Goal: Task Accomplishment & Management: Manage account settings

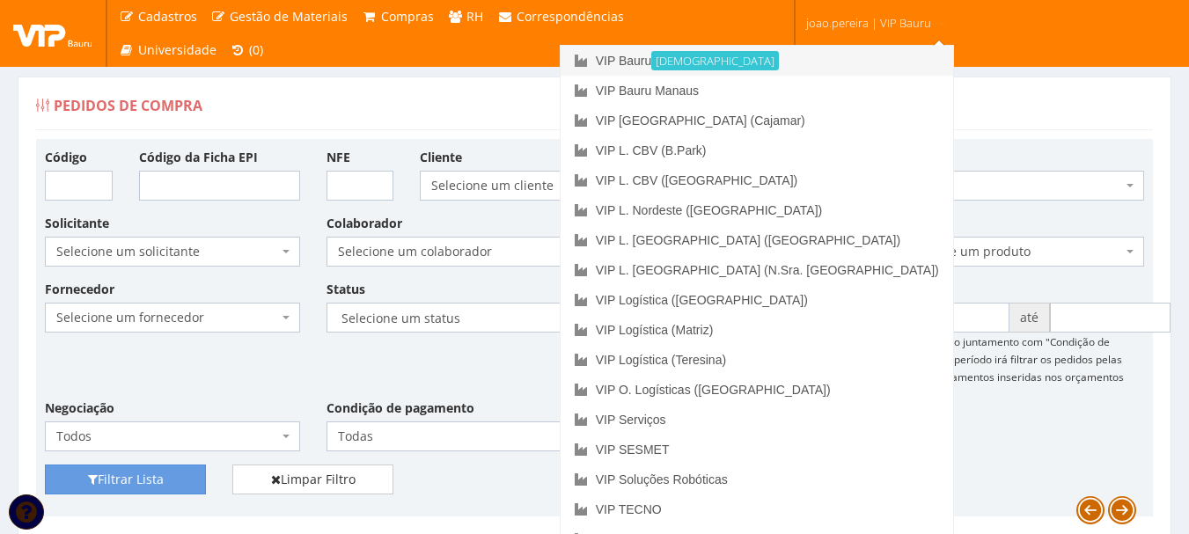
click at [791, 52] on link "VIP Bauru Ativa" at bounding box center [756, 61] width 392 height 30
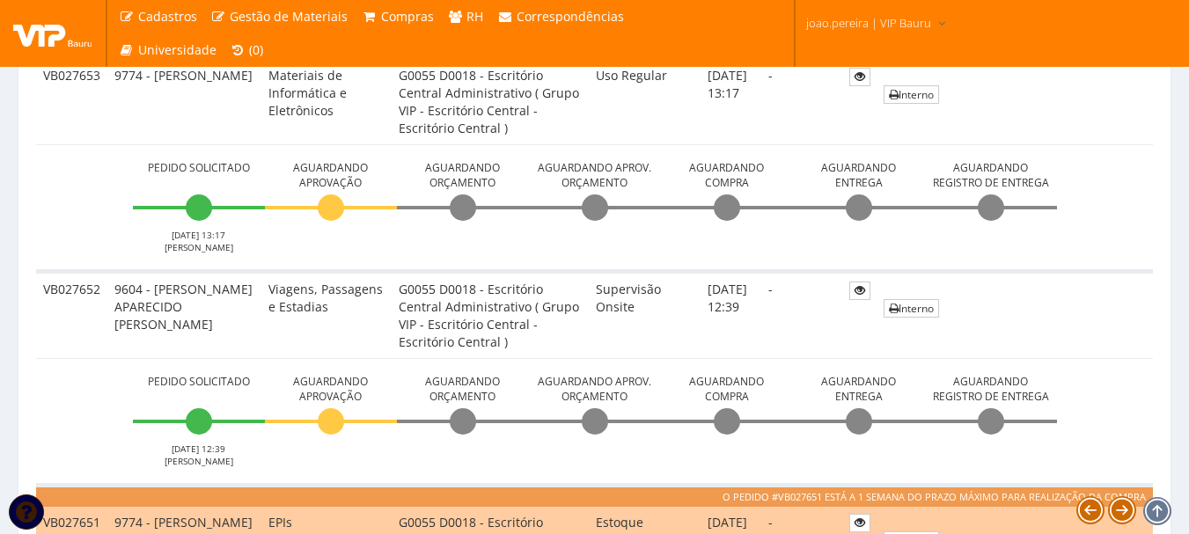
scroll to position [692, 0]
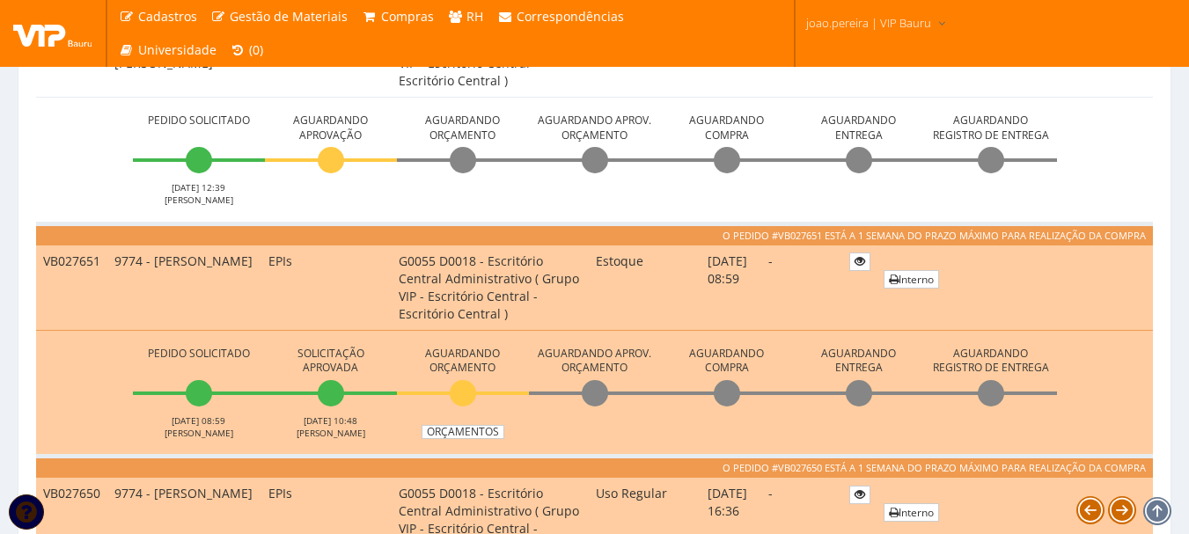
scroll to position [792, 0]
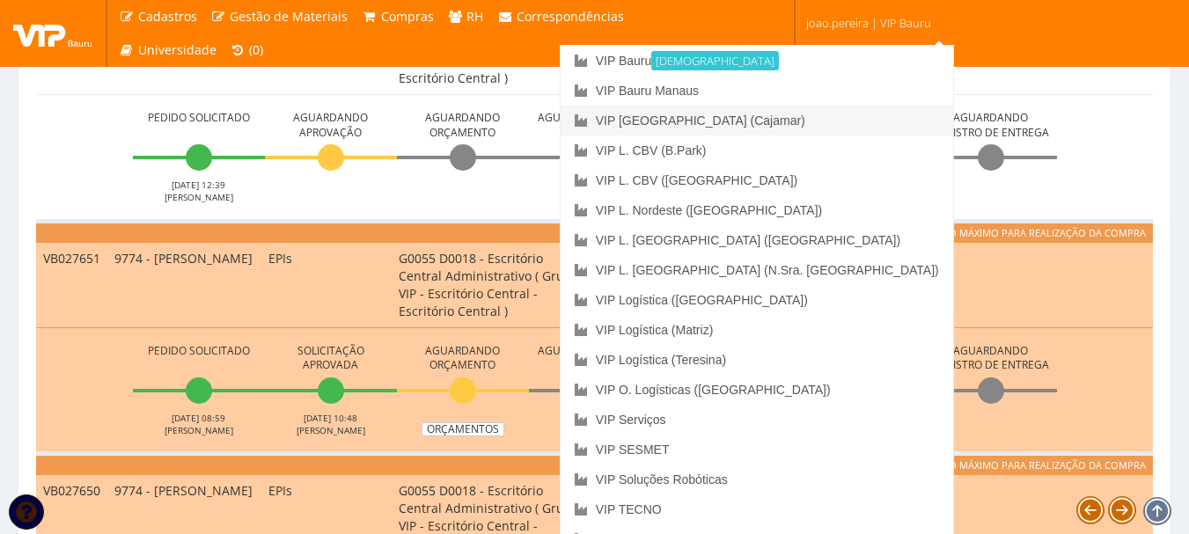
click at [839, 121] on link "VIP [GEOGRAPHIC_DATA] (Cajamar)" at bounding box center [756, 121] width 392 height 30
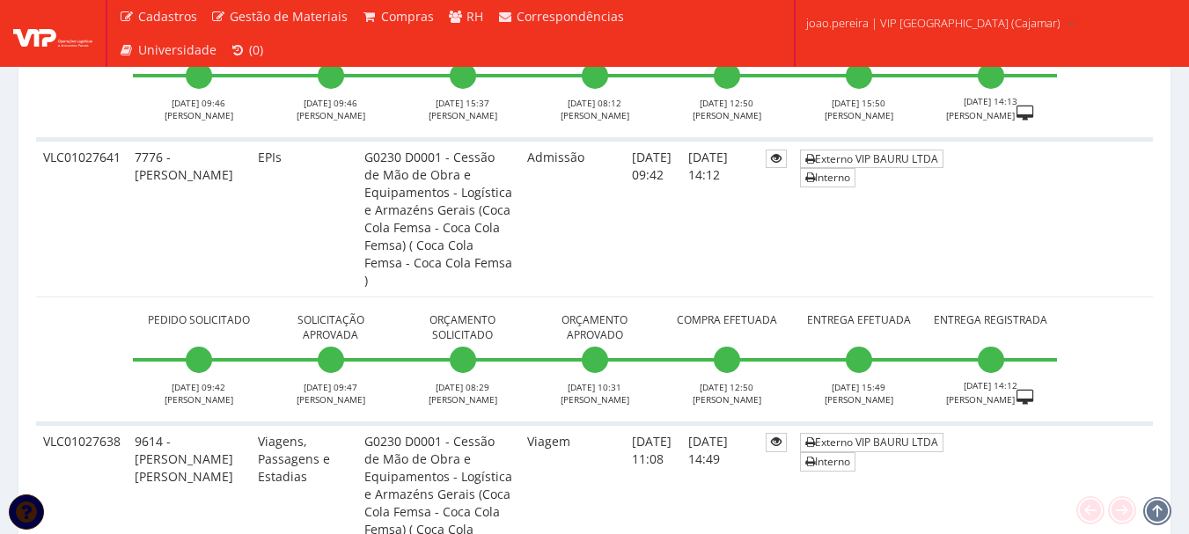
scroll to position [2376, 0]
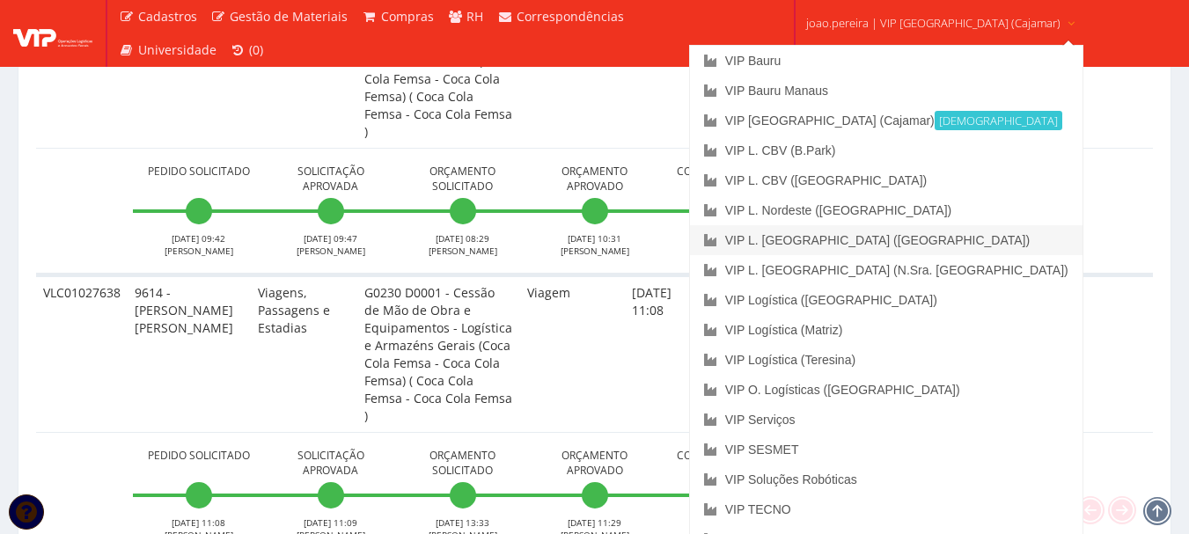
click at [916, 241] on link "VIP L. [GEOGRAPHIC_DATA] ([GEOGRAPHIC_DATA])" at bounding box center [886, 240] width 392 height 30
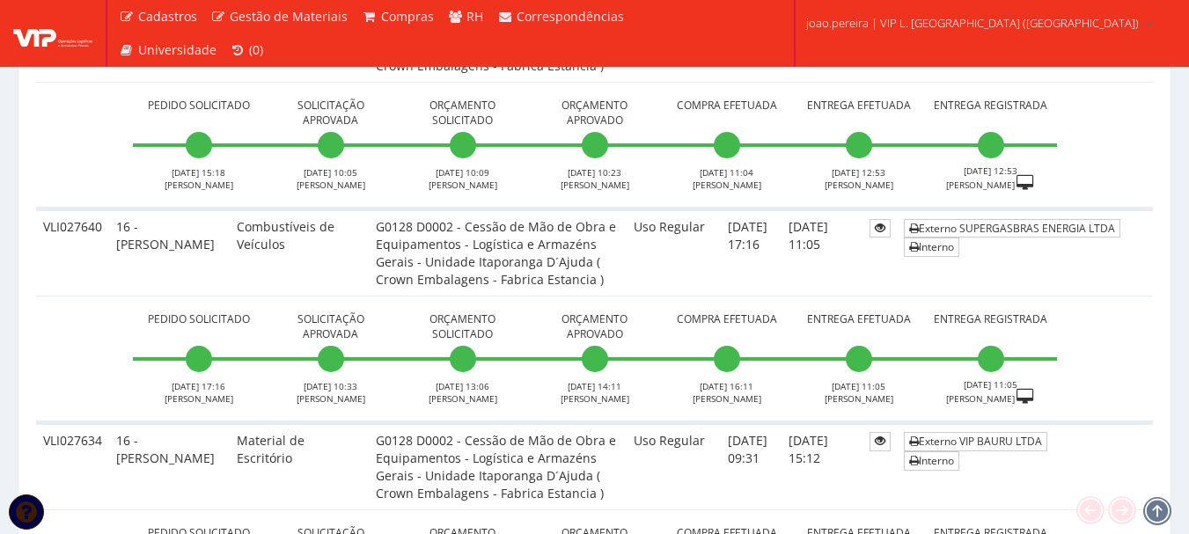
scroll to position [616, 0]
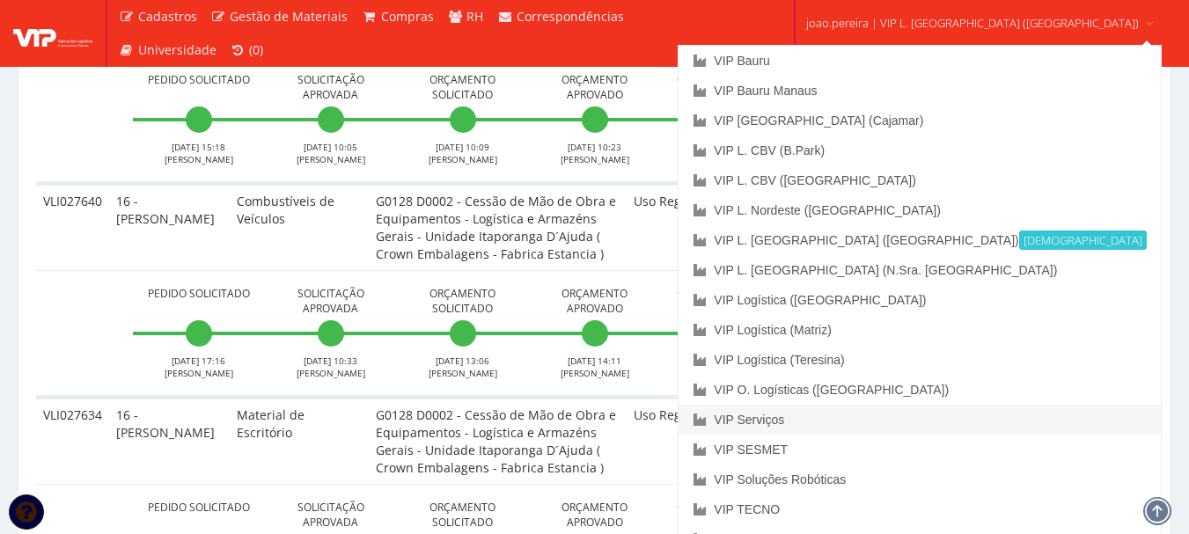
click at [875, 415] on link "VIP Serviços" at bounding box center [918, 420] width 481 height 30
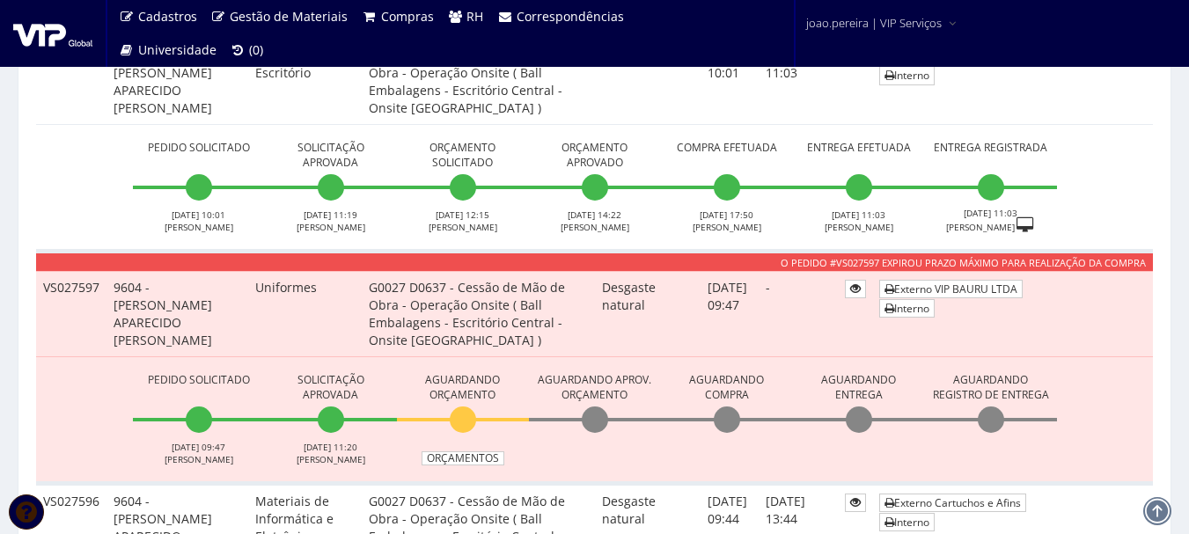
scroll to position [968, 0]
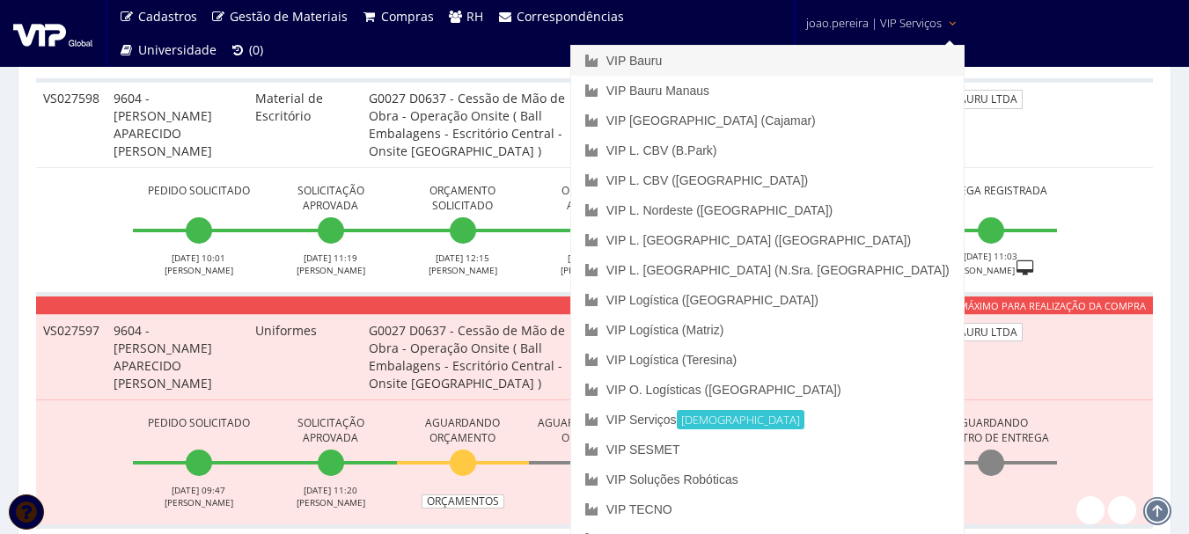
click at [807, 56] on link "VIP Bauru" at bounding box center [767, 61] width 392 height 30
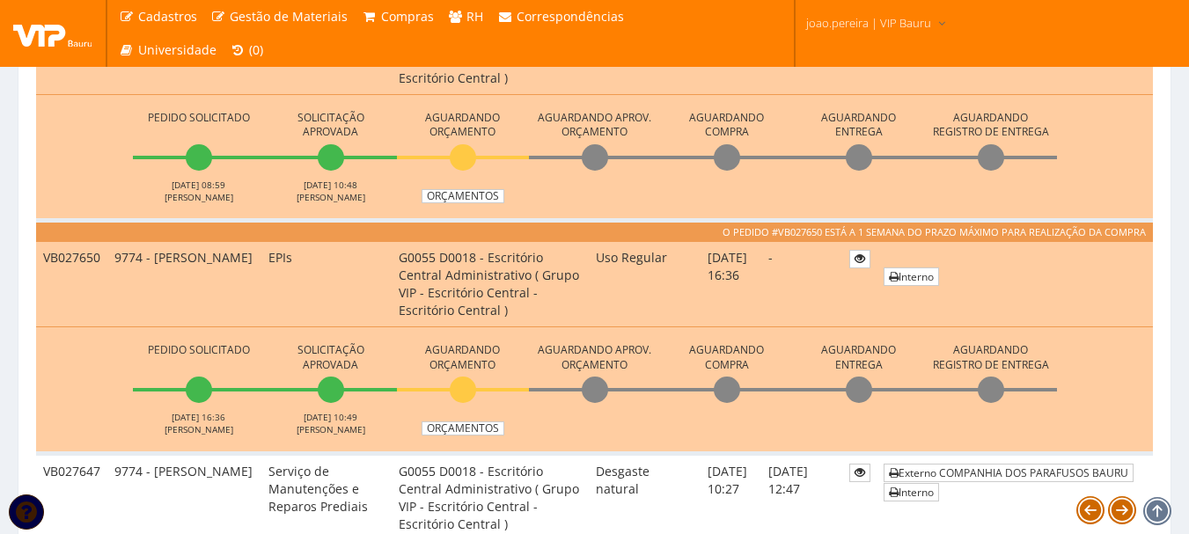
scroll to position [1056, 0]
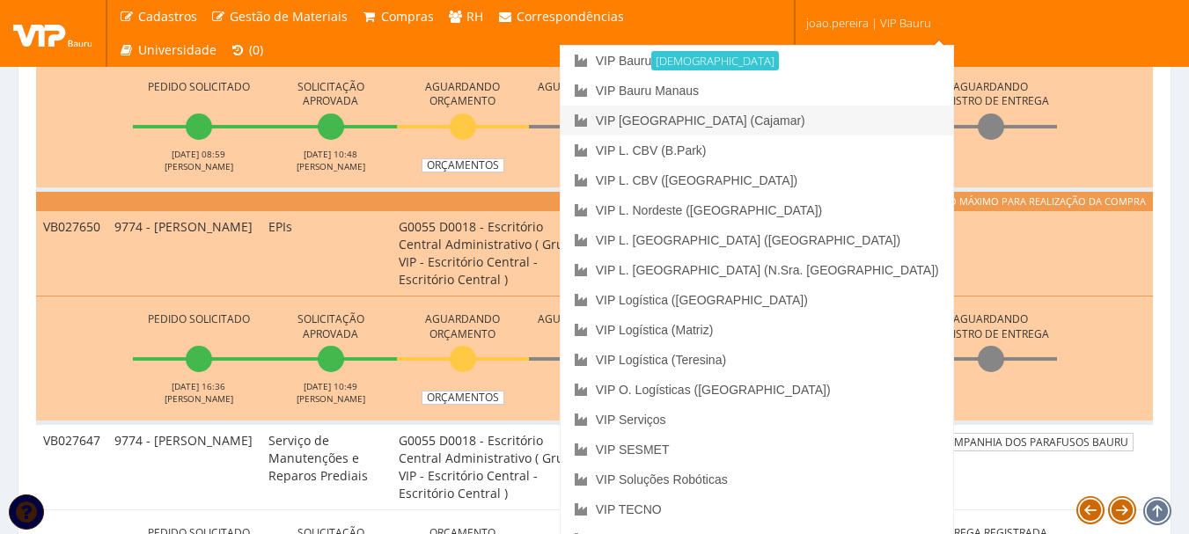
click at [844, 118] on link "VIP [GEOGRAPHIC_DATA] (Cajamar)" at bounding box center [756, 121] width 392 height 30
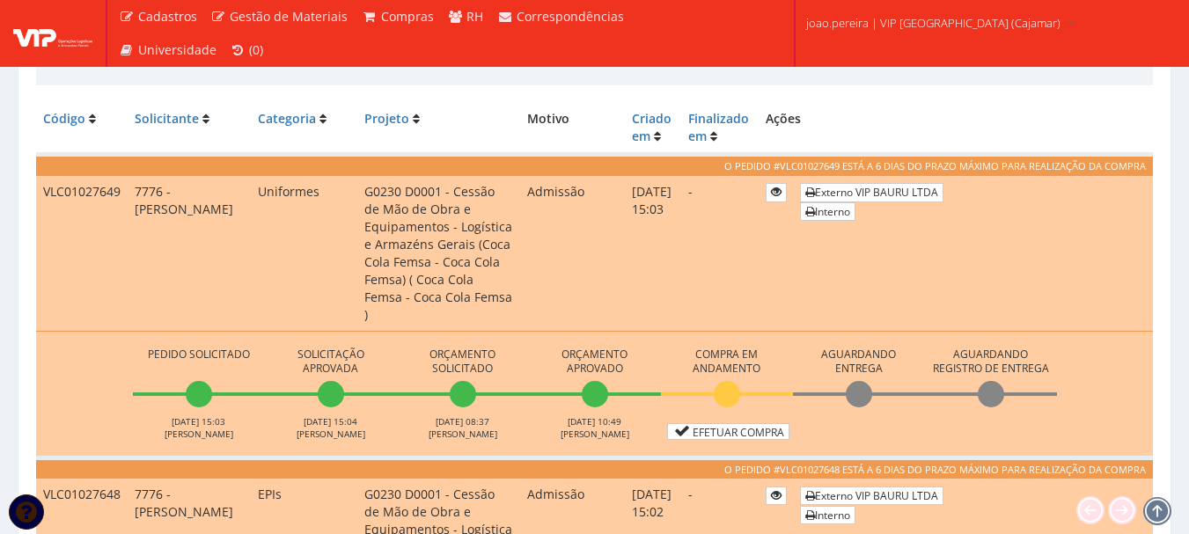
scroll to position [528, 0]
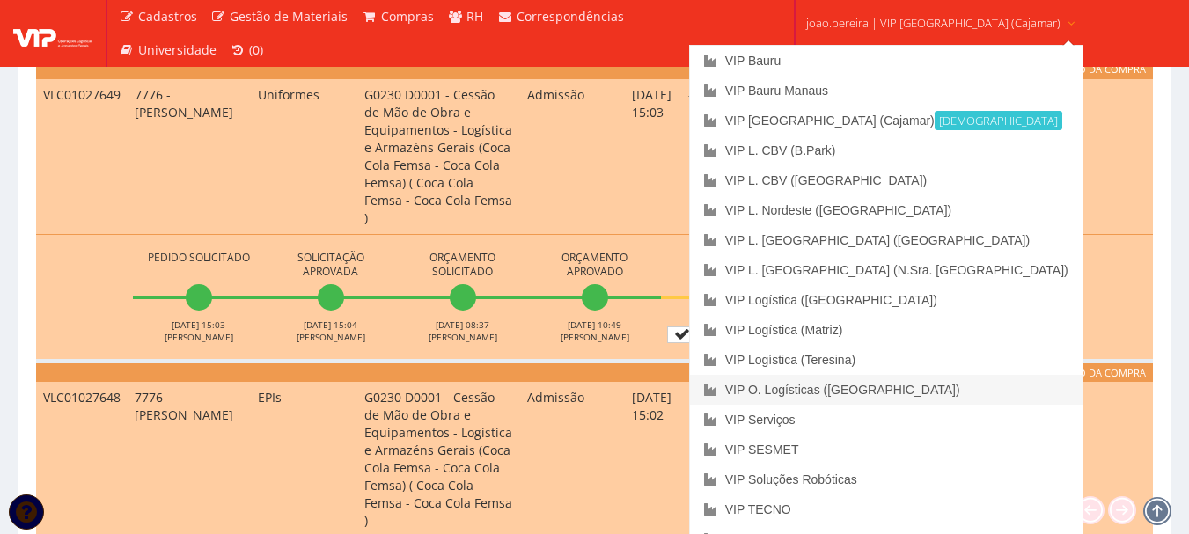
click at [900, 387] on link "VIP O. Logísticas ([GEOGRAPHIC_DATA])" at bounding box center [886, 390] width 392 height 30
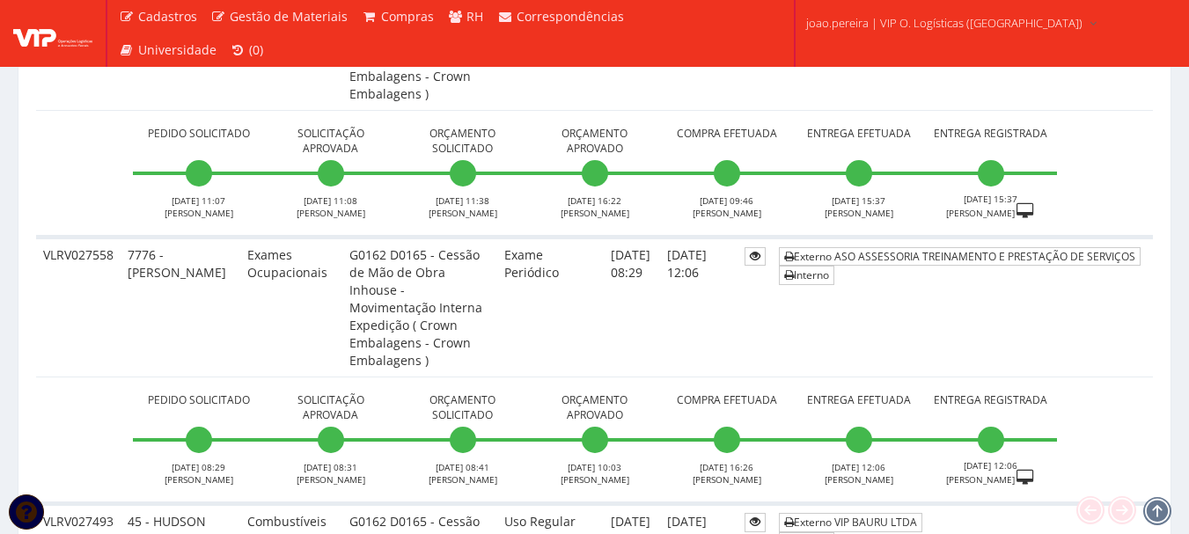
scroll to position [616, 0]
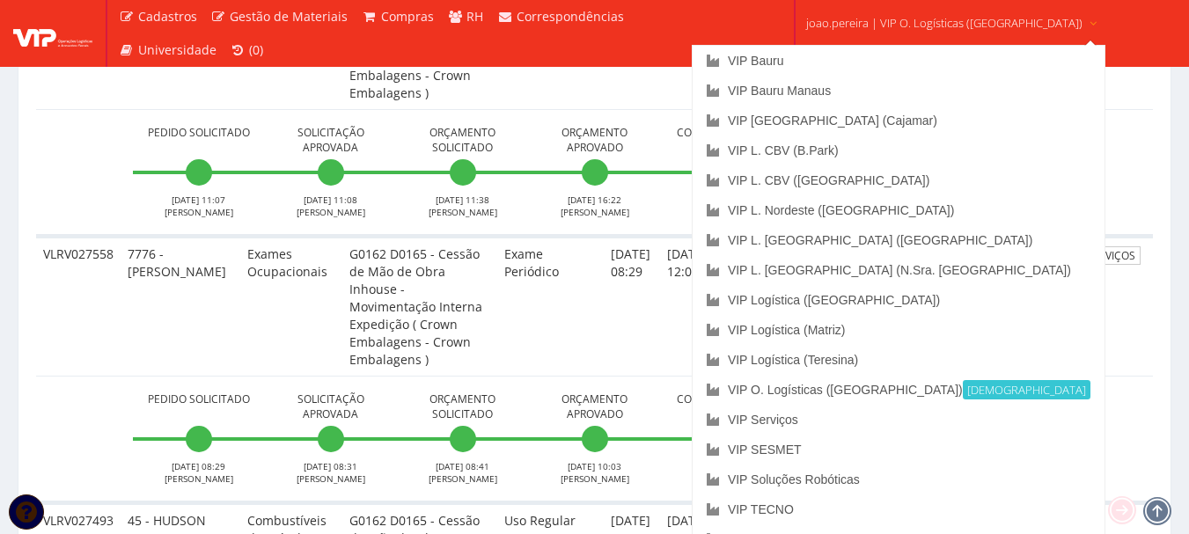
click at [956, 15] on span "joao.pereira | VIP O. Logísticas (Rio Verde)" at bounding box center [944, 23] width 276 height 18
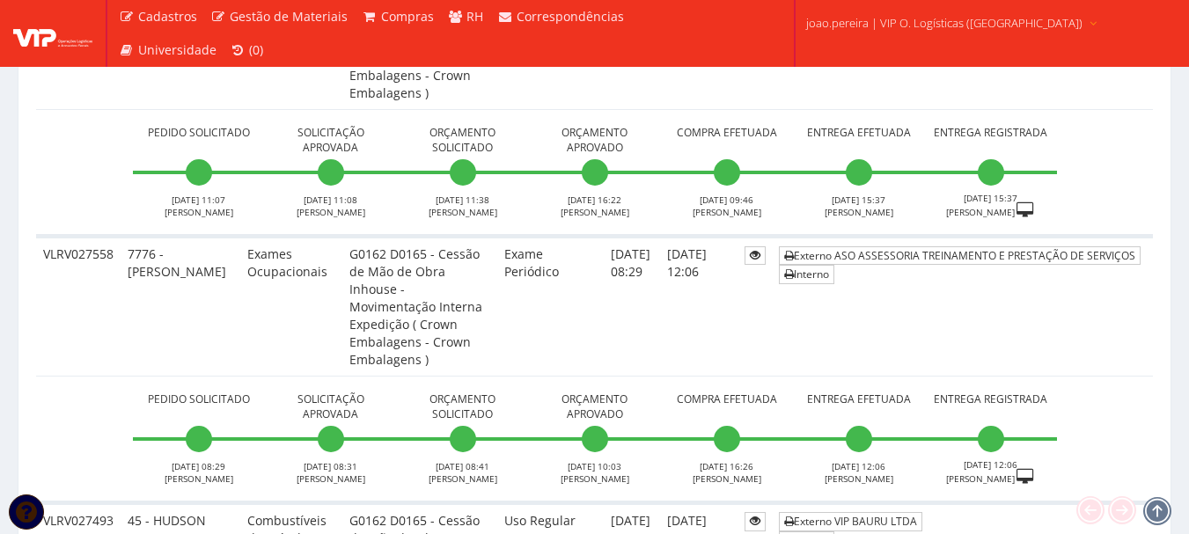
click at [956, 15] on span "joao.pereira | VIP O. Logísticas (Rio Verde)" at bounding box center [944, 23] width 276 height 18
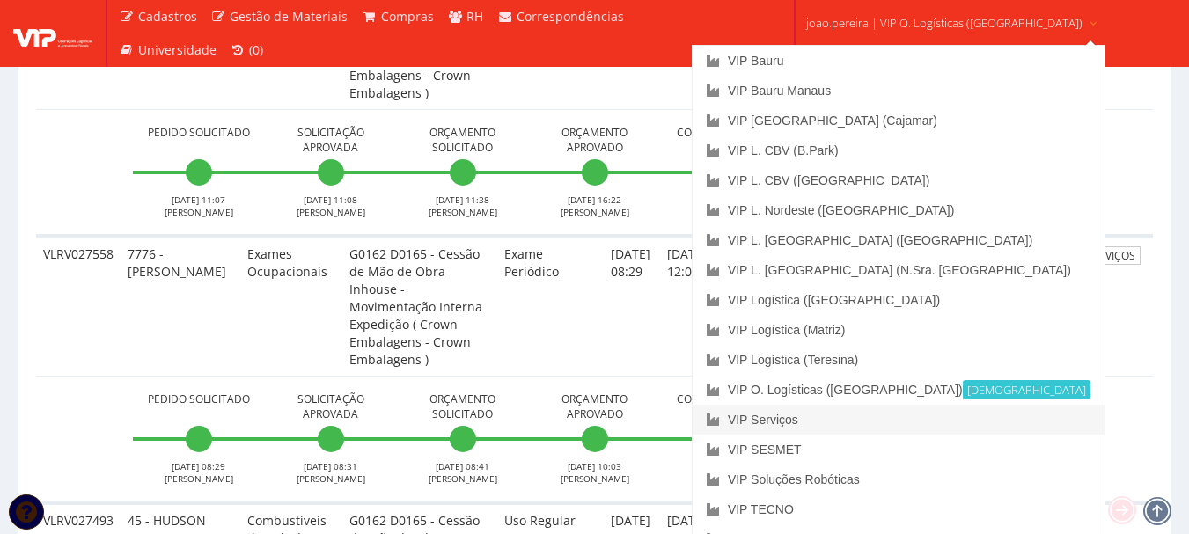
click at [884, 416] on link "VIP Serviços" at bounding box center [898, 420] width 412 height 30
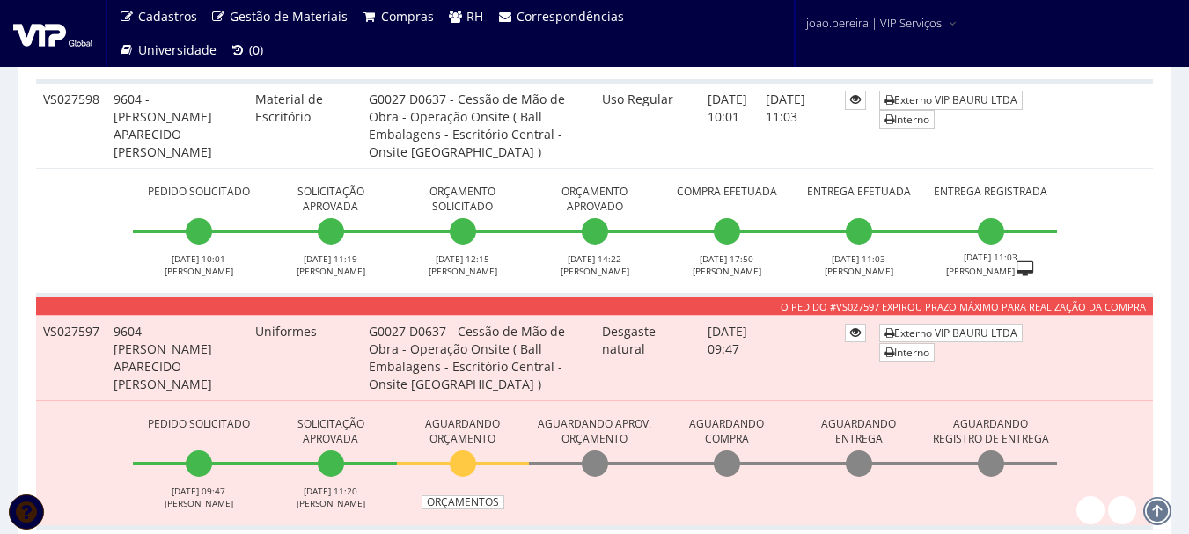
scroll to position [704, 0]
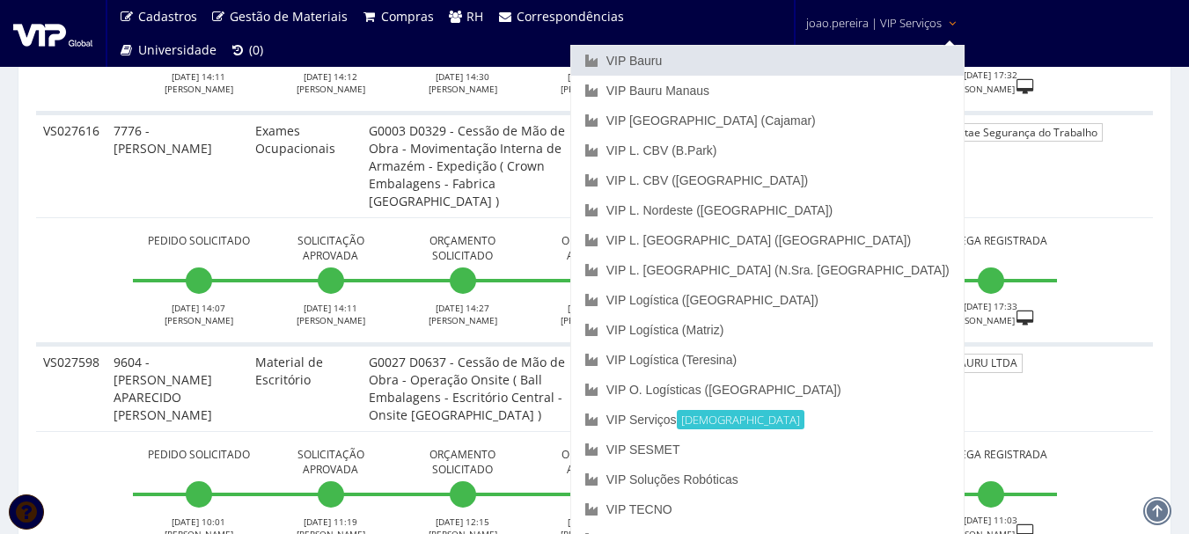
click at [806, 55] on link "VIP Bauru" at bounding box center [767, 61] width 392 height 30
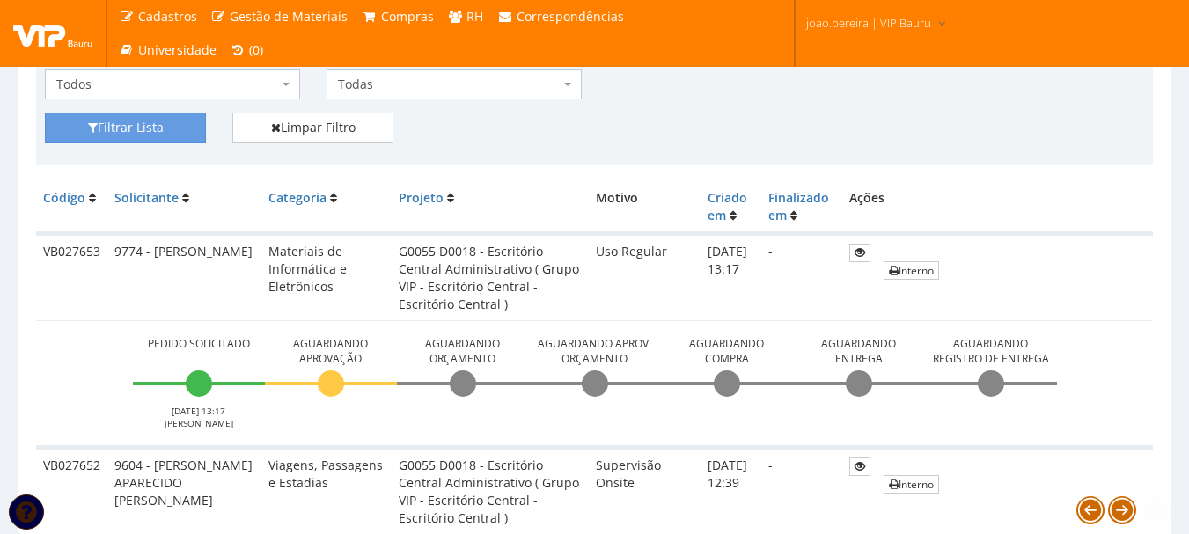
scroll to position [616, 0]
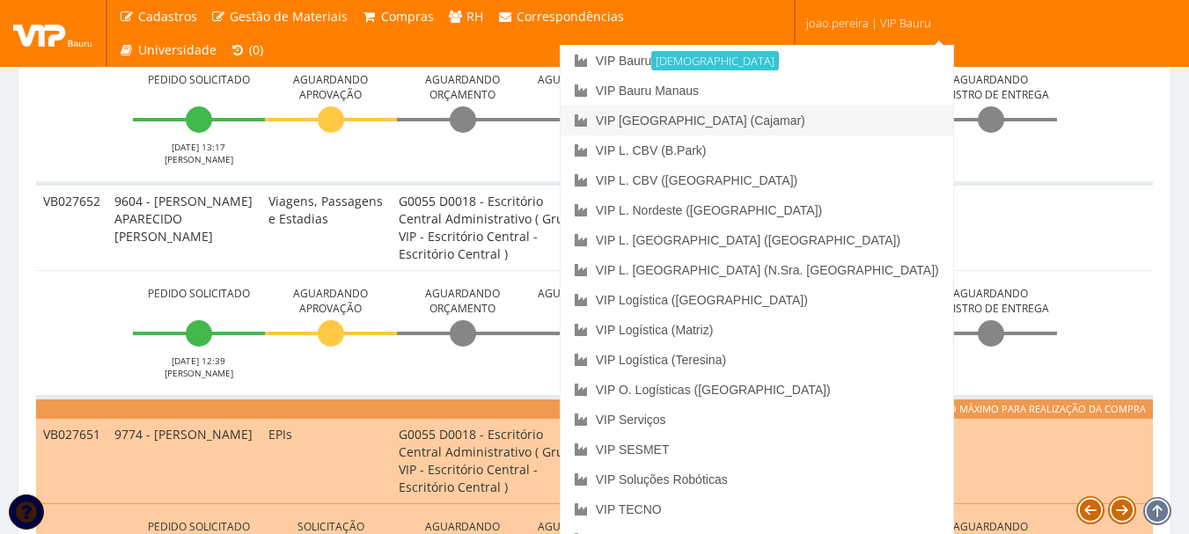
click at [817, 123] on link "VIP [GEOGRAPHIC_DATA] (Cajamar)" at bounding box center [756, 121] width 392 height 30
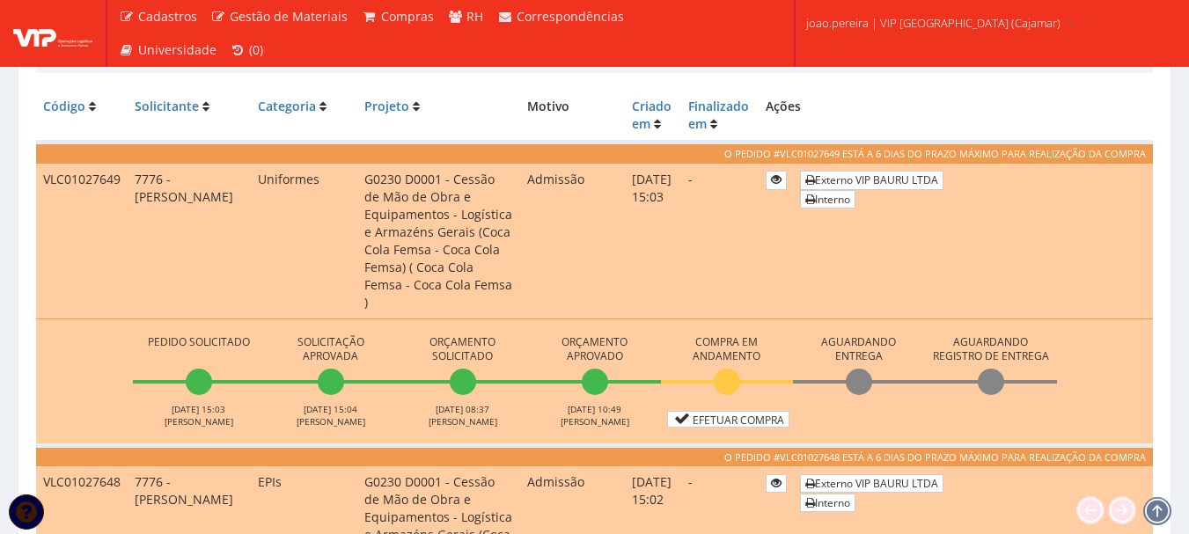
scroll to position [528, 0]
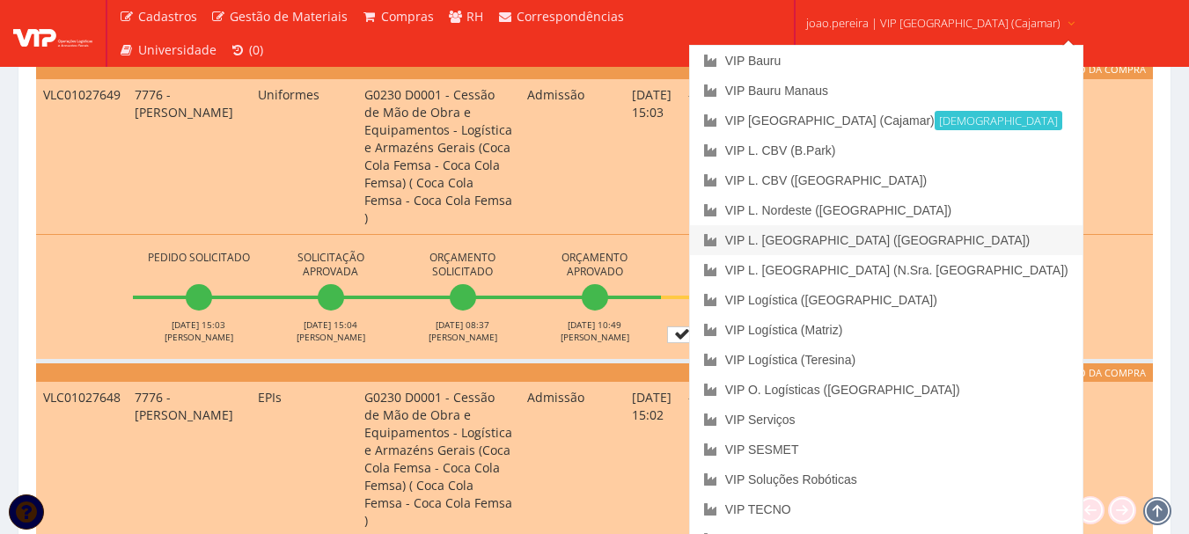
click at [942, 243] on link "VIP L. [GEOGRAPHIC_DATA] ([GEOGRAPHIC_DATA])" at bounding box center [886, 240] width 392 height 30
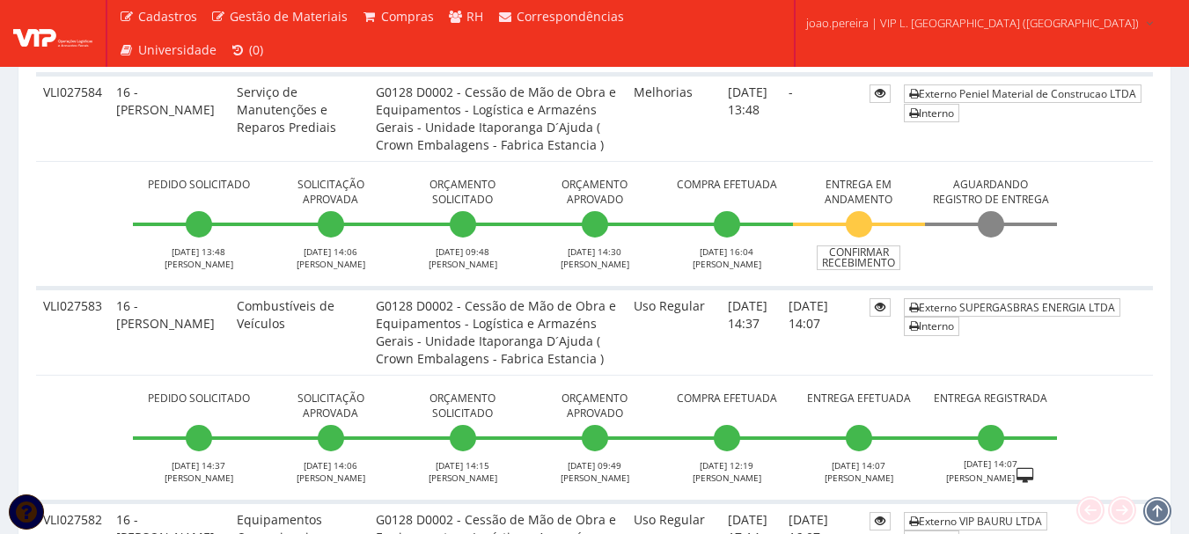
scroll to position [3080, 0]
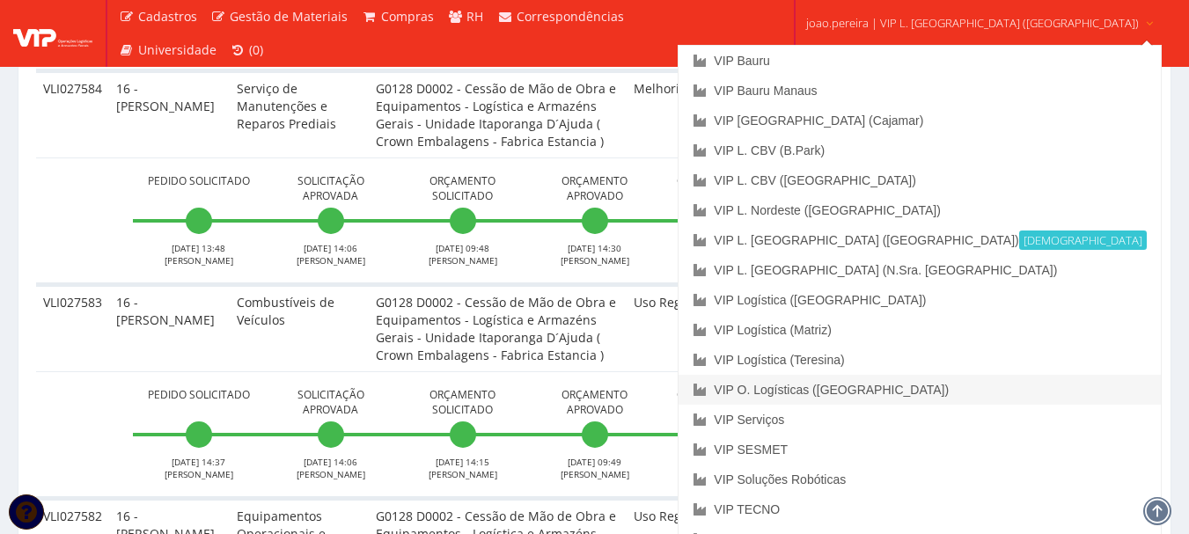
click at [935, 387] on link "VIP O. Logísticas ([GEOGRAPHIC_DATA])" at bounding box center [918, 390] width 481 height 30
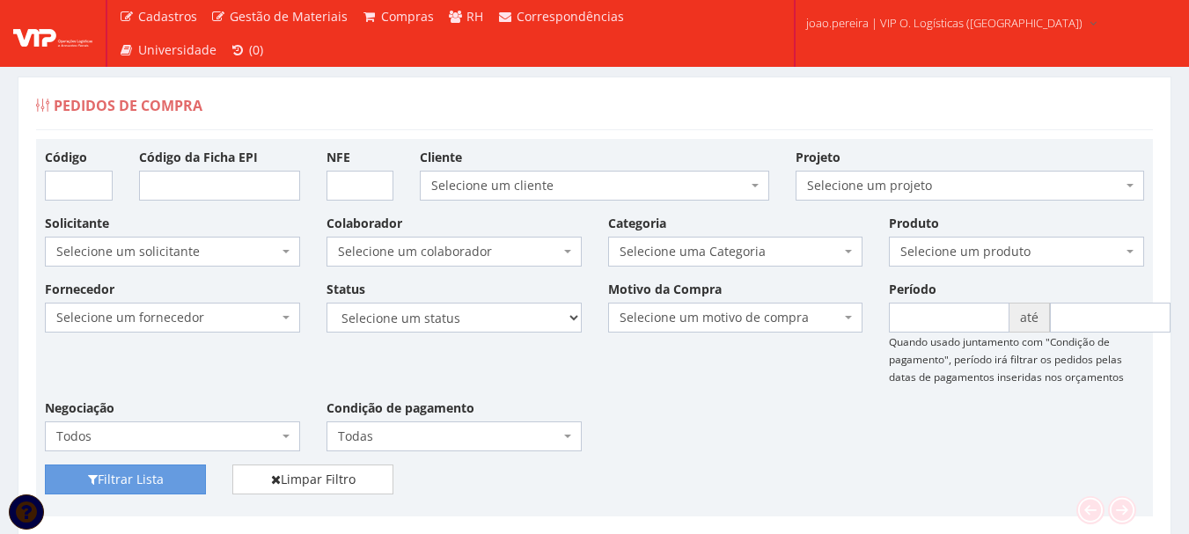
click at [725, 111] on div "Pedidos de Compra" at bounding box center [594, 109] width 1117 height 42
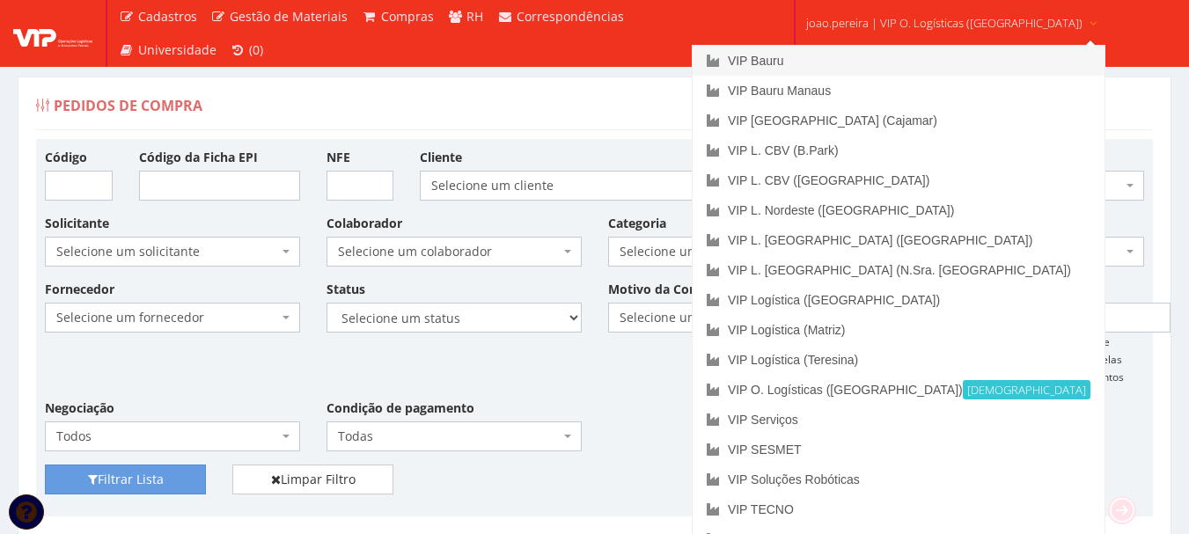
click at [868, 56] on link "VIP Bauru" at bounding box center [898, 61] width 412 height 30
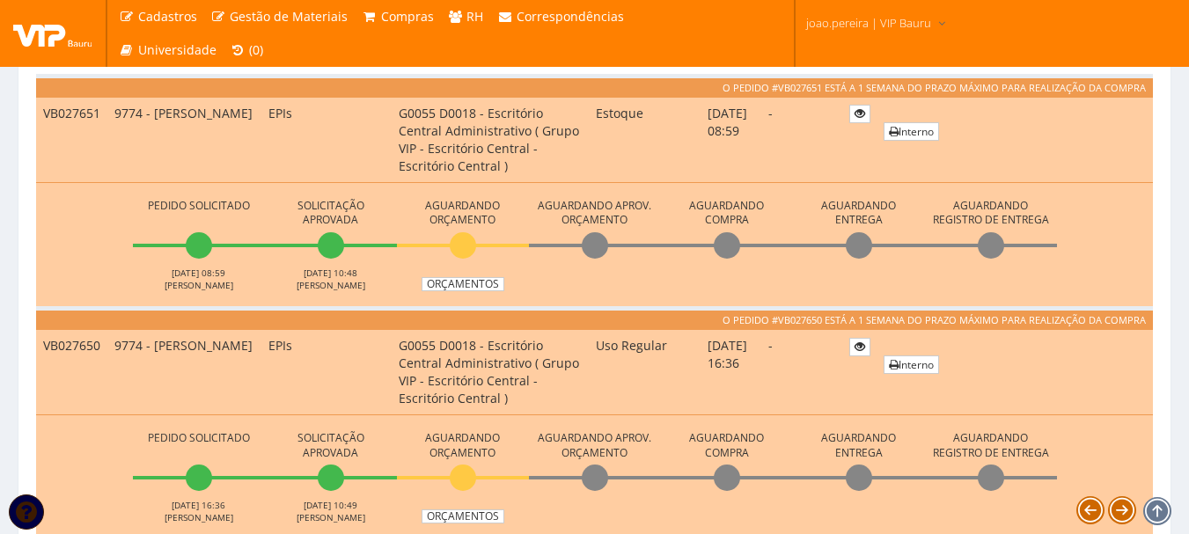
scroll to position [968, 0]
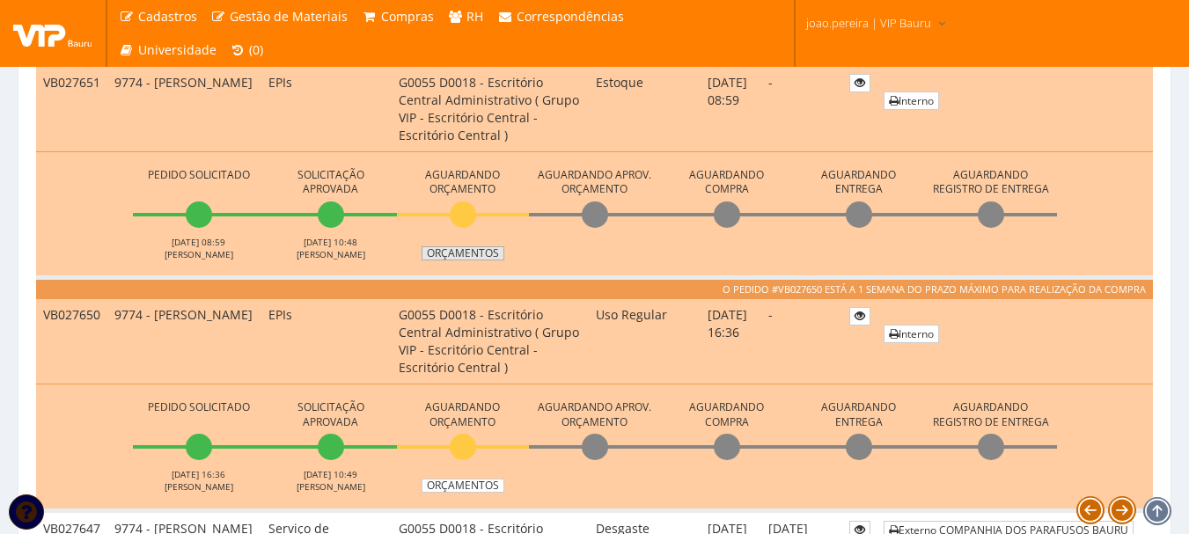
click at [484, 255] on link "Orçamentos" at bounding box center [462, 253] width 83 height 14
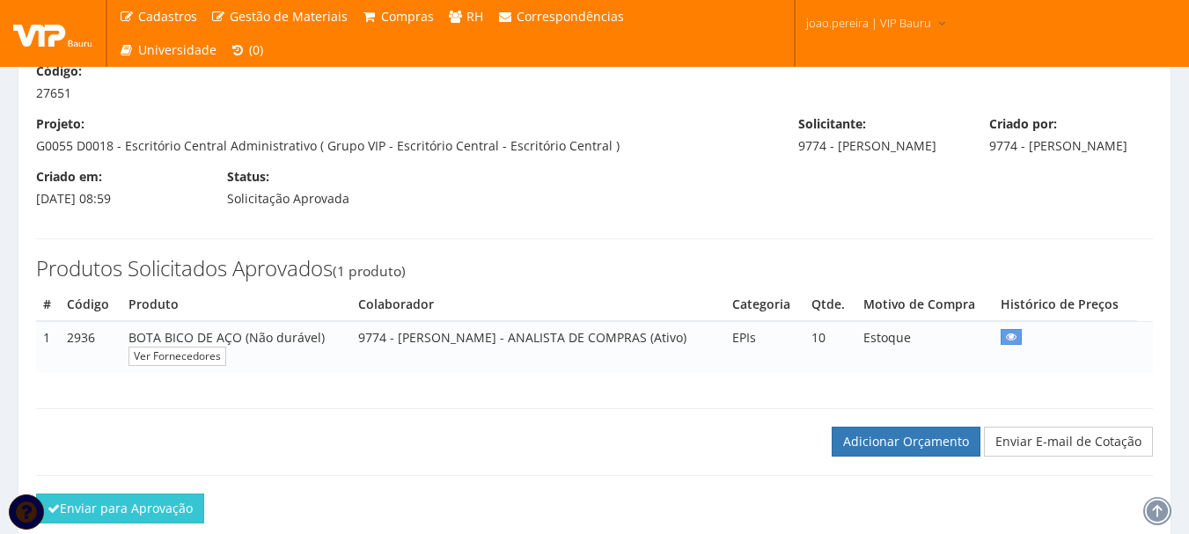
scroll to position [213, 0]
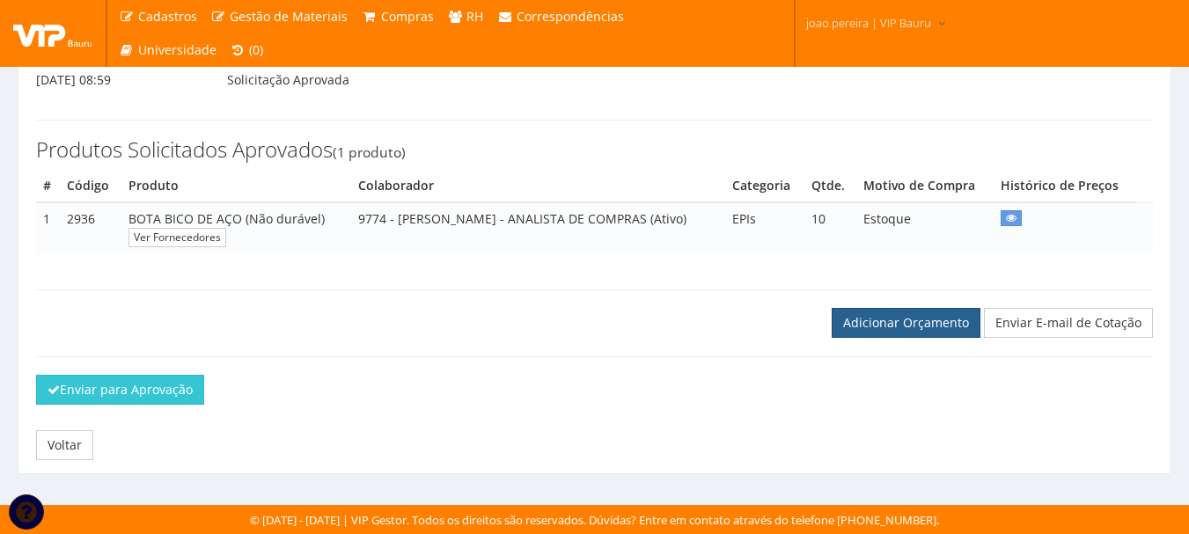
click at [882, 328] on link "Adicionar Orçamento" at bounding box center [905, 323] width 149 height 30
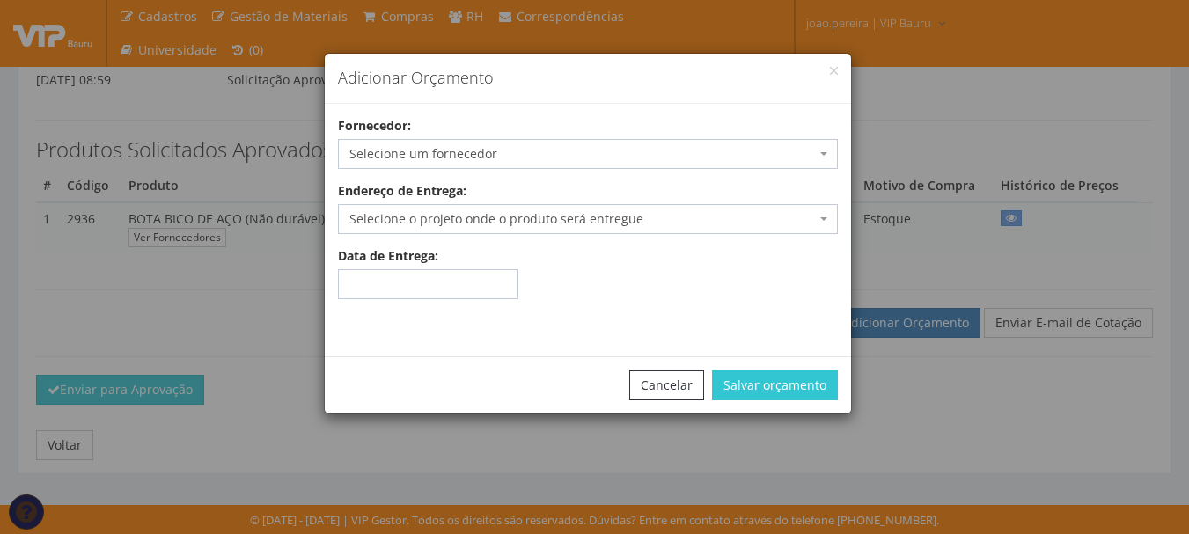
click at [659, 153] on span "Selecione um fornecedor" at bounding box center [582, 154] width 466 height 18
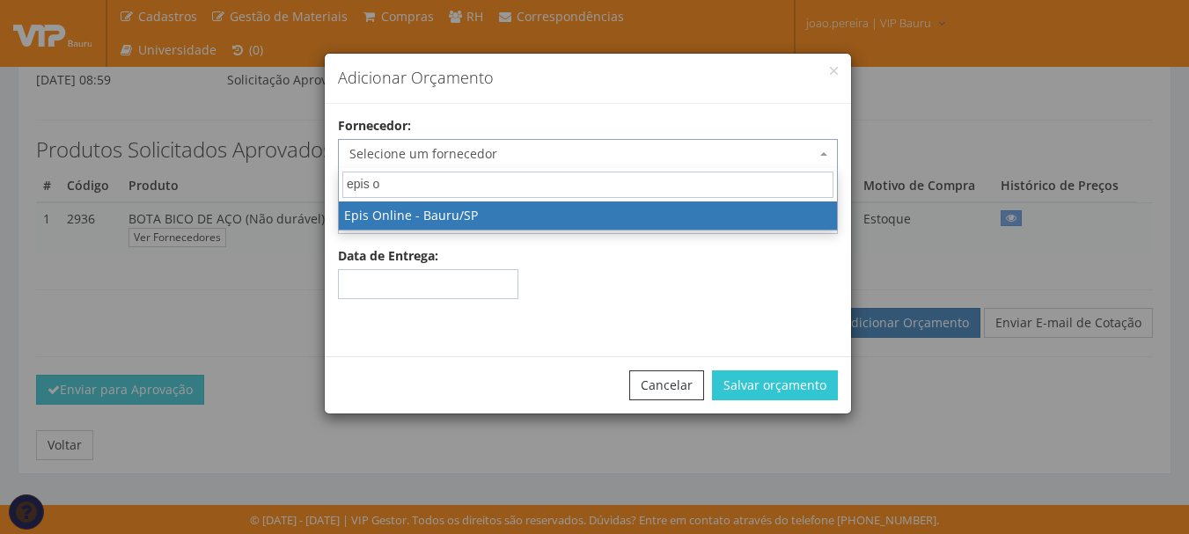
type input "epis on"
select select "178"
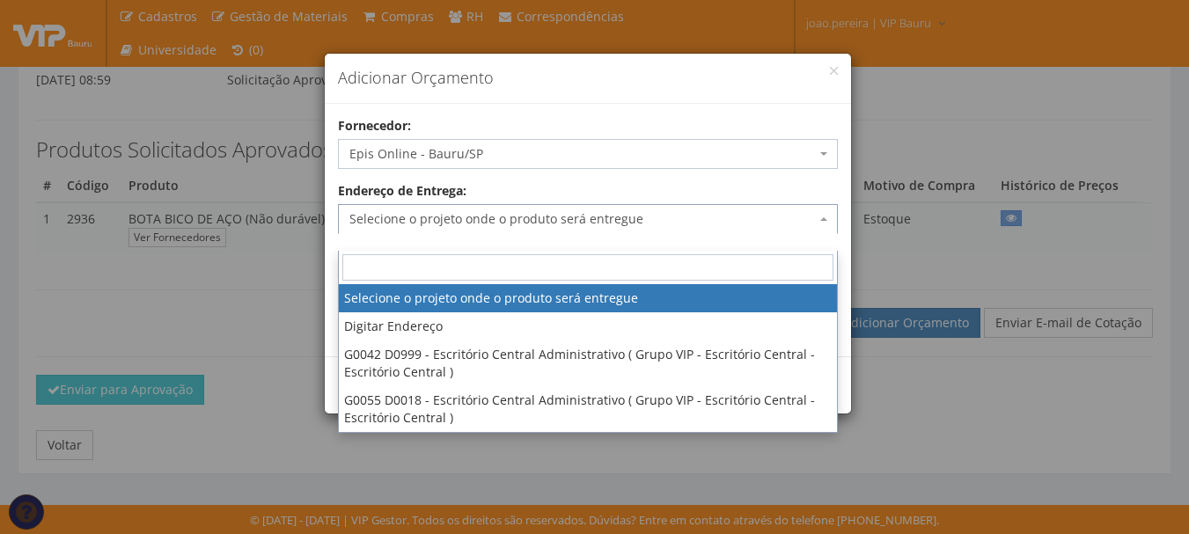
click at [819, 216] on span "Selecione o projeto onde o produto será entregue" at bounding box center [588, 219] width 500 height 30
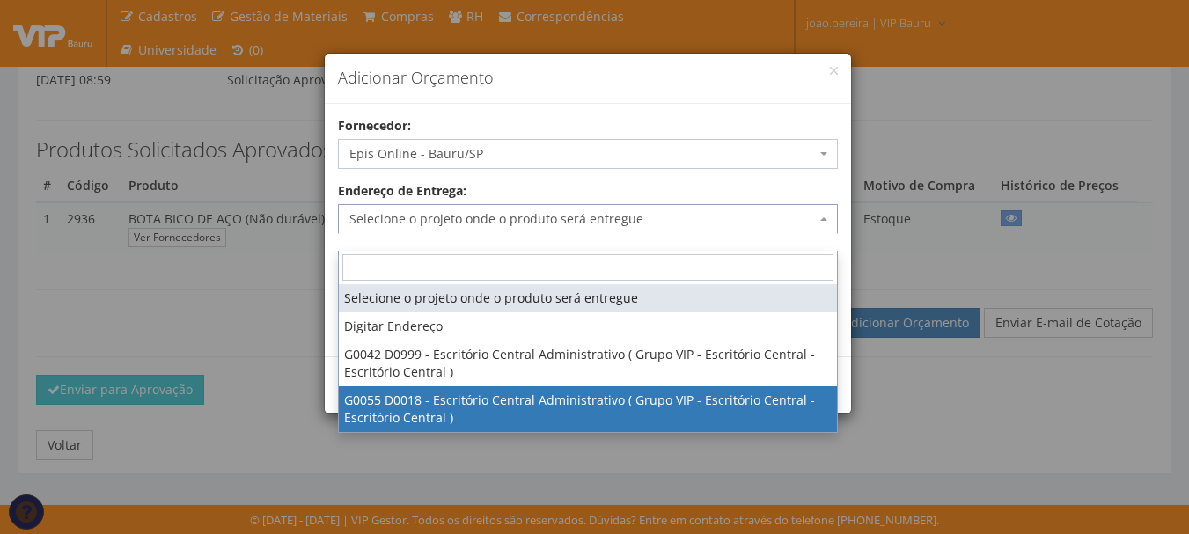
select select "55"
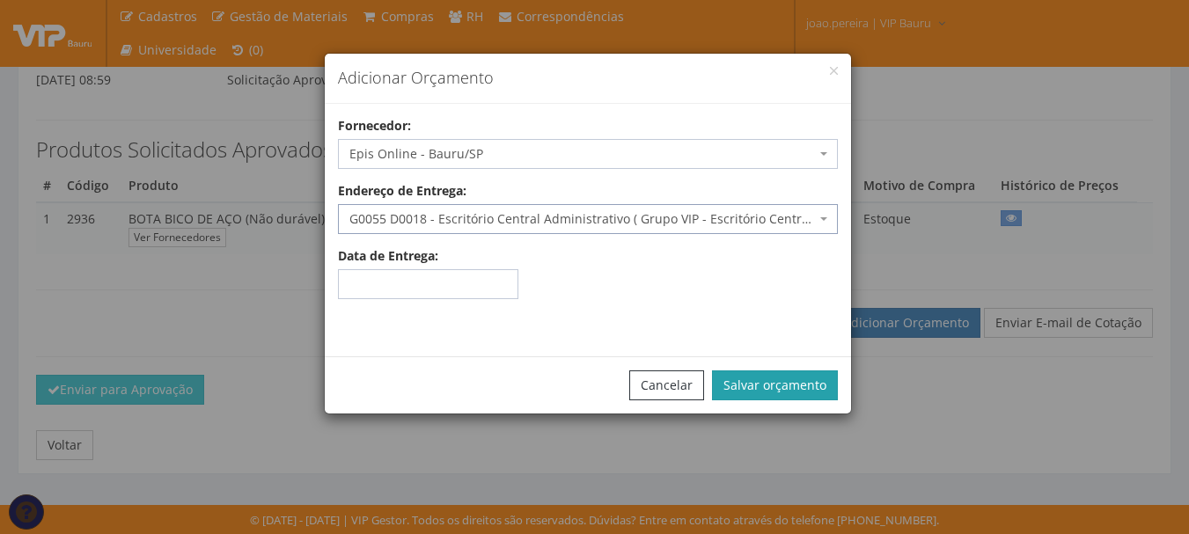
click at [795, 377] on button "Salvar orçamento" at bounding box center [775, 385] width 126 height 30
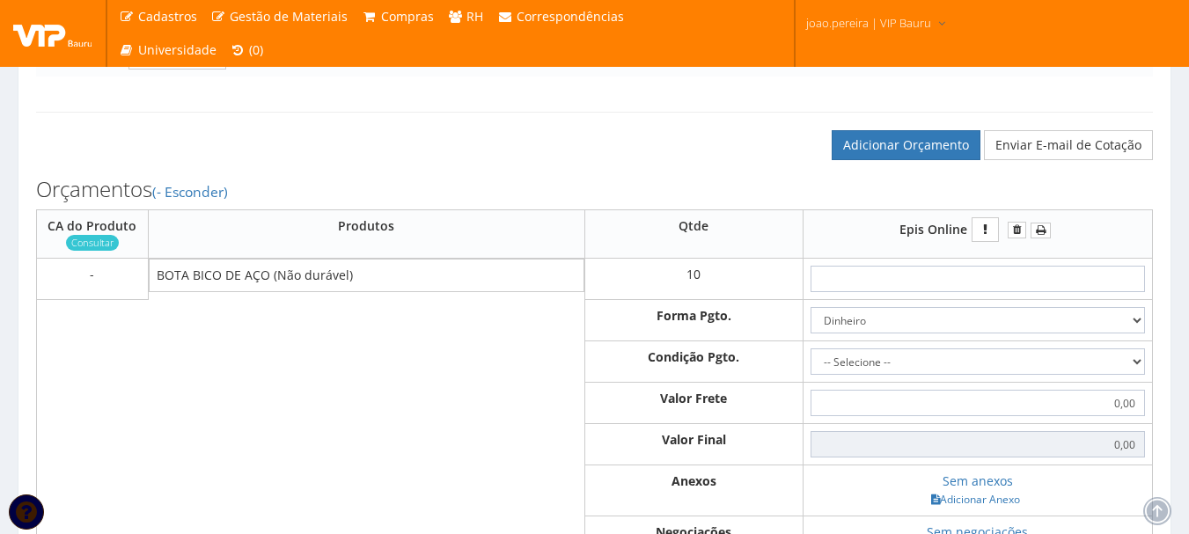
scroll to position [440, 0]
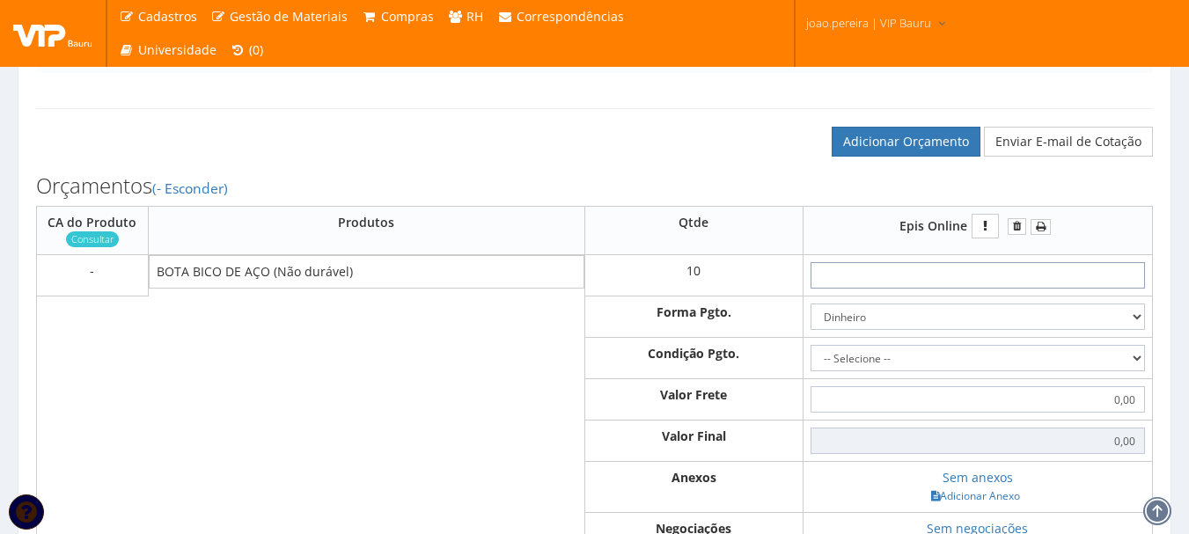
click at [1000, 289] on input "text" at bounding box center [977, 275] width 334 height 26
type input "8"
type input "80,00"
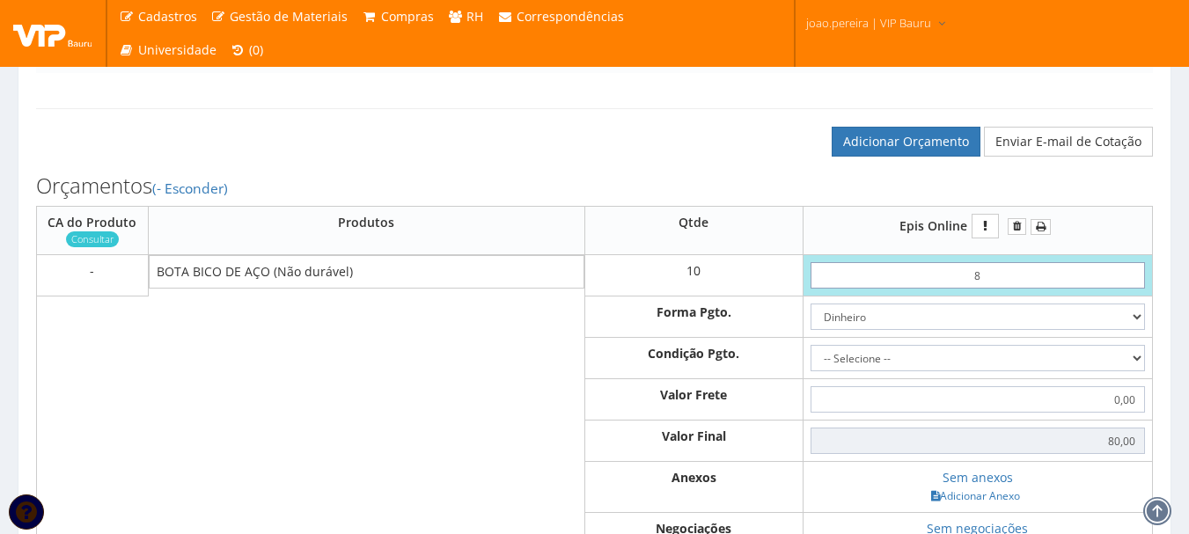
type input "87"
type input "870,00"
type input "8,70"
type input "87,00"
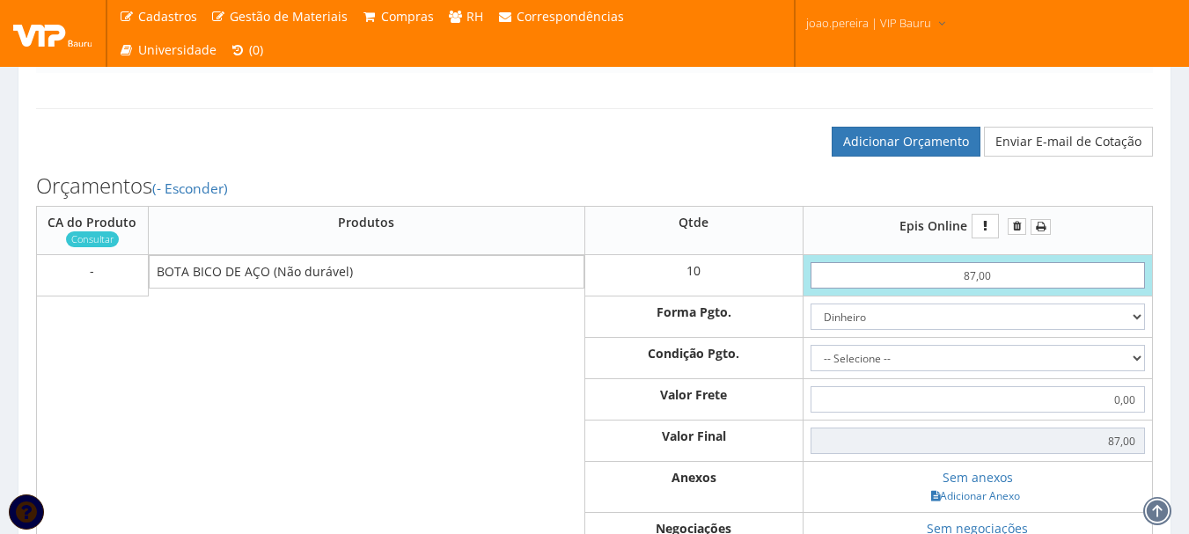
type input "870,00"
type input "87,00"
click at [1136, 371] on select "-- Selecione -- À vista 7 dias 10 dias" at bounding box center [977, 358] width 334 height 26
select select "0"
click at [810, 363] on select "-- Selecione -- À vista 7 dias 10 dias" at bounding box center [977, 358] width 334 height 26
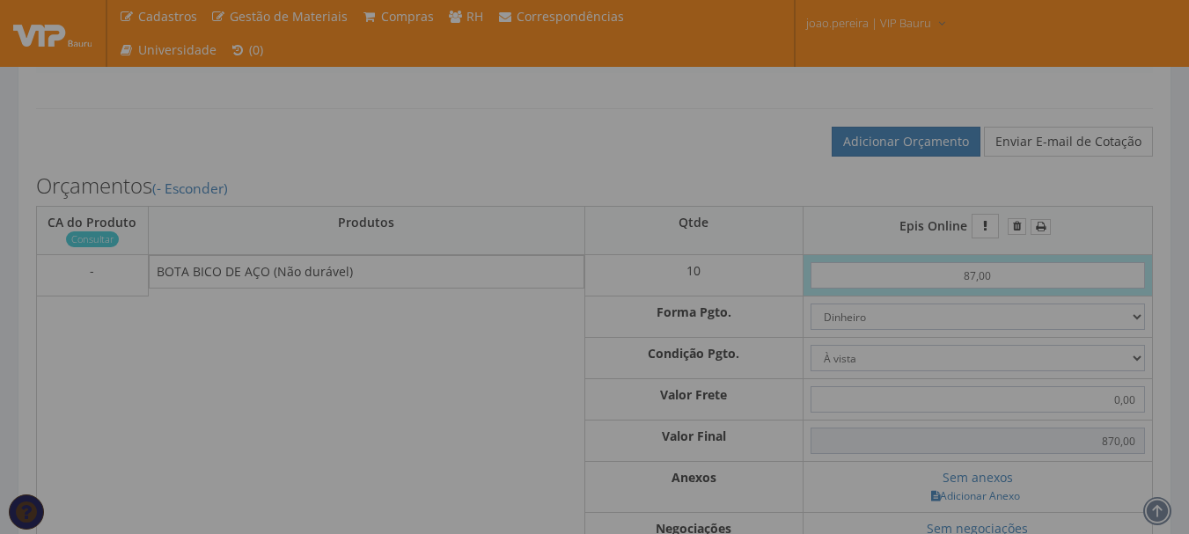
click at [1129, 335] on body "Cadastros Clientes Unidades Subclientes Unidades de Subclientes Projetos Gestão…" at bounding box center [594, 188] width 1189 height 1256
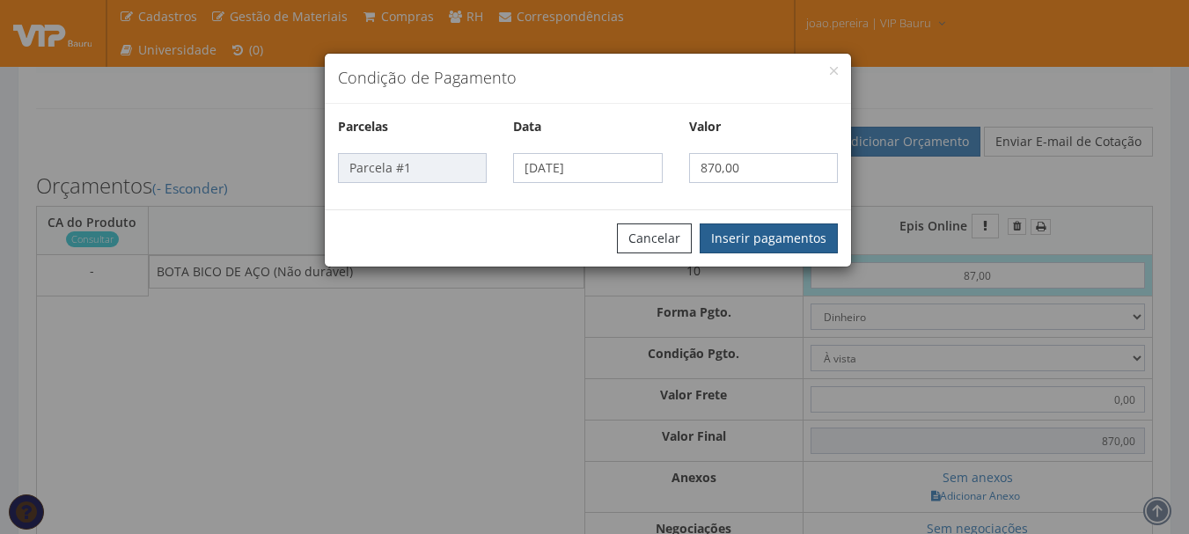
click at [776, 238] on button "Inserir pagamentos" at bounding box center [768, 238] width 138 height 30
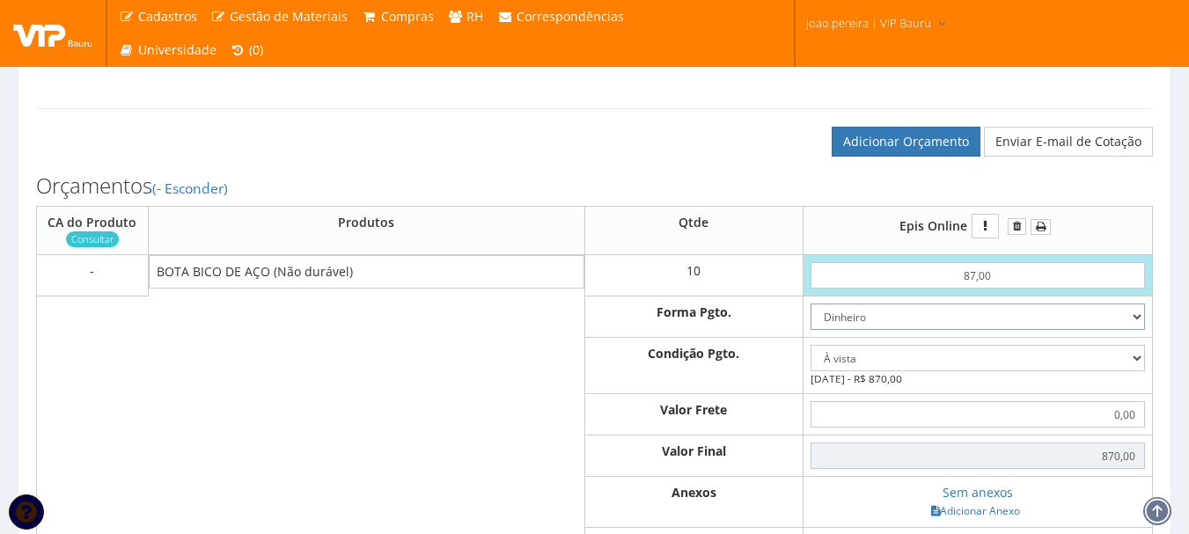
click at [1139, 330] on select "Dinheiro Boleto Bancário Depósito Transferência Bancária Cartão de Crédito Cart…" at bounding box center [977, 317] width 334 height 26
select select "3"
click at [810, 321] on select "Dinheiro Boleto Bancário Depósito Transferência Bancária Cartão de Crédito Cart…" at bounding box center [977, 317] width 334 height 26
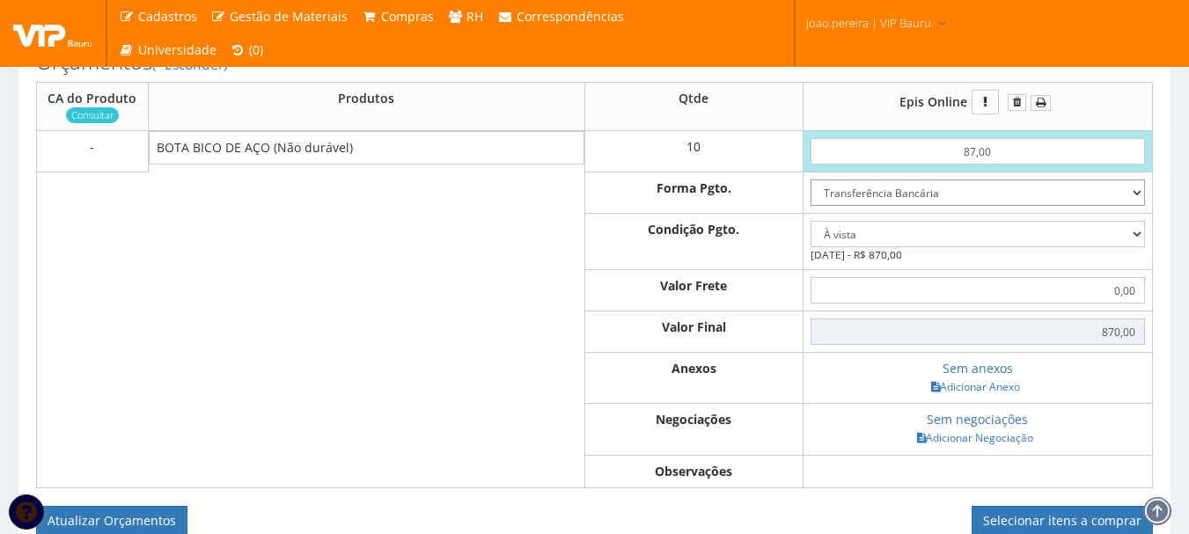
scroll to position [704, 0]
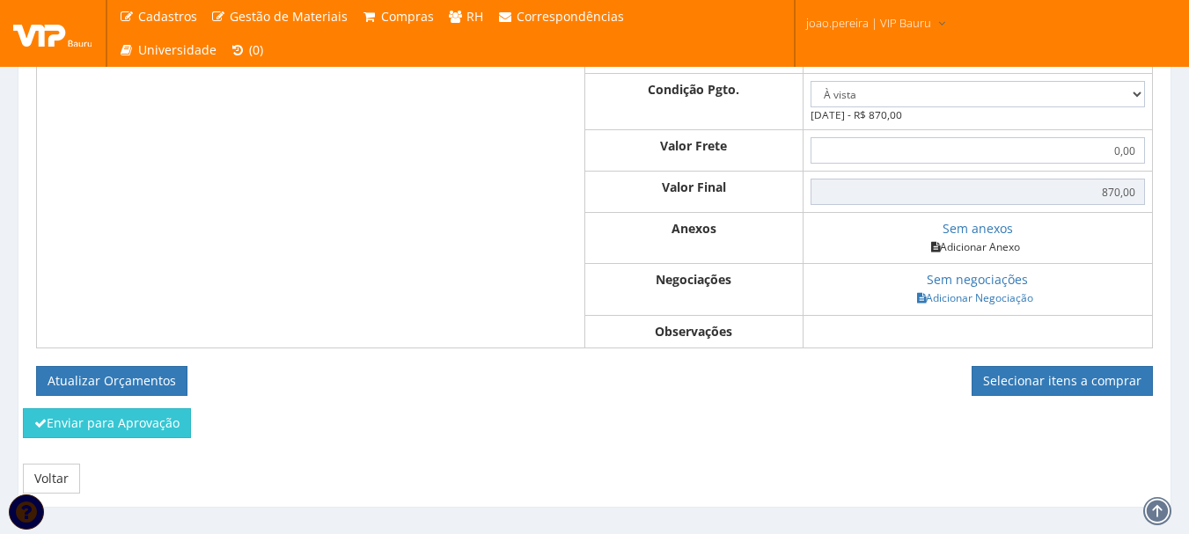
click at [982, 256] on link "Adicionar Anexo" at bounding box center [975, 247] width 99 height 18
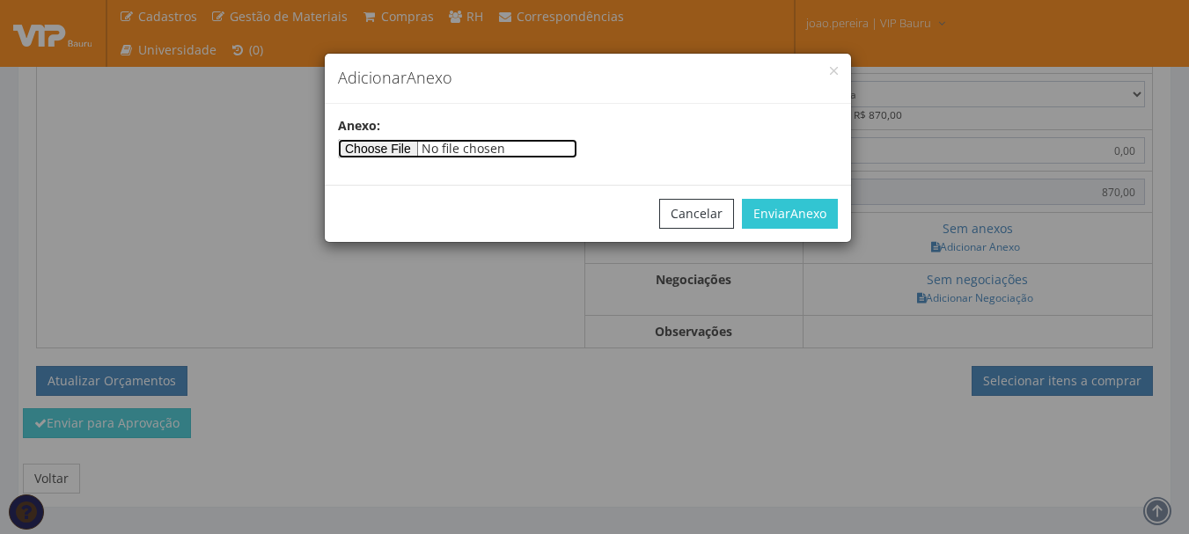
click at [425, 147] on input"] "file" at bounding box center [457, 148] width 239 height 19
click at [399, 147] on input"] "file" at bounding box center [457, 148] width 239 height 19
type input"] "C:\fakepath\Orçamento EPIS online.png"
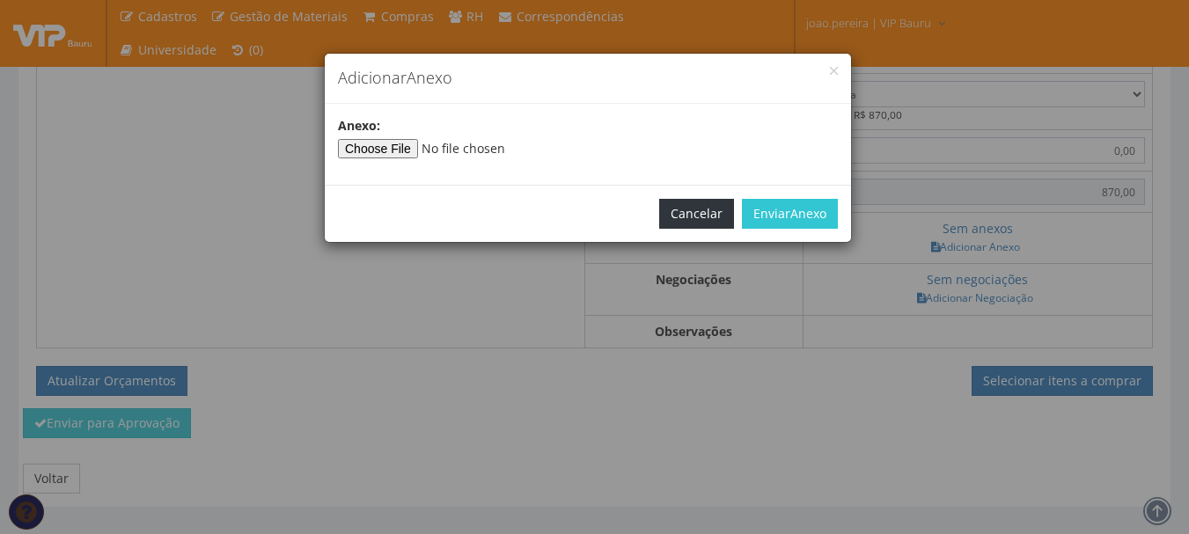
click at [698, 209] on button "Cancelar" at bounding box center [696, 214] width 75 height 30
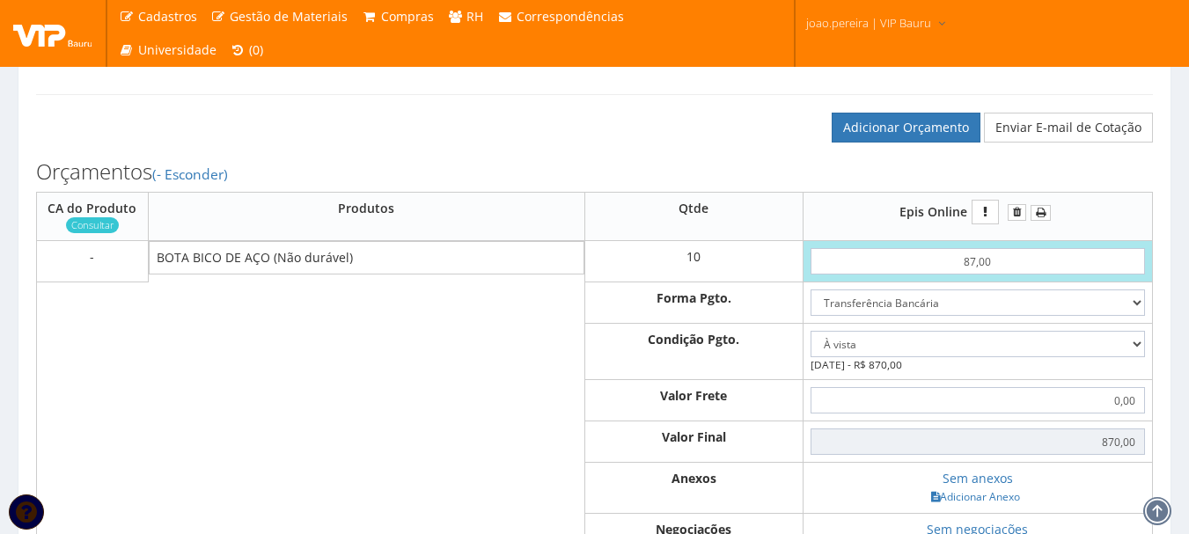
scroll to position [440, 0]
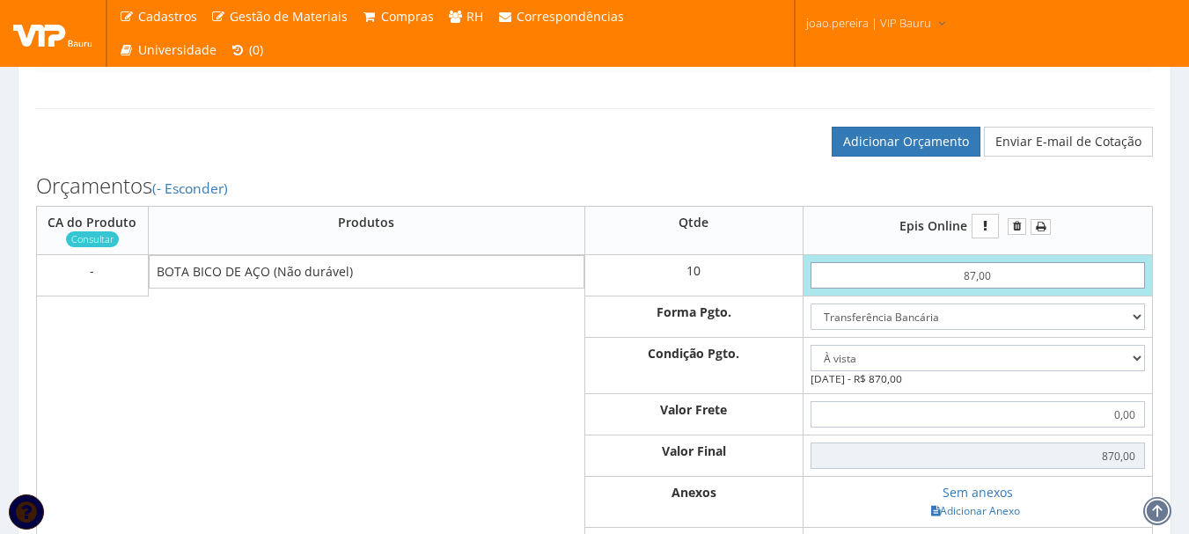
drag, startPoint x: 1003, startPoint y: 289, endPoint x: 829, endPoint y: 296, distance: 174.3
click at [829, 289] on input "87,00" at bounding box center [977, 275] width 334 height 26
type input "8"
type input "80,00"
type input "80"
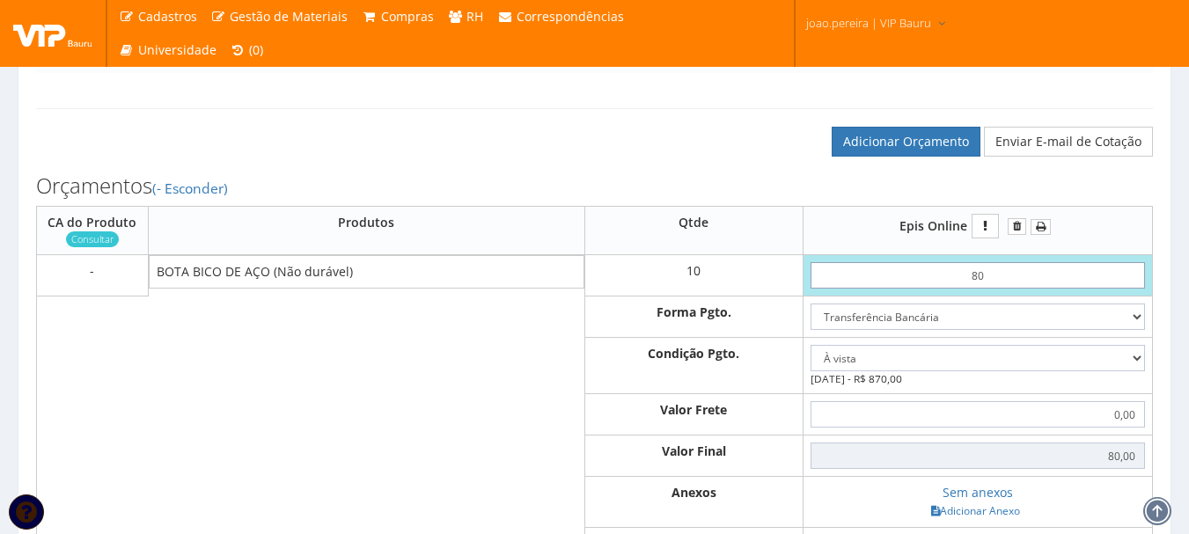
type input "800,00"
type input "8,00"
type input "80,00"
type input "800,00"
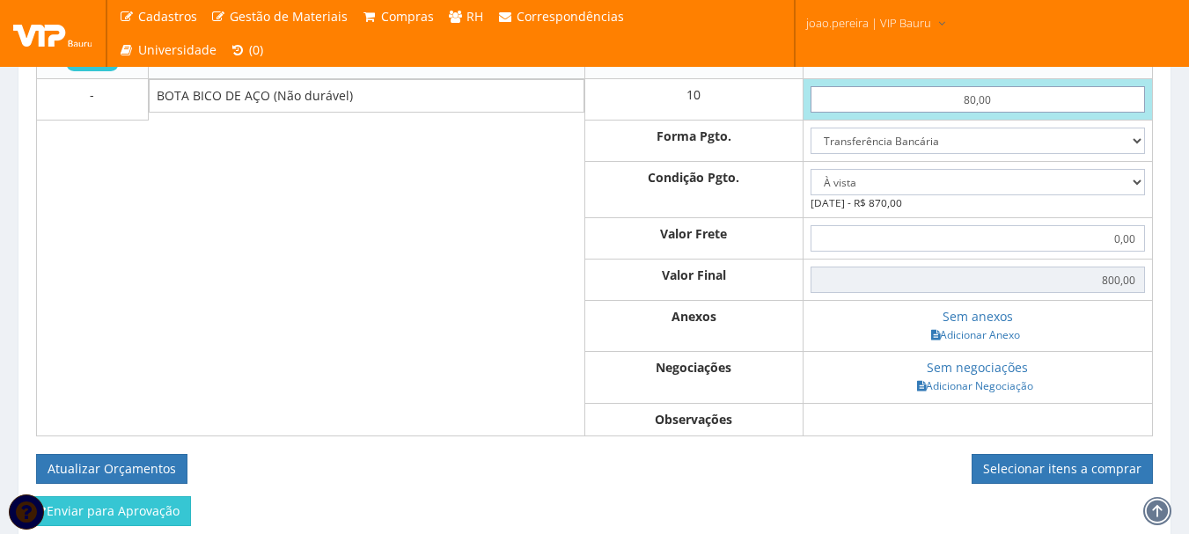
scroll to position [755, 0]
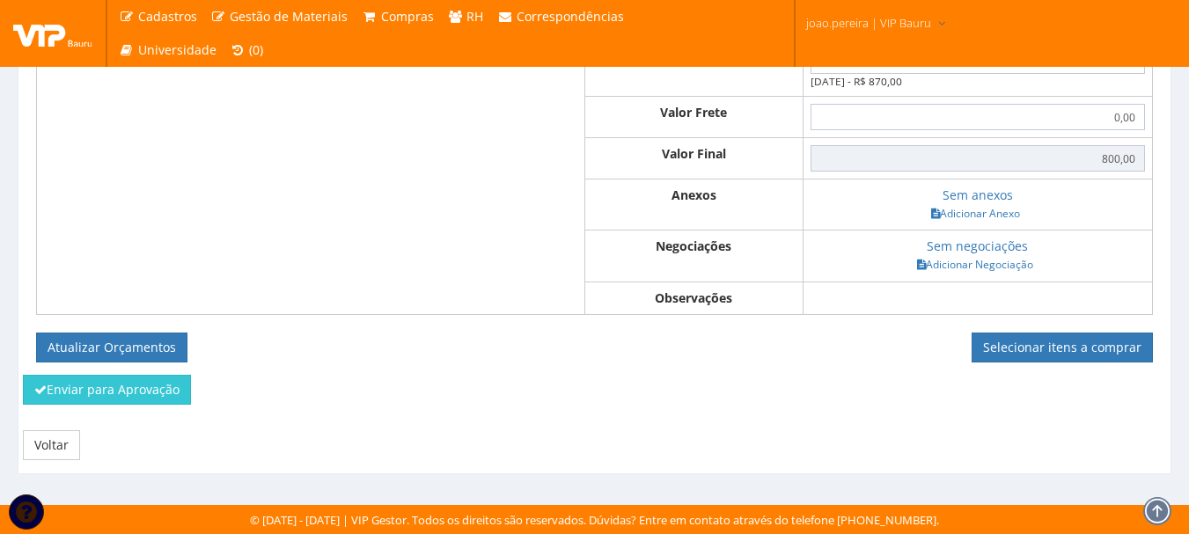
type input "80,00"
click at [826, 377] on div "Enviar para Aprovação" at bounding box center [594, 396] width 1169 height 42
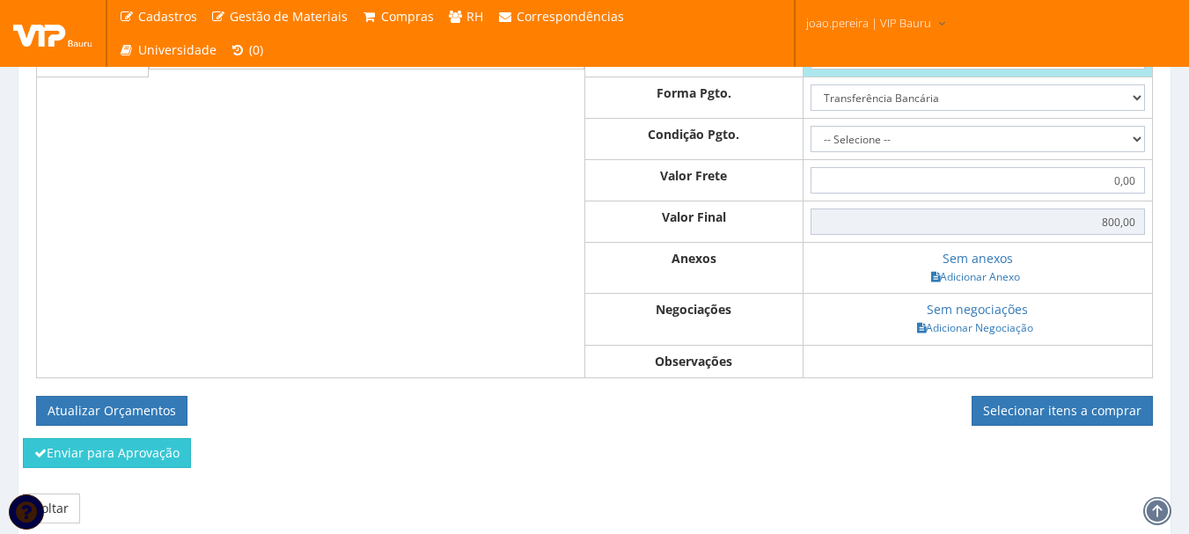
scroll to position [564, 0]
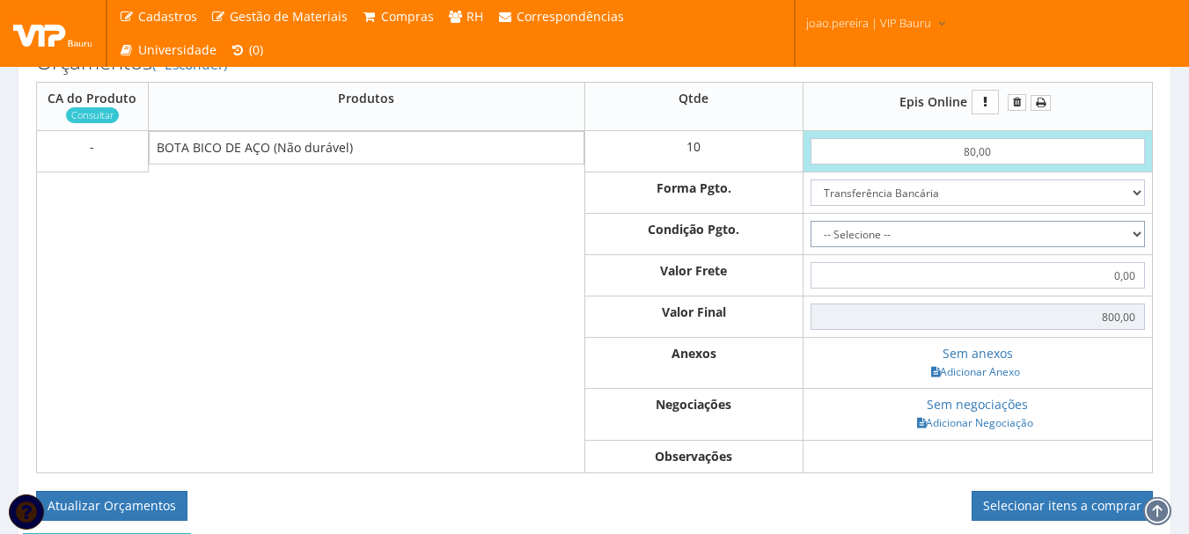
click at [1142, 247] on select "-- Selecione -- À vista 7 dias 10 dias" at bounding box center [977, 234] width 334 height 26
select select "0"
click at [810, 238] on select "-- Selecione -- À vista 7 dias 10 dias" at bounding box center [977, 234] width 334 height 26
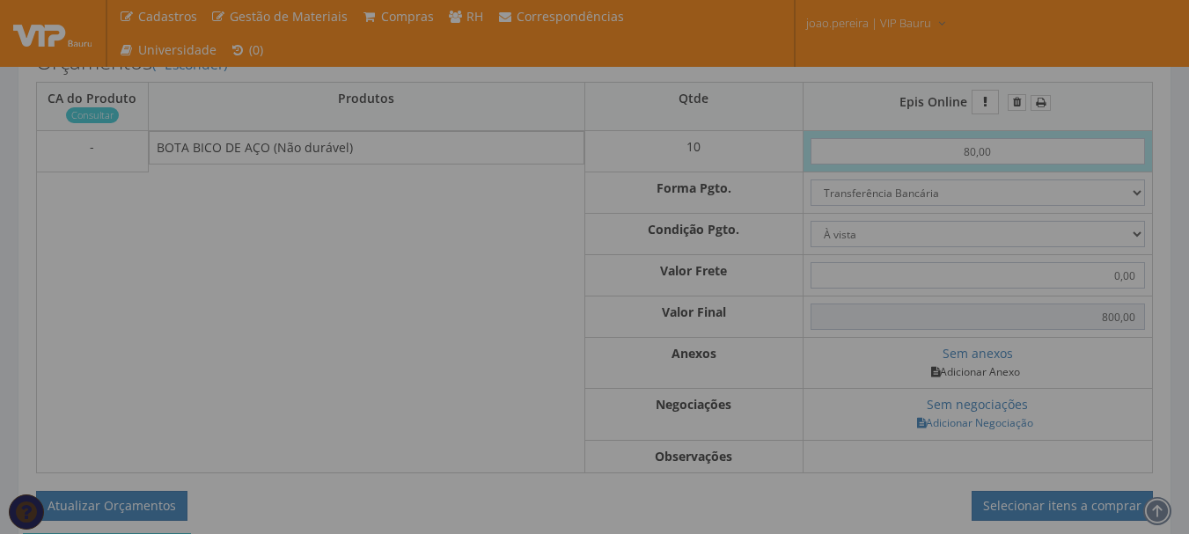
click at [983, 390] on body "Cadastros Clientes Unidades Subclientes Unidades de Subclientes Projetos Gestão…" at bounding box center [594, 64] width 1189 height 1256
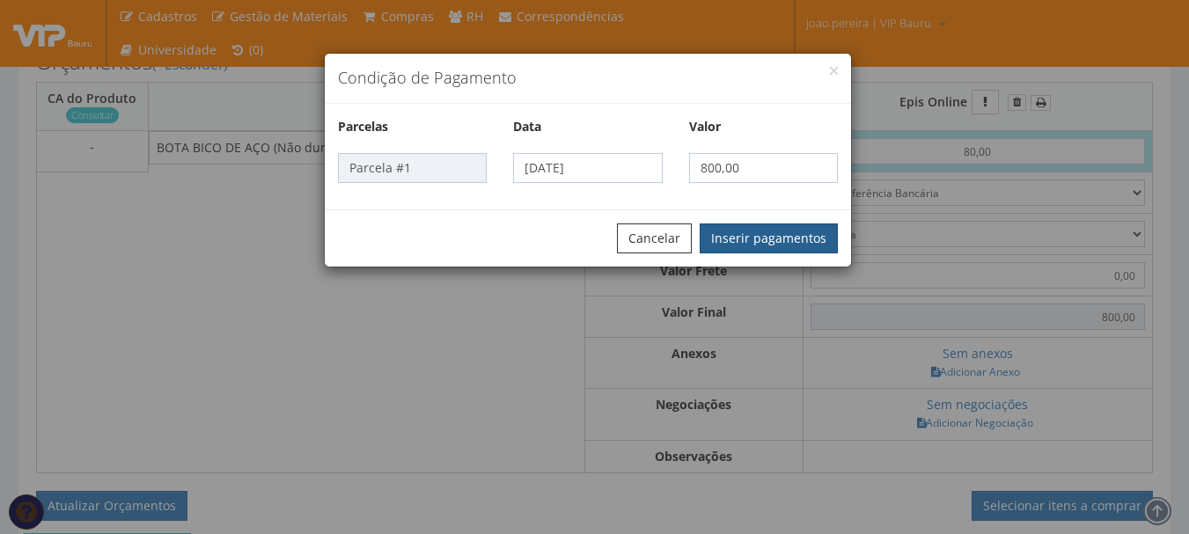
click at [773, 227] on button "Inserir pagamentos" at bounding box center [768, 238] width 138 height 30
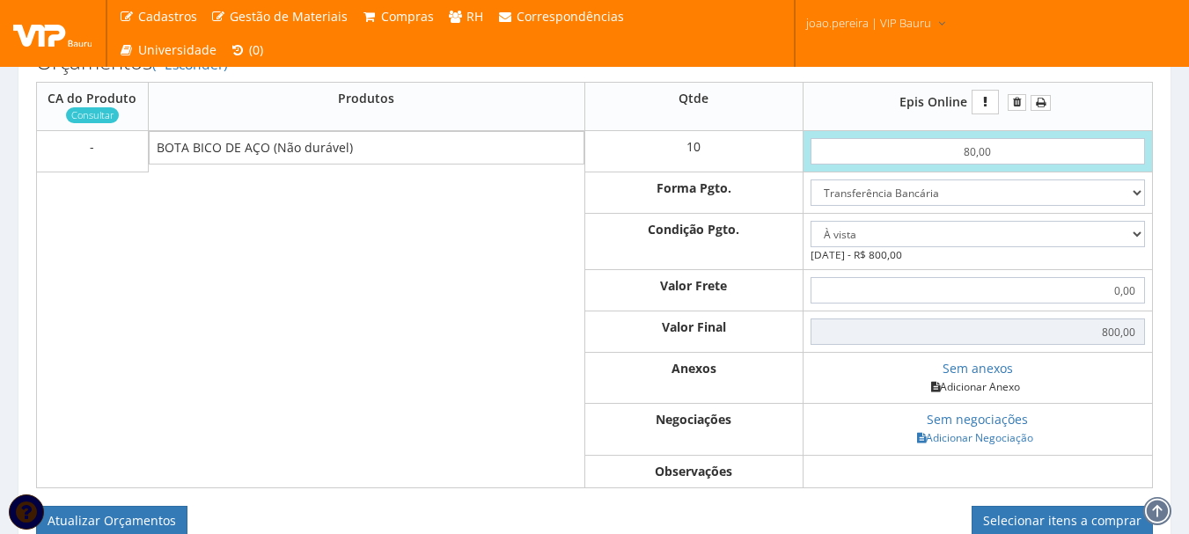
click at [994, 396] on link "Adicionar Anexo" at bounding box center [975, 386] width 99 height 18
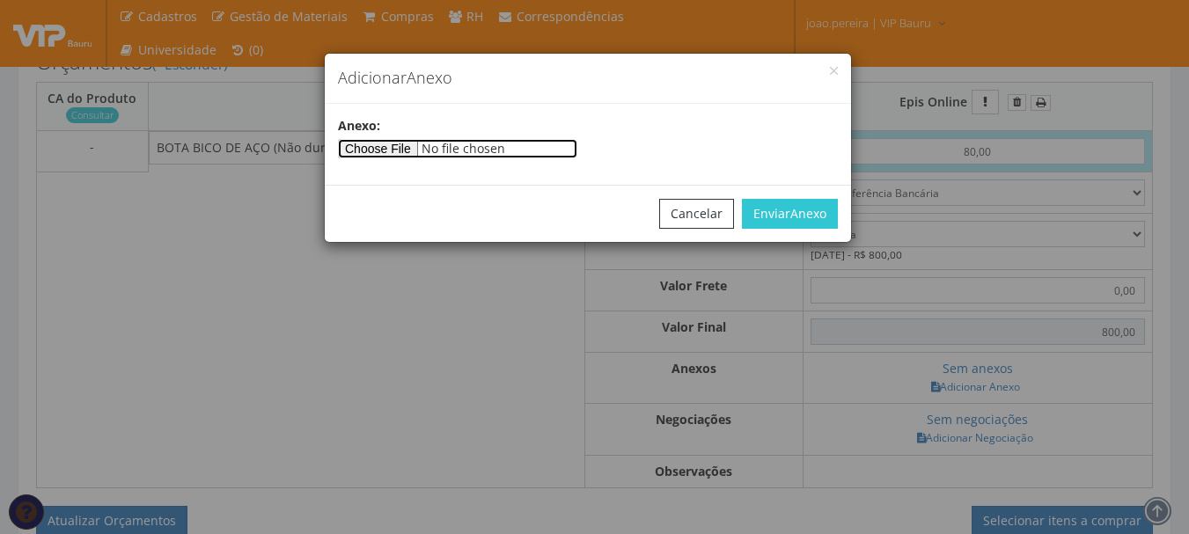
click at [428, 146] on input"] "file" at bounding box center [457, 148] width 239 height 19
click at [432, 149] on input"] "file" at bounding box center [457, 148] width 239 height 19
type input"] "C:\fakepath\Orçamento EPIS online.png"
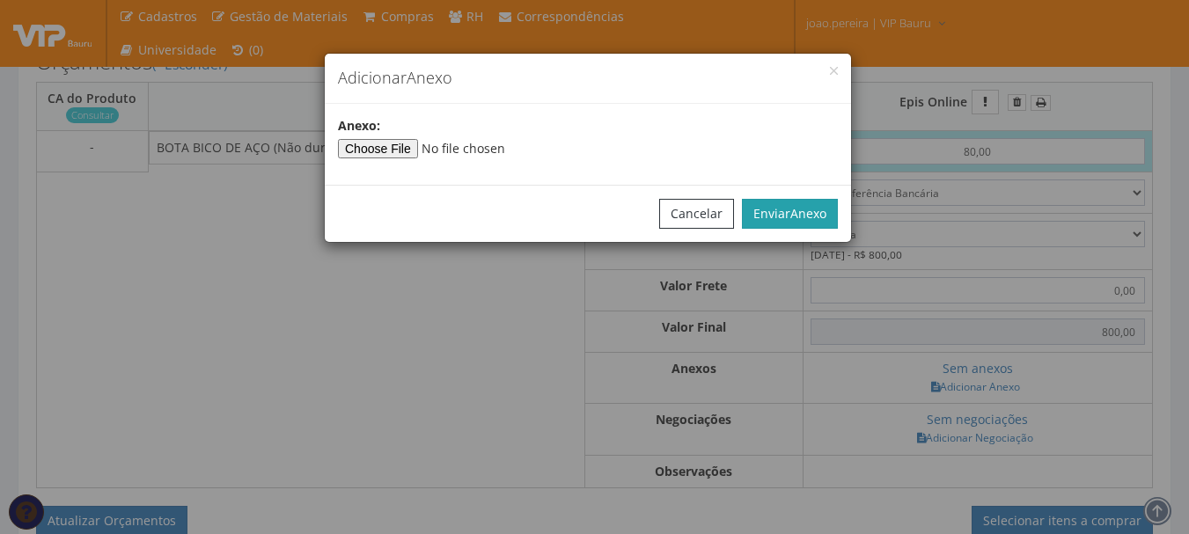
click at [815, 219] on span "Anexo" at bounding box center [808, 213] width 36 height 17
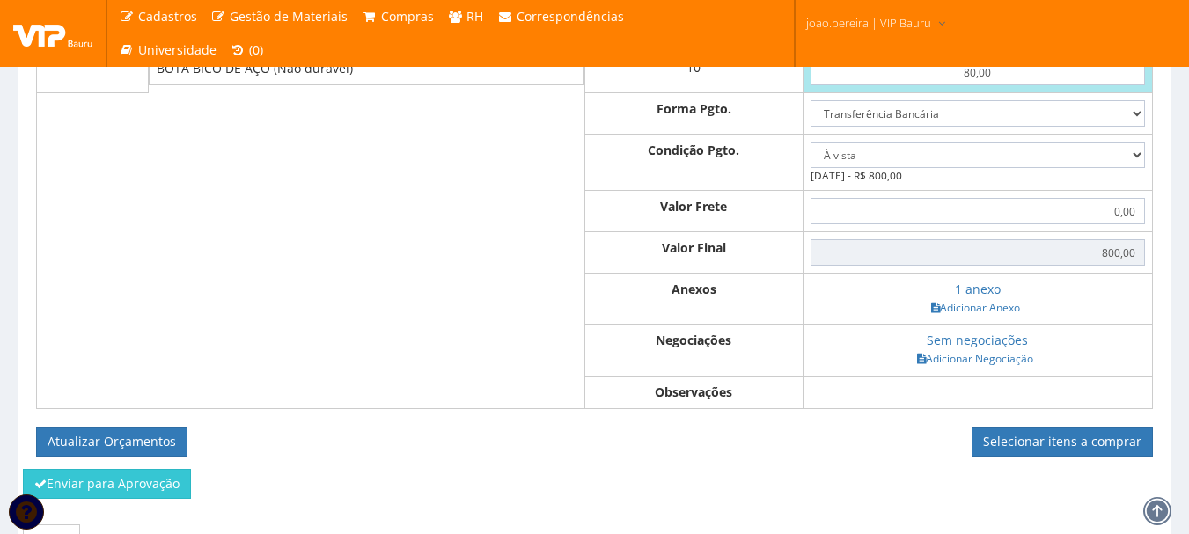
scroll to position [755, 0]
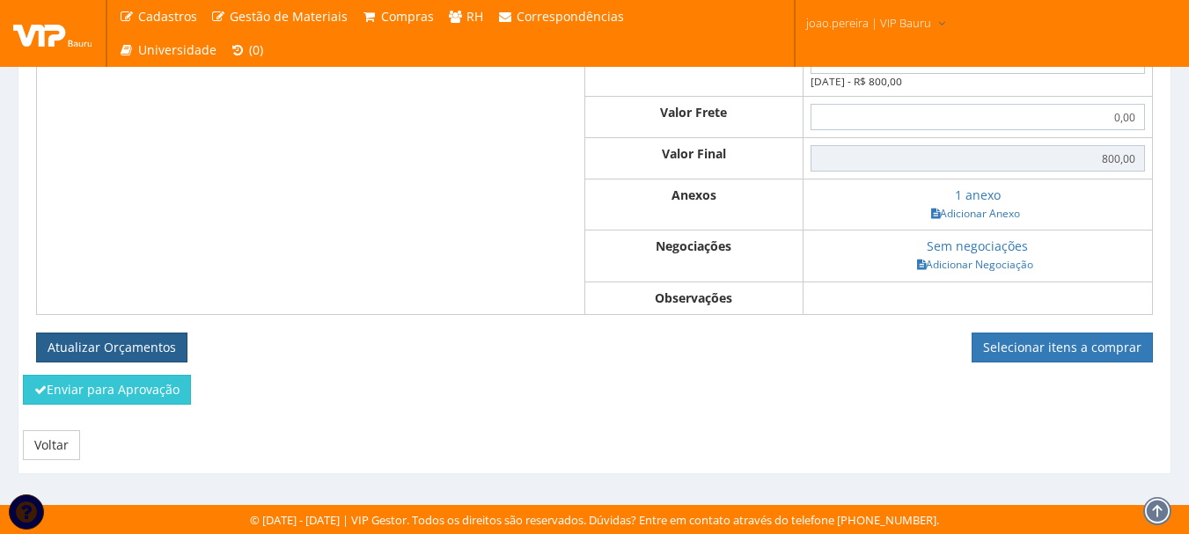
click at [144, 346] on button "Atualizar Orçamentos" at bounding box center [111, 348] width 151 height 30
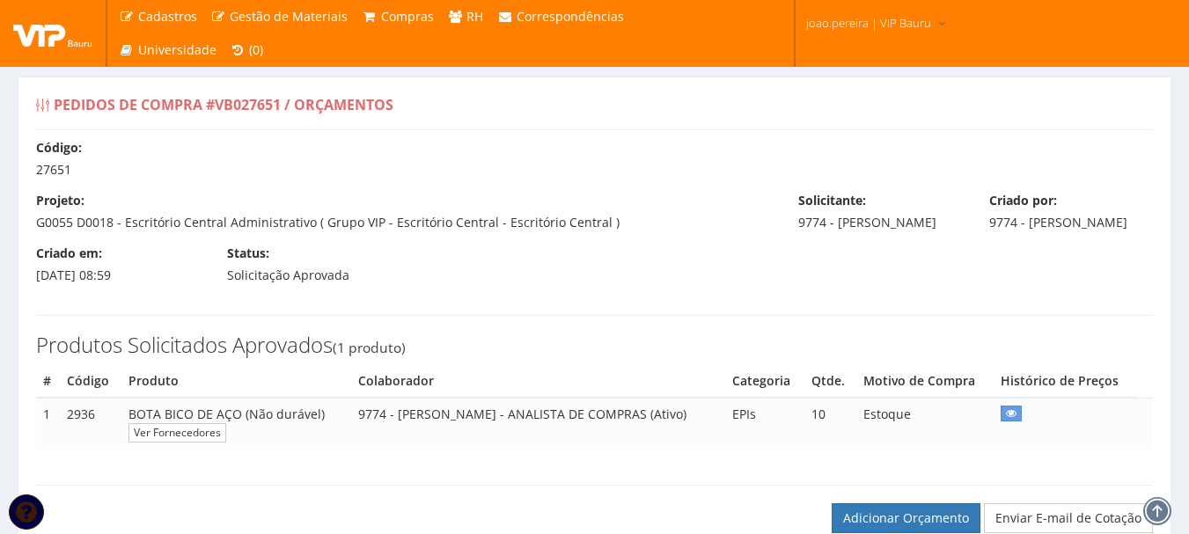
select select "0"
drag, startPoint x: 575, startPoint y: 152, endPoint x: 579, endPoint y: 143, distance: 10.3
click at [576, 152] on div "Código: 27651" at bounding box center [594, 159] width 1143 height 40
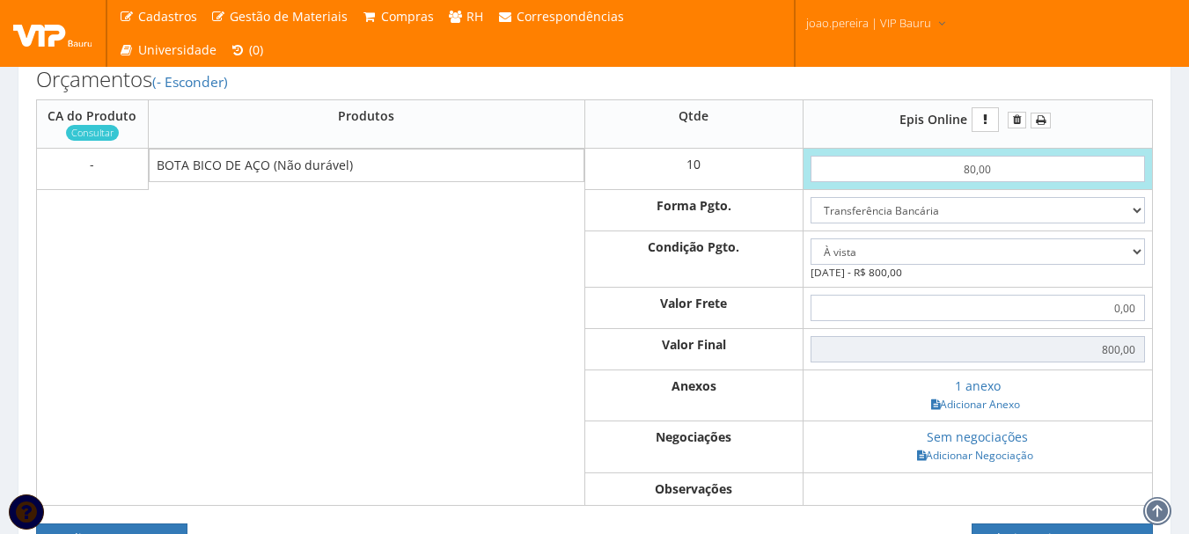
scroll to position [616, 0]
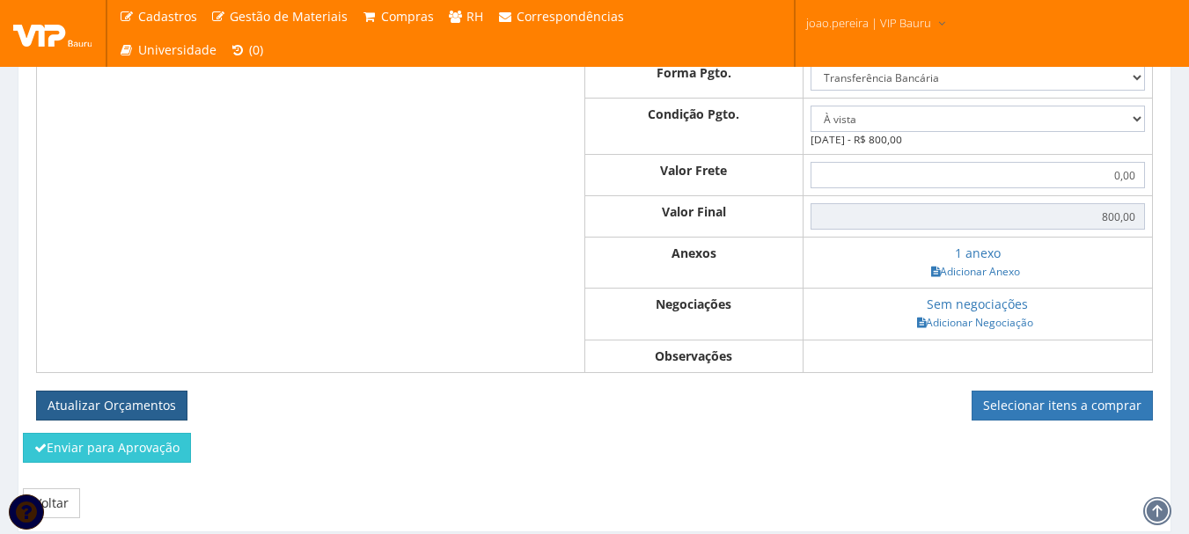
click at [103, 421] on button "Atualizar Orçamentos" at bounding box center [111, 406] width 151 height 30
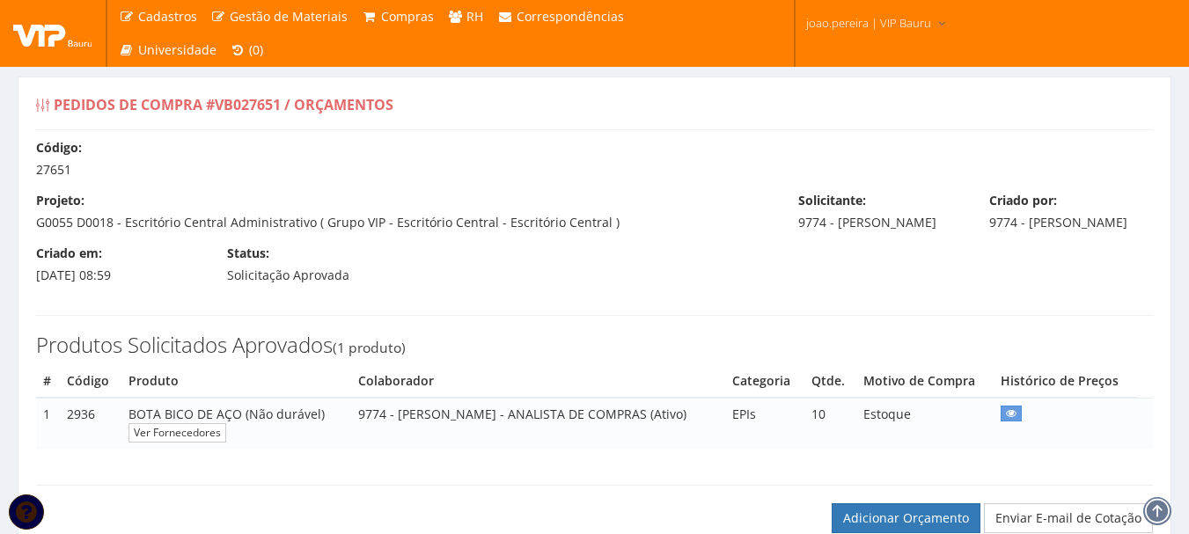
select select "0"
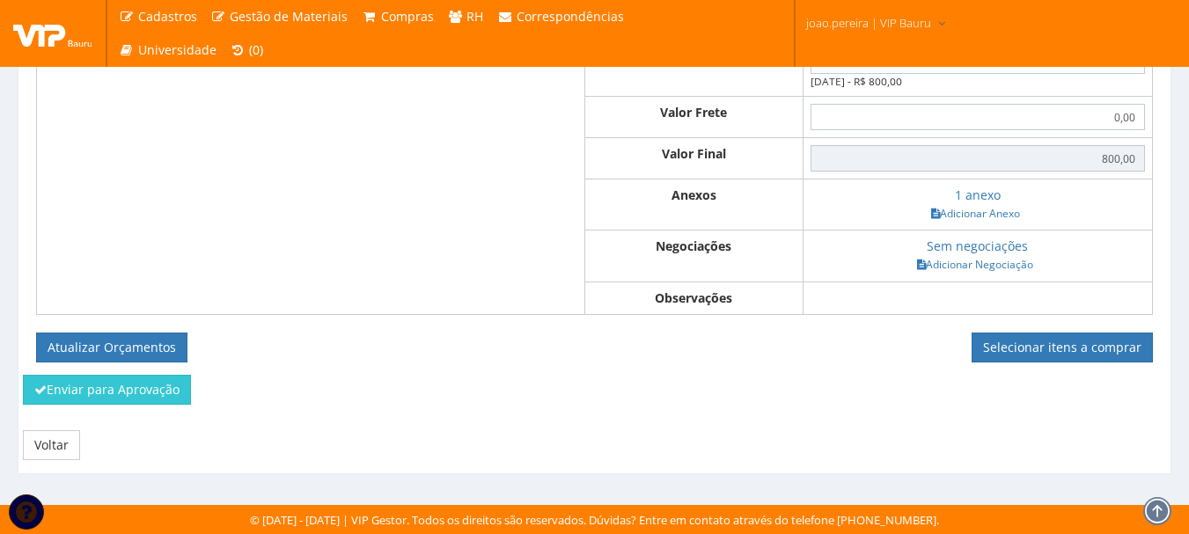
scroll to position [692, 0]
click at [48, 443] on link "Voltar" at bounding box center [51, 445] width 57 height 30
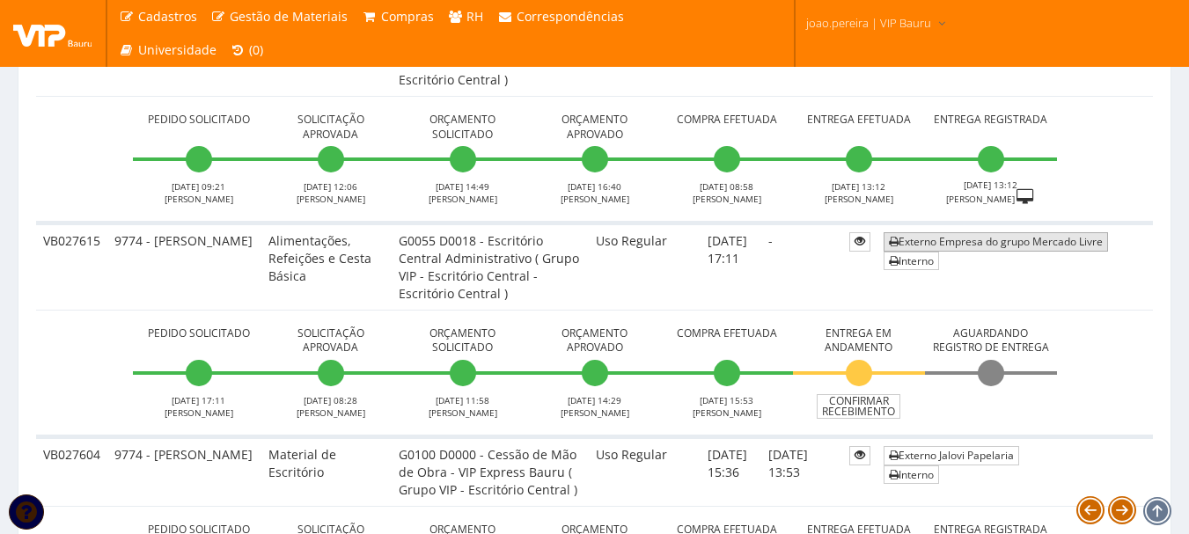
scroll to position [3519, 0]
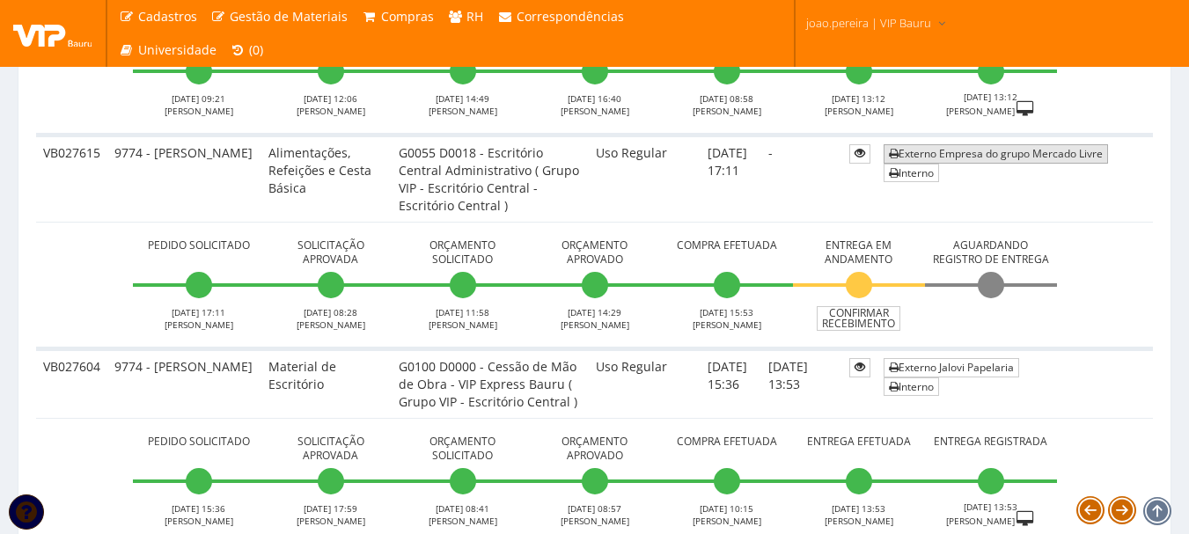
click at [926, 155] on link "Externo Empresa do grupo Mercado Livre" at bounding box center [995, 153] width 224 height 18
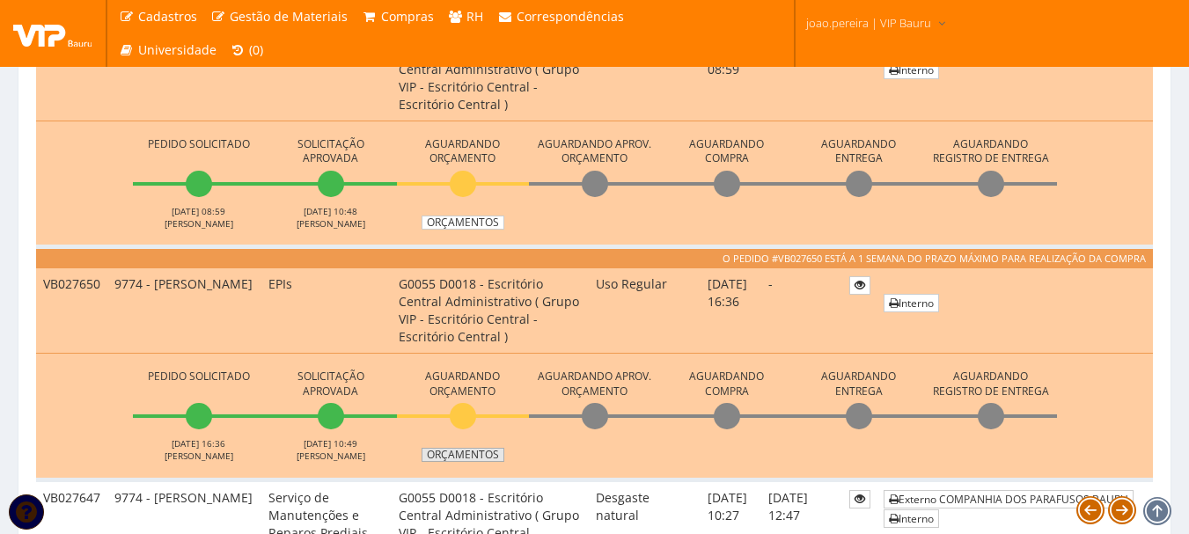
scroll to position [968, 0]
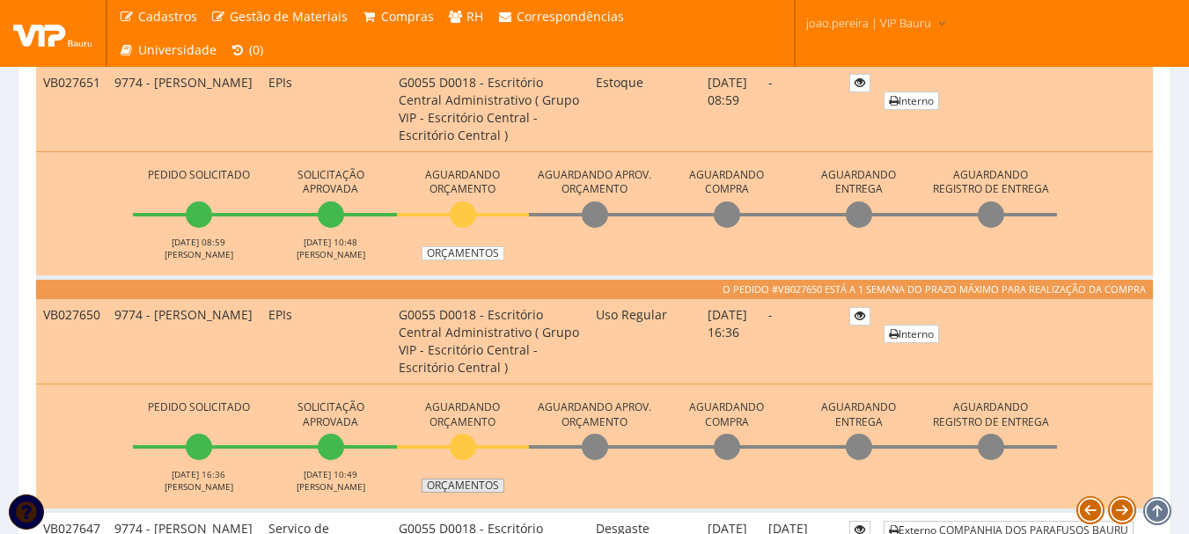
click at [472, 485] on link "Orçamentos" at bounding box center [462, 486] width 83 height 14
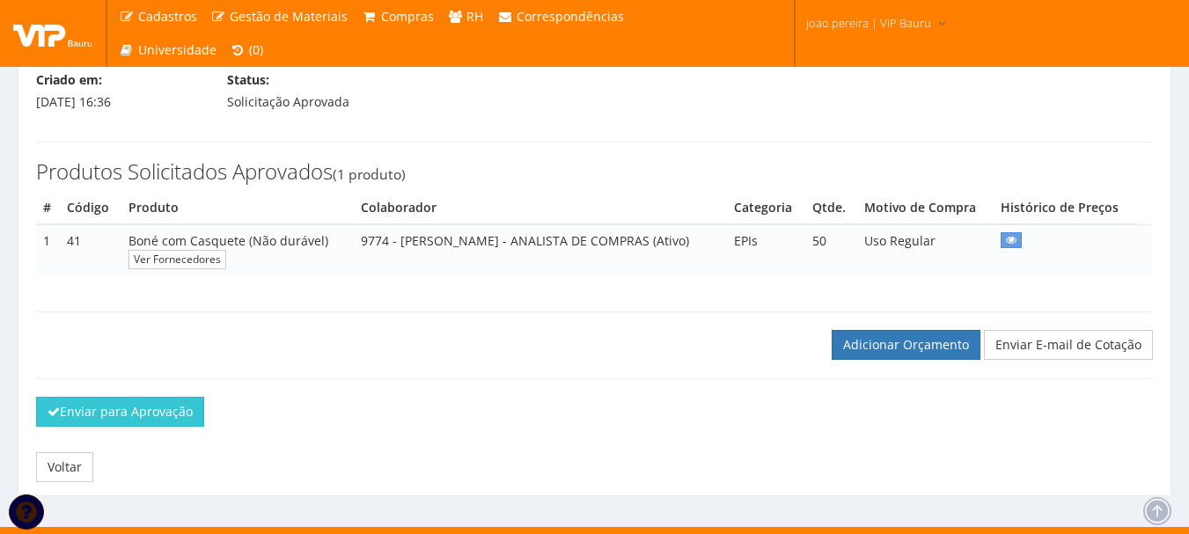
scroll to position [176, 0]
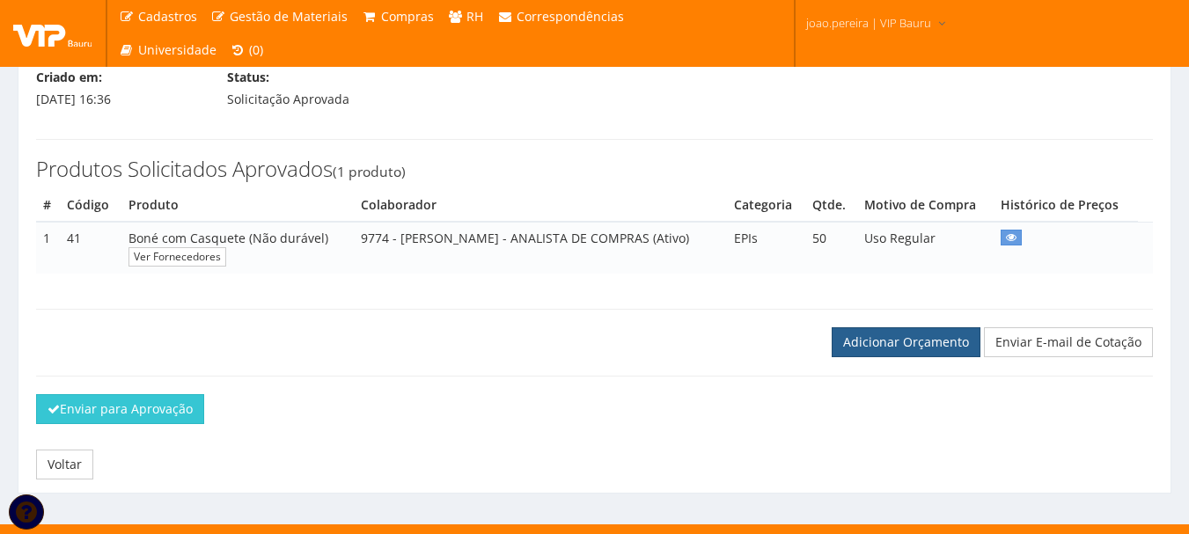
click at [895, 357] on link "Adicionar Orçamento" at bounding box center [905, 342] width 149 height 30
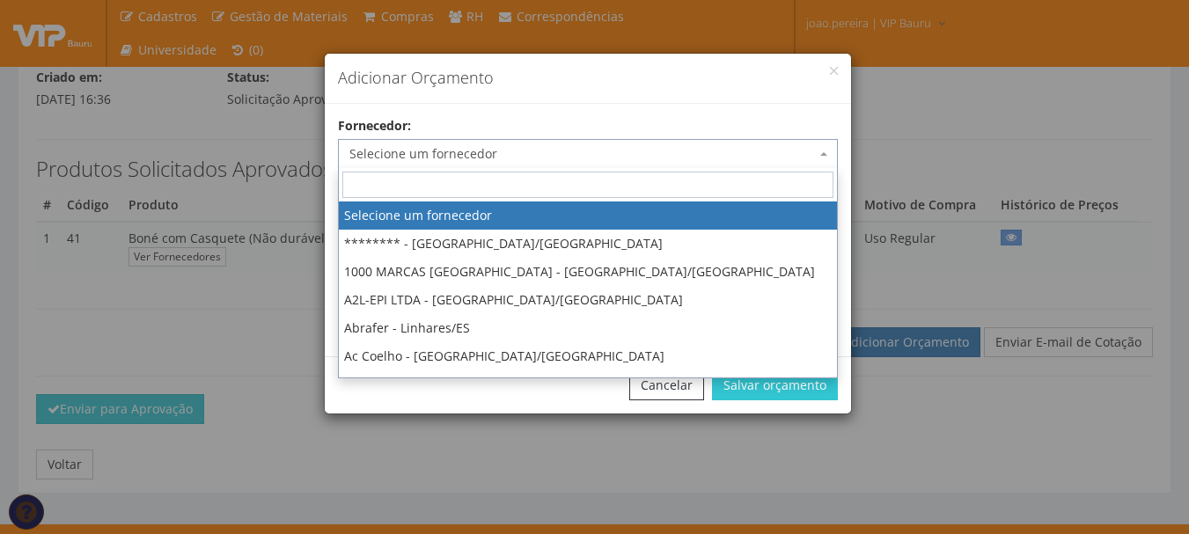
click at [551, 155] on span "Selecione um fornecedor" at bounding box center [582, 154] width 466 height 18
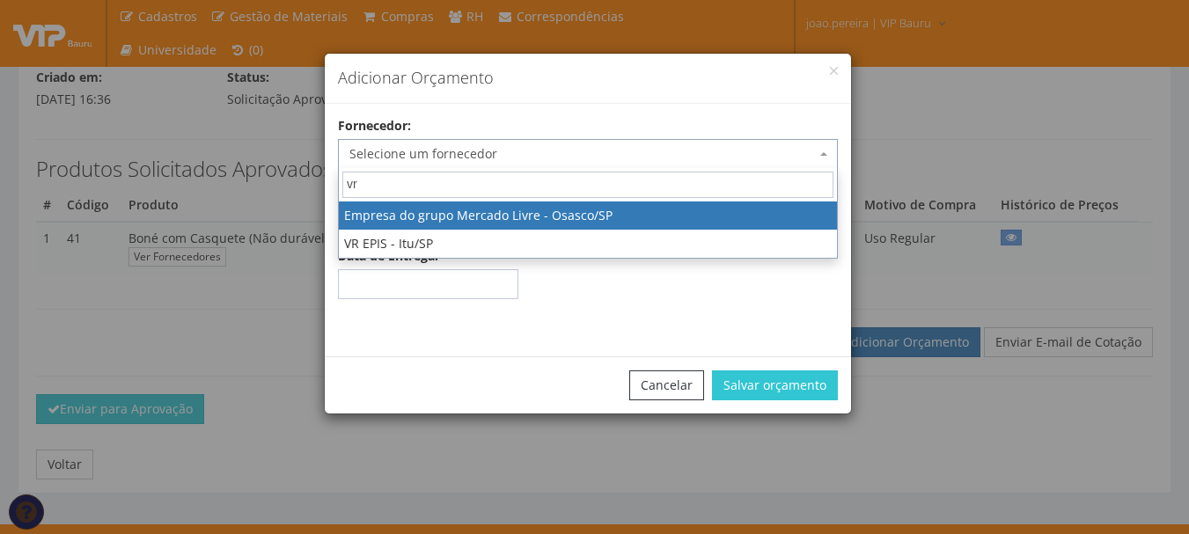
type input "v"
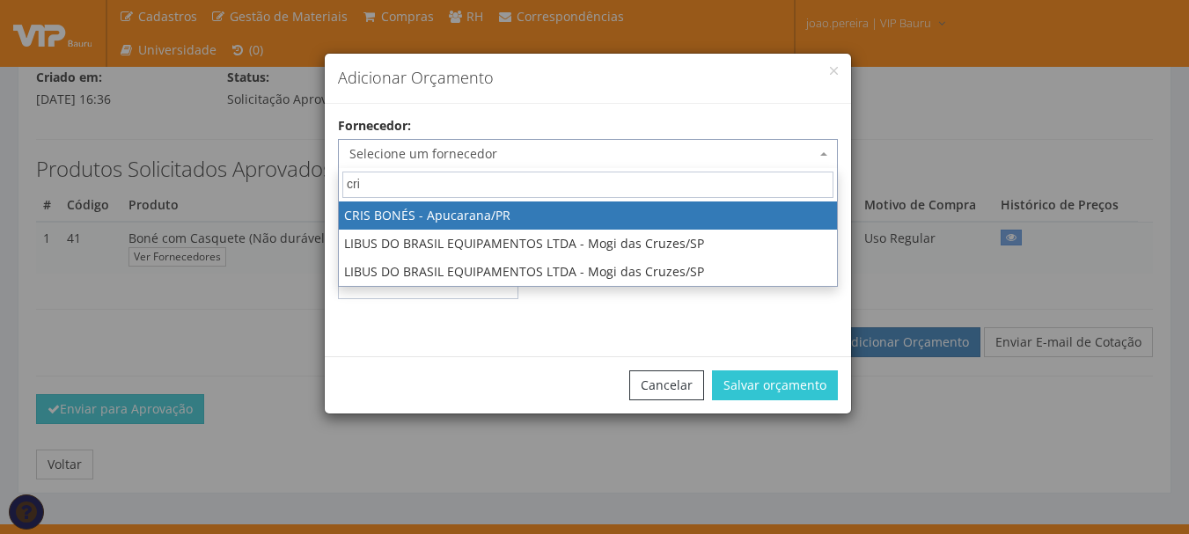
type input "cris"
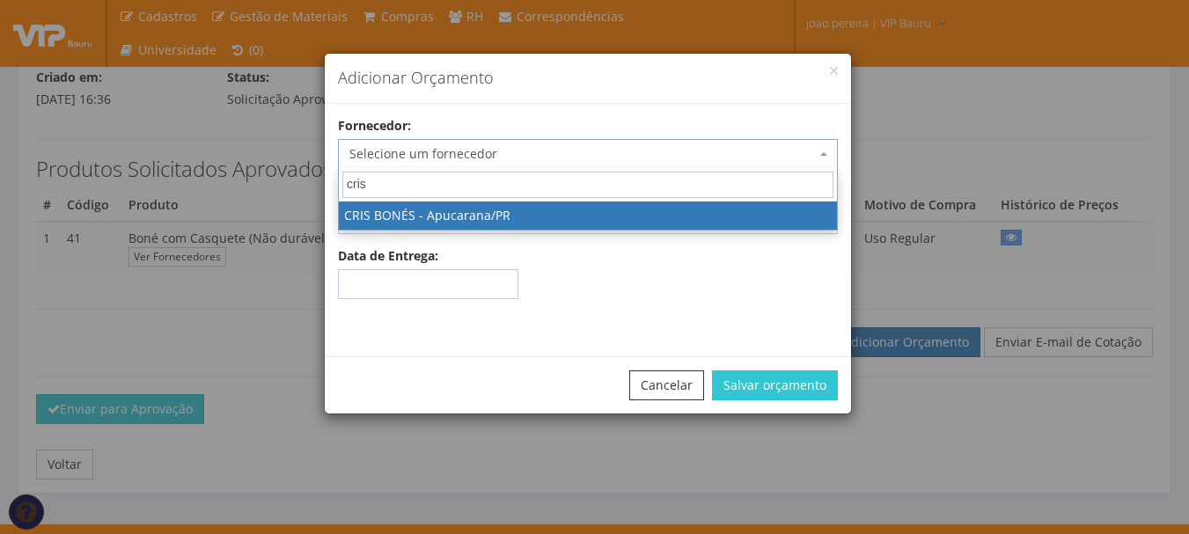
select select "2470"
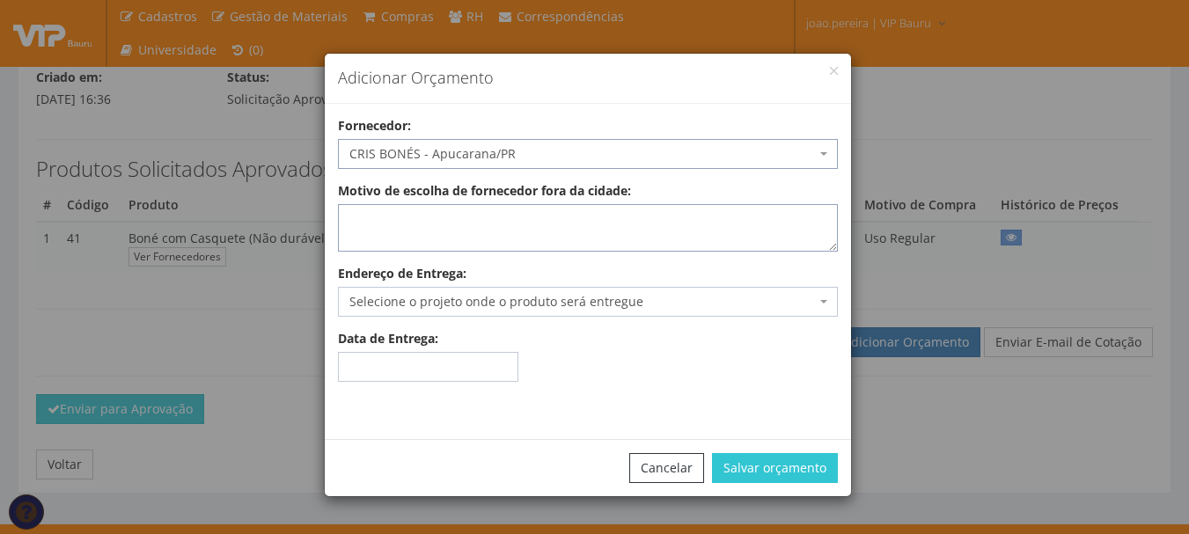
click at [497, 238] on textarea "Motivo de escolha de fornecedor fora da cidade:" at bounding box center [588, 228] width 500 height 48
type textarea "Entrega no local"
click at [459, 298] on span "Selecione o projeto onde o produto será entregue" at bounding box center [582, 302] width 466 height 18
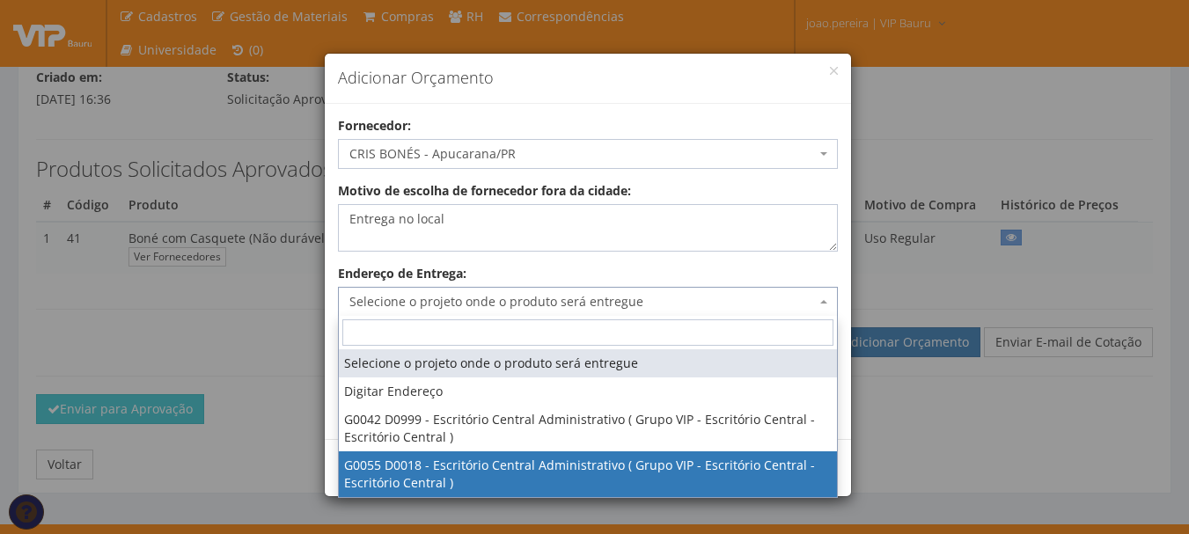
select select "55"
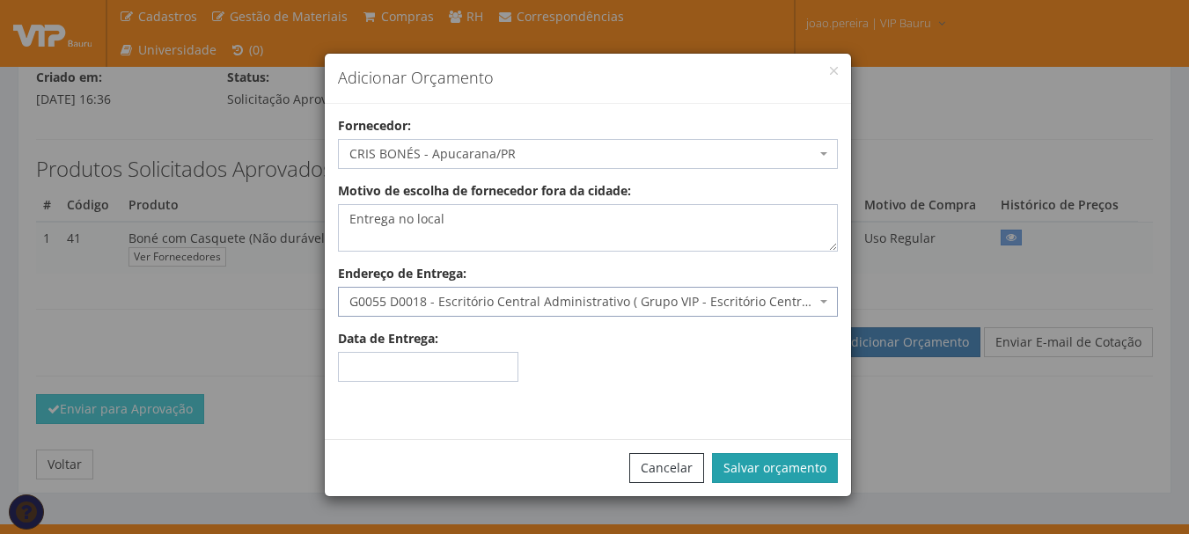
click at [776, 453] on button "Salvar orçamento" at bounding box center [775, 468] width 126 height 30
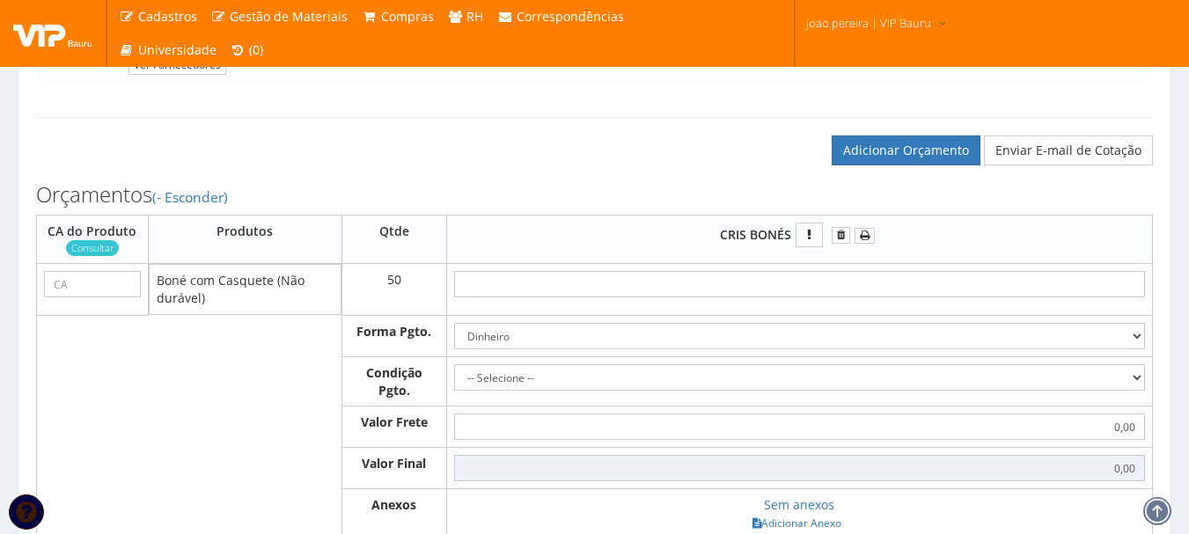
scroll to position [440, 0]
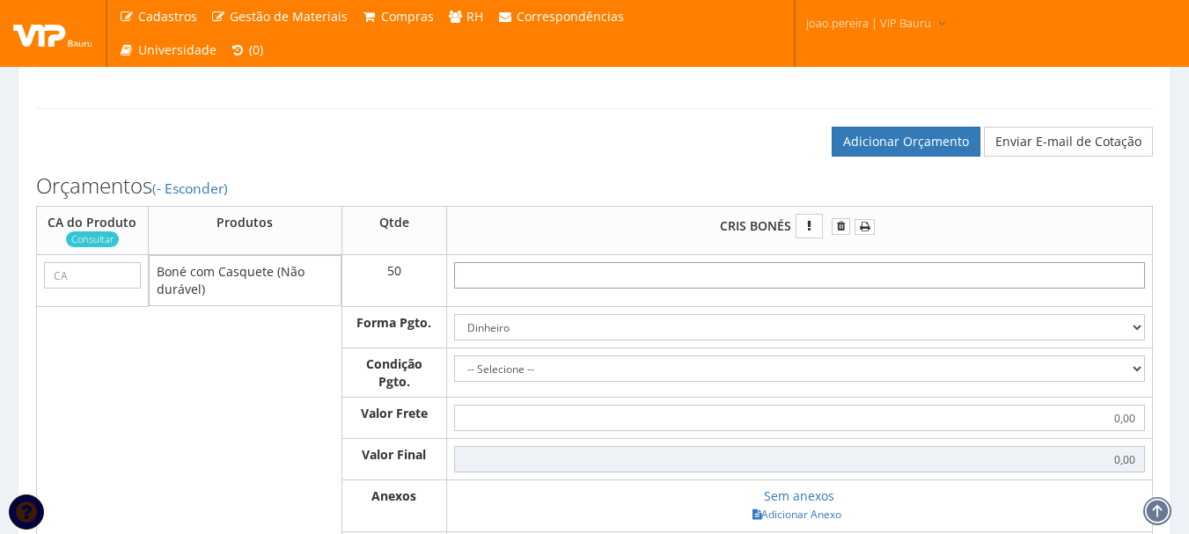
click at [826, 284] on input "text" at bounding box center [799, 275] width 691 height 26
click at [821, 289] on input "text" at bounding box center [799, 275] width 691 height 26
type input "3"
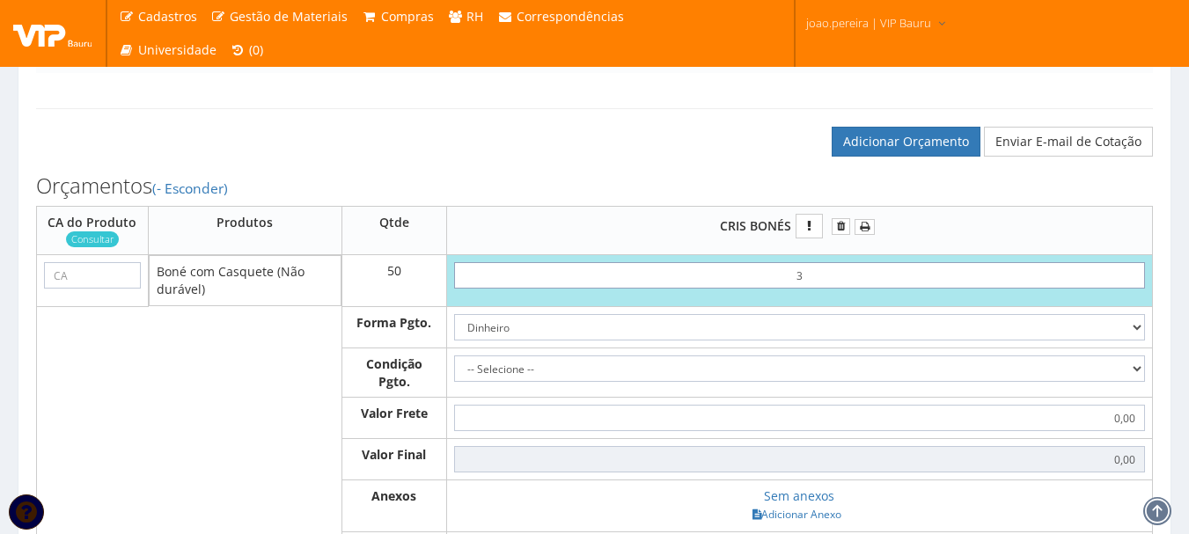
type input "150,00"
type input "31"
type input "1550,00"
type input "3,19"
type input "159,50"
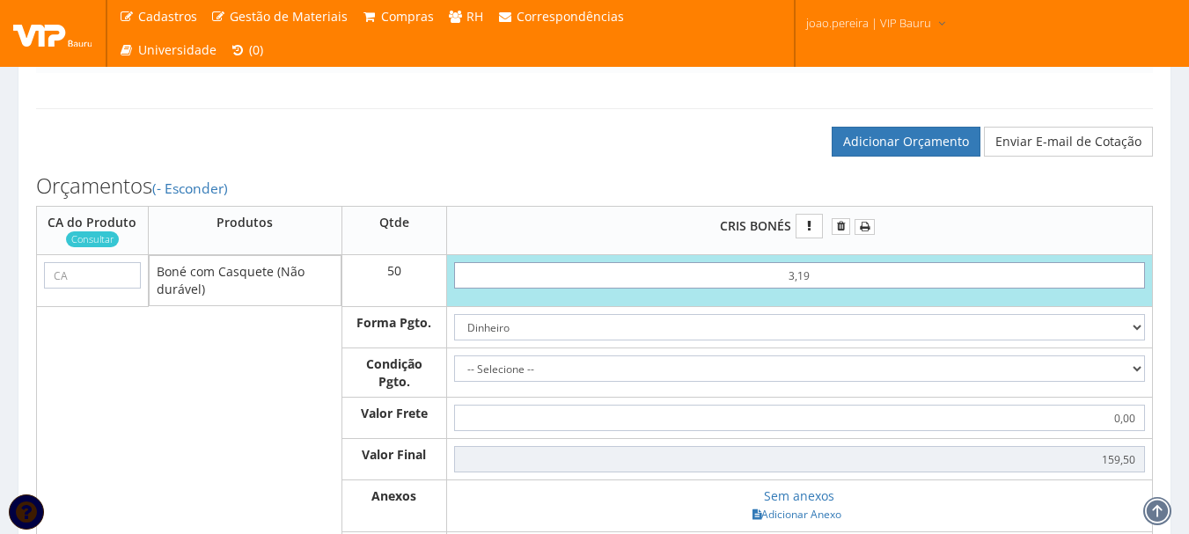
type input "31,90"
type input "1595,00"
type input "3,19"
type input "159,50"
type input "31"
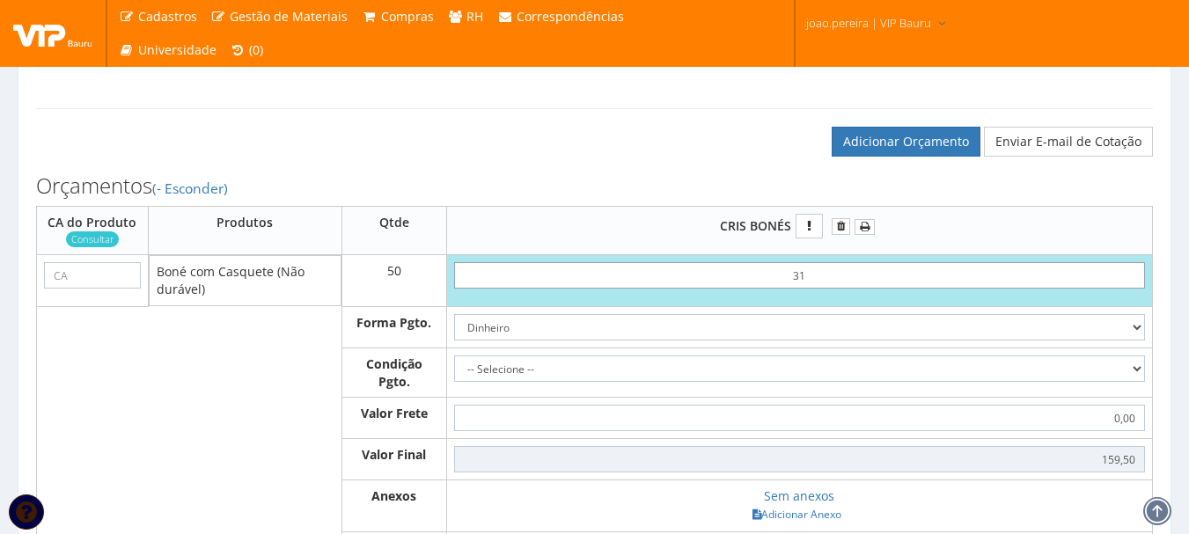
type input "1550,00"
type input "3"
type input "150,00"
type input "0,00"
type input "3"
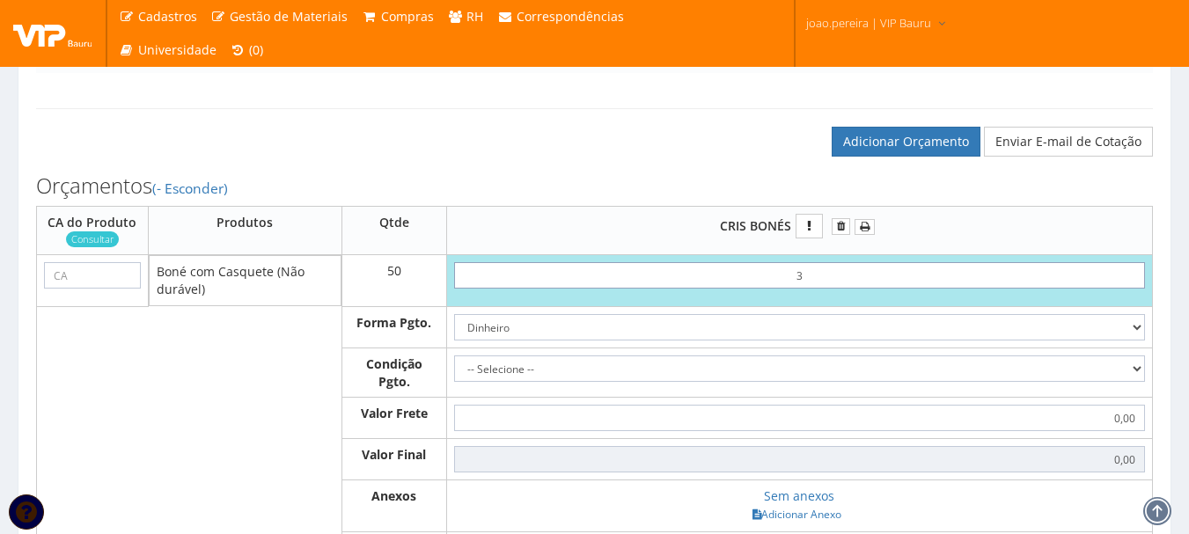
type input "150,00"
type input "38"
type input "1900,00"
type input "3,89"
type input "194,50"
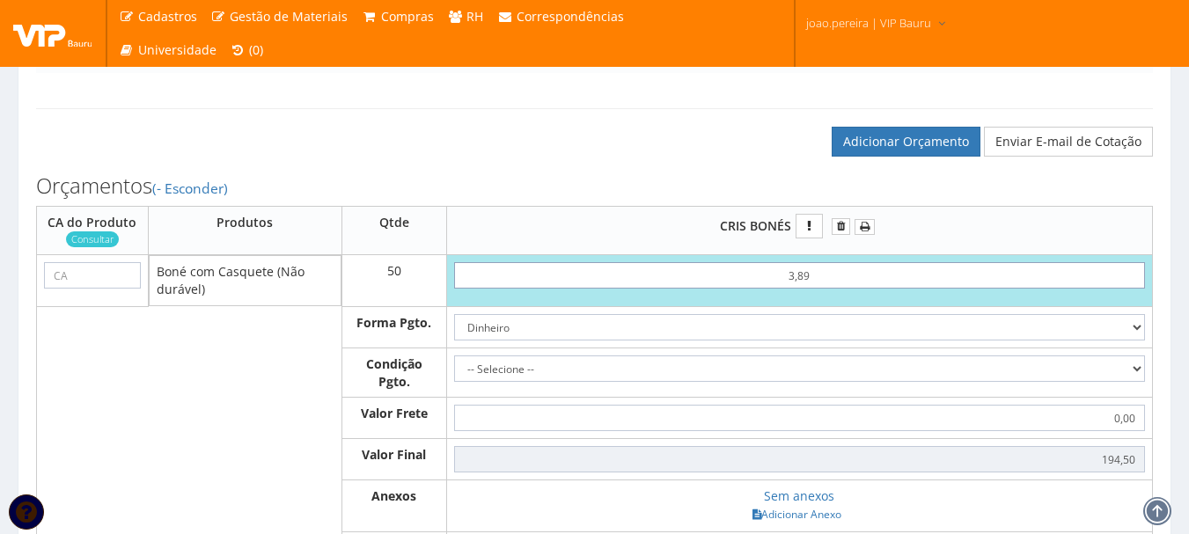
type input "38,90"
type input "1945,00"
type input "38,90"
drag, startPoint x: 1139, startPoint y: 338, endPoint x: 1122, endPoint y: 348, distance: 20.5
click at [1139, 338] on select "Dinheiro Boleto Bancário Depósito Transferência Bancária Cartão de Crédito Cart…" at bounding box center [799, 327] width 691 height 26
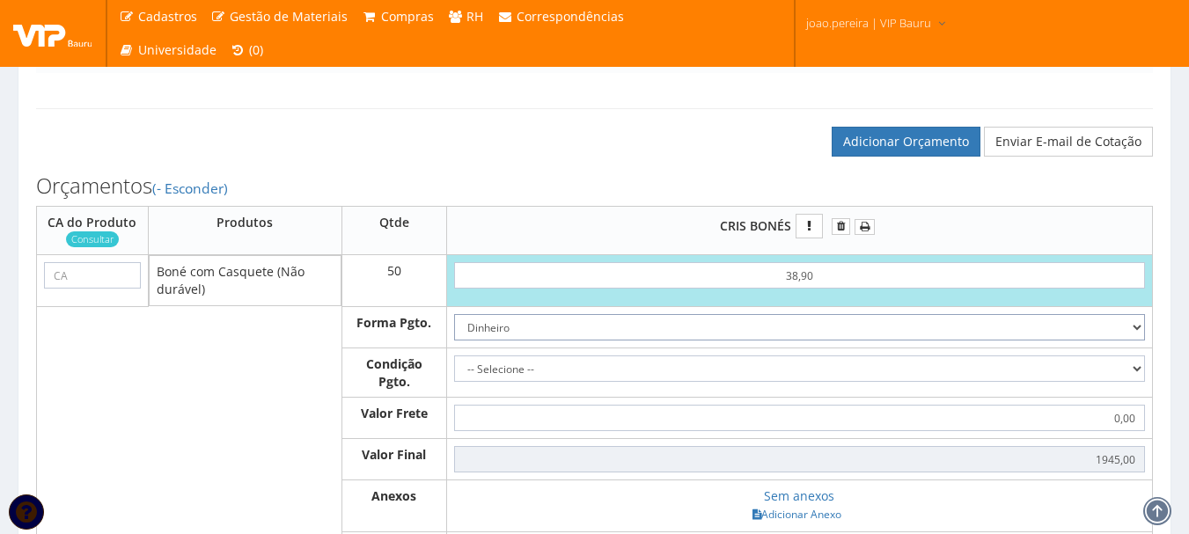
select select "1"
click at [454, 331] on select "Dinheiro Boleto Bancário Depósito Transferência Bancária Cartão de Crédito Cart…" at bounding box center [799, 327] width 691 height 26
click at [1134, 382] on select "-- Selecione -- À vista 7 dias 10 dias" at bounding box center [799, 368] width 691 height 26
click at [454, 372] on select "-- Selecione -- À vista 7 dias 10 dias" at bounding box center [799, 368] width 691 height 26
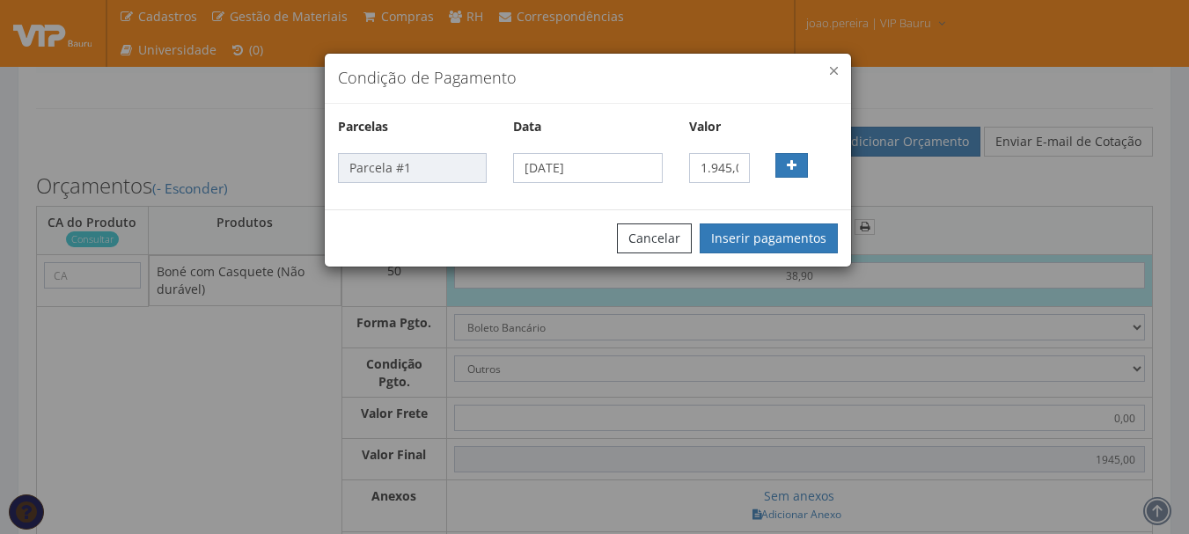
click at [833, 70] on button "button" at bounding box center [834, 71] width 8 height 8
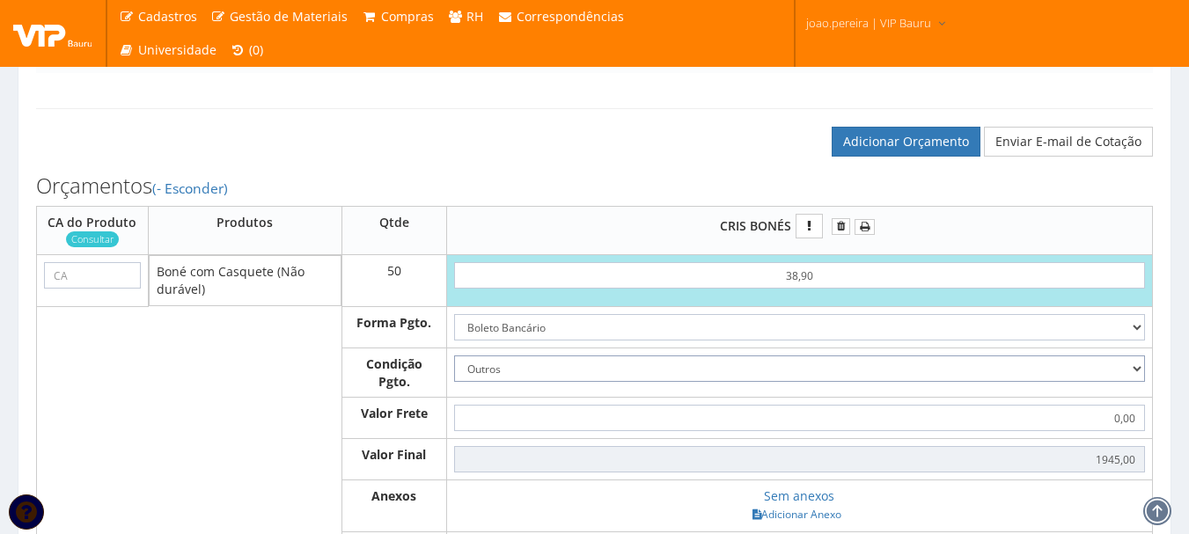
click at [1139, 382] on select "-- Selecione -- À vista 7 dias 10 dias" at bounding box center [799, 368] width 691 height 26
select select "60"
click at [454, 372] on select "-- Selecione -- À vista 7 dias 10 dias" at bounding box center [799, 368] width 691 height 26
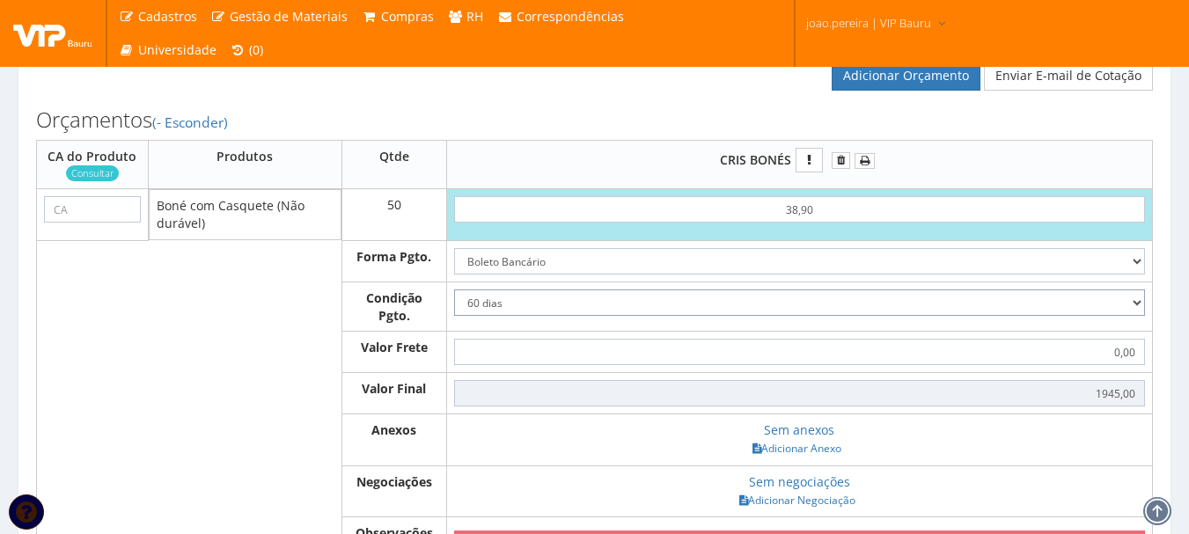
scroll to position [616, 0]
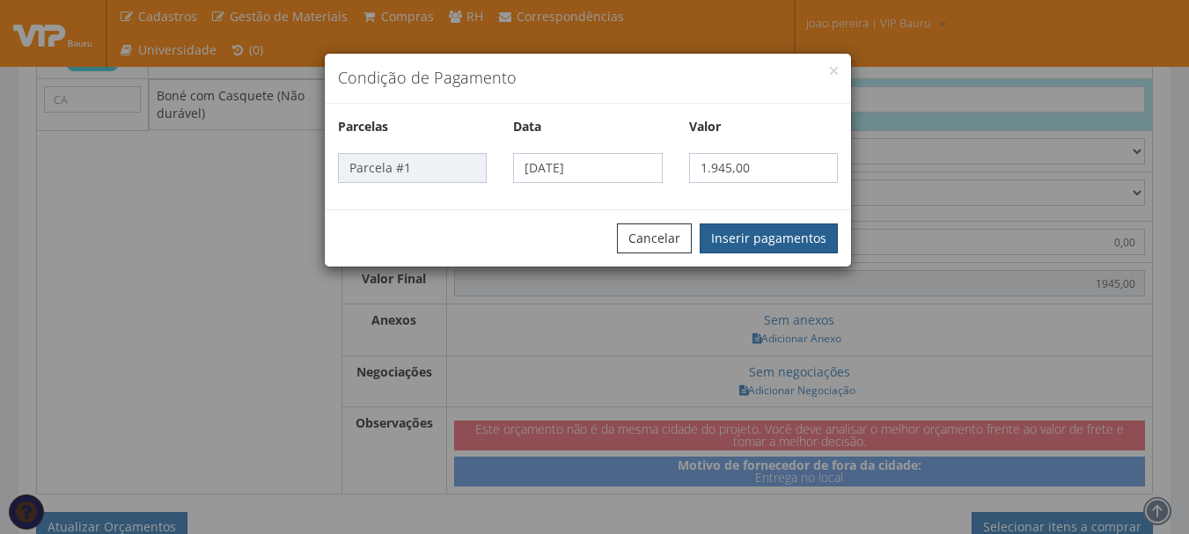
click at [773, 245] on button "Inserir pagamentos" at bounding box center [768, 238] width 138 height 30
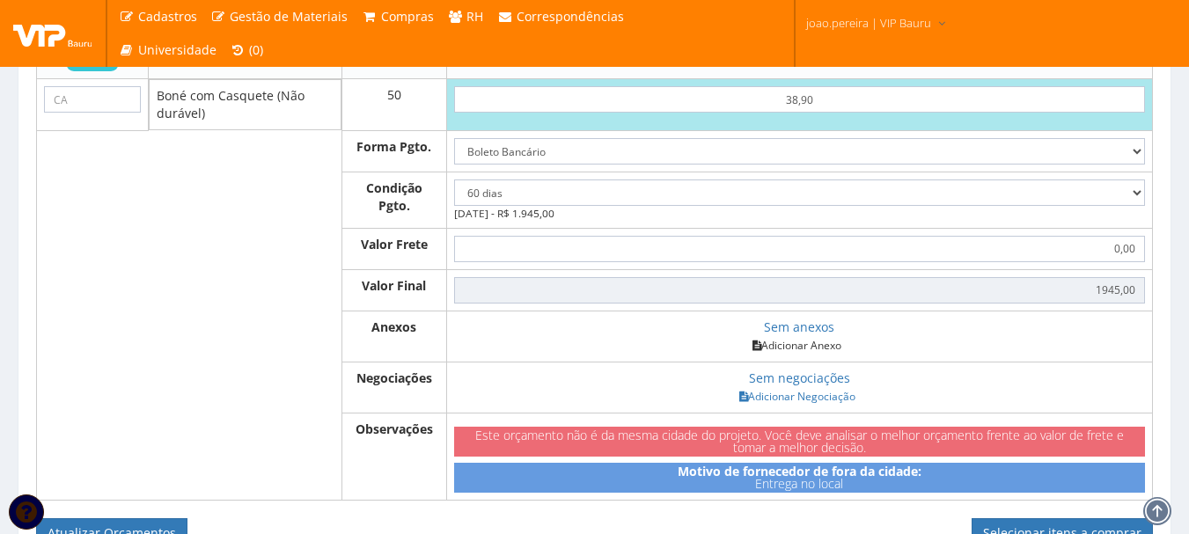
click at [818, 355] on link "Adicionar Anexo" at bounding box center [796, 345] width 99 height 18
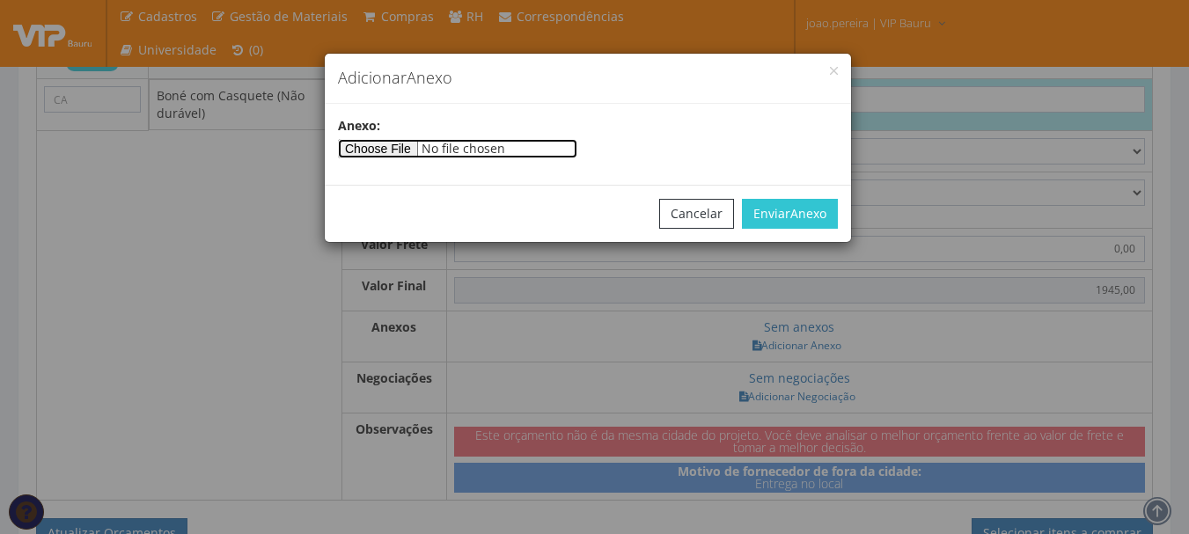
click at [425, 144] on input"] "file" at bounding box center [457, 148] width 239 height 19
type input"] "C:\fakepath\ORÇAMENTO - 43781 - VIP BAURU SERVICOS E LOCACAO DE MAO DE OBRA LTD…"
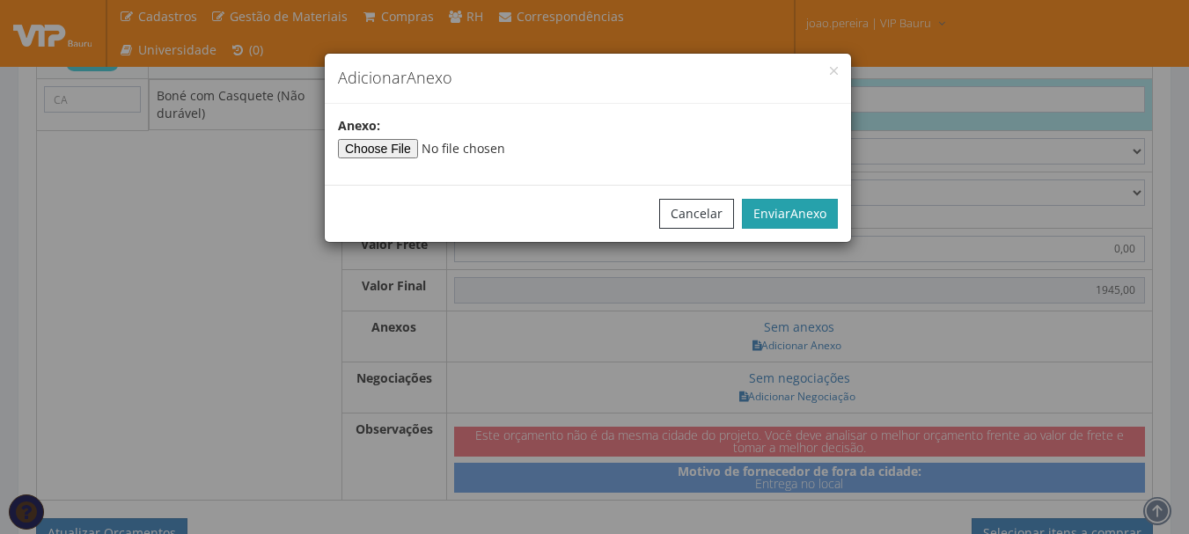
click at [819, 202] on button "Enviar Anexo" at bounding box center [790, 214] width 96 height 30
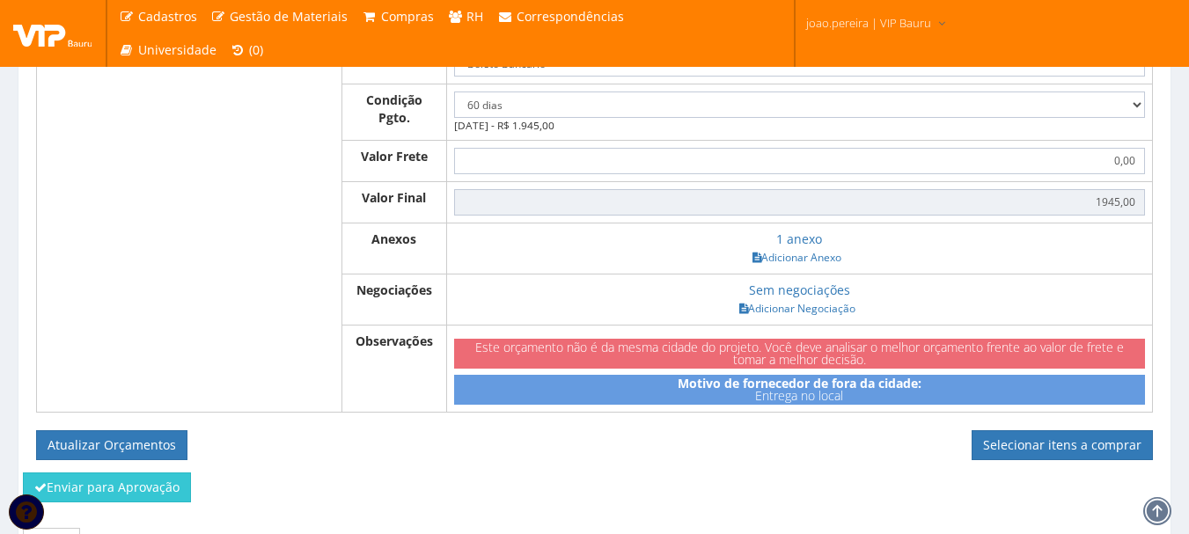
scroll to position [819, 0]
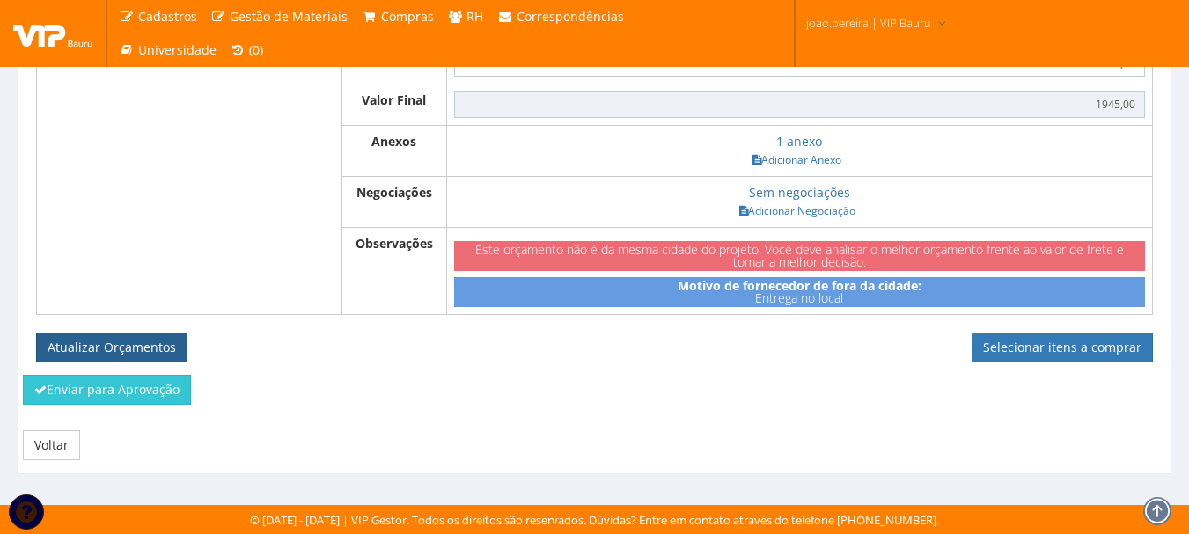
click at [107, 346] on button "Atualizar Orçamentos" at bounding box center [111, 348] width 151 height 30
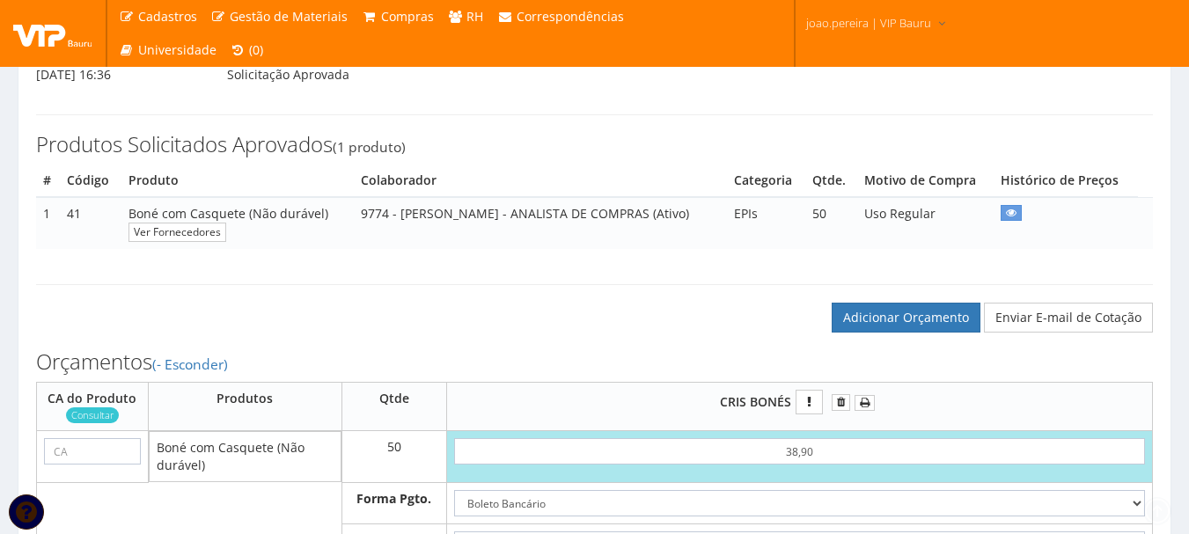
scroll to position [440, 0]
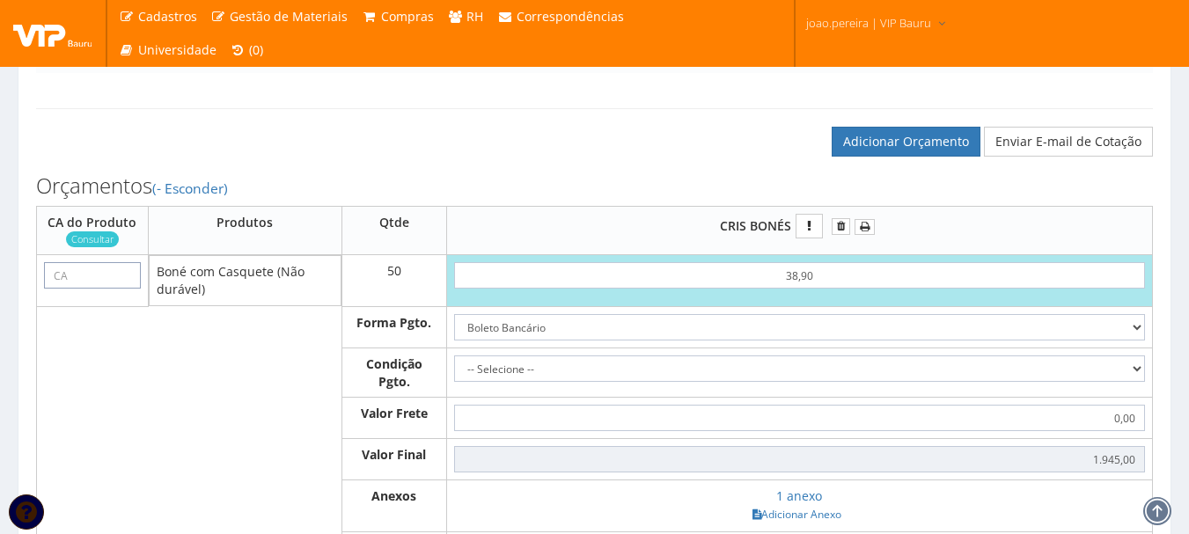
click at [92, 289] on input "text" at bounding box center [92, 275] width 97 height 26
click at [85, 289] on input "text" at bounding box center [92, 275] width 97 height 26
paste input "40033"
type input "40033"
click at [1131, 382] on select "-- Selecione -- À vista 7 dias 10 dias" at bounding box center [799, 368] width 691 height 26
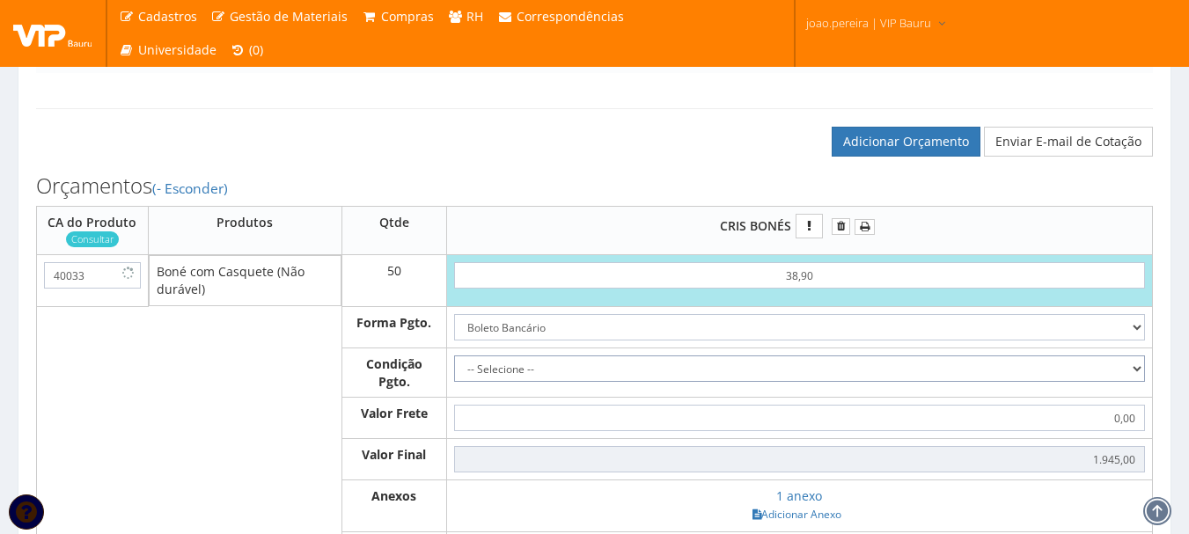
select select "60"
click at [454, 372] on select "-- Selecione -- À vista 7 dias 10 dias" at bounding box center [799, 368] width 691 height 26
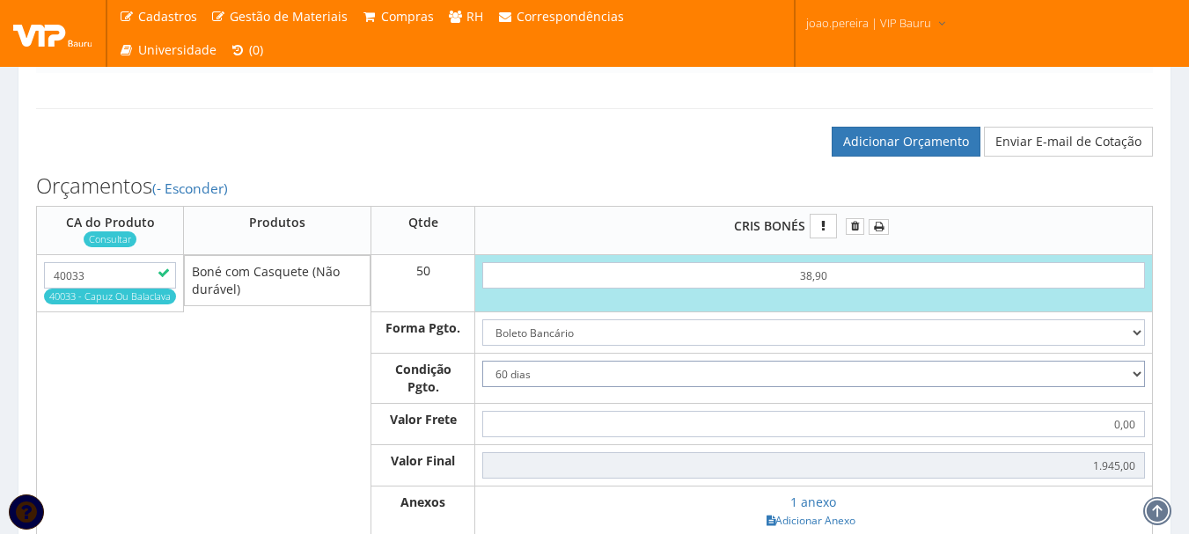
click at [1137, 387] on select "-- Selecione -- À vista 7 dias 10 dias" at bounding box center [813, 374] width 663 height 26
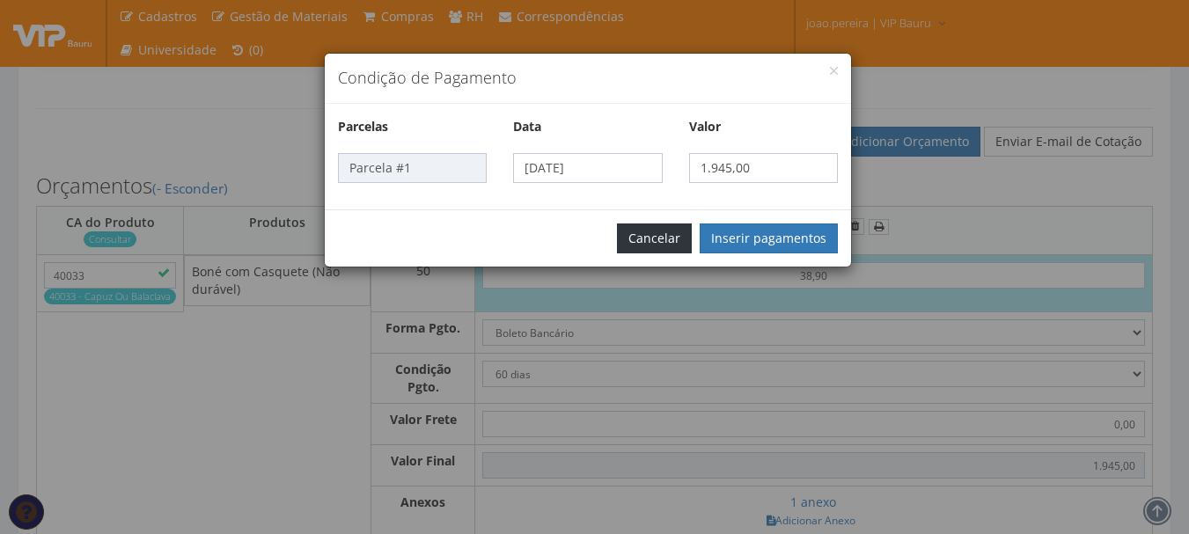
click at [676, 238] on button "Cancelar" at bounding box center [654, 238] width 75 height 30
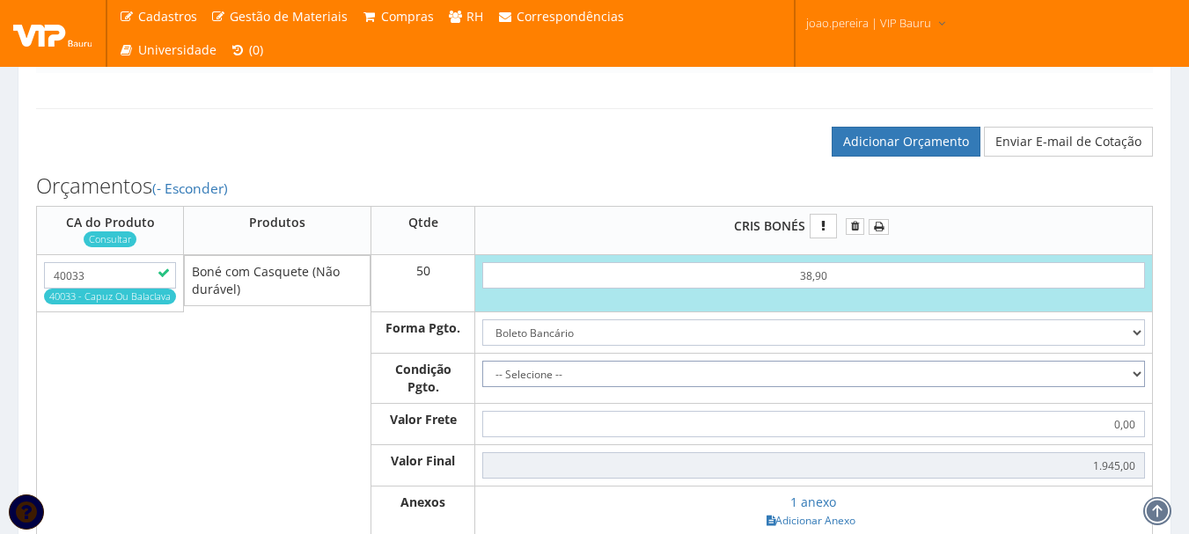
click at [1134, 387] on select "-- Selecione -- À vista 7 dias 10 dias" at bounding box center [813, 374] width 663 height 26
select select "30"
click at [482, 378] on select "-- Selecione -- À vista 7 dias 10 dias" at bounding box center [813, 374] width 663 height 26
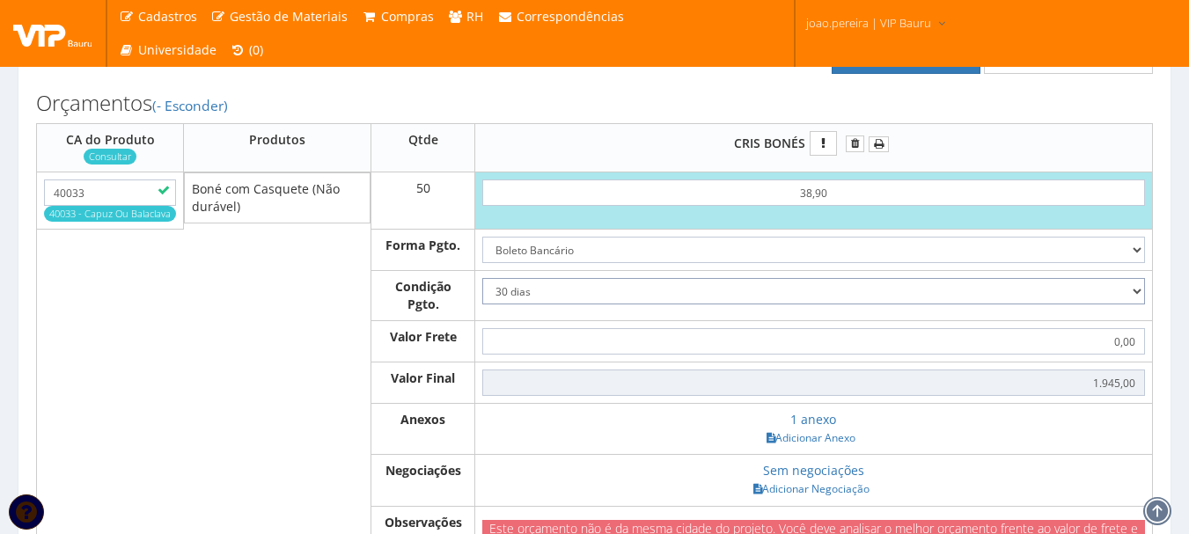
scroll to position [616, 0]
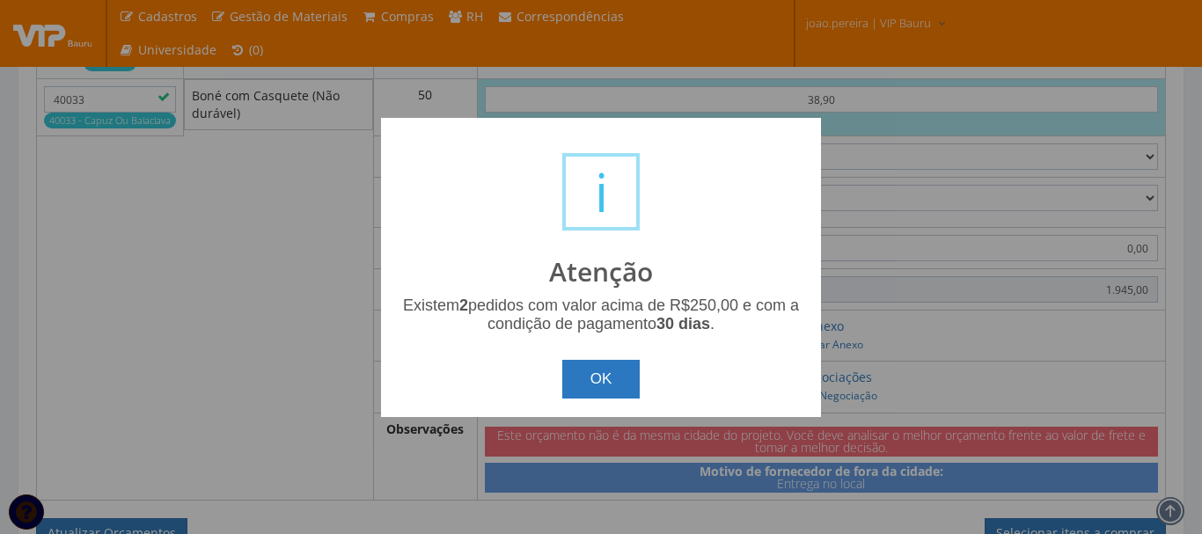
click at [607, 380] on button "OK" at bounding box center [601, 379] width 78 height 39
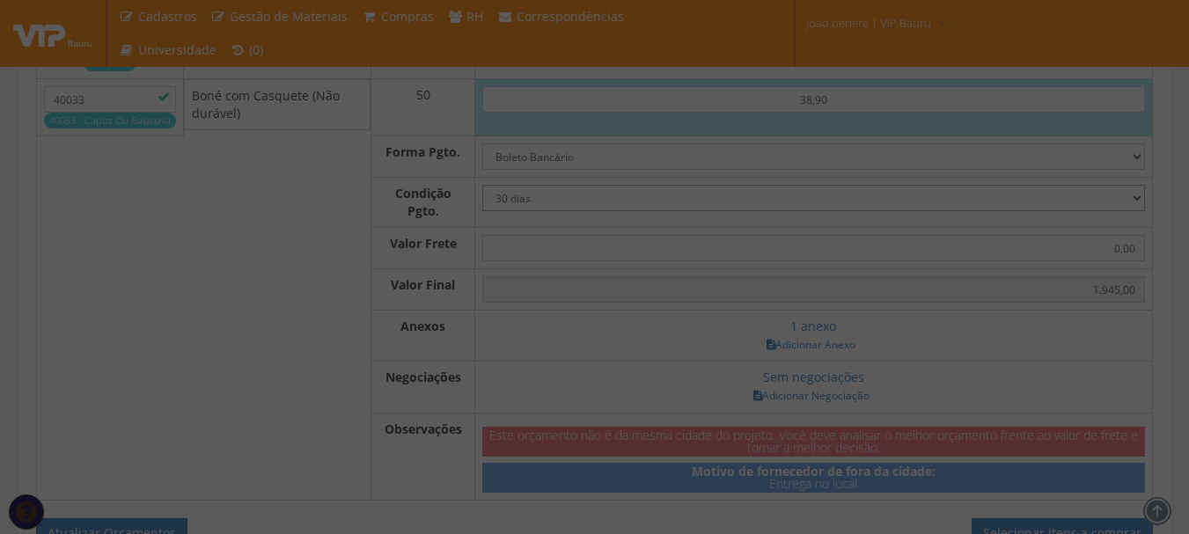
type input "1.945,00"
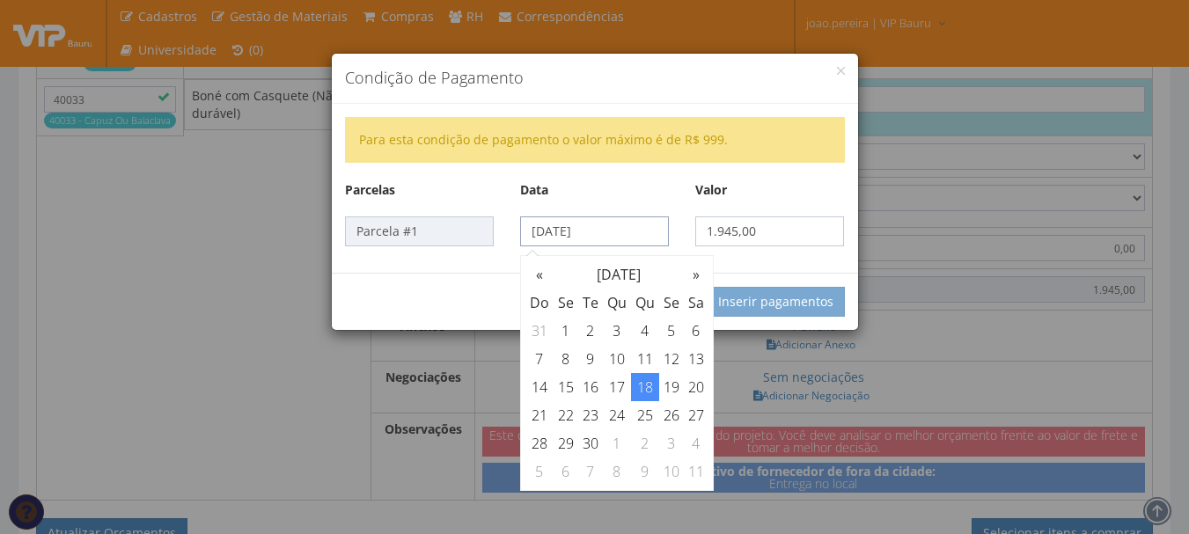
click at [652, 221] on input "18/09/2025" at bounding box center [594, 231] width 149 height 30
click at [588, 447] on td "30" at bounding box center [590, 443] width 25 height 28
click at [588, 435] on td "30" at bounding box center [590, 443] width 25 height 28
click at [618, 396] on td "17" at bounding box center [617, 387] width 28 height 28
click at [625, 386] on td "17" at bounding box center [617, 387] width 28 height 28
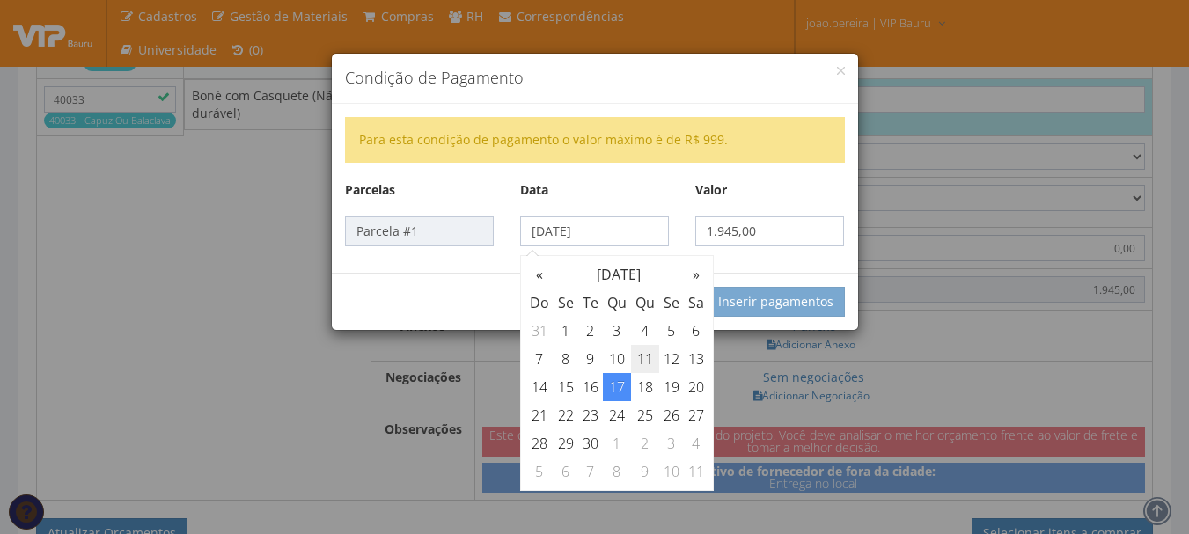
click at [649, 368] on td "11" at bounding box center [645, 359] width 28 height 28
click at [686, 368] on td "13" at bounding box center [696, 359] width 25 height 28
click at [670, 402] on td "26" at bounding box center [671, 415] width 25 height 28
click at [697, 276] on th "»" at bounding box center [696, 274] width 25 height 28
click at [621, 320] on td "1" at bounding box center [617, 331] width 28 height 28
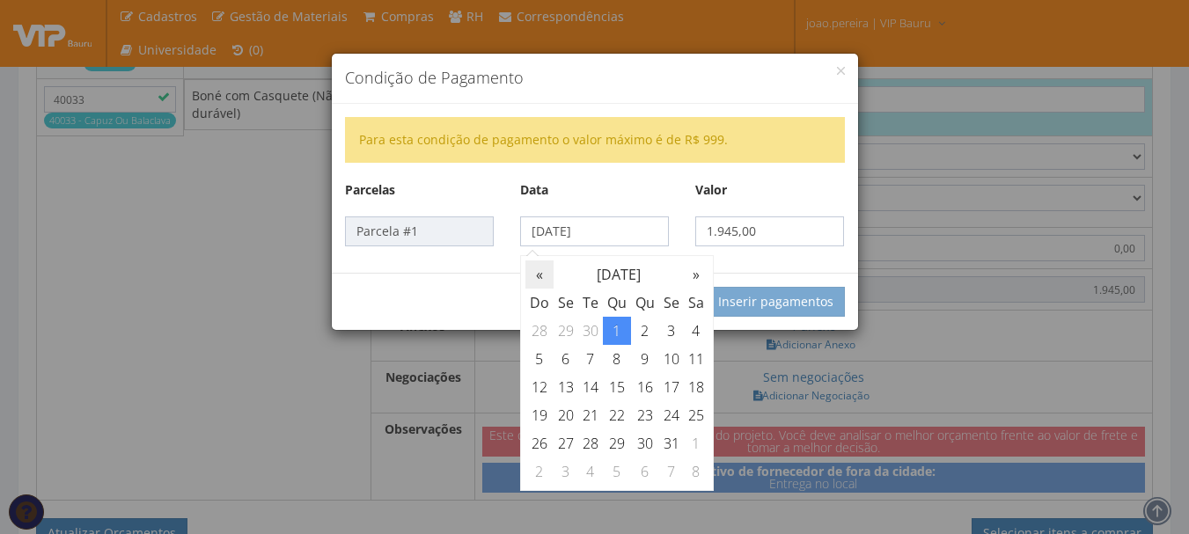
click at [543, 276] on th "«" at bounding box center [539, 274] width 28 height 28
click at [590, 443] on td "30" at bounding box center [590, 443] width 25 height 28
click at [647, 394] on td "18" at bounding box center [645, 387] width 28 height 28
type input "18/09/2025"
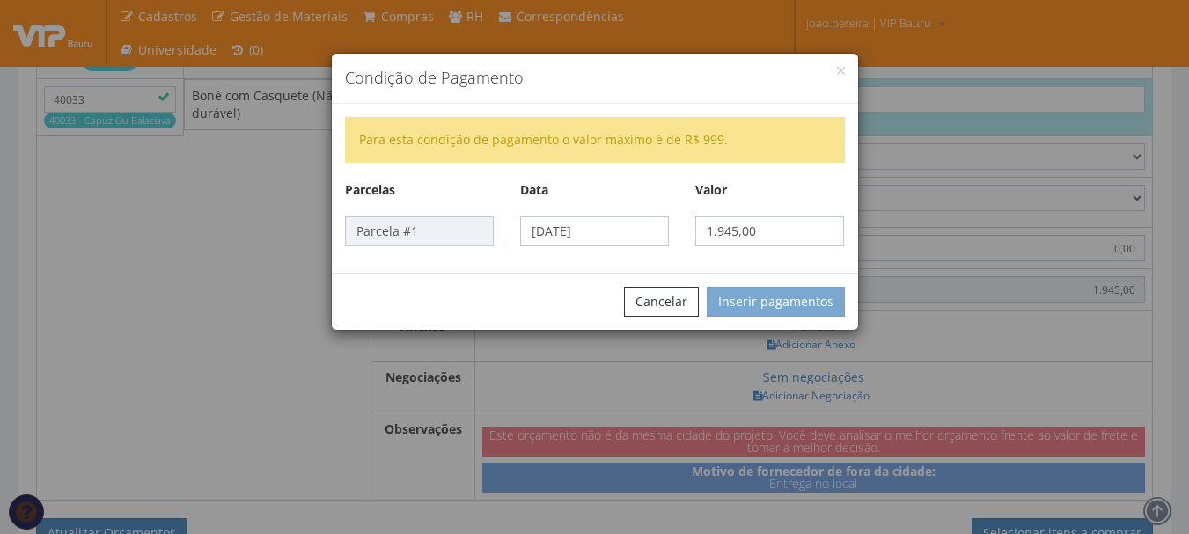
click at [817, 269] on div "Para esta condição de pagamento o valor máximo é de R$ 999. Parcelas Data Valor…" at bounding box center [595, 188] width 526 height 169
click at [843, 59] on div "Condição de Pagamento" at bounding box center [595, 79] width 526 height 50
click at [847, 73] on div "Condição de Pagamento" at bounding box center [595, 79] width 526 height 50
click at [840, 71] on button "button" at bounding box center [841, 71] width 8 height 8
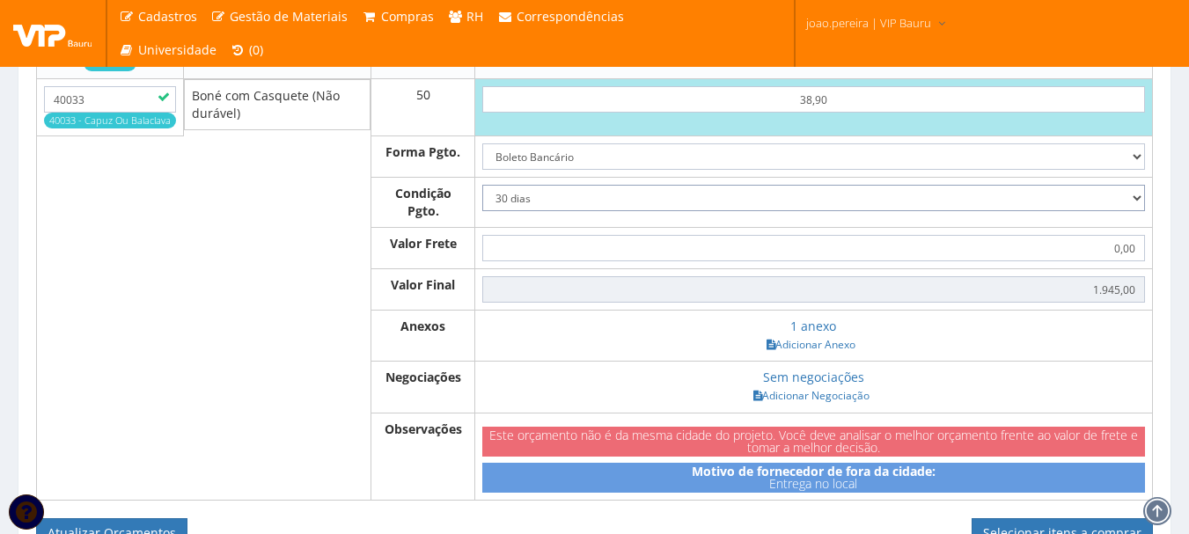
drag, startPoint x: 1139, startPoint y: 216, endPoint x: 1109, endPoint y: 228, distance: 32.0
click at [1139, 211] on select "-- Selecione -- À vista 7 dias 10 dias" at bounding box center [813, 198] width 663 height 26
select select "60"
click at [482, 202] on select "-- Selecione -- À vista 7 dias 10 dias" at bounding box center [813, 198] width 663 height 26
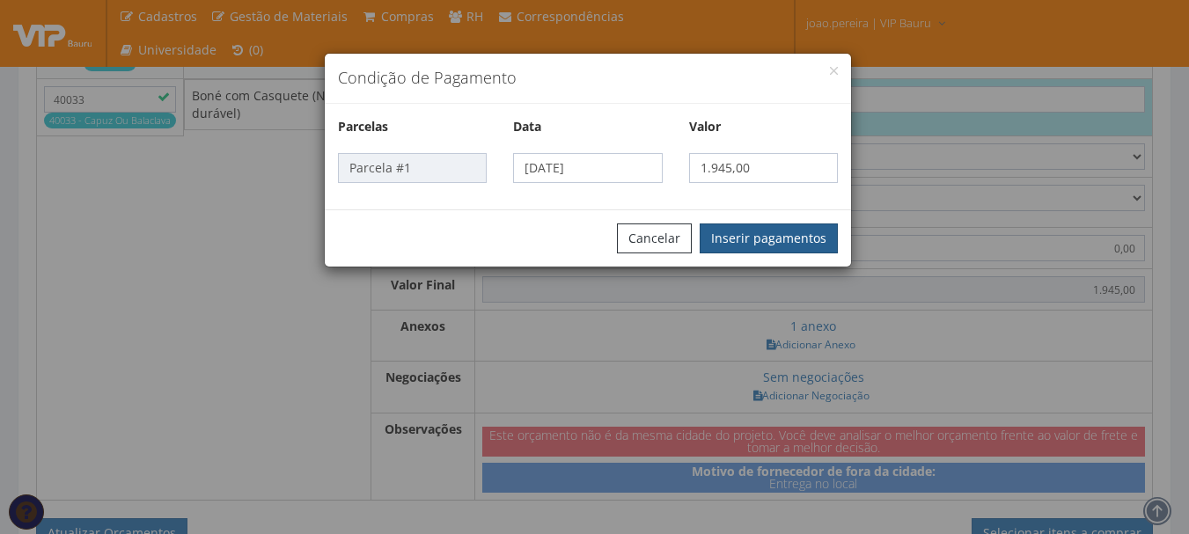
click at [761, 238] on button "Inserir pagamentos" at bounding box center [768, 238] width 138 height 30
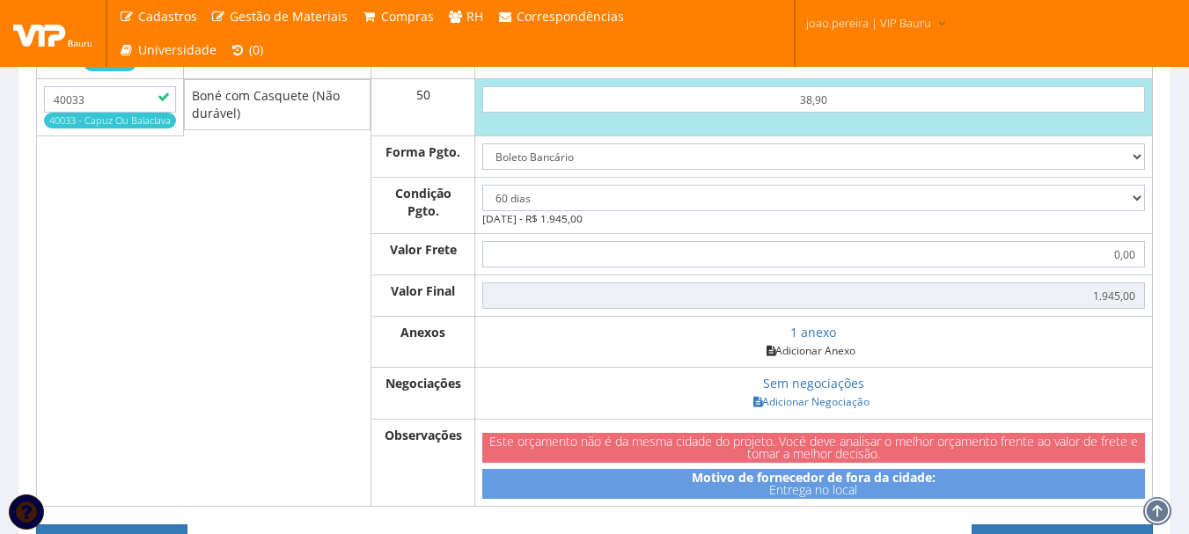
click at [809, 360] on link "Adicionar Anexo" at bounding box center [810, 350] width 99 height 18
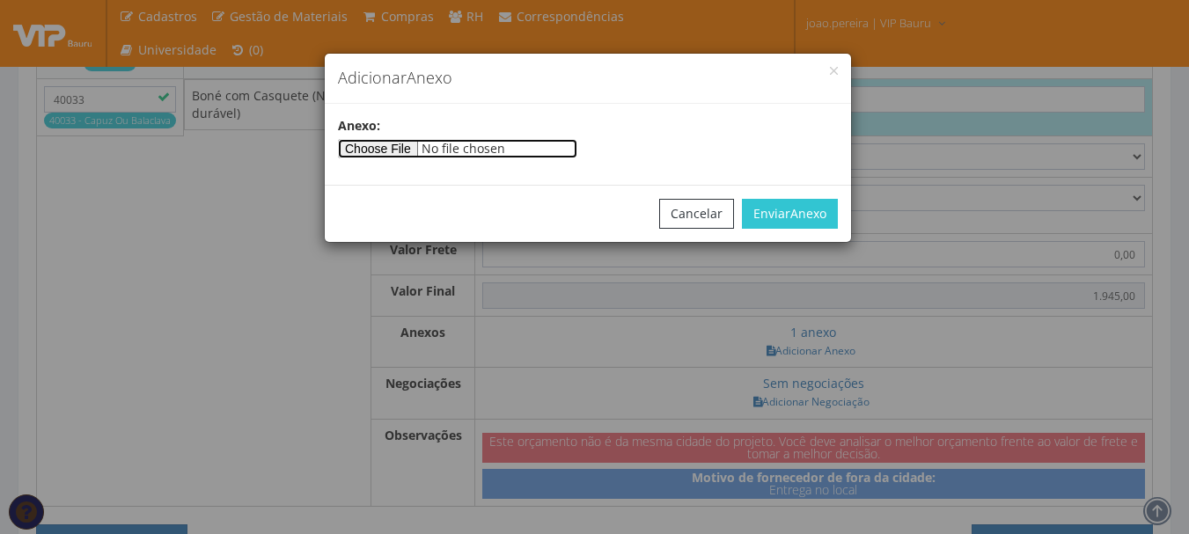
click at [413, 149] on input"] "file" at bounding box center [457, 148] width 239 height 19
type input"] "C:\fakepath\ORÇAMENTO - 43781 - VIP BAURU SERVICOS E LOCACAO DE MAO DE OBRA LTD…"
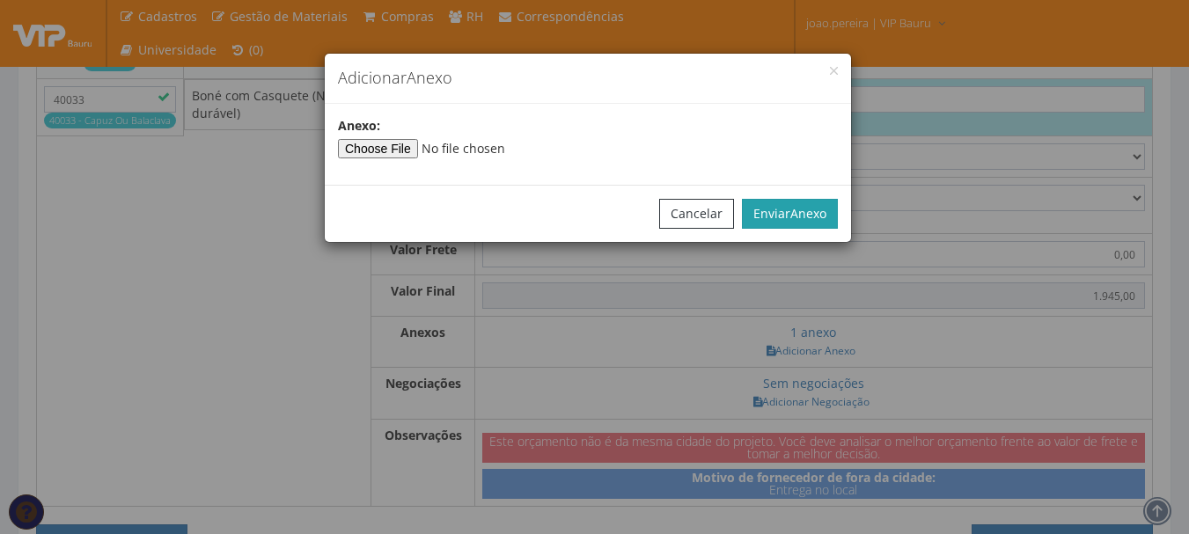
click at [794, 209] on span "Anexo" at bounding box center [808, 213] width 36 height 17
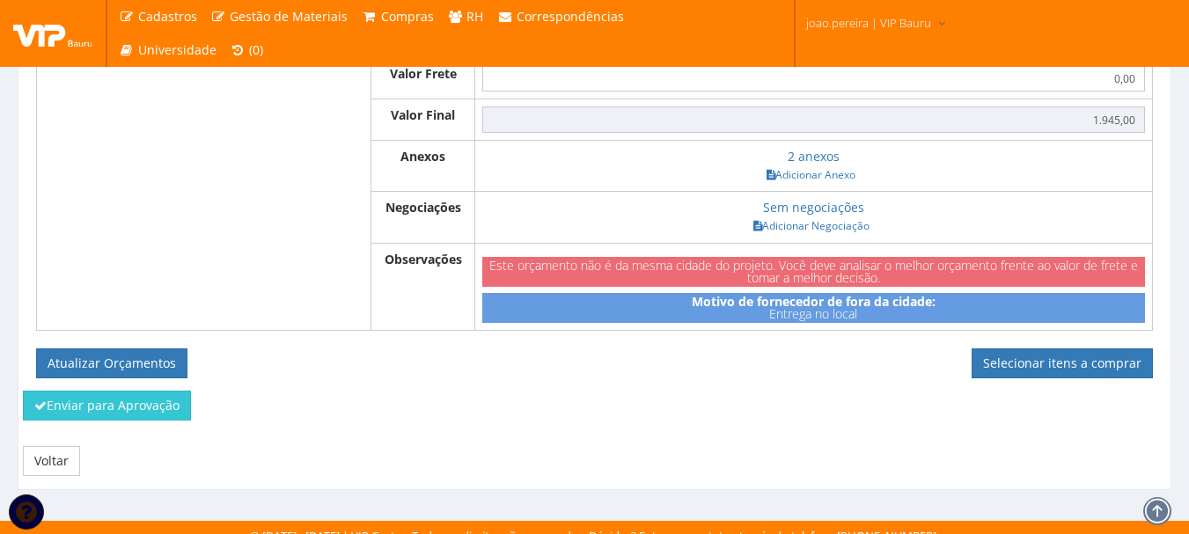
scroll to position [825, 0]
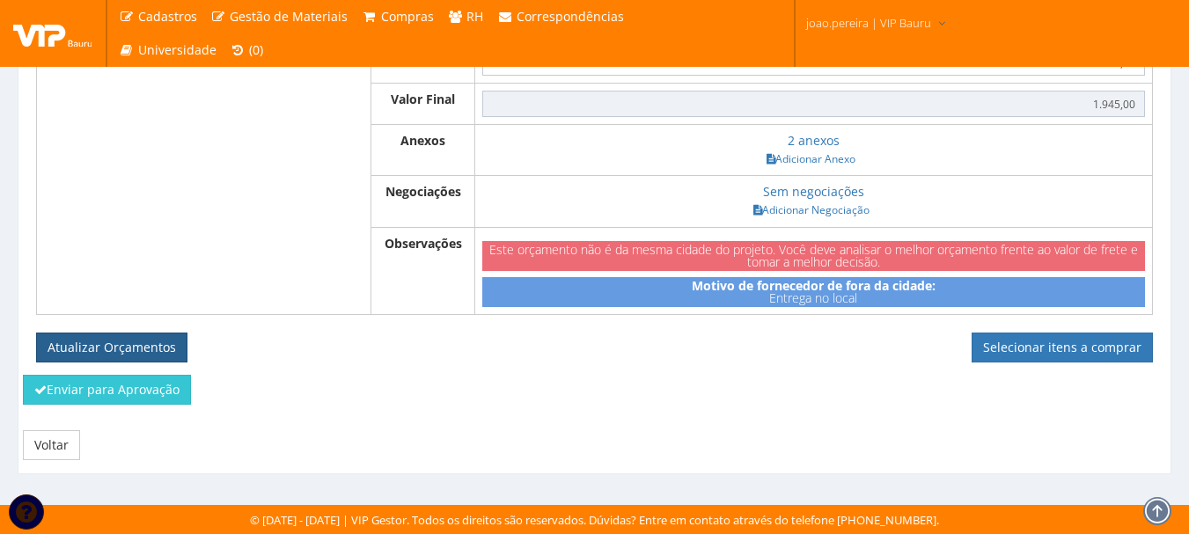
click at [120, 348] on button "Atualizar Orçamentos" at bounding box center [111, 348] width 151 height 30
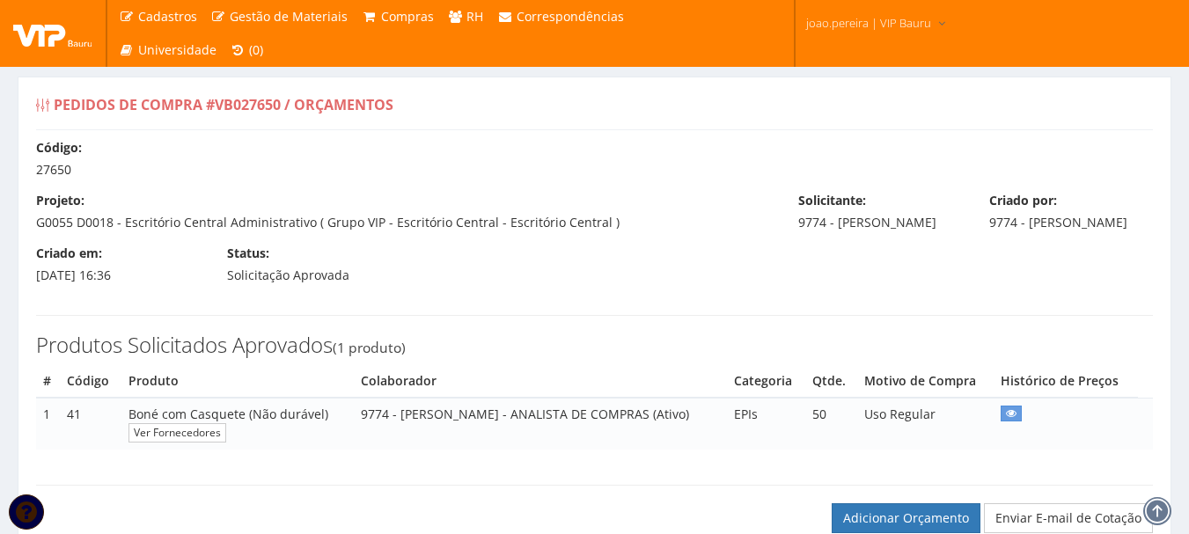
select select "60"
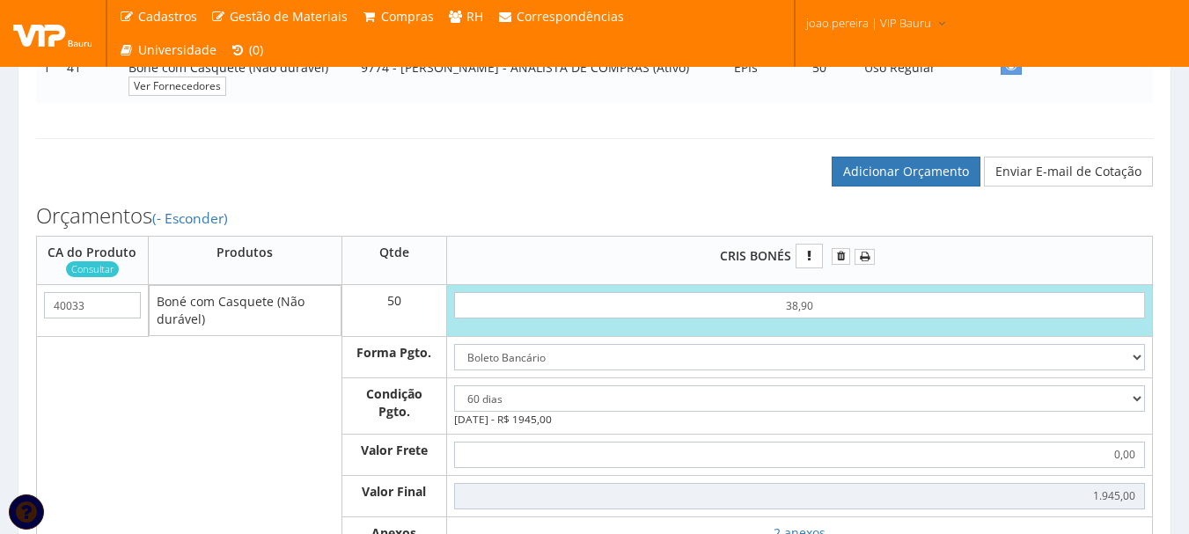
scroll to position [616, 0]
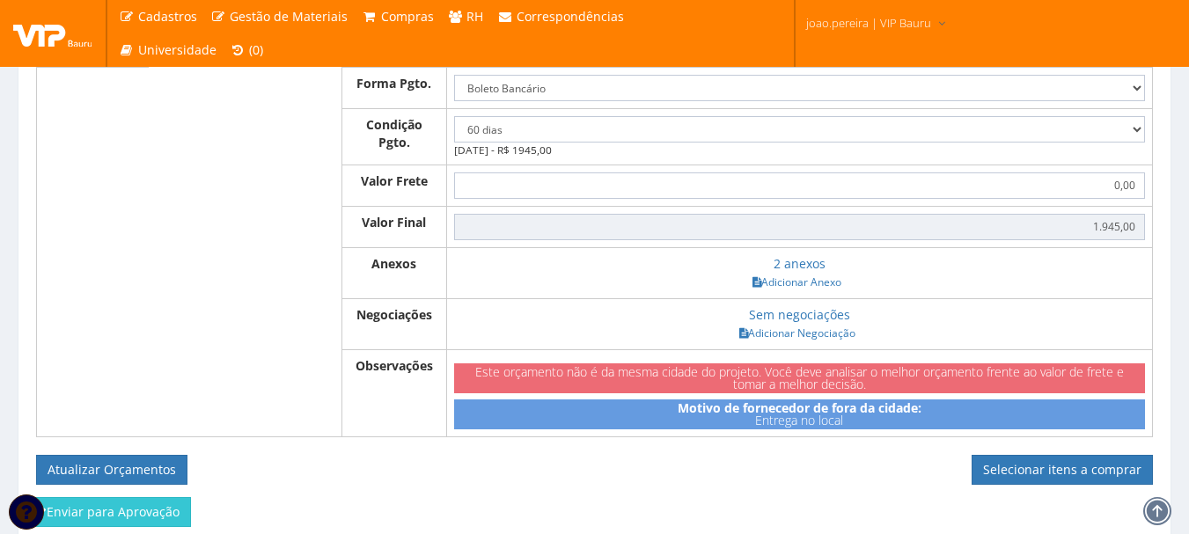
click at [604, 472] on form "Atualizar Orçamentos Selecionar itens a comprar" at bounding box center [594, 470] width 1117 height 30
click at [105, 480] on button "Atualizar Orçamentos" at bounding box center [111, 470] width 151 height 30
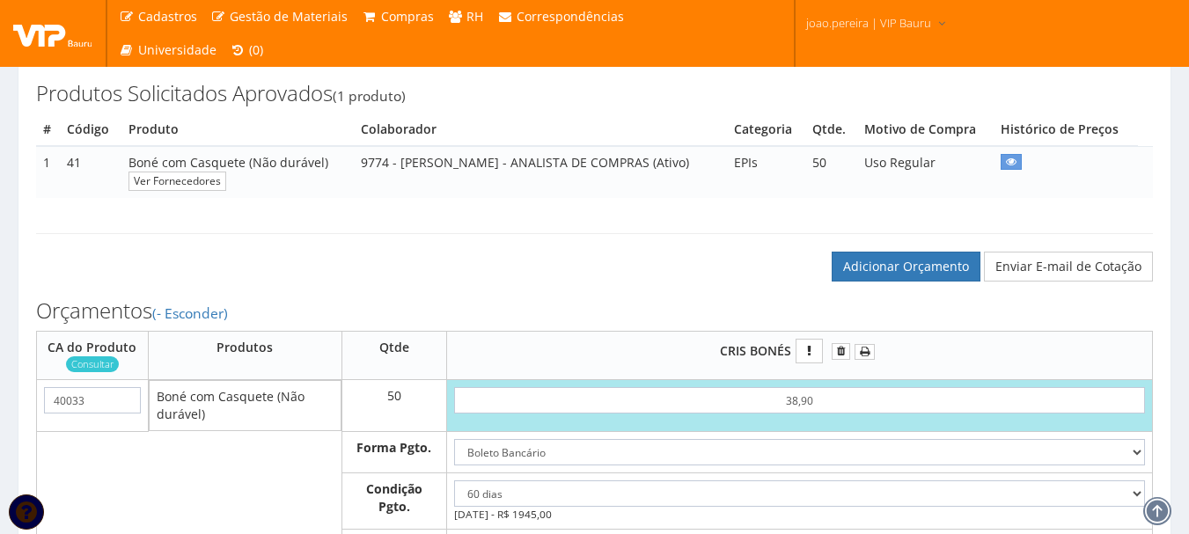
scroll to position [176, 0]
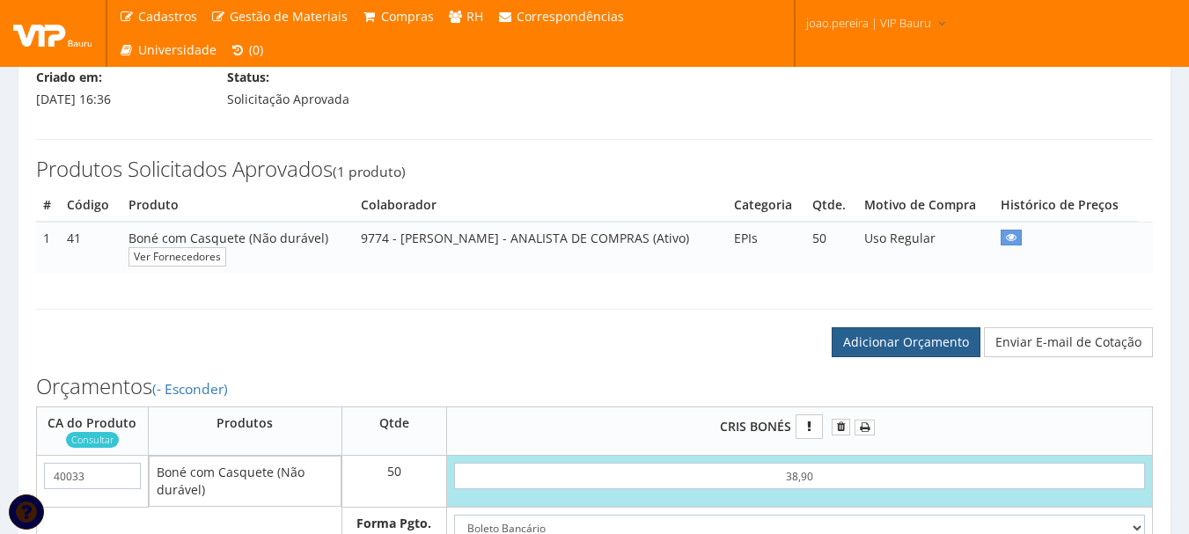
click at [897, 352] on link "Adicionar Orçamento" at bounding box center [905, 342] width 149 height 30
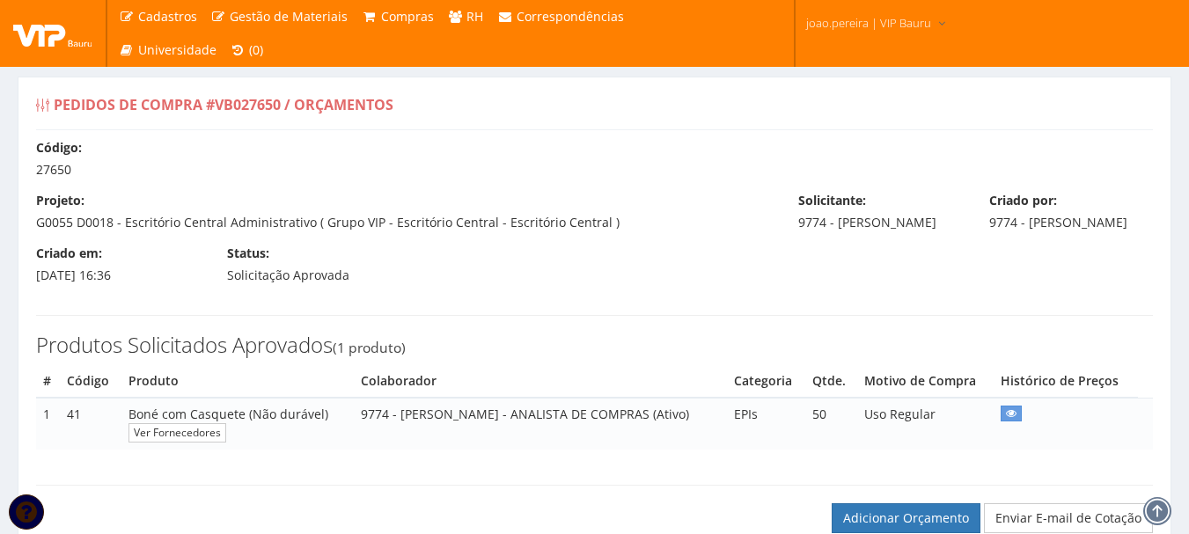
select select "60"
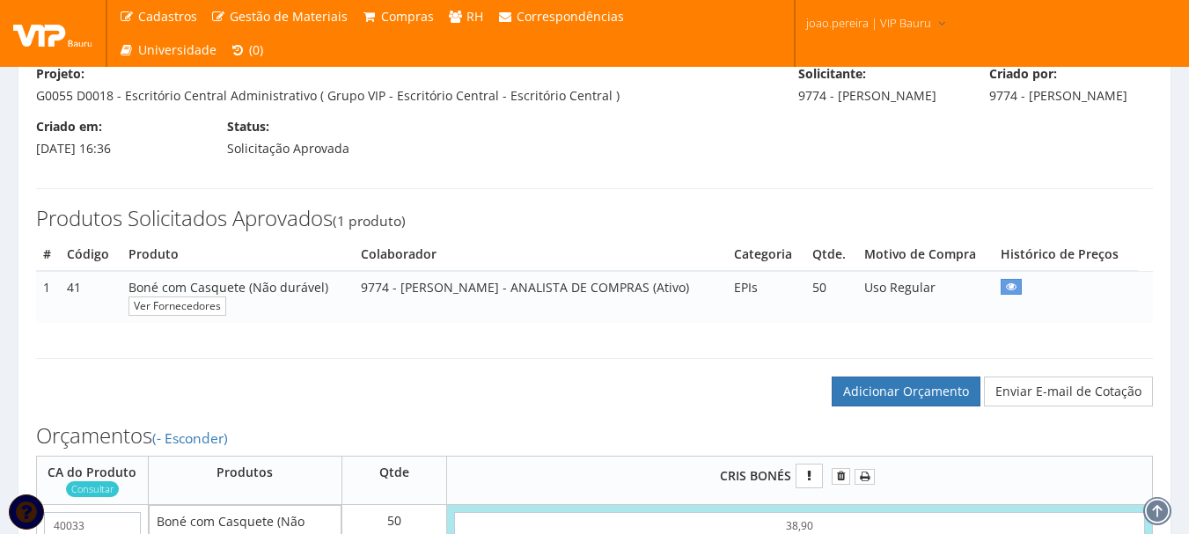
scroll to position [352, 0]
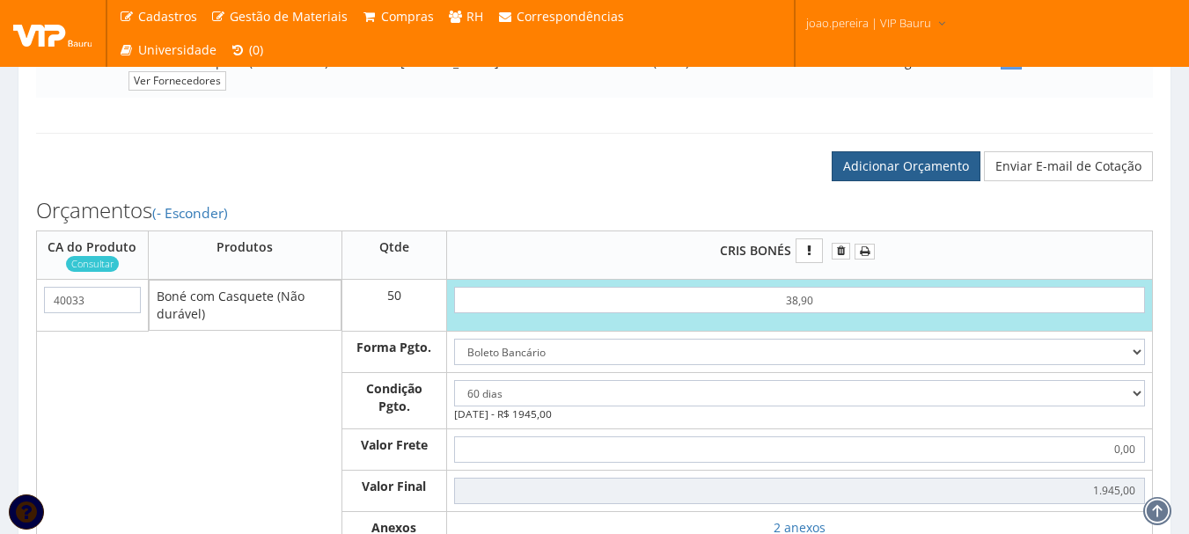
click at [920, 179] on link "Adicionar Orçamento" at bounding box center [905, 166] width 149 height 30
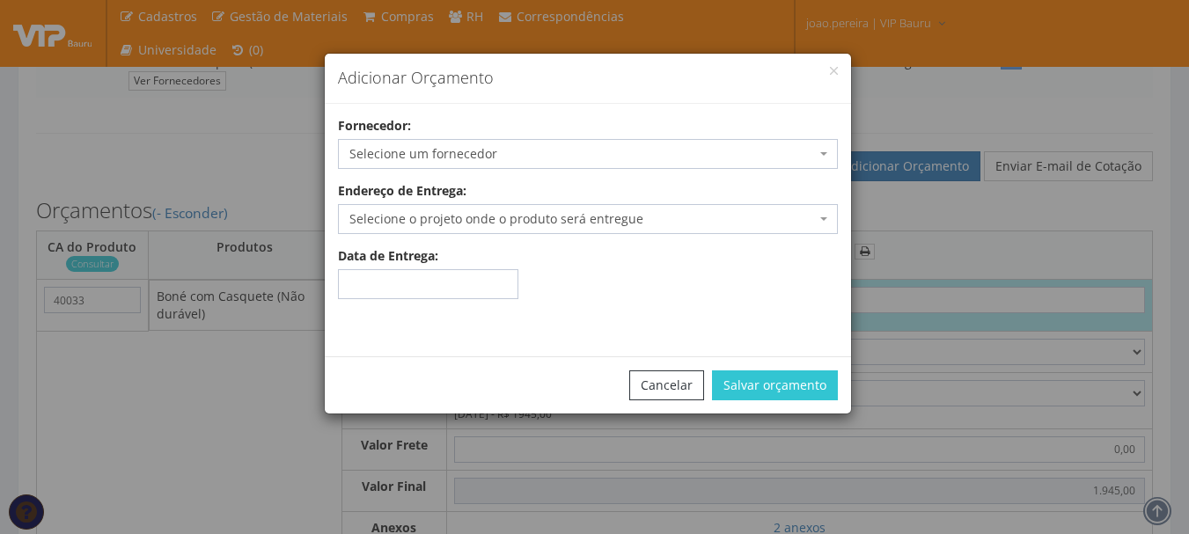
click at [502, 159] on span "Selecione um fornecedor" at bounding box center [582, 154] width 466 height 18
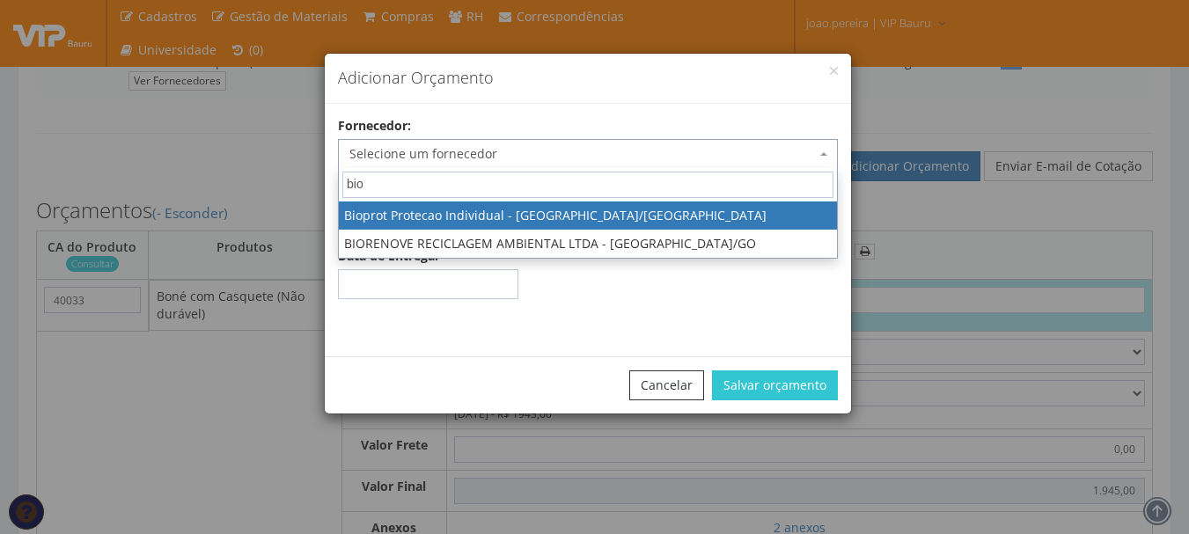
type input "bio"
select select "496"
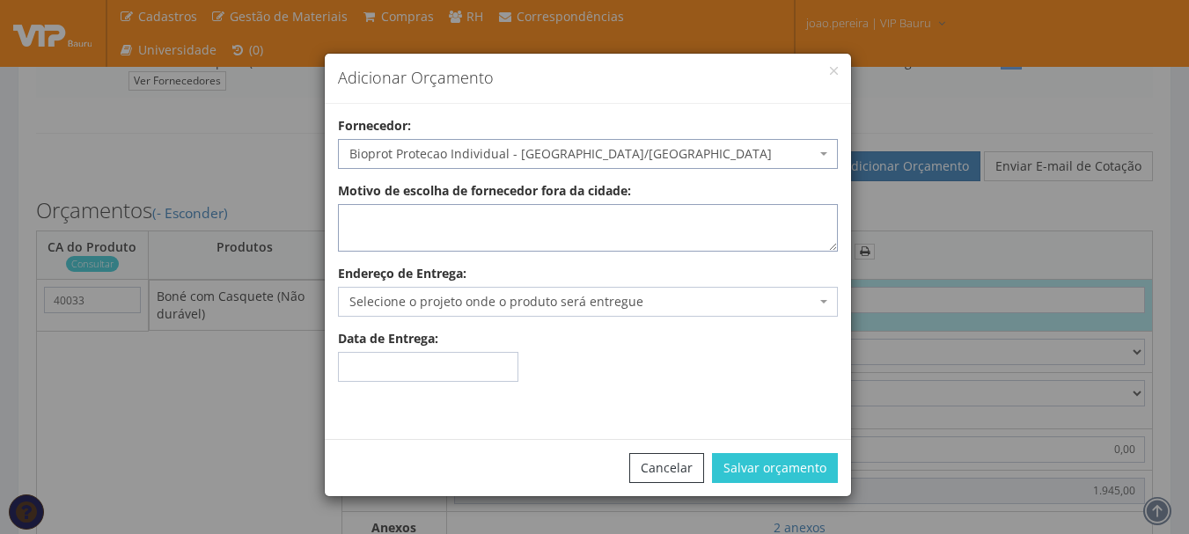
click at [444, 223] on textarea "Motivo de escolha de fornecedor fora da cidade:" at bounding box center [588, 228] width 500 height 48
type textarea "Entrega no local"
click at [498, 293] on span "Selecione o projeto onde o produto será entregue" at bounding box center [582, 302] width 466 height 18
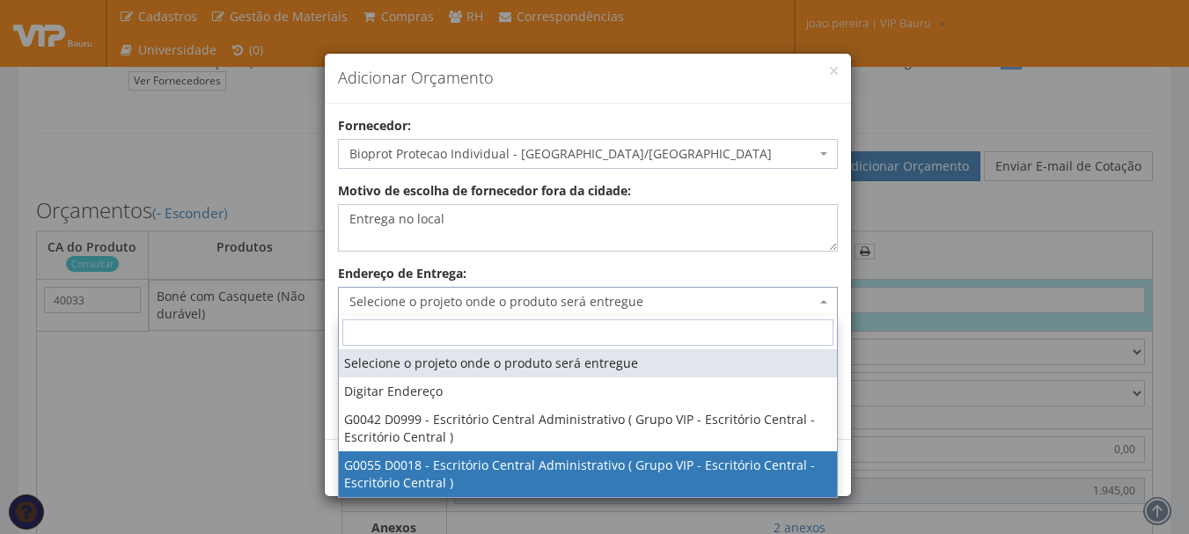
select select "55"
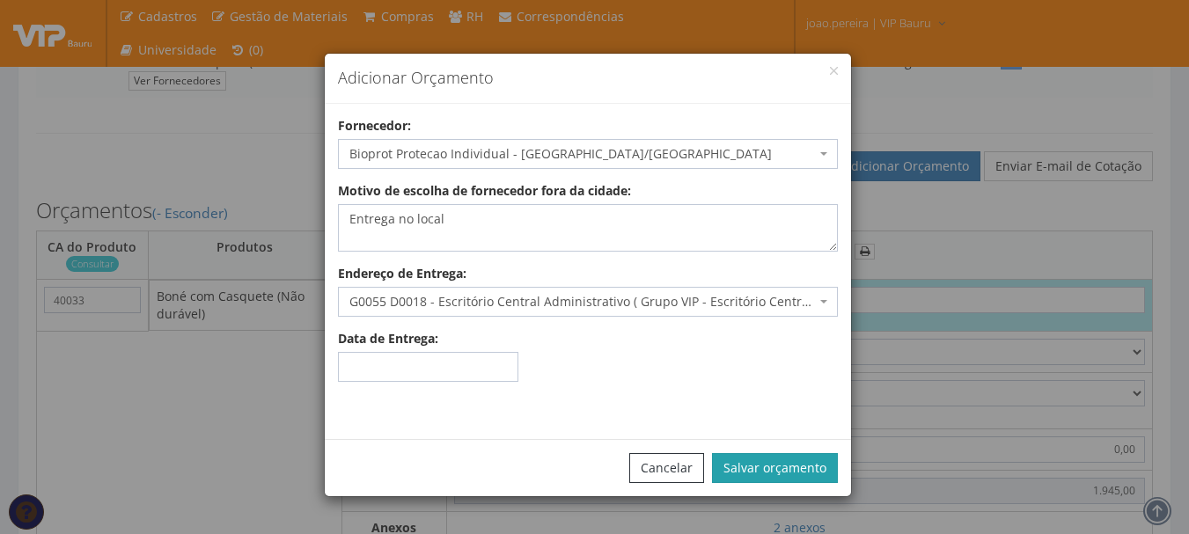
click at [782, 472] on button "Salvar orçamento" at bounding box center [775, 468] width 126 height 30
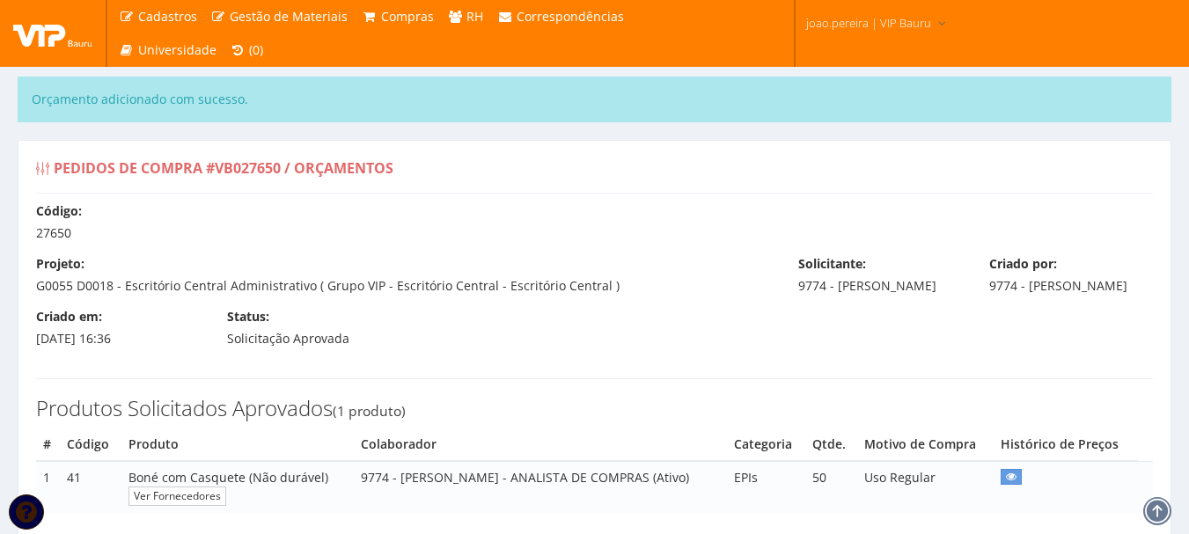
select select "60"
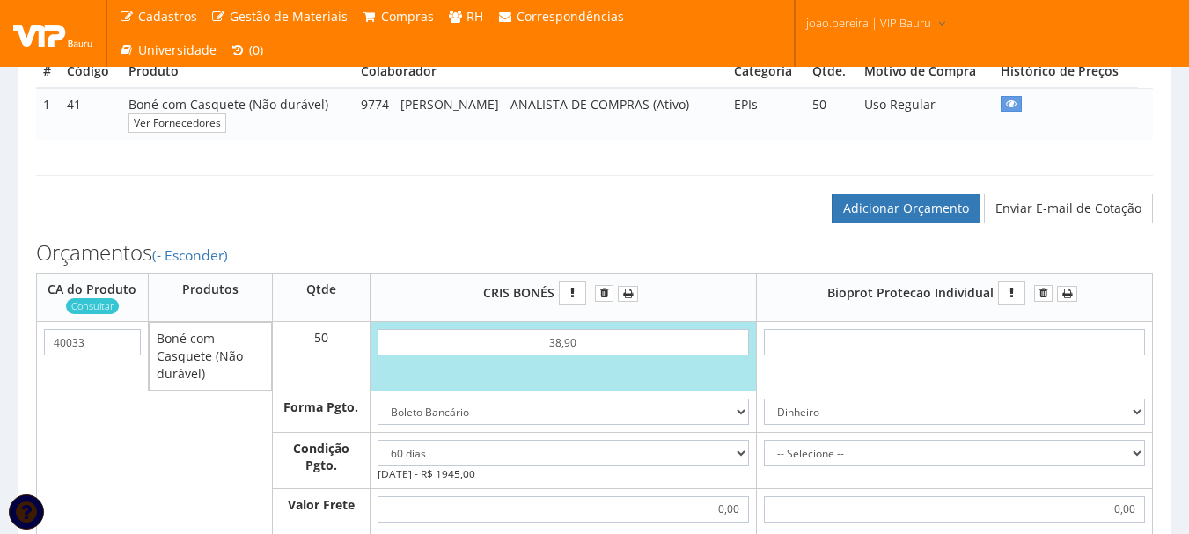
scroll to position [528, 0]
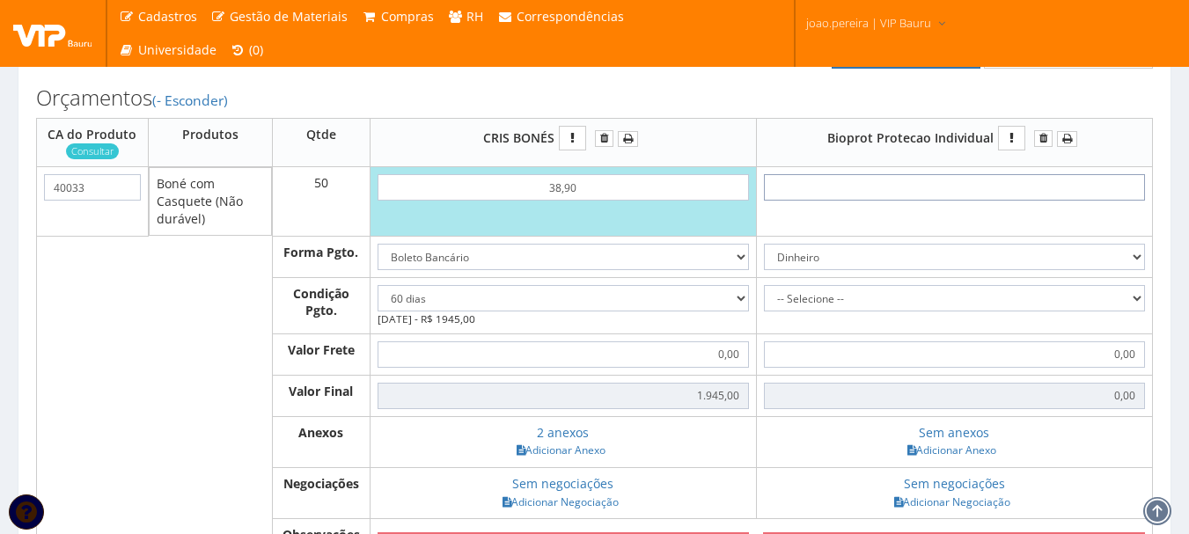
click at [978, 201] on input "text" at bounding box center [954, 187] width 381 height 26
type input "6"
type input "300,00"
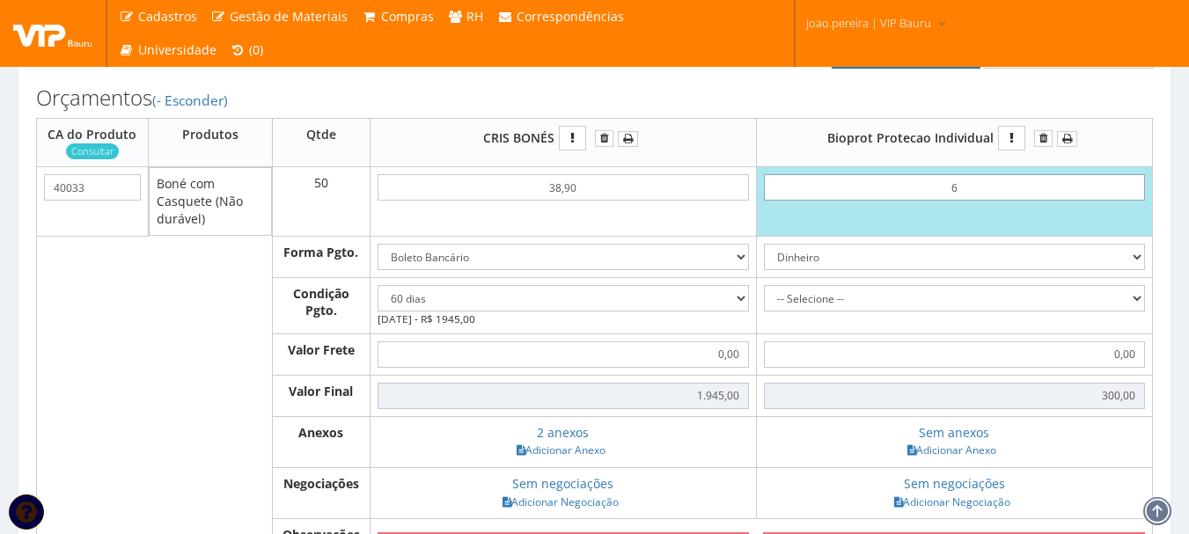
type input "61"
type input "3050,00"
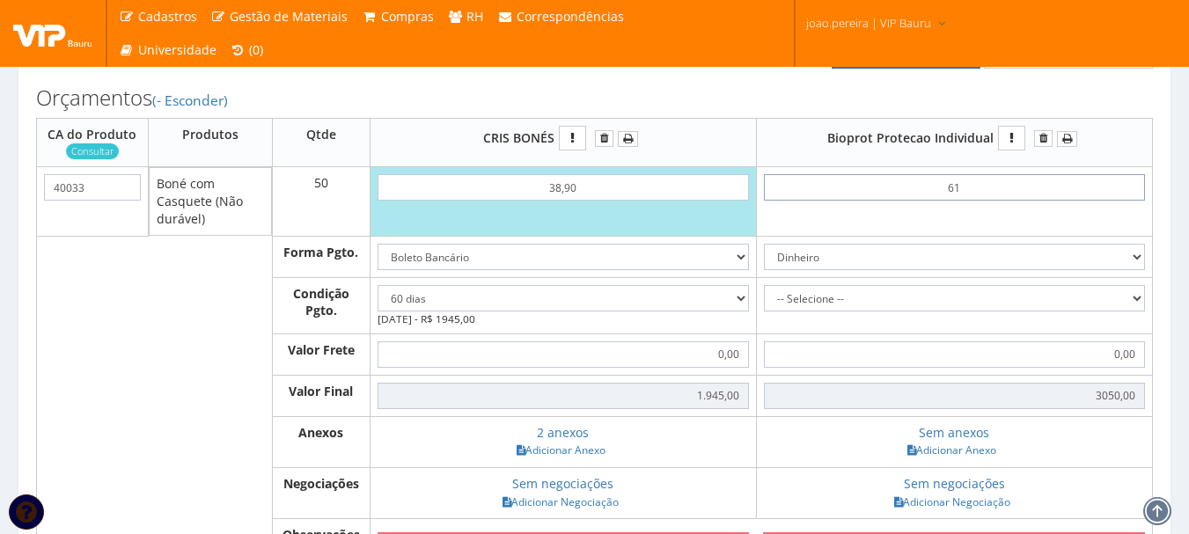
type input "6,15"
type input "307,50"
type input "61,51"
type input "3075,50"
type input "61,51"
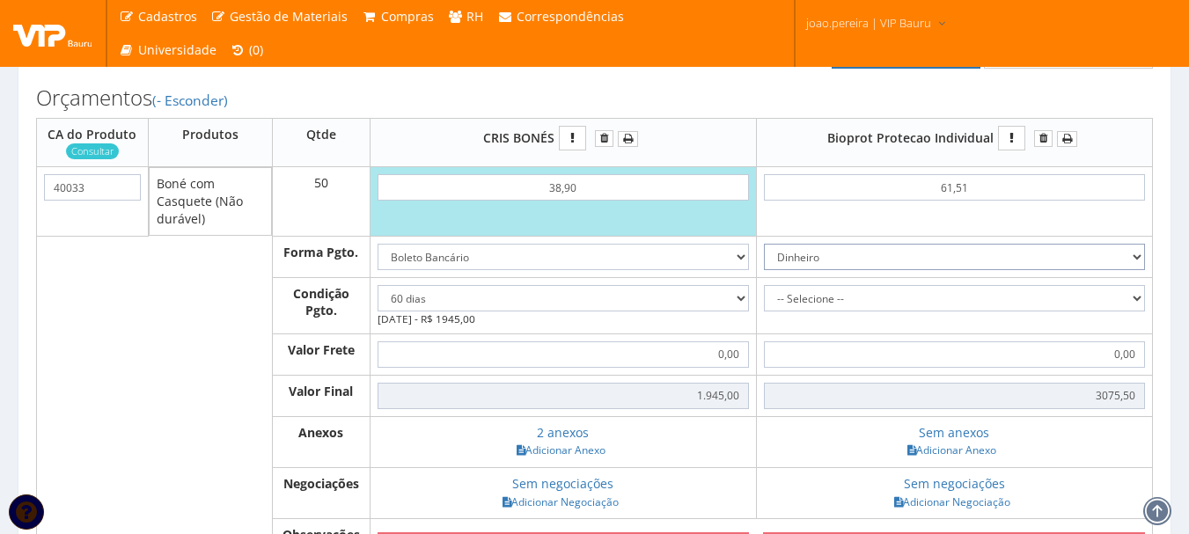
click at [1136, 270] on select "Dinheiro Boleto Bancário Depósito Transferência Bancária Cartão de Crédito Cart…" at bounding box center [954, 257] width 381 height 26
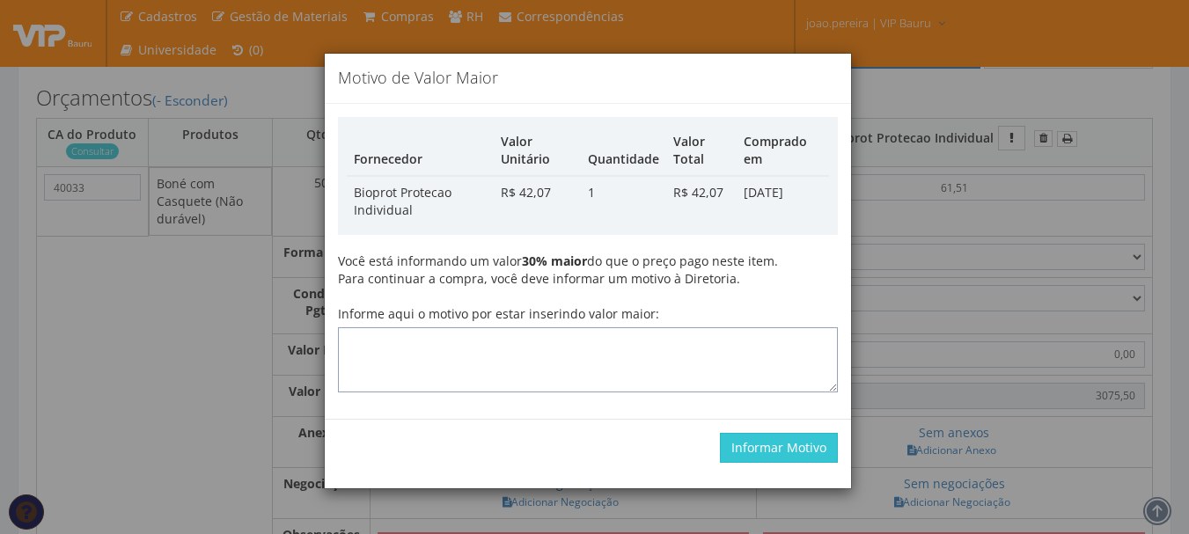
click at [548, 341] on textarea "Informe aqui o motivo por estar inserindo valor maior:" at bounding box center [588, 359] width 500 height 65
type textarea "Atualização"
click at [787, 452] on button "Informar Motivo" at bounding box center [779, 448] width 118 height 30
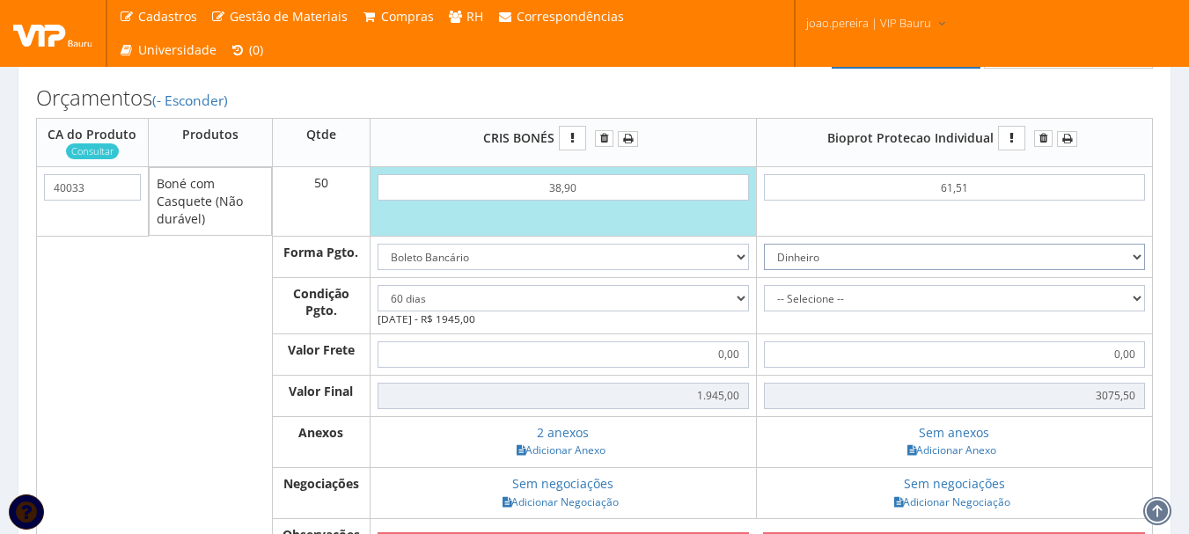
click at [1122, 270] on select "Dinheiro Boleto Bancário Depósito Transferência Bancária Cartão de Crédito Cart…" at bounding box center [954, 257] width 381 height 26
select select "1"
click at [764, 260] on select "Dinheiro Boleto Bancário Depósito Transferência Bancária Cartão de Crédito Cart…" at bounding box center [954, 257] width 381 height 26
click at [1149, 322] on td "-- Selecione -- À vista 7 dias" at bounding box center [954, 305] width 396 height 56
click at [1137, 311] on select "-- Selecione -- À vista 7 dias 10 dias" at bounding box center [954, 298] width 381 height 26
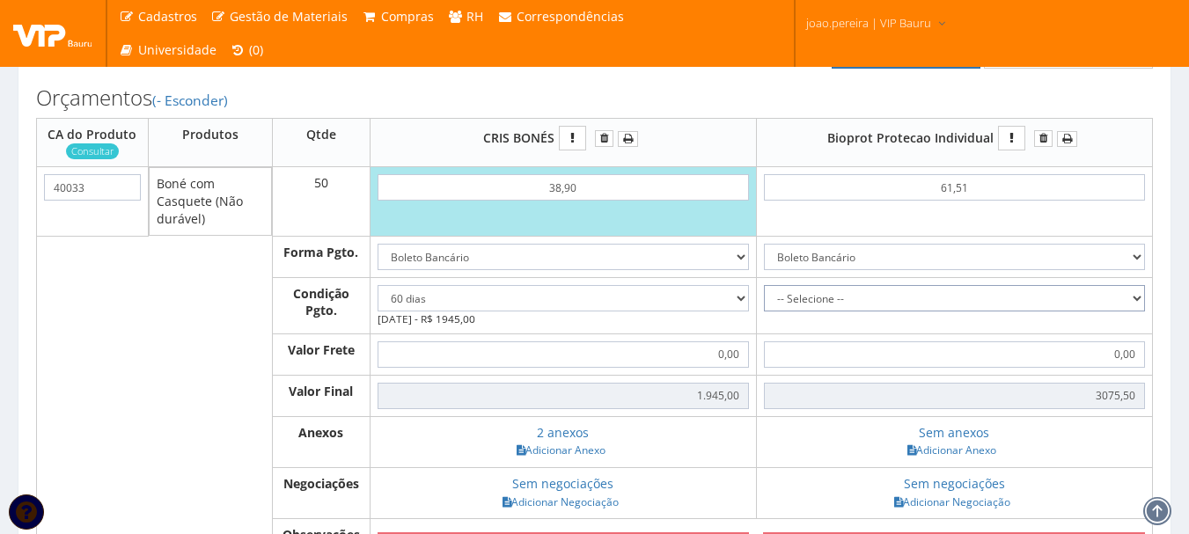
select select "outros"
click at [764, 302] on select "-- Selecione -- À vista 7 dias 10 dias" at bounding box center [954, 298] width 381 height 26
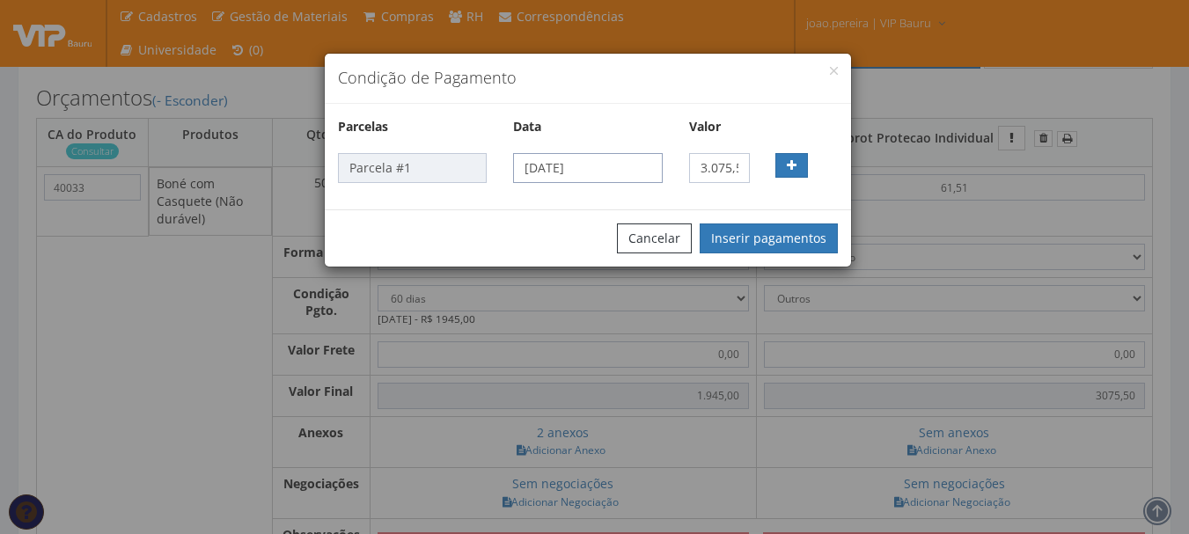
click at [604, 172] on input "19/08/2025" at bounding box center [587, 168] width 149 height 30
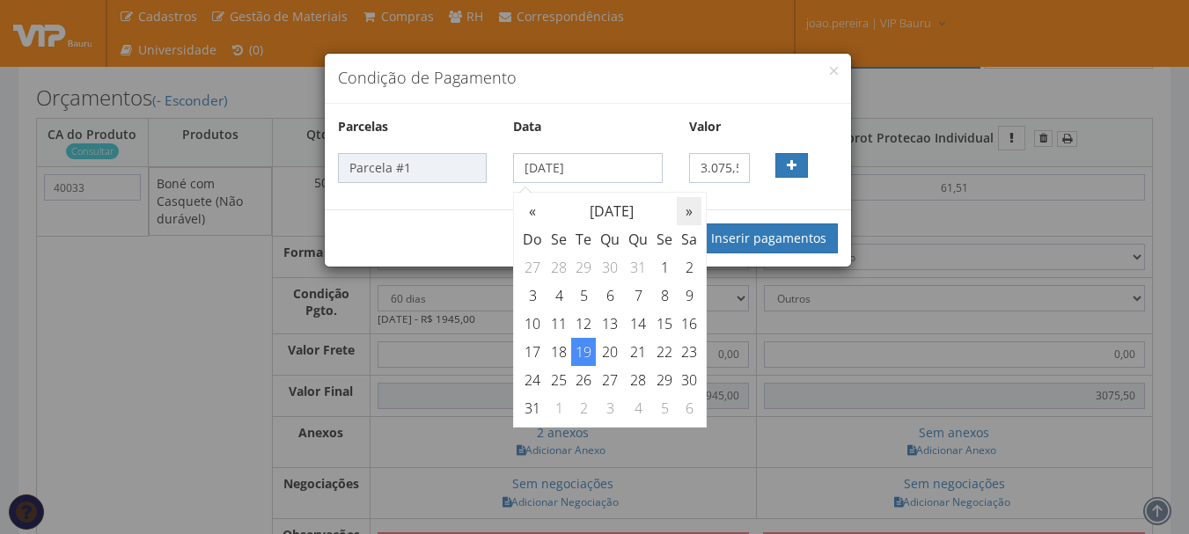
click at [689, 211] on th "»" at bounding box center [689, 211] width 25 height 28
click at [592, 317] on td "16" at bounding box center [583, 324] width 25 height 28
type input "16/09/2025"
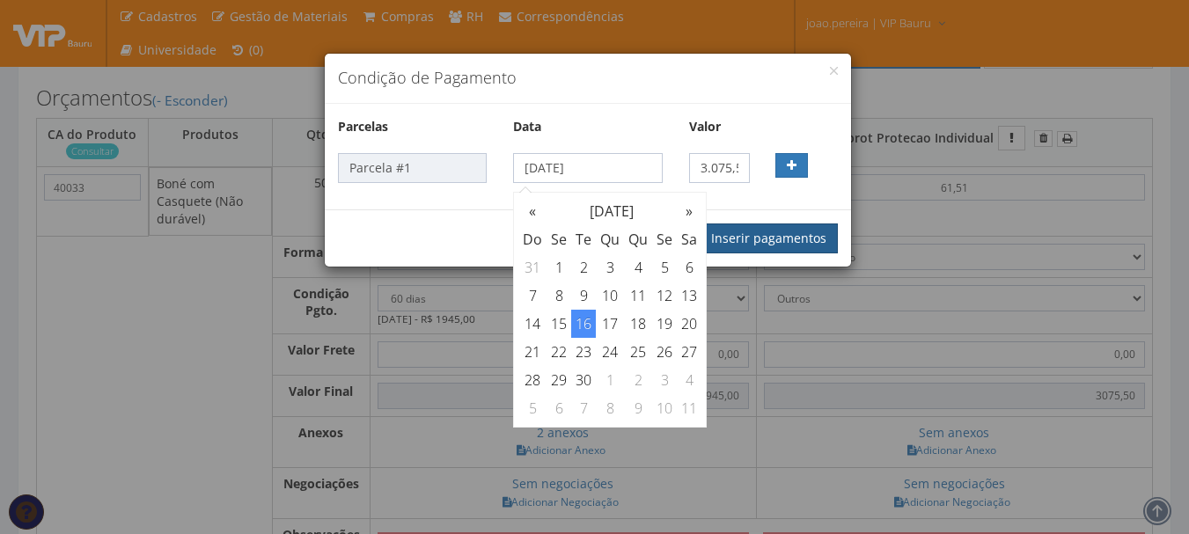
click at [820, 236] on button "Inserir pagamentos" at bounding box center [768, 238] width 138 height 30
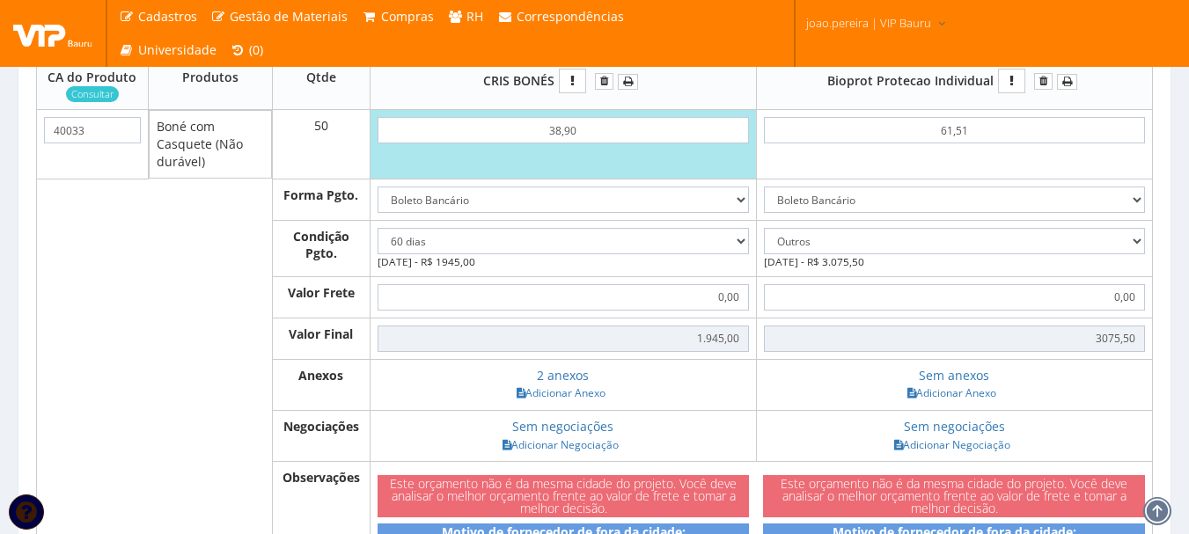
scroll to position [616, 0]
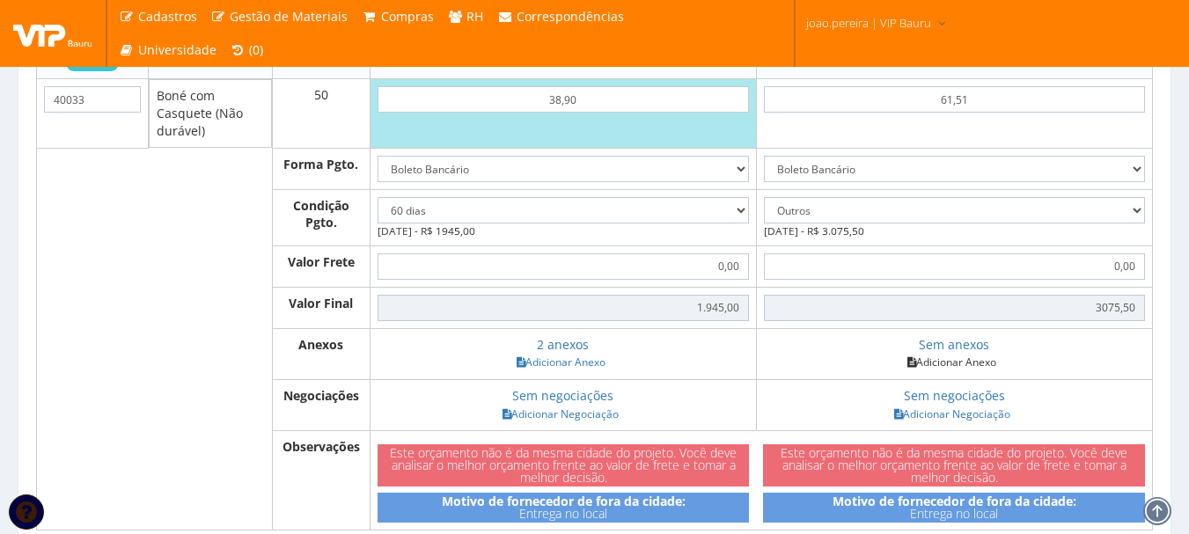
click at [952, 371] on link "Adicionar Anexo" at bounding box center [951, 362] width 99 height 18
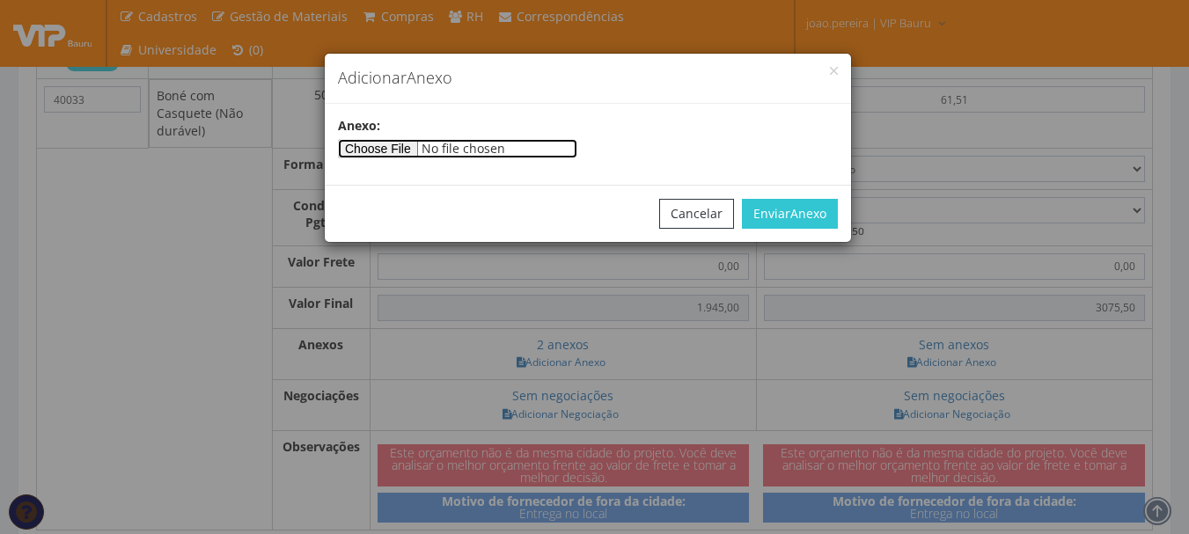
click at [382, 145] on input"] "file" at bounding box center [457, 148] width 239 height 19
type input"] "C:\fakepath\VIP BAURU 18573.pdf"
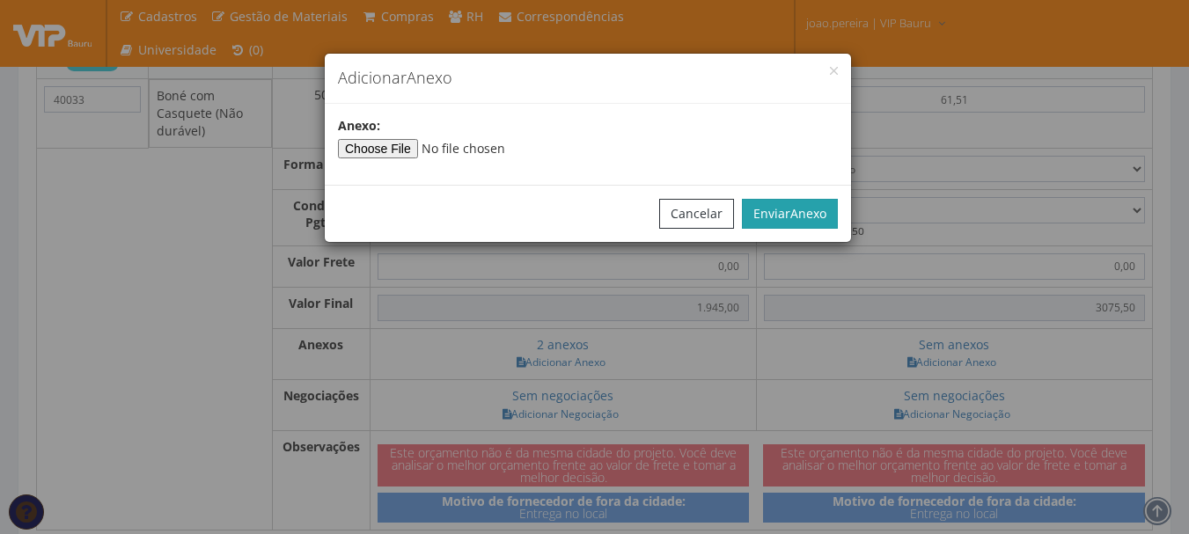
click at [815, 214] on span "Anexo" at bounding box center [808, 213] width 36 height 17
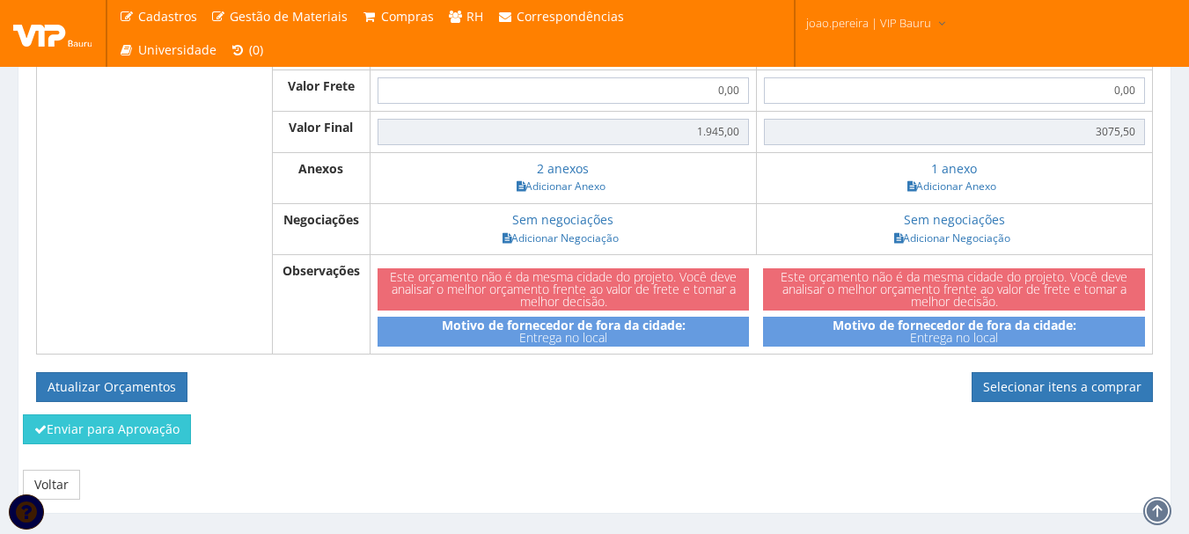
scroll to position [849, 0]
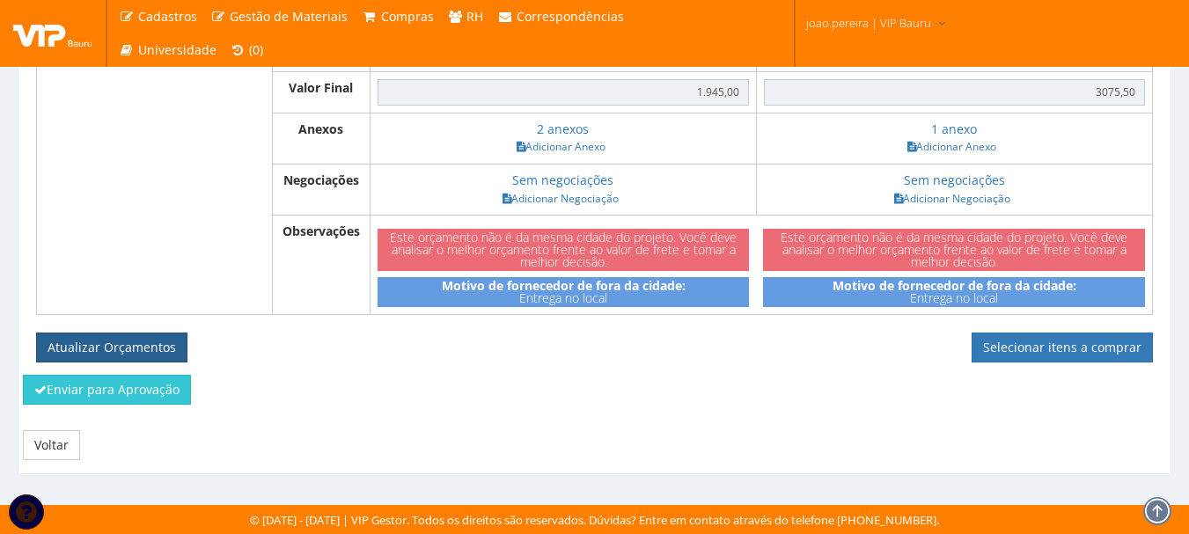
click at [103, 351] on button "Atualizar Orçamentos" at bounding box center [111, 348] width 151 height 30
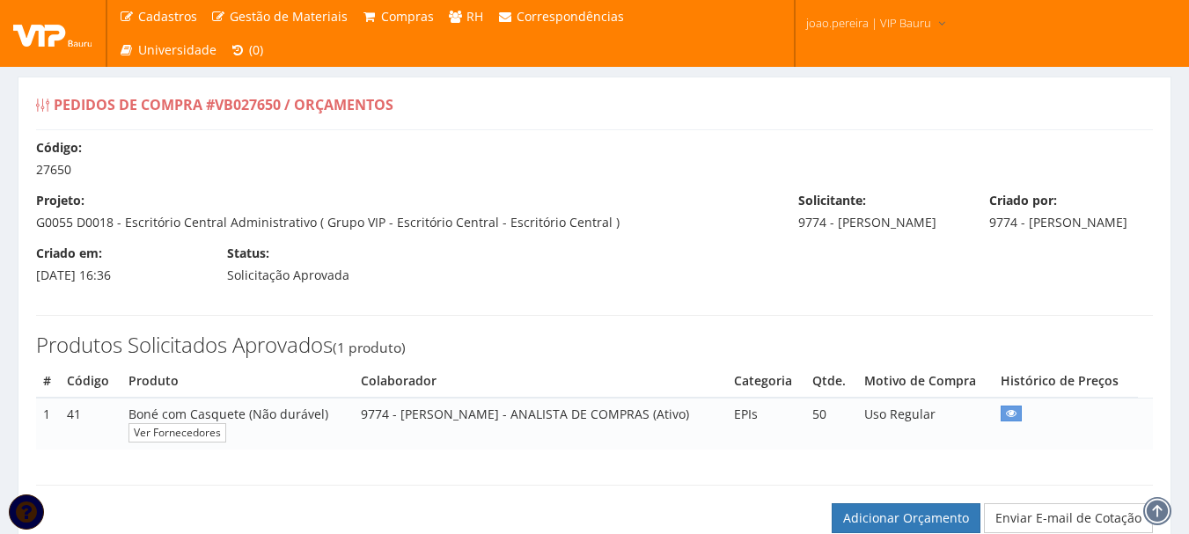
select select "60"
select select "outros"
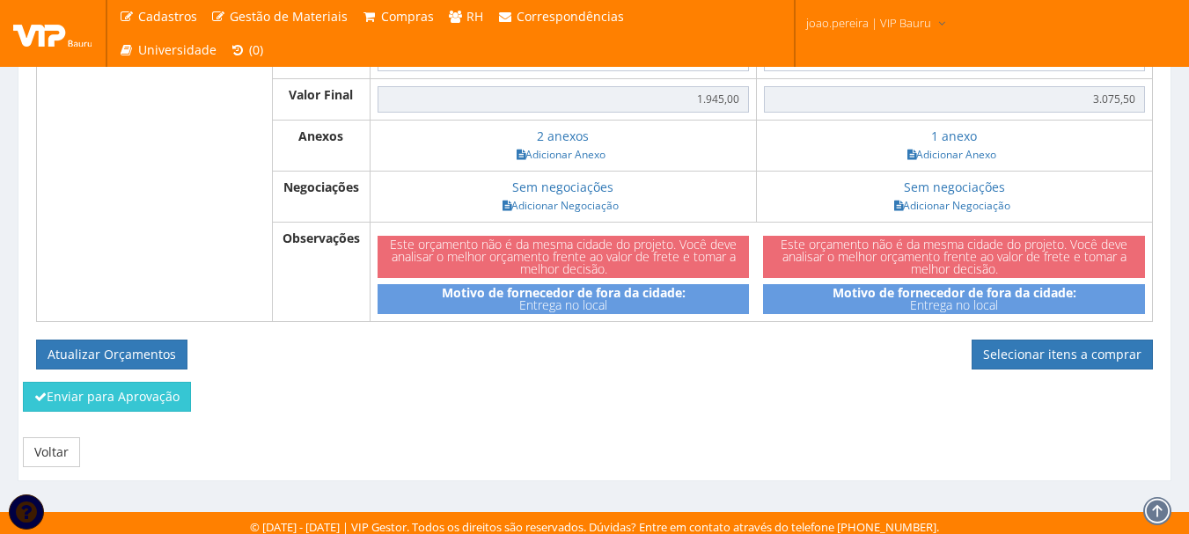
scroll to position [786, 0]
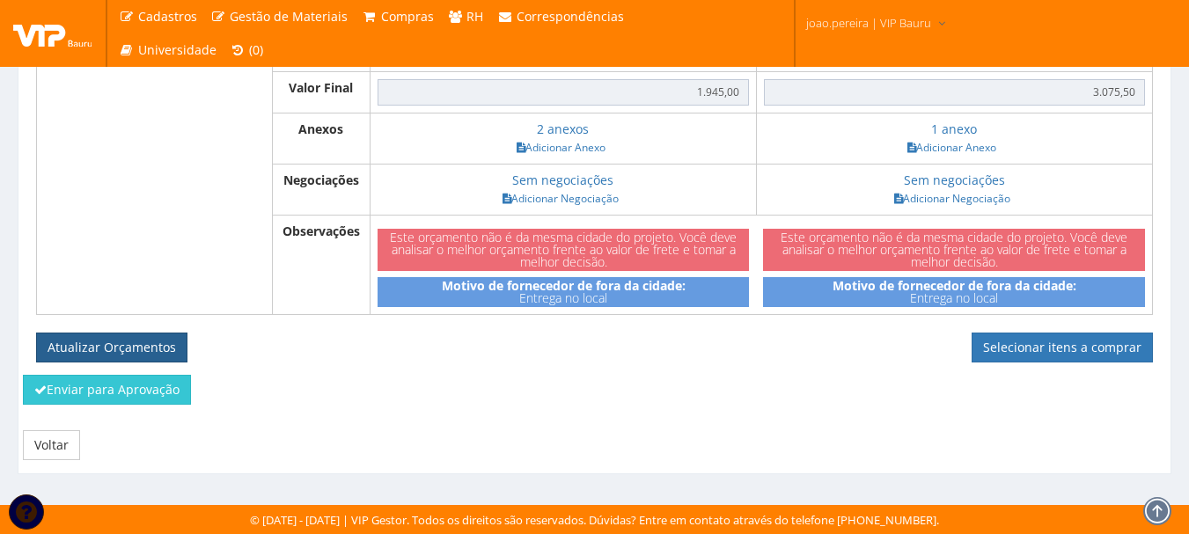
click at [136, 339] on button "Atualizar Orçamentos" at bounding box center [111, 348] width 151 height 30
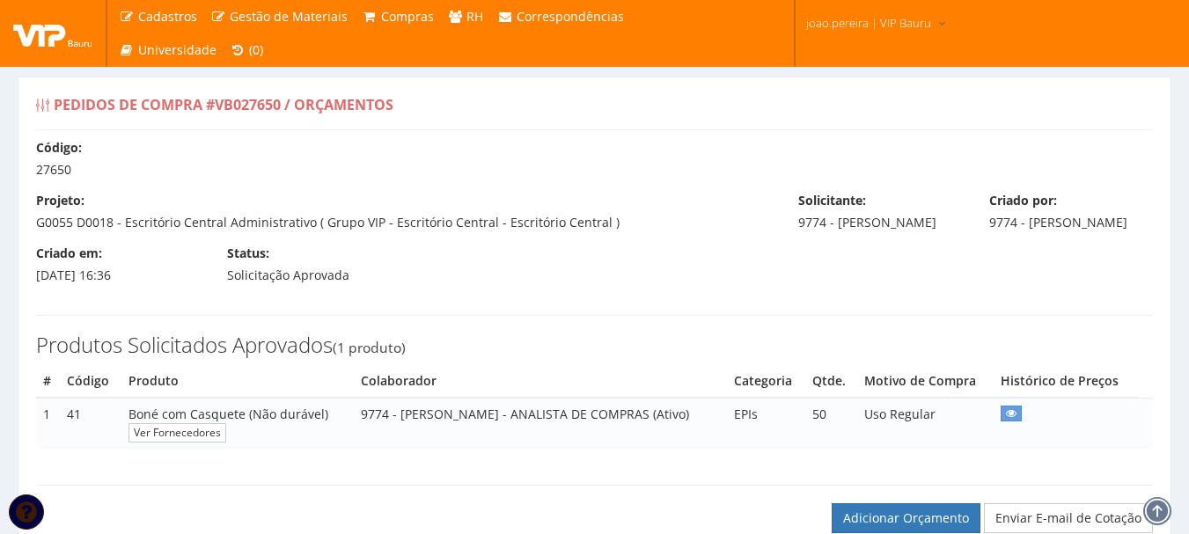
select select "60"
select select "outros"
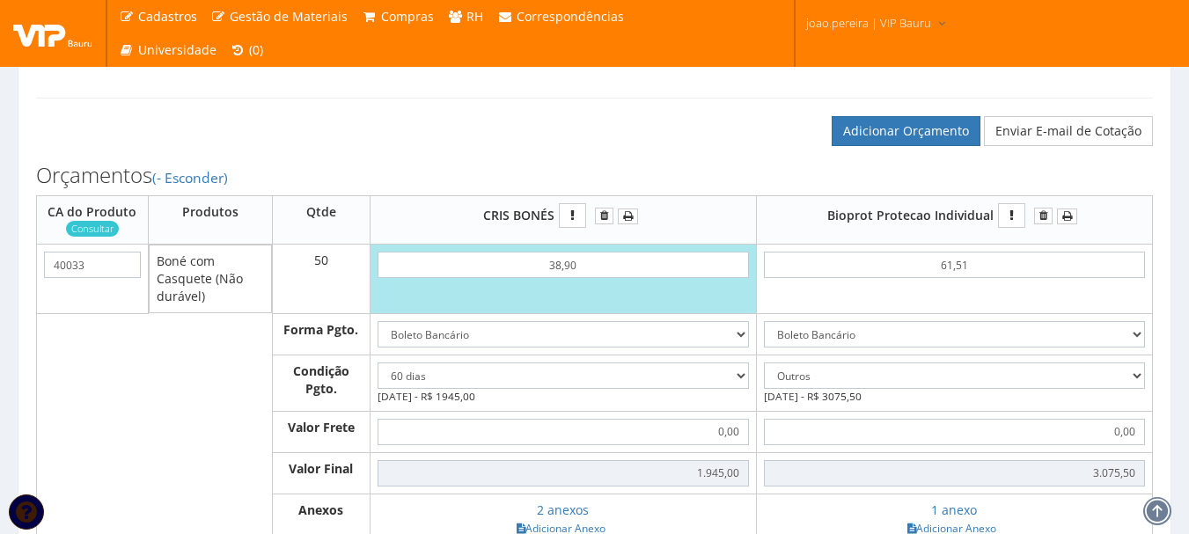
scroll to position [176, 0]
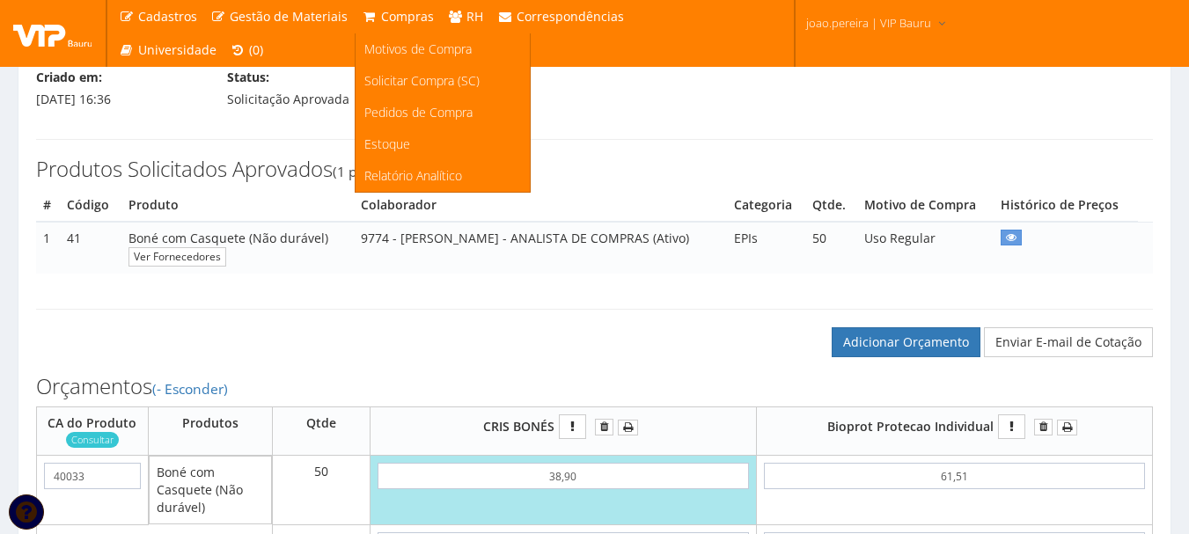
click at [400, 22] on span "Compras" at bounding box center [407, 16] width 53 height 17
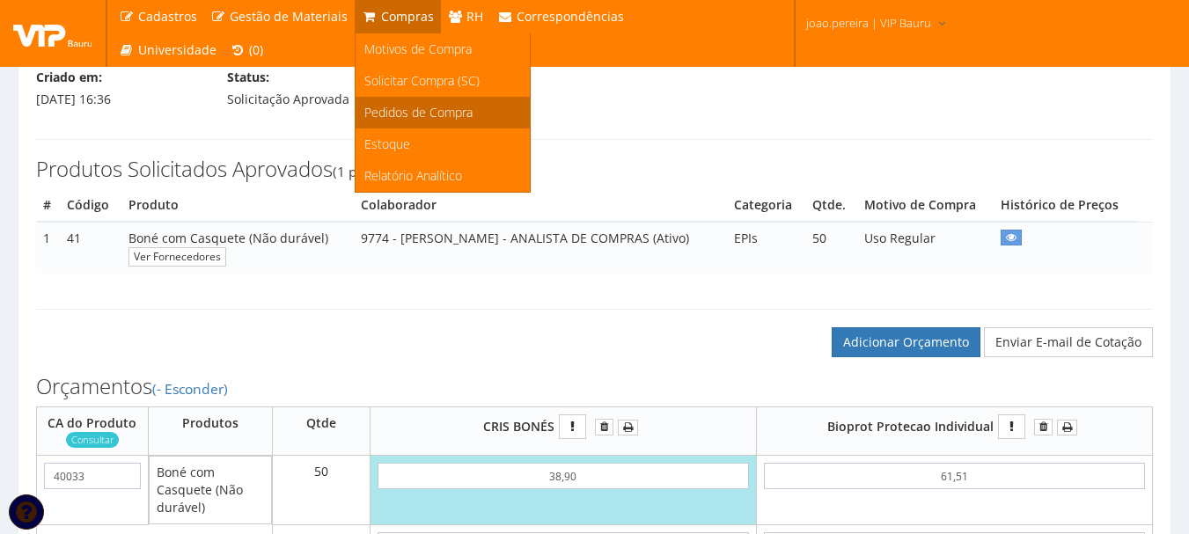
click at [391, 109] on span "Pedidos de Compra" at bounding box center [418, 112] width 108 height 17
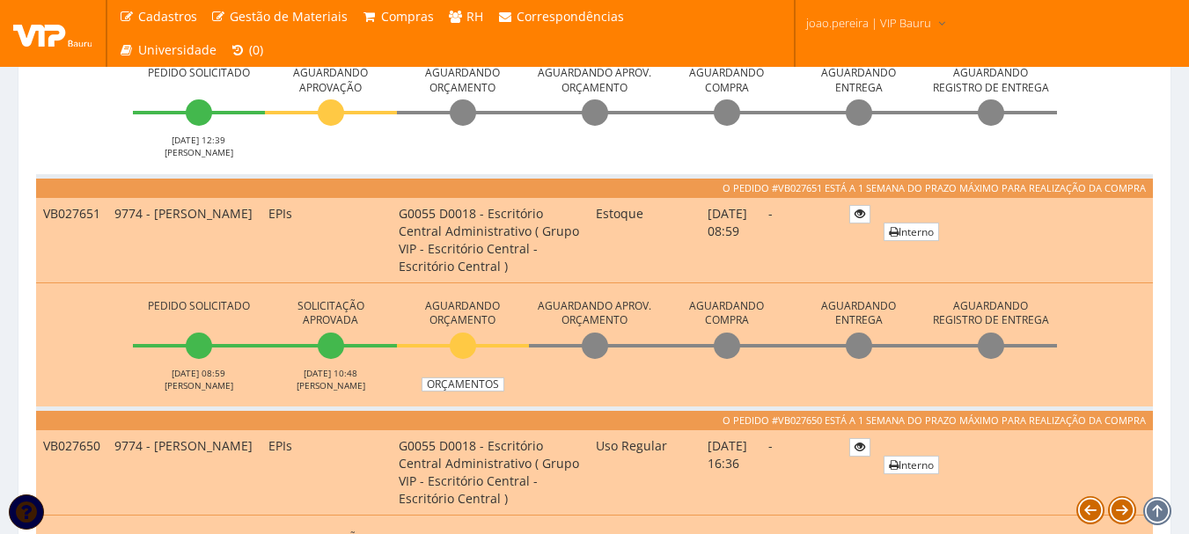
scroll to position [880, 0]
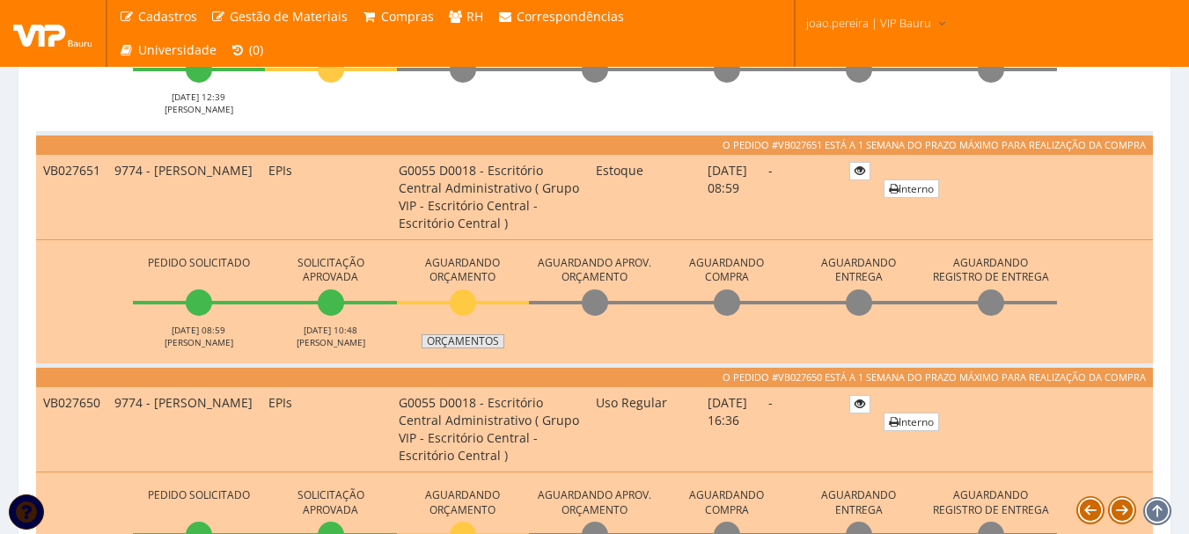
click at [470, 344] on link "Orçamentos" at bounding box center [462, 341] width 83 height 14
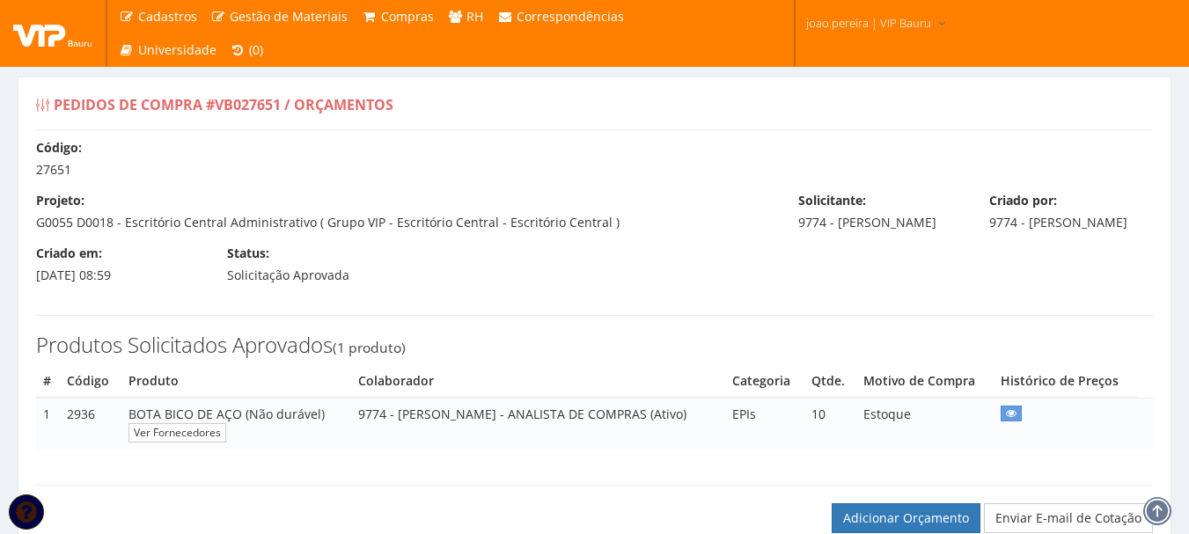
select select "0"
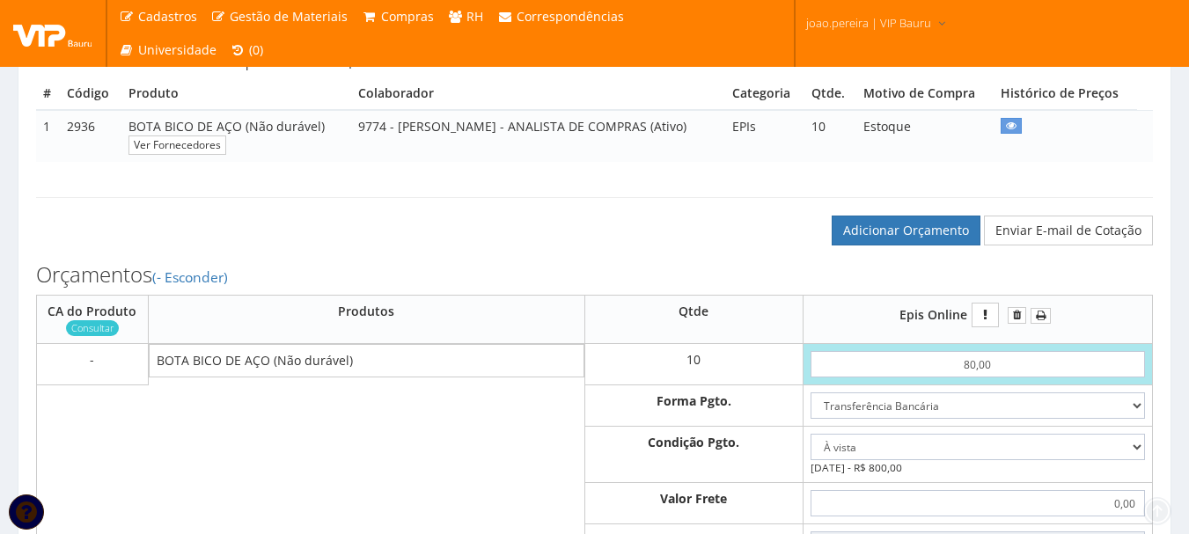
scroll to position [440, 0]
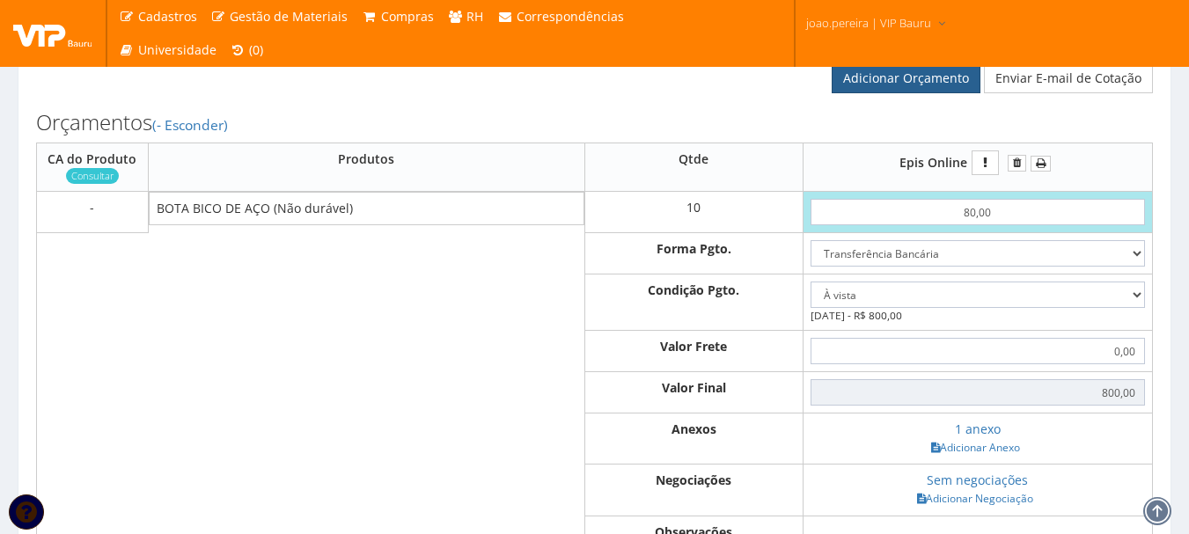
click at [903, 93] on link "Adicionar Orçamento" at bounding box center [905, 78] width 149 height 30
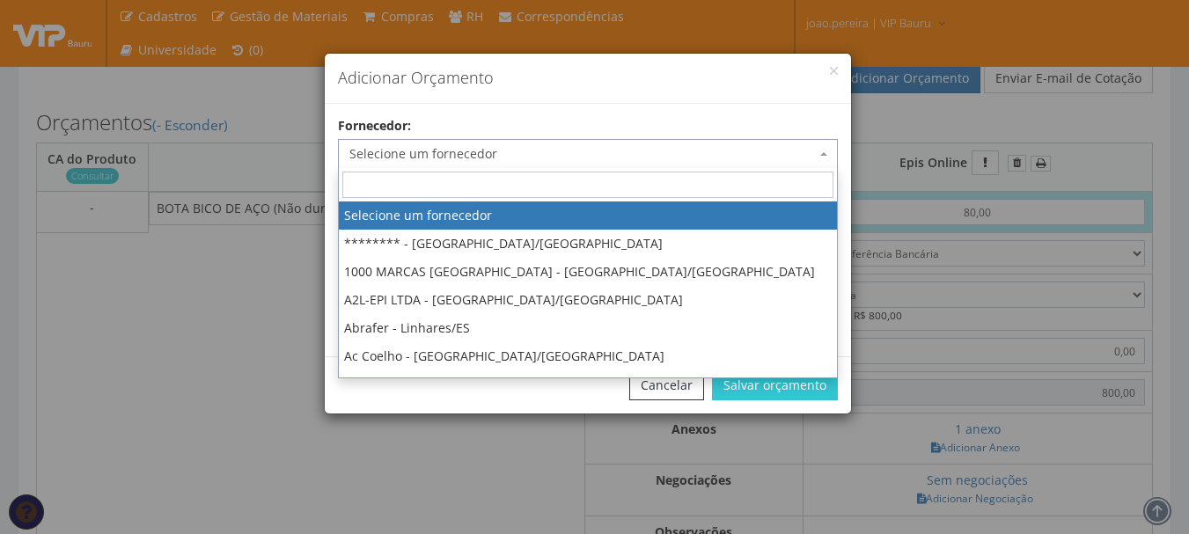
click at [583, 159] on span "Selecione um fornecedor" at bounding box center [582, 154] width 466 height 18
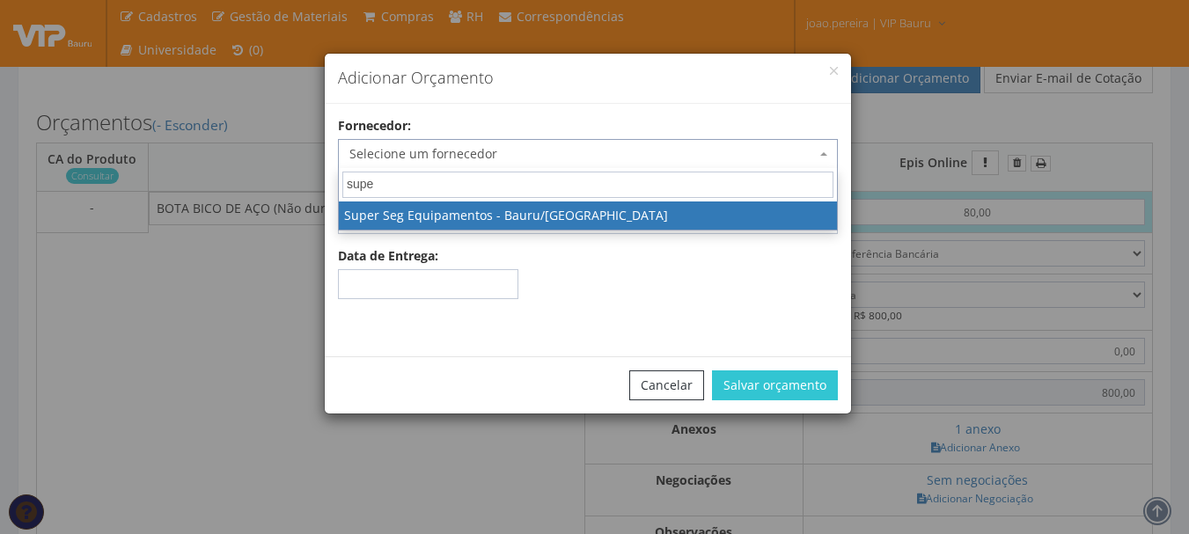
type input "super"
select select "404"
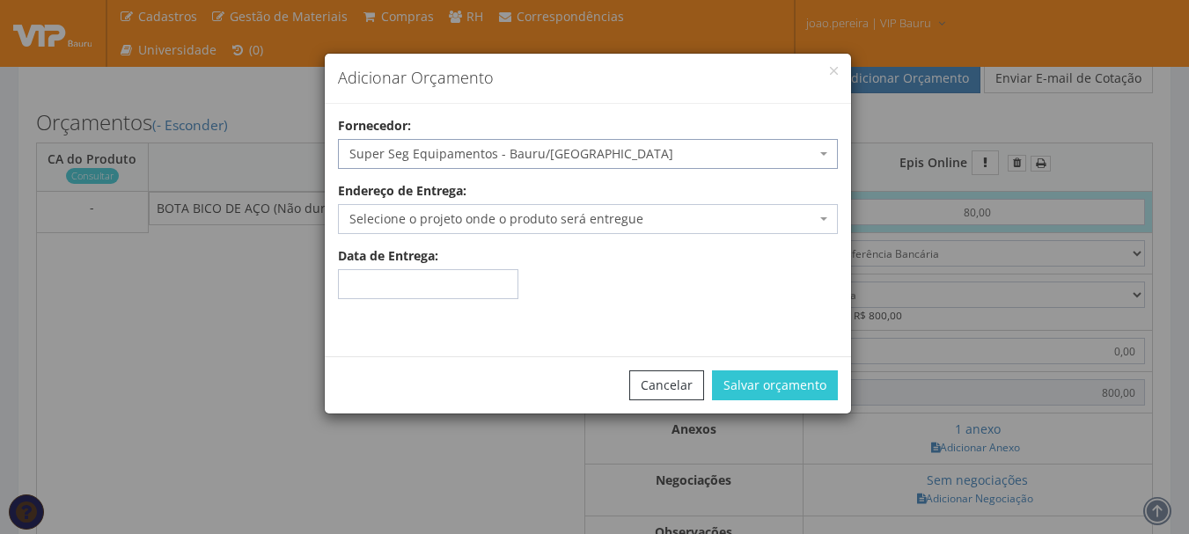
click at [687, 215] on span "Selecione o projeto onde o produto será entregue" at bounding box center [582, 219] width 466 height 18
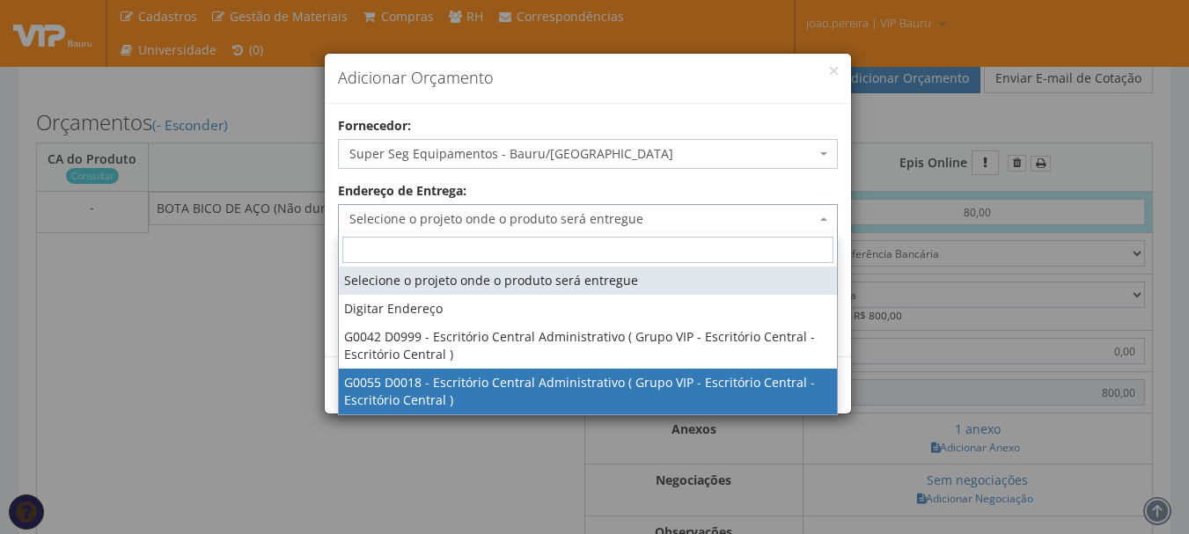
select select "55"
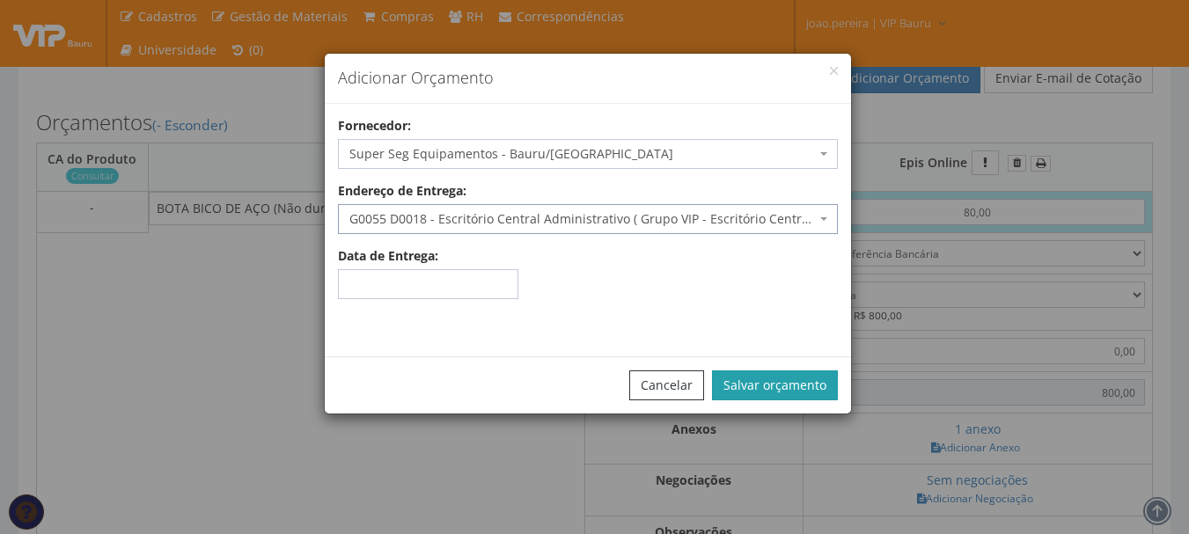
click at [758, 390] on button "Salvar orçamento" at bounding box center [775, 385] width 126 height 30
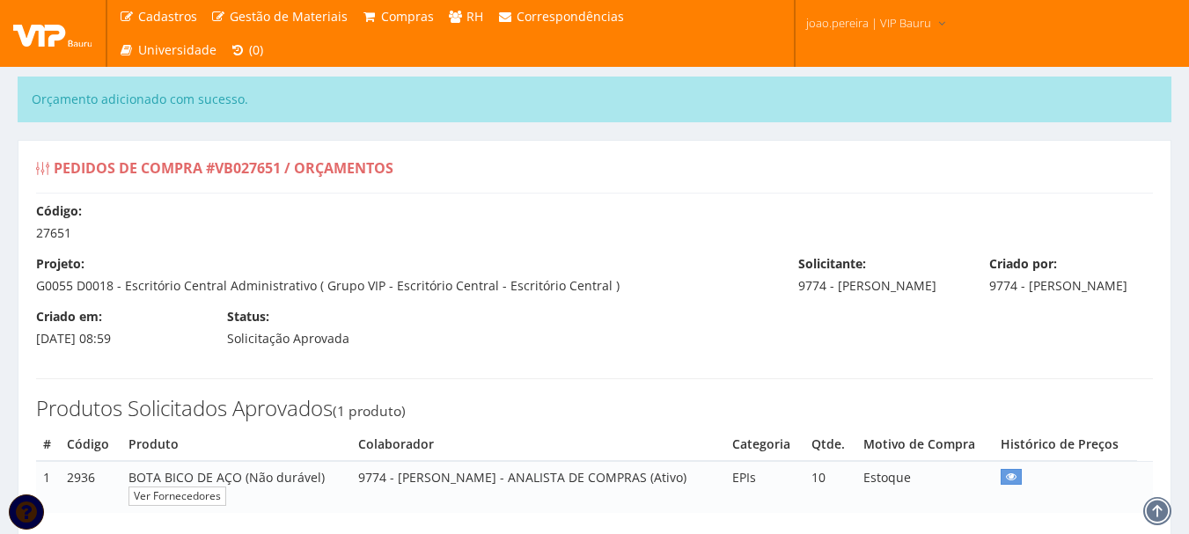
select select "0"
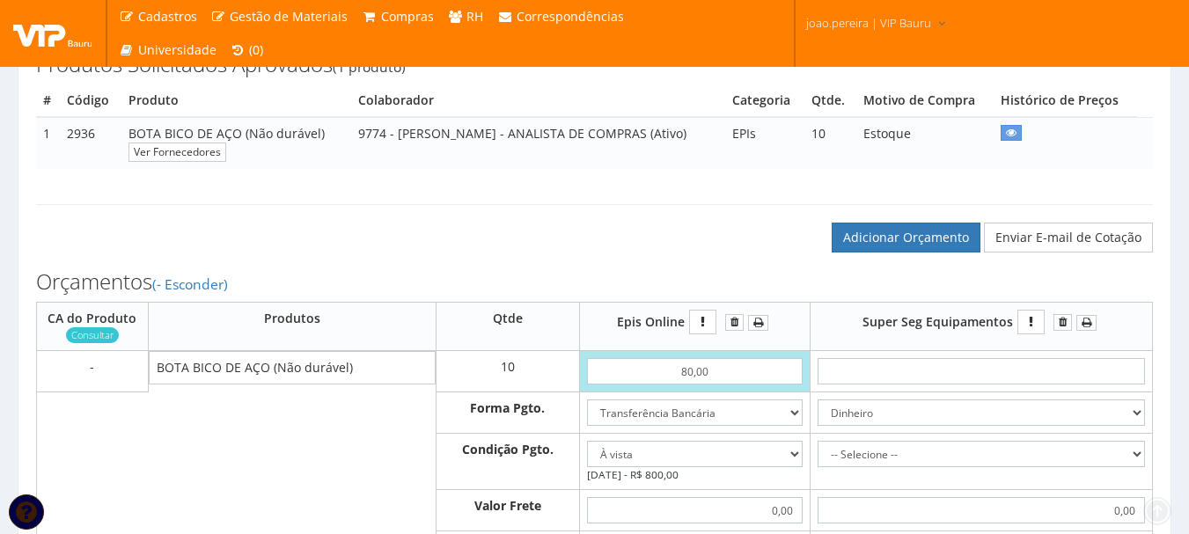
scroll to position [440, 0]
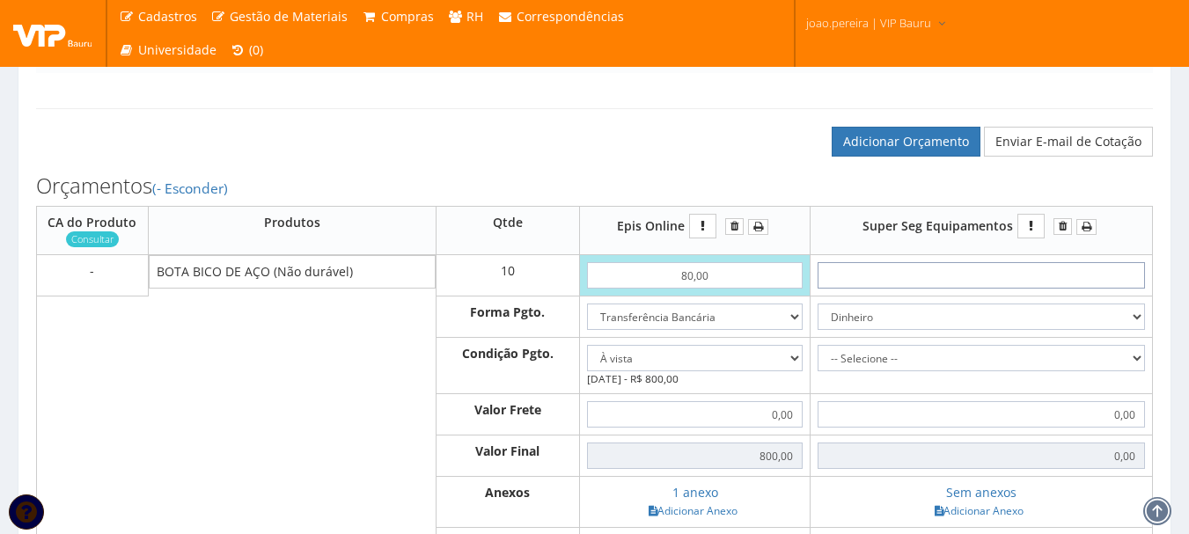
click at [996, 286] on input "text" at bounding box center [980, 275] width 327 height 26
type input "8"
type input "80,00"
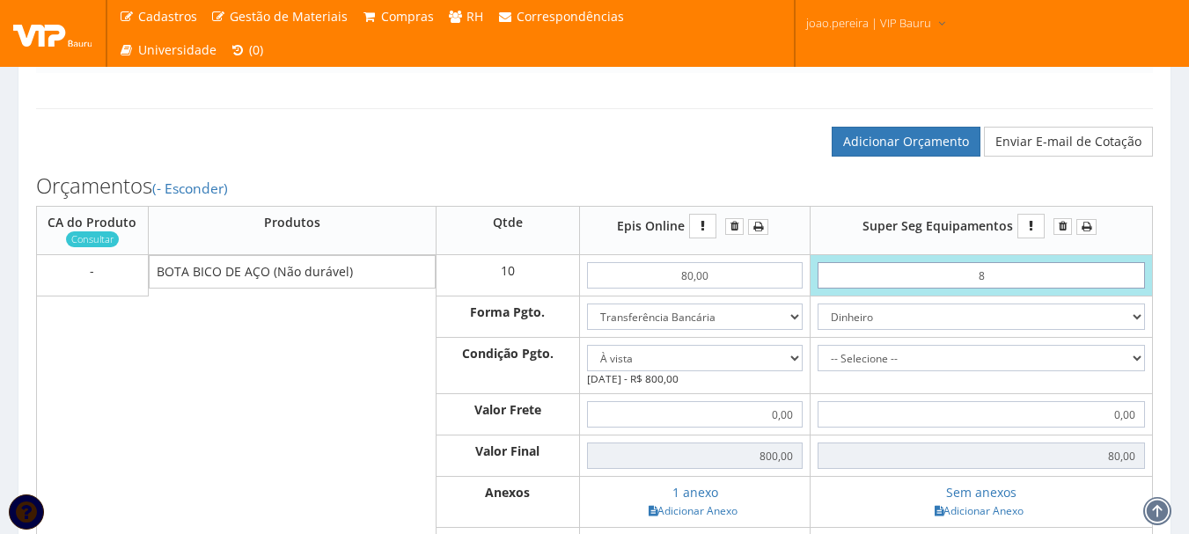
type input "83"
type input "830,00"
type input "8,32"
type input "83,20"
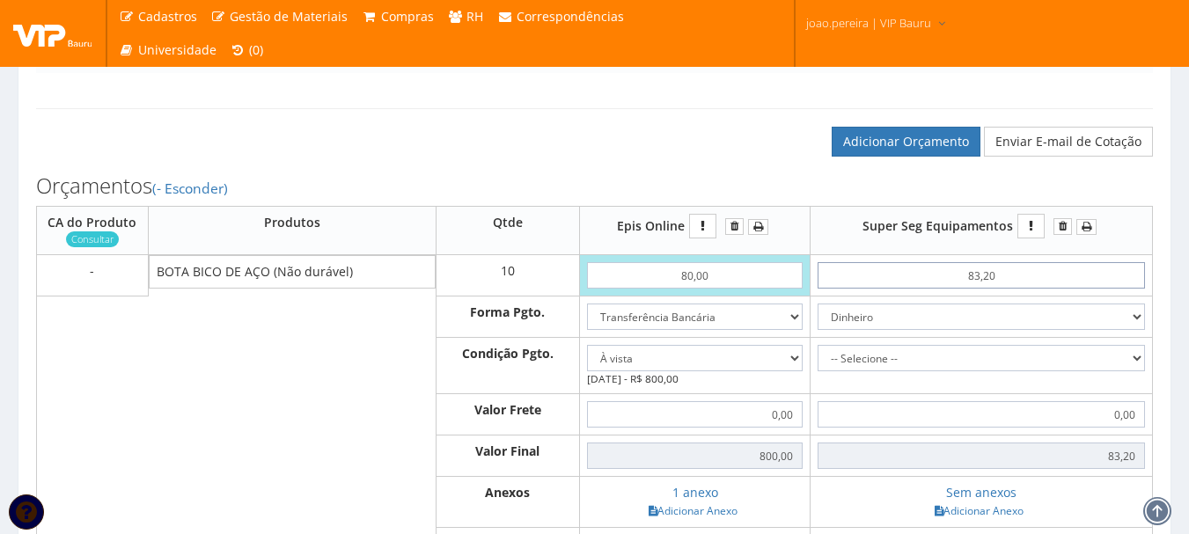
type input "832,00"
type input "83,20"
click at [1050, 330] on select "Dinheiro Boleto Bancário Depósito Transferência Bancária Cartão de Crédito Cart…" at bounding box center [980, 317] width 327 height 26
select select "1"
click at [817, 321] on select "Dinheiro Boleto Bancário Depósito Transferência Bancária Cartão de Crédito Cart…" at bounding box center [980, 317] width 327 height 26
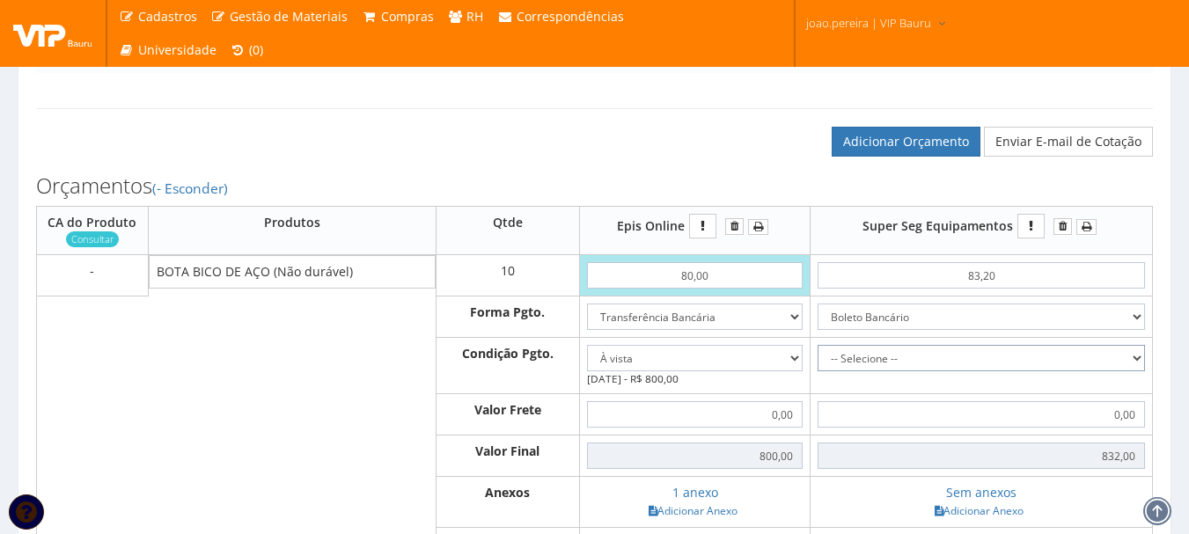
click at [1044, 367] on select "-- Selecione -- À vista 7 dias 10 dias" at bounding box center [980, 358] width 327 height 26
select select "30"
click at [817, 363] on select "-- Selecione -- À vista 7 dias 10 dias" at bounding box center [980, 358] width 327 height 26
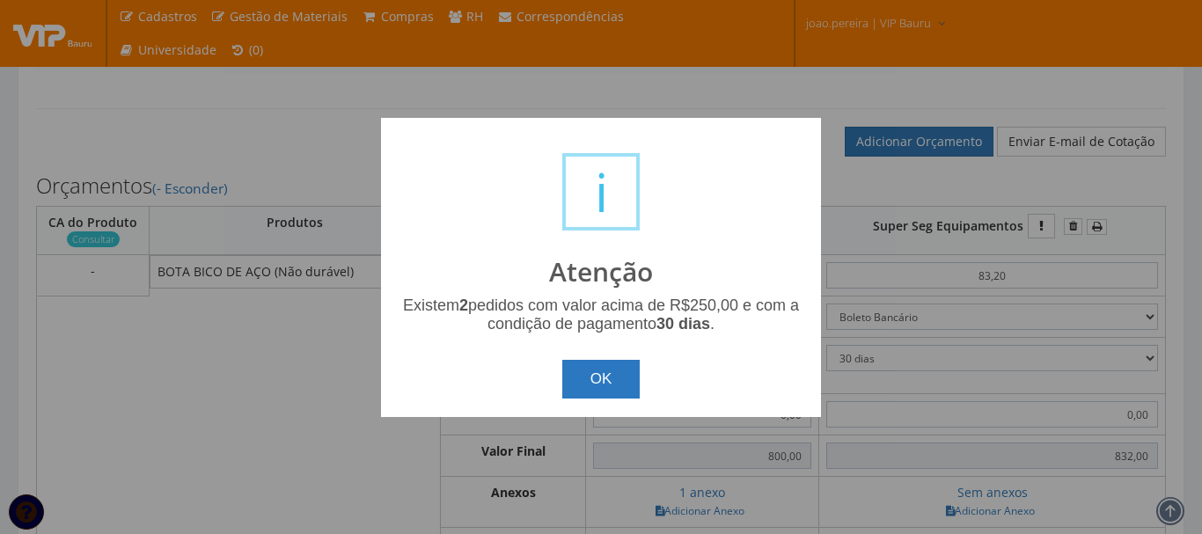
click at [600, 391] on button "OK" at bounding box center [601, 379] width 78 height 39
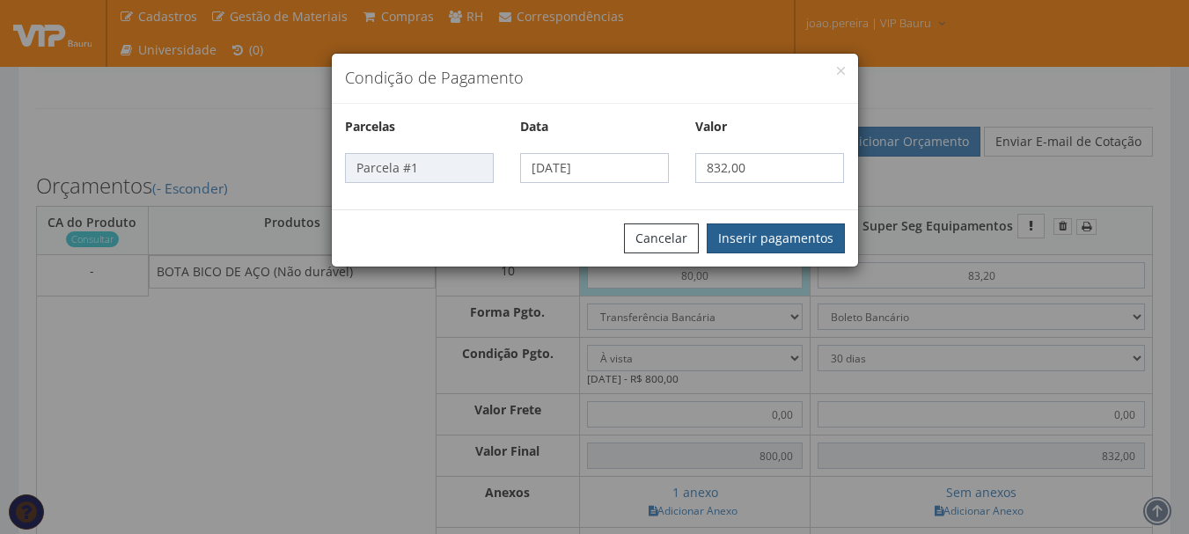
click at [772, 241] on button "Inserir pagamentos" at bounding box center [776, 238] width 138 height 30
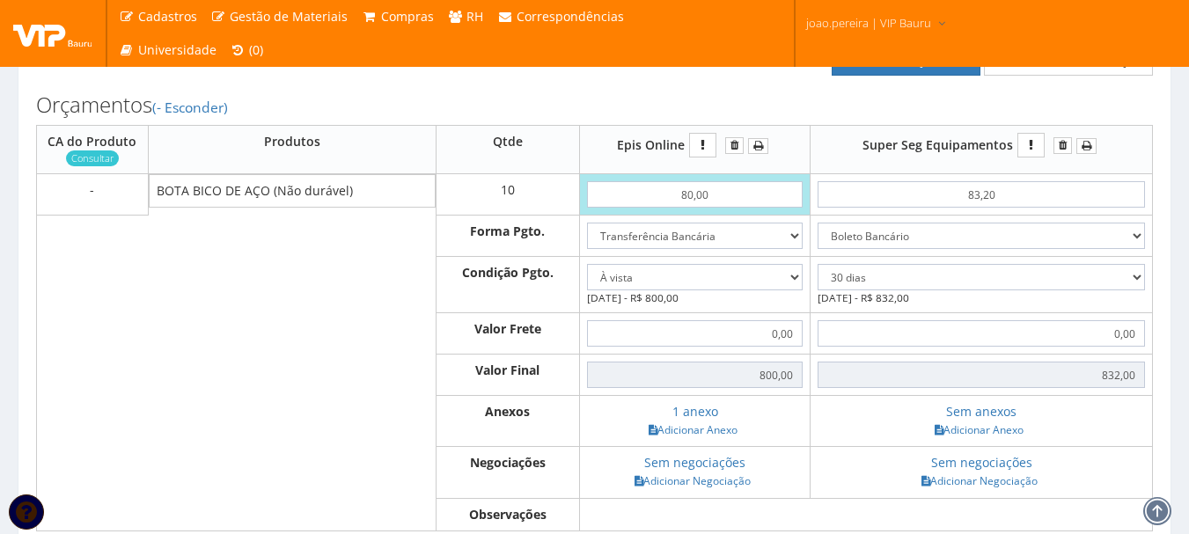
scroll to position [616, 0]
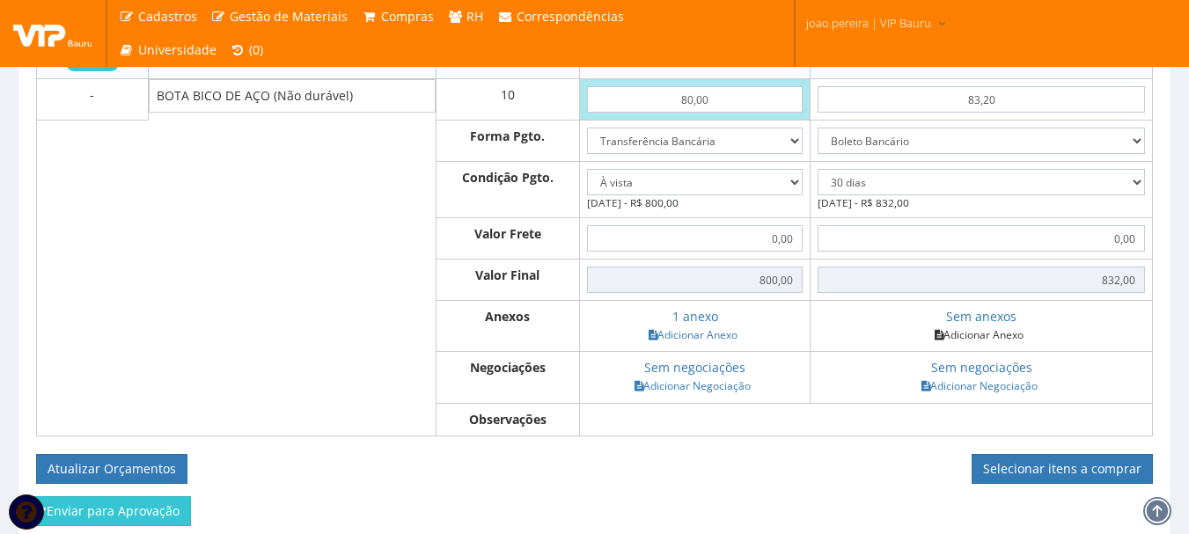
click at [997, 344] on link "Adicionar Anexo" at bounding box center [978, 335] width 99 height 18
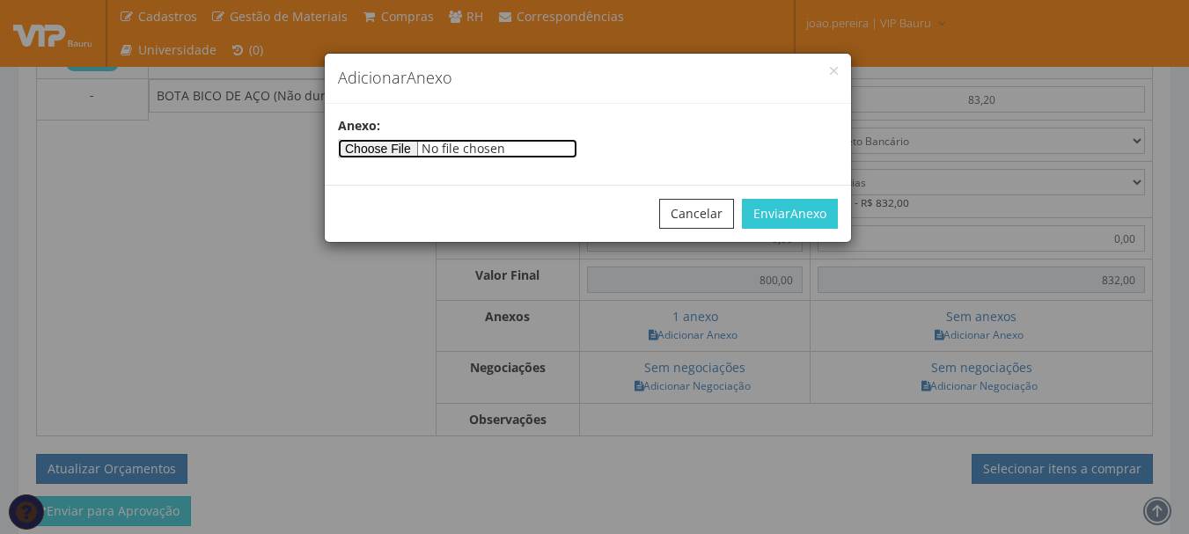
click at [385, 150] on input"] "file" at bounding box center [457, 148] width 239 height 19
type input"] "C:\fakepath\orçamento SUPERSEG.jpeg"
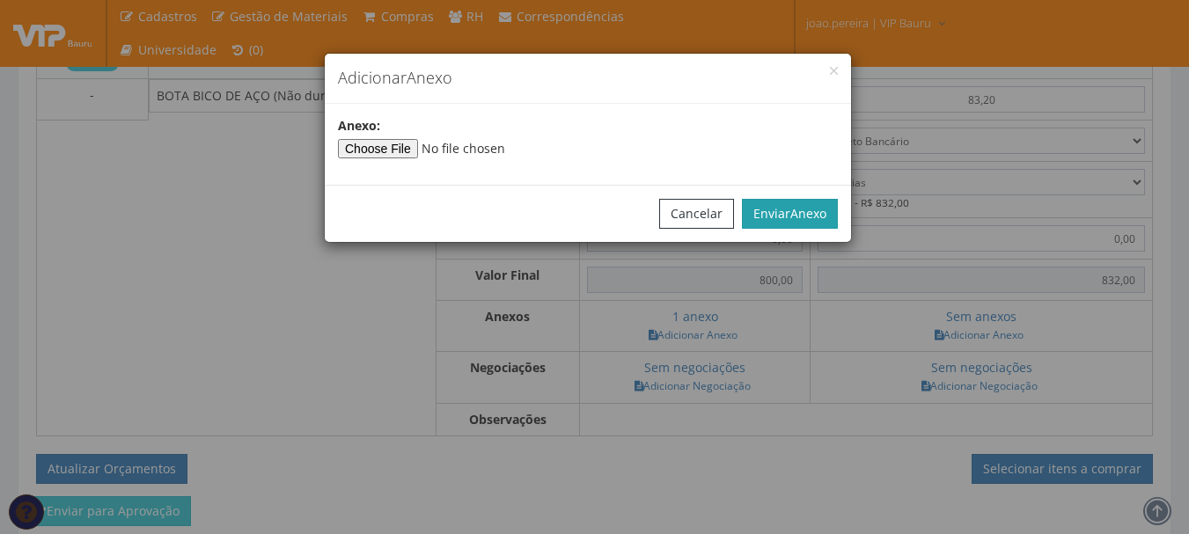
click at [816, 218] on span "Anexo" at bounding box center [808, 213] width 36 height 17
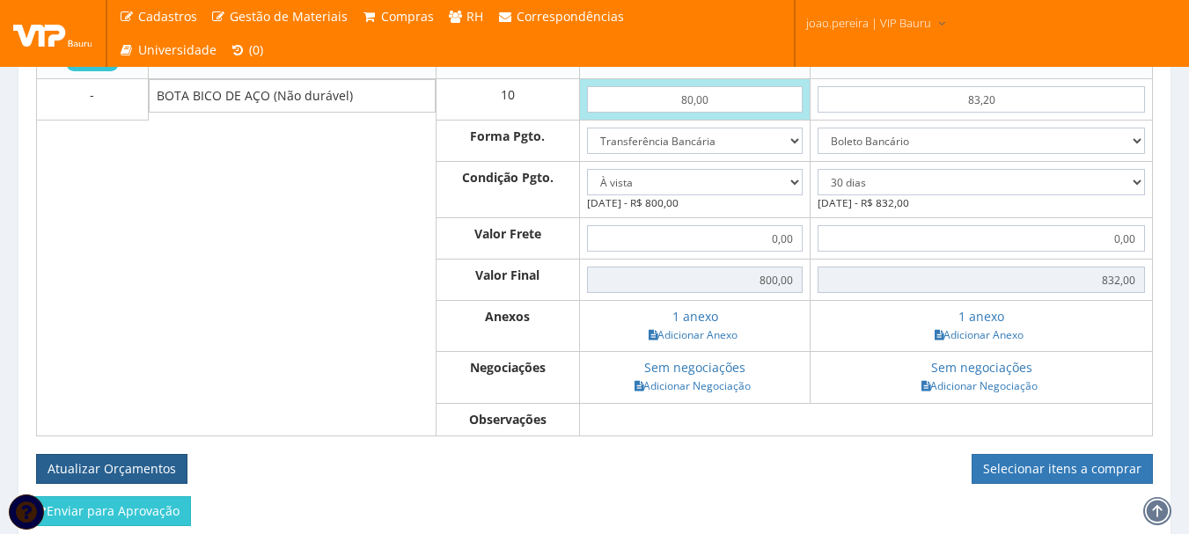
click at [141, 479] on button "Atualizar Orçamentos" at bounding box center [111, 469] width 151 height 30
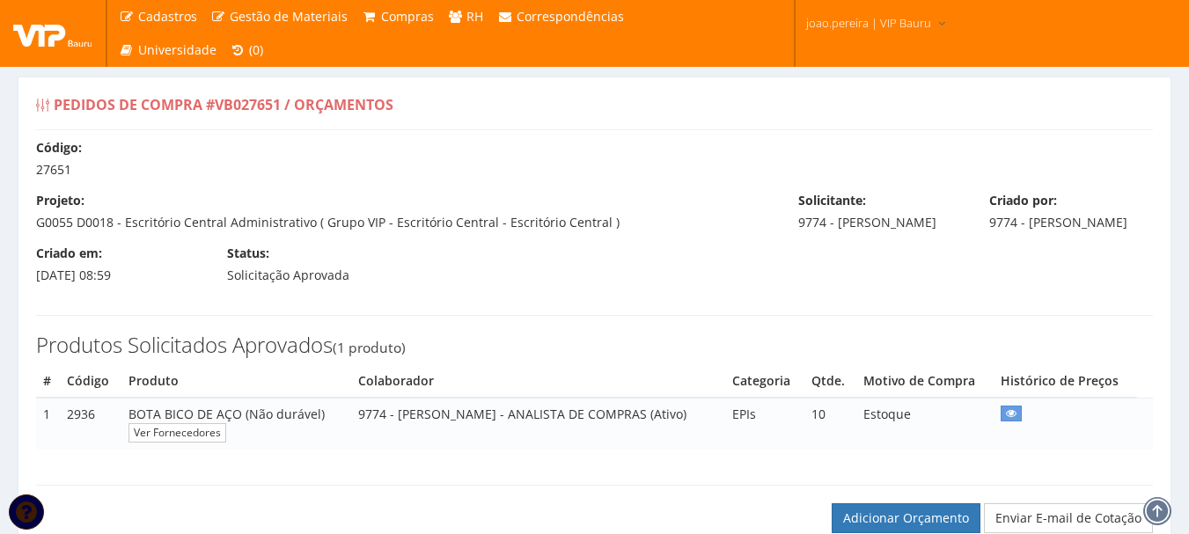
select select "0"
select select "30"
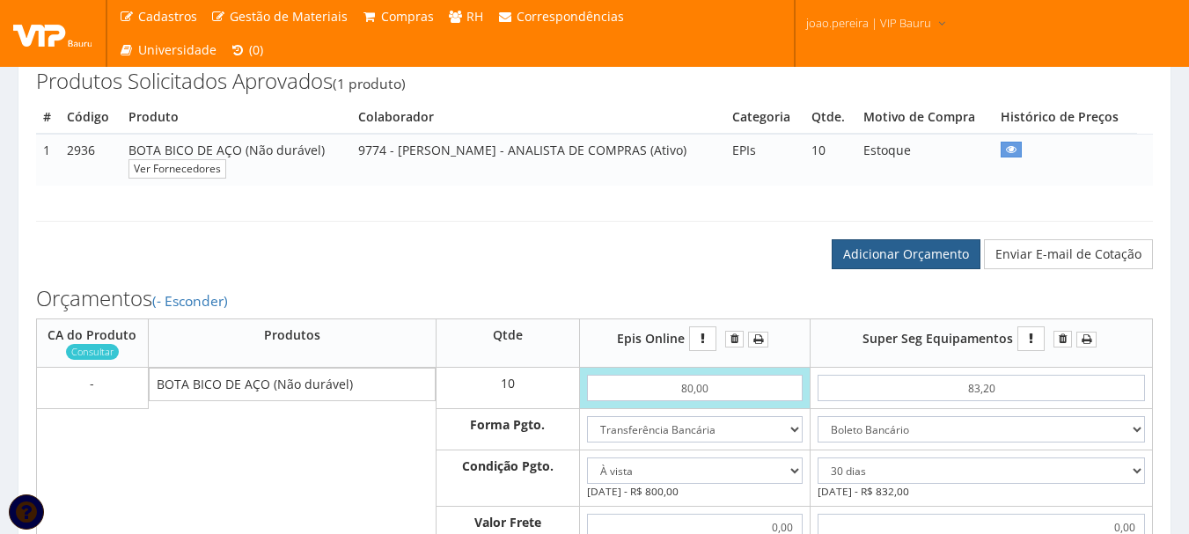
click at [893, 268] on link "Adicionar Orçamento" at bounding box center [905, 254] width 149 height 30
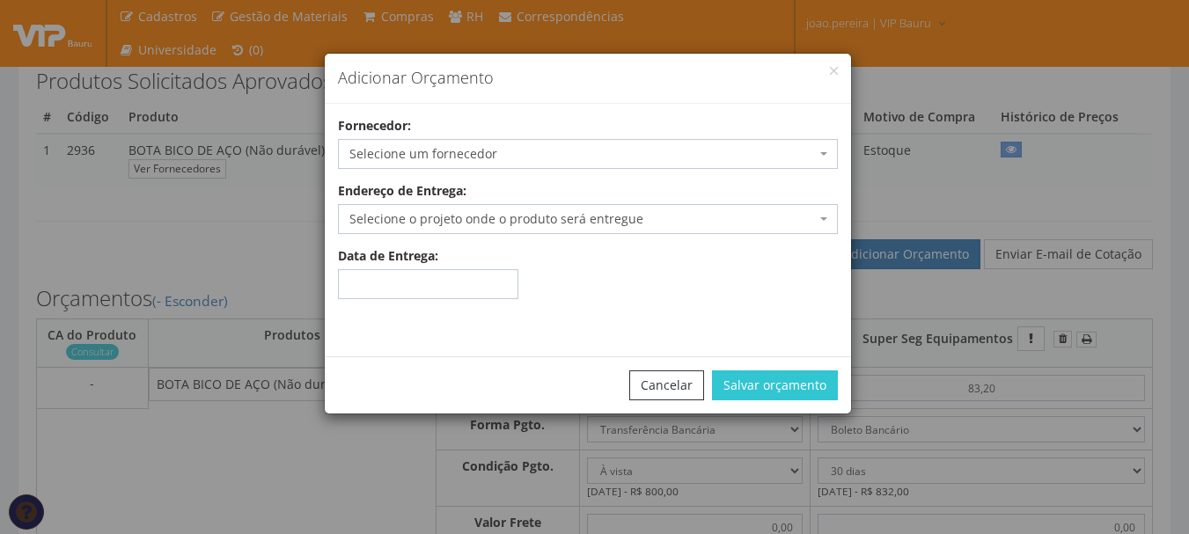
click at [379, 147] on span "Selecione um fornecedor" at bounding box center [582, 154] width 466 height 18
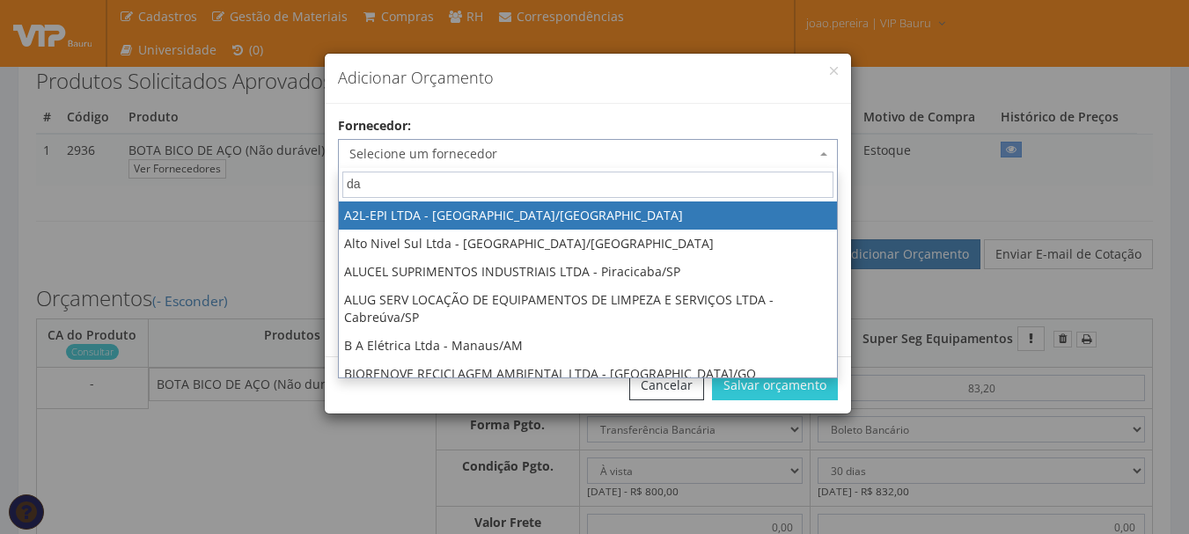
type input "dal"
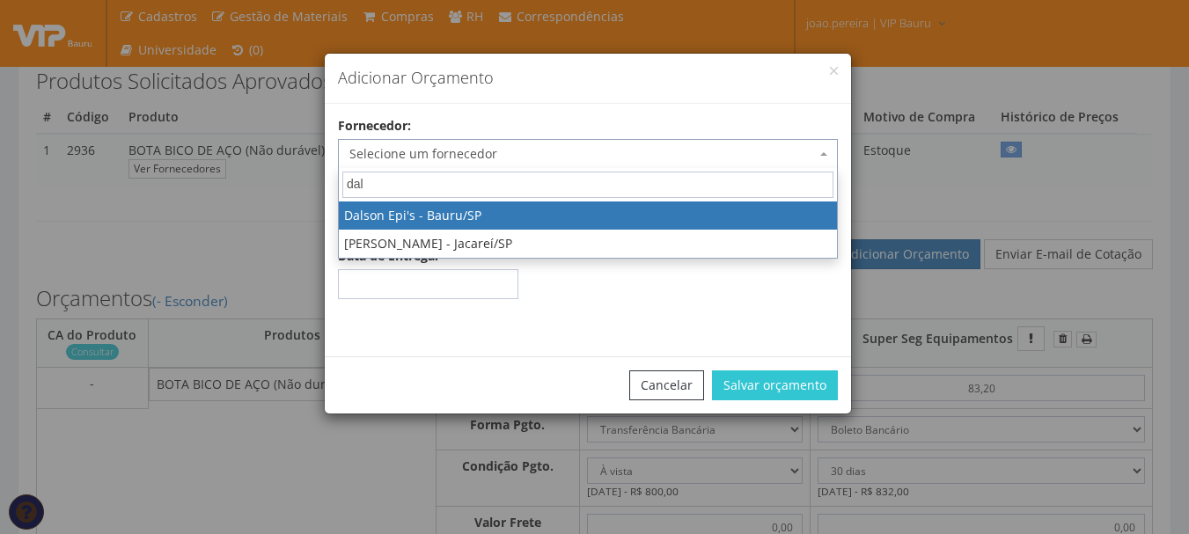
select select "141"
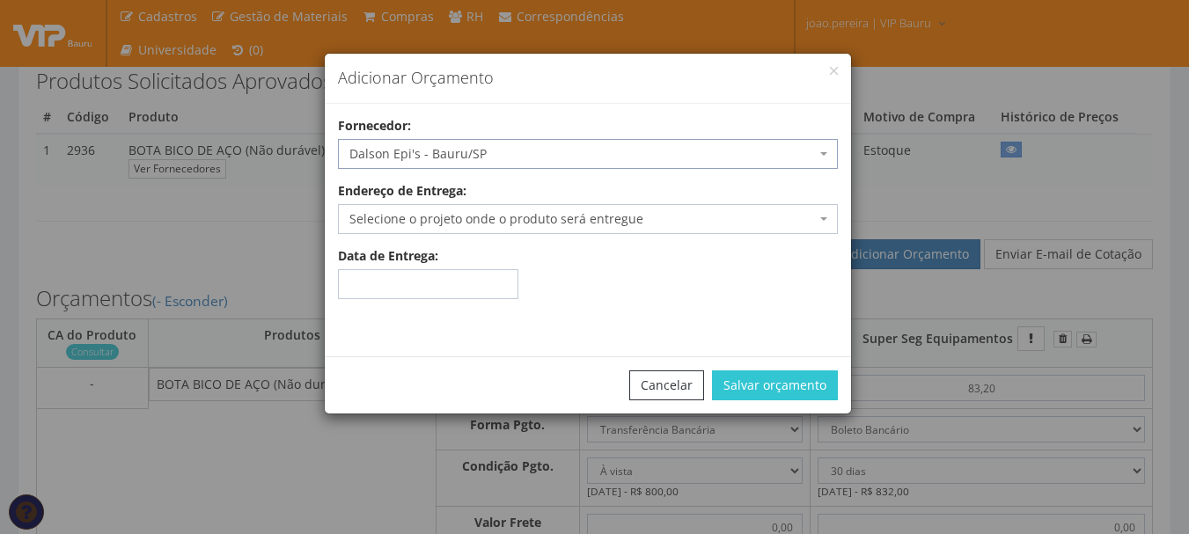
click at [807, 219] on span "Selecione o projeto onde o produto será entregue" at bounding box center [582, 219] width 466 height 18
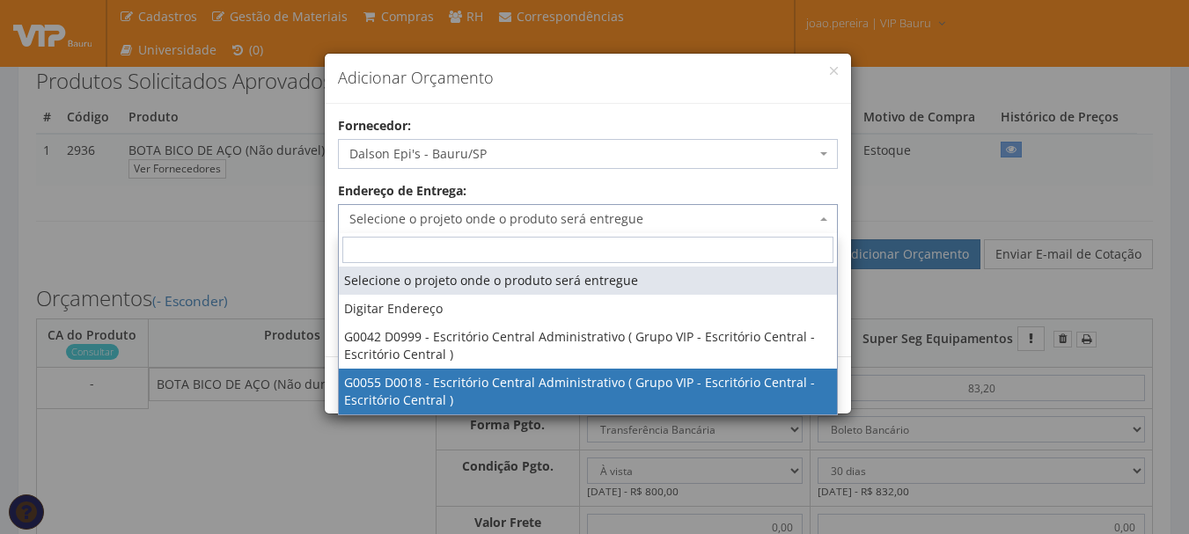
select select "55"
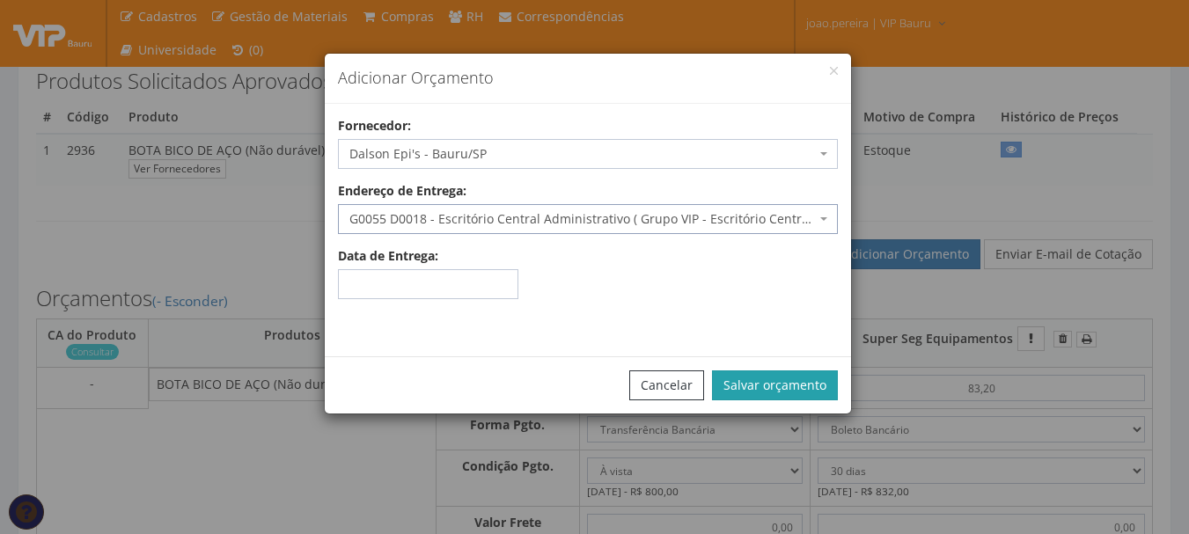
click at [790, 393] on button "Salvar orçamento" at bounding box center [775, 385] width 126 height 30
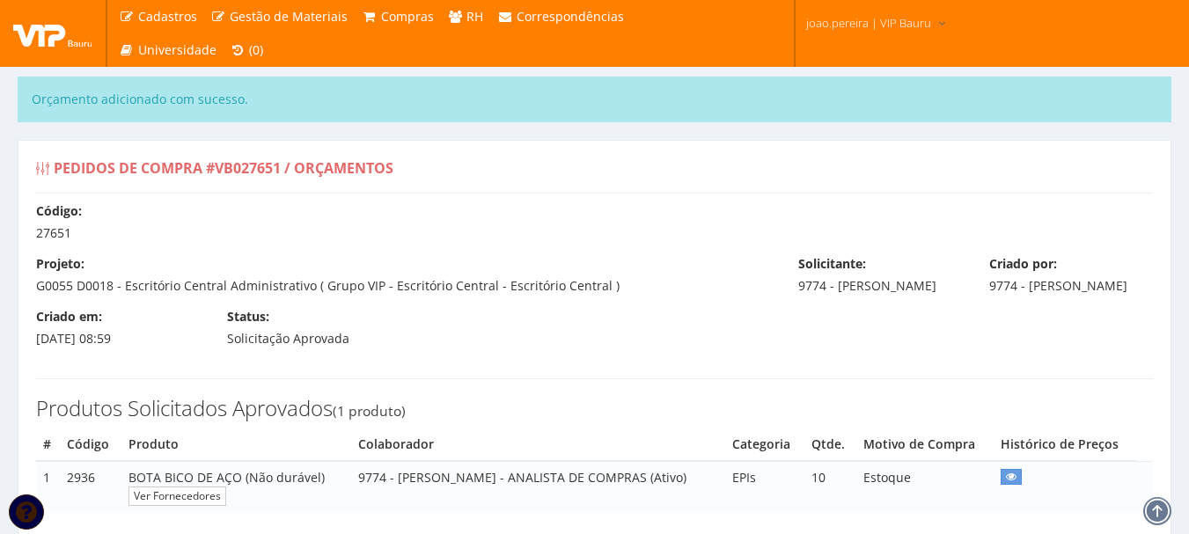
select select "0"
select select "30"
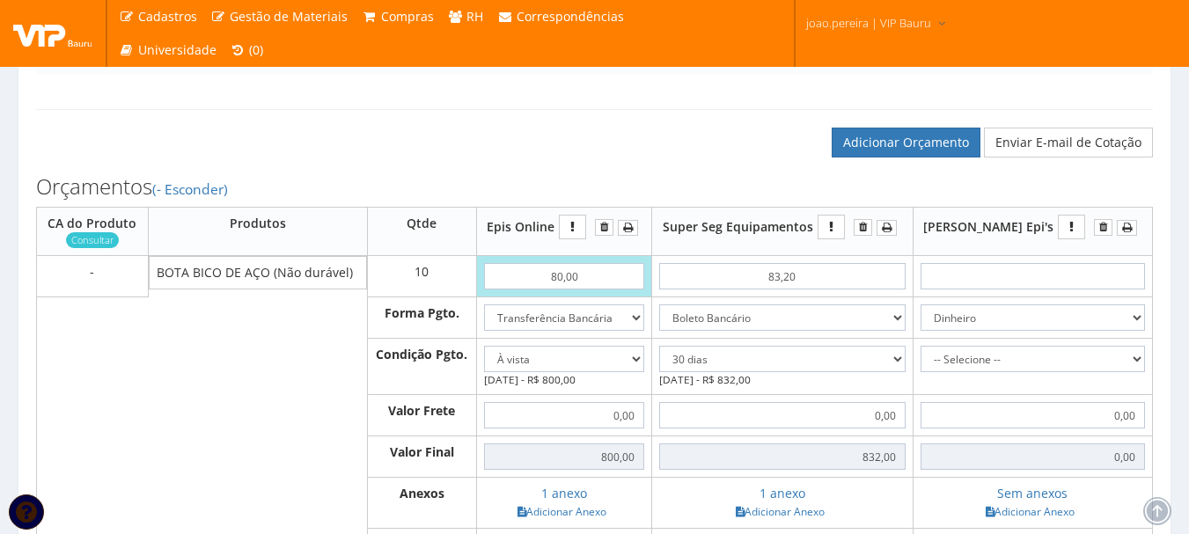
scroll to position [440, 0]
click at [1073, 289] on input "text" at bounding box center [1032, 275] width 224 height 26
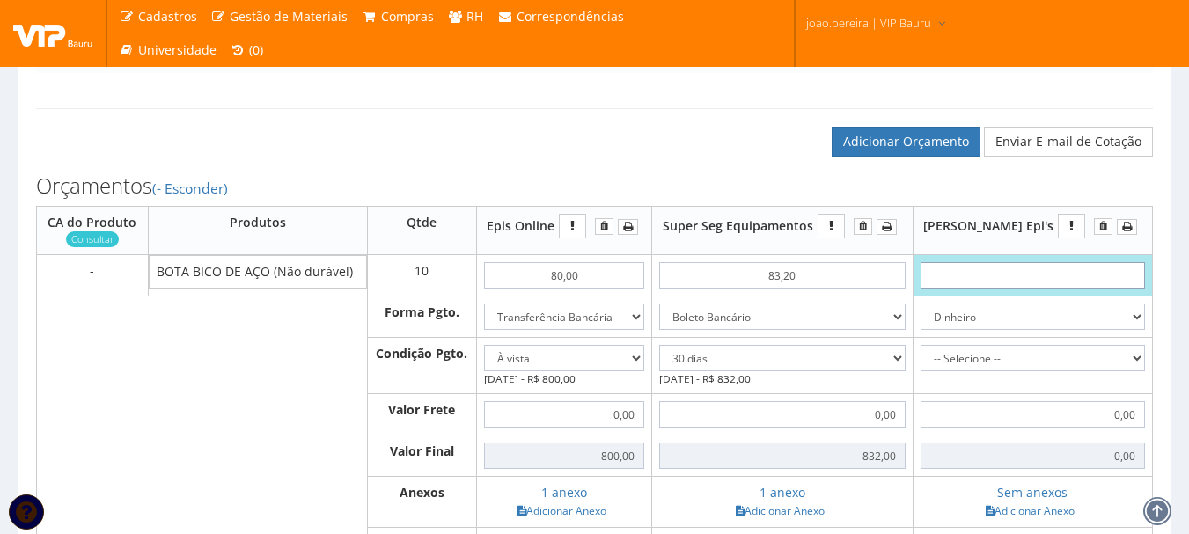
type input "7"
type input "70,00"
type input "70"
type input "700,00"
type input "7,00"
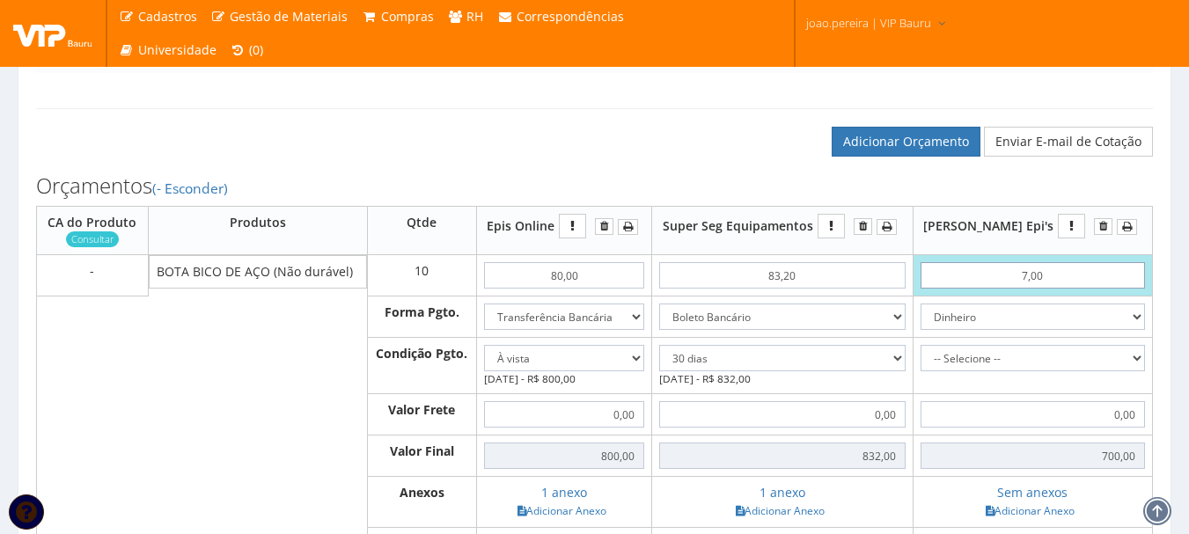
type input "70,00"
type input "700,00"
type input "70,00"
click at [1139, 330] on select "Dinheiro Boleto Bancário Depósito Transferência Bancária Cartão de Crédito Cart…" at bounding box center [1032, 317] width 224 height 26
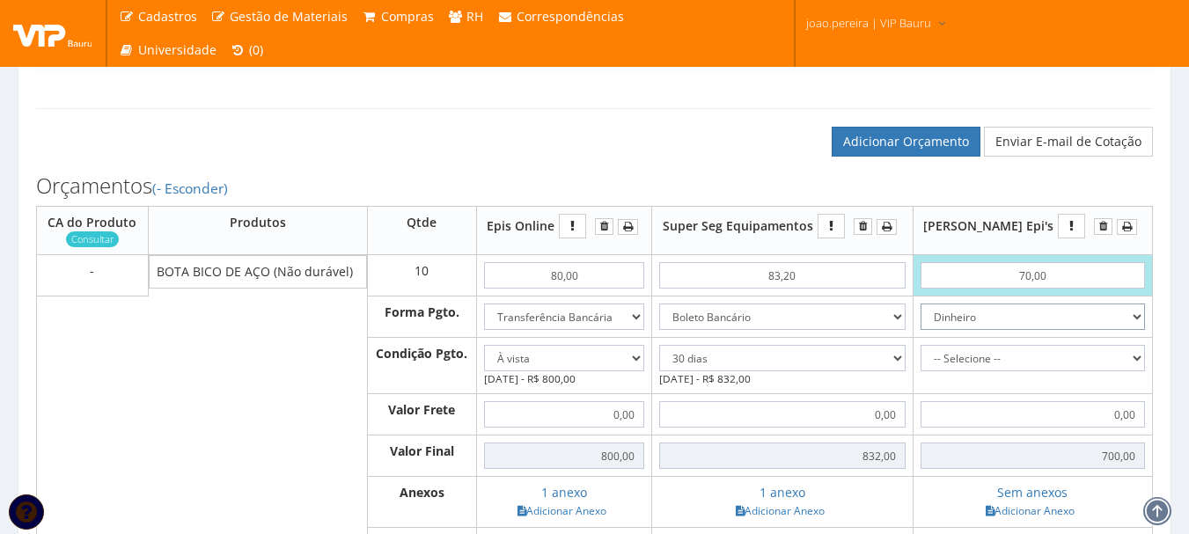
select select "1"
click at [966, 321] on select "Dinheiro Boleto Bancário Depósito Transferência Bancária Cartão de Crédito Cart…" at bounding box center [1032, 317] width 224 height 26
click at [1122, 371] on select "-- Selecione -- À vista 7 dias 10 dias" at bounding box center [1032, 358] width 224 height 26
select select "30"
click at [966, 363] on select "-- Selecione -- À vista 7 dias 10 dias" at bounding box center [1032, 358] width 224 height 26
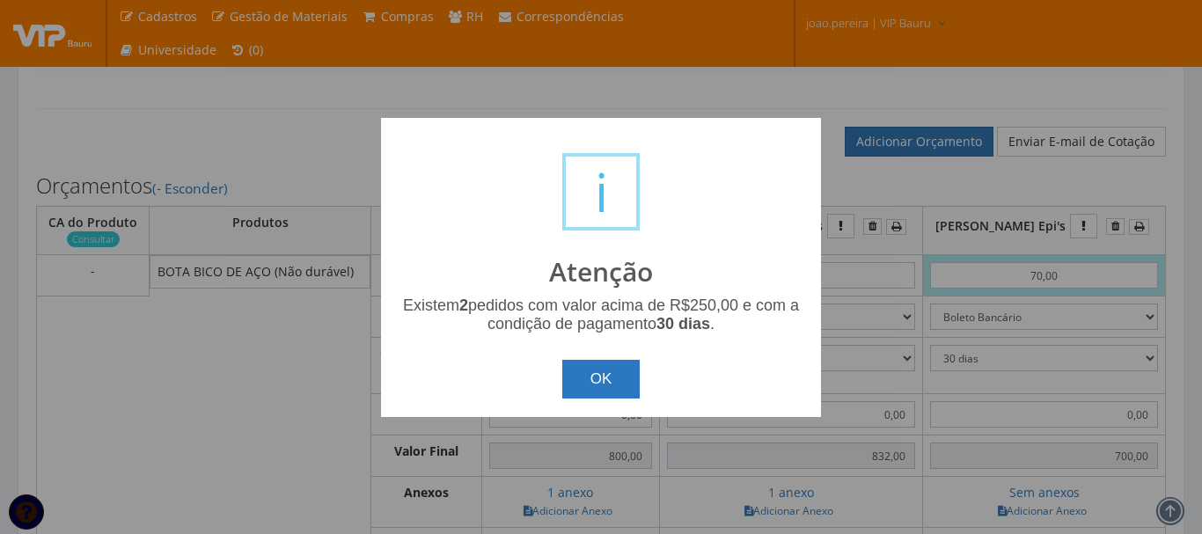
click at [596, 375] on button "OK" at bounding box center [601, 379] width 78 height 39
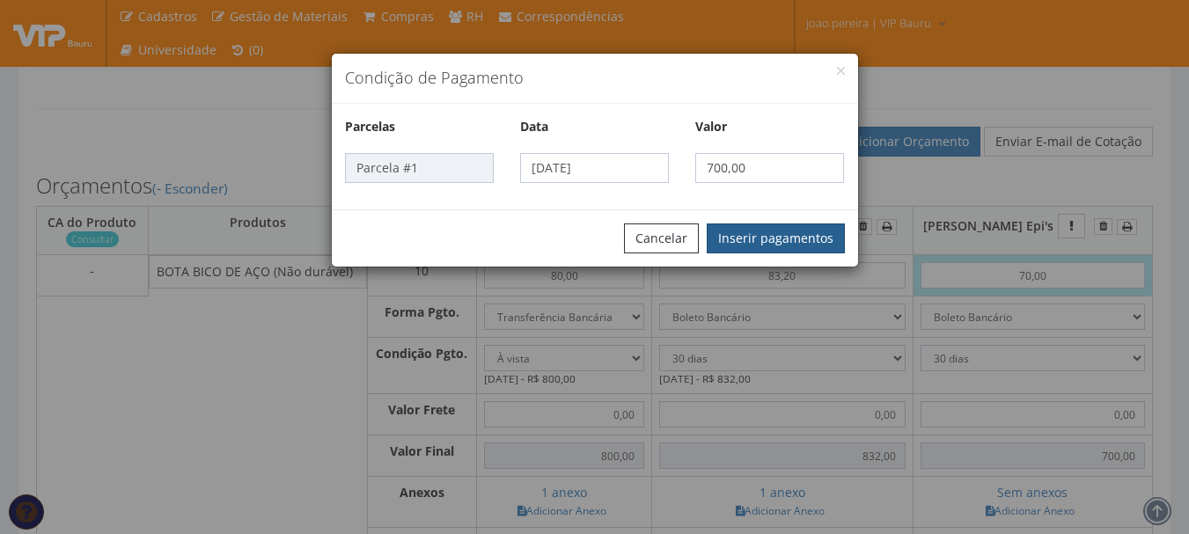
click at [771, 226] on button "Inserir pagamentos" at bounding box center [776, 238] width 138 height 30
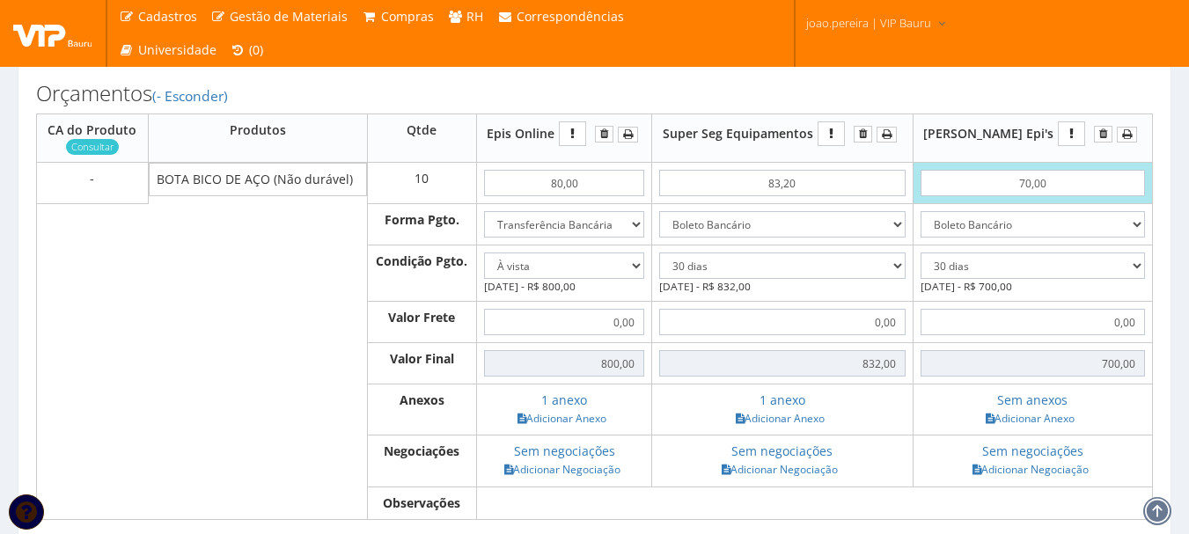
scroll to position [616, 0]
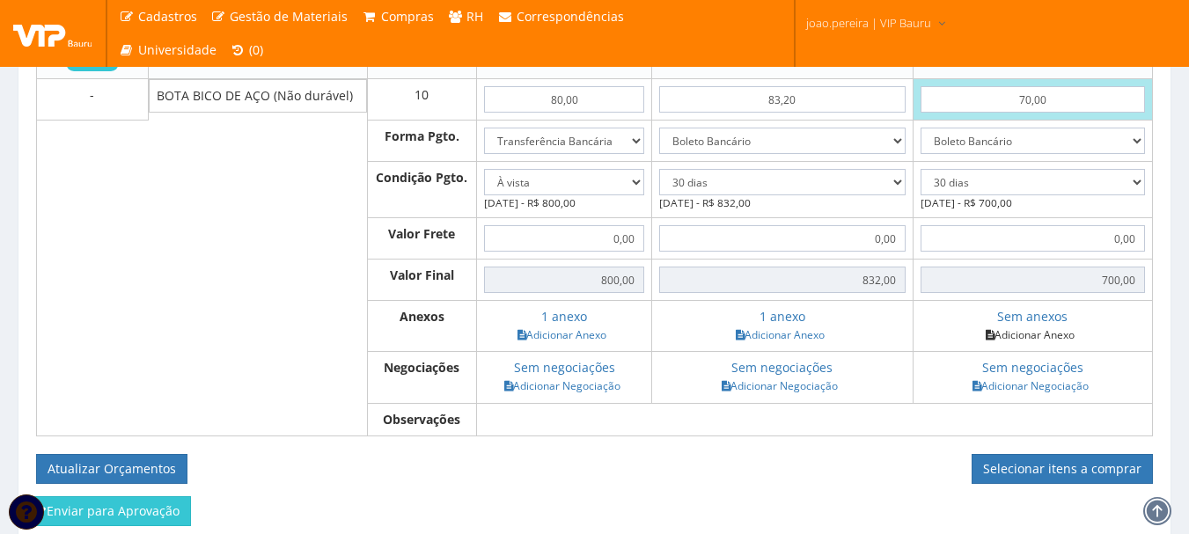
click at [1073, 344] on link "Adicionar Anexo" at bounding box center [1029, 335] width 99 height 18
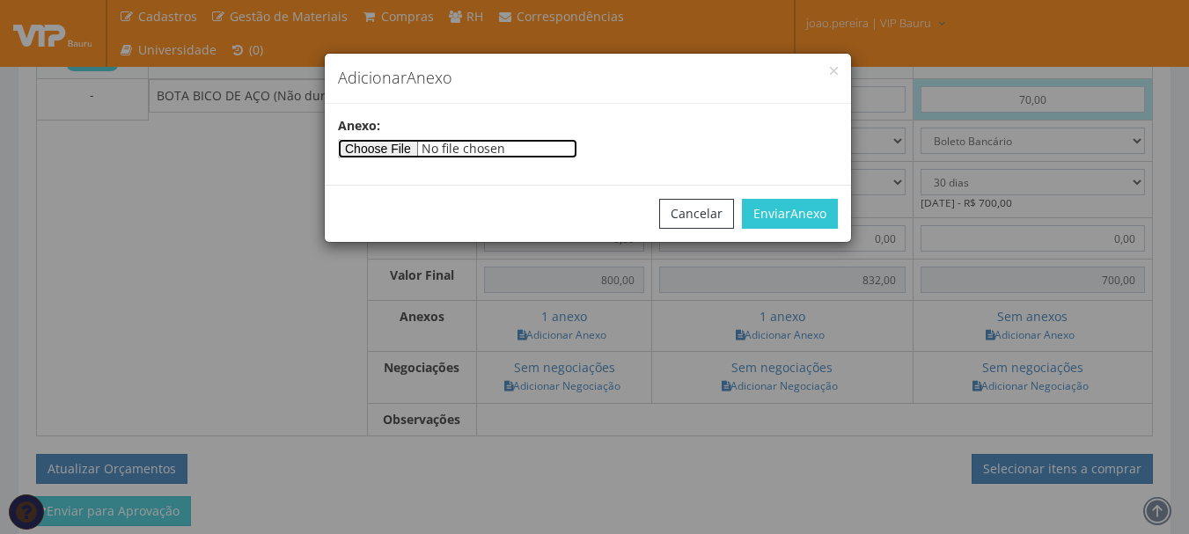
click at [405, 154] on input"] "file" at bounding box center [457, 148] width 239 height 19
click at [410, 150] on input"] "file" at bounding box center [457, 148] width 239 height 19
type input"] "C:\fakepath\VIP BAURU SERVICOS E LOCACAO DE MAO DE OBRA LTDA 19 08 25.pdf"
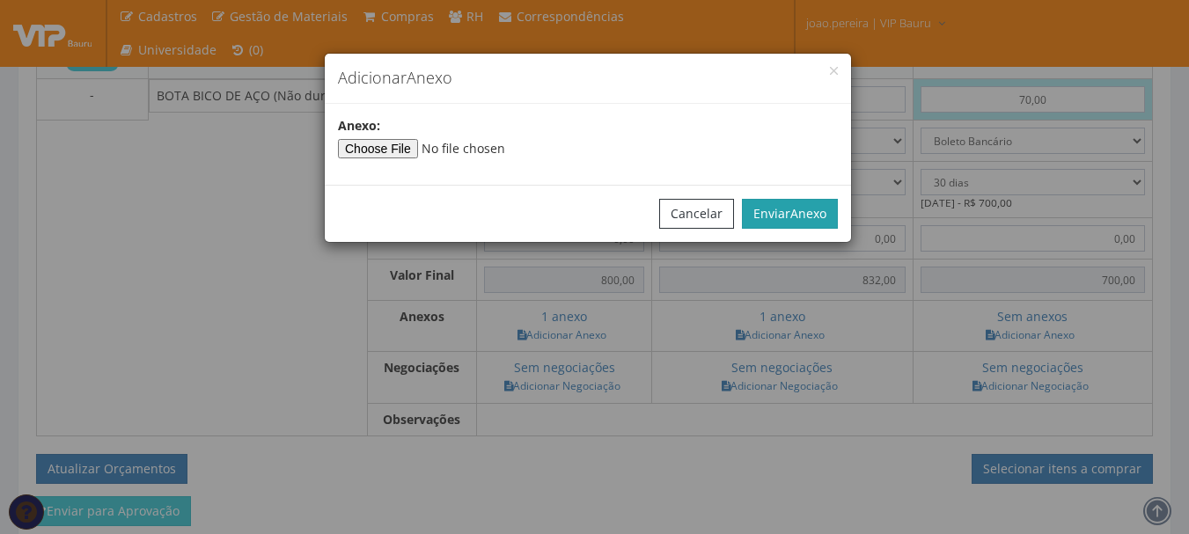
click at [806, 205] on span "Anexo" at bounding box center [808, 213] width 36 height 17
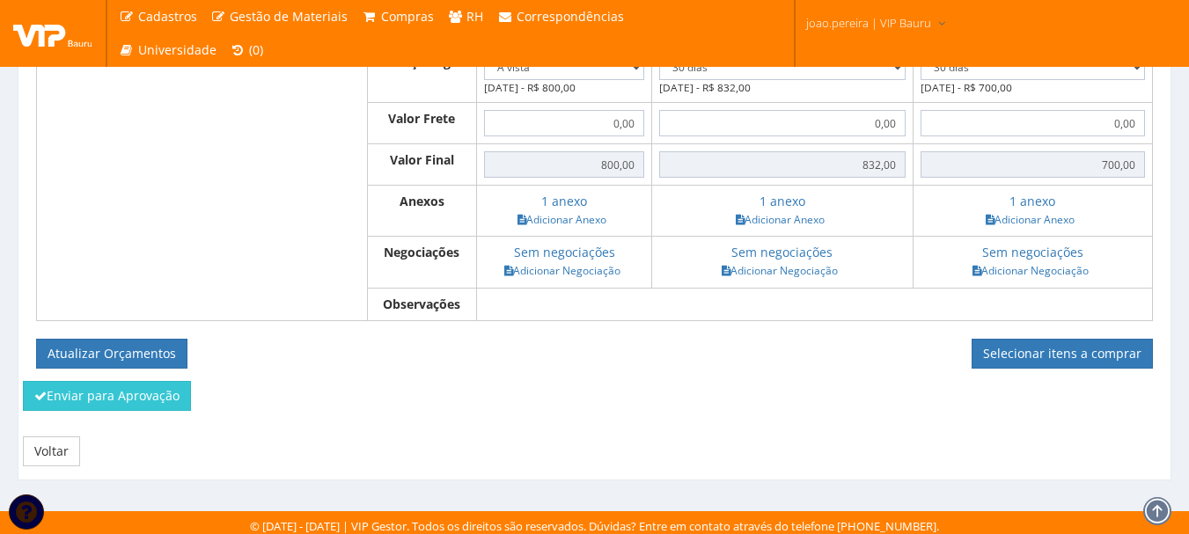
scroll to position [755, 0]
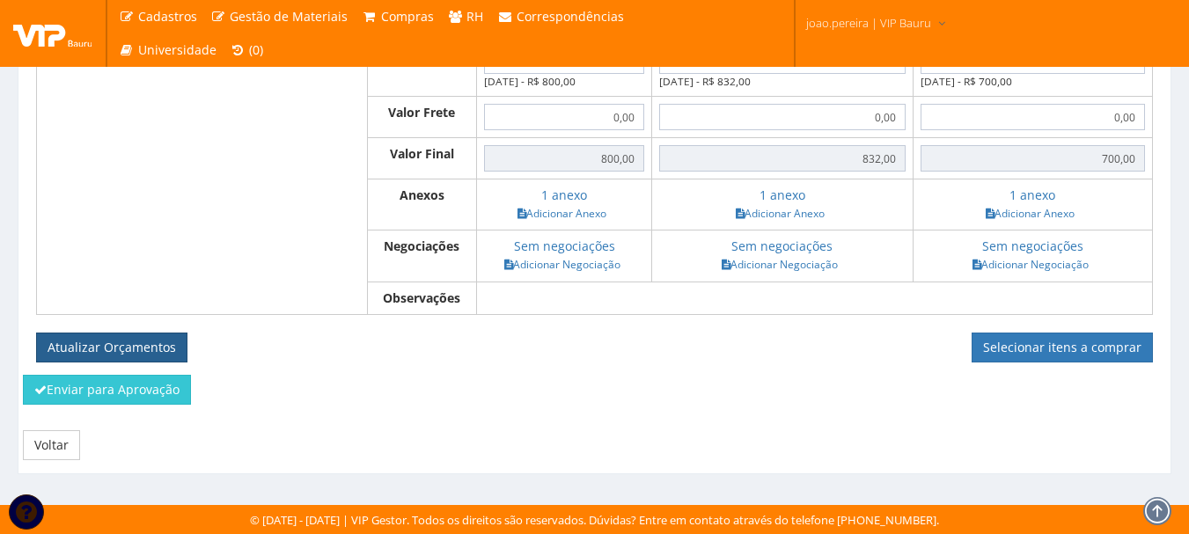
click at [149, 346] on button "Atualizar Orçamentos" at bounding box center [111, 348] width 151 height 30
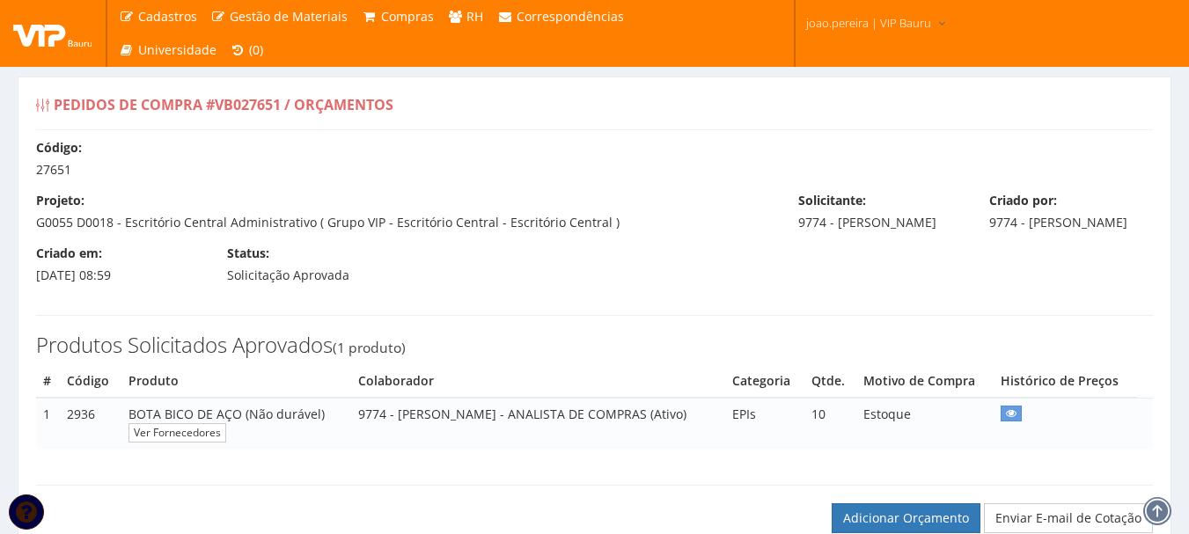
select select "0"
select select "30"
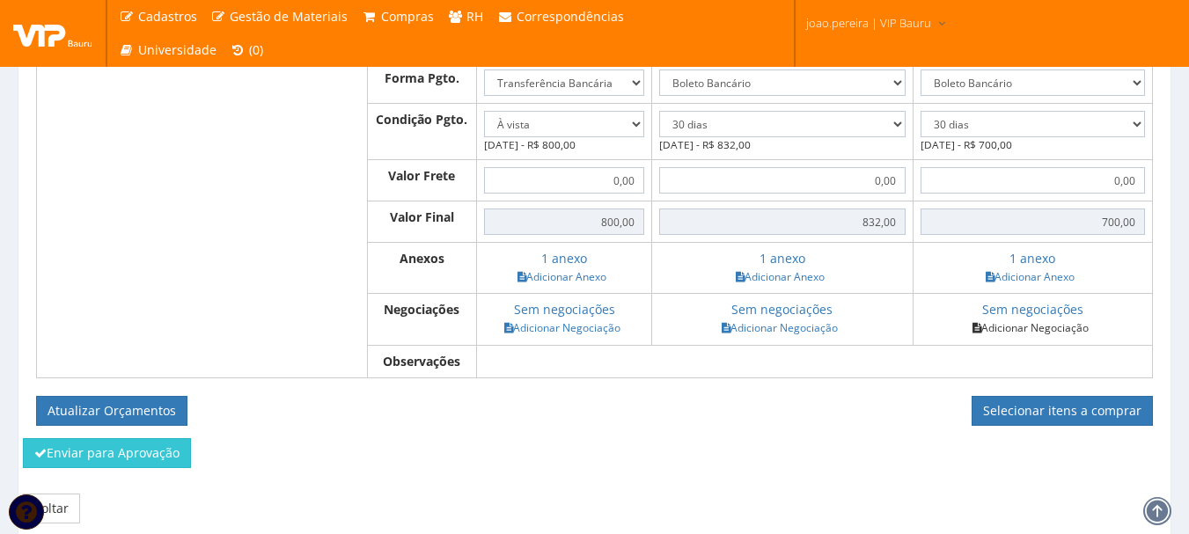
scroll to position [616, 0]
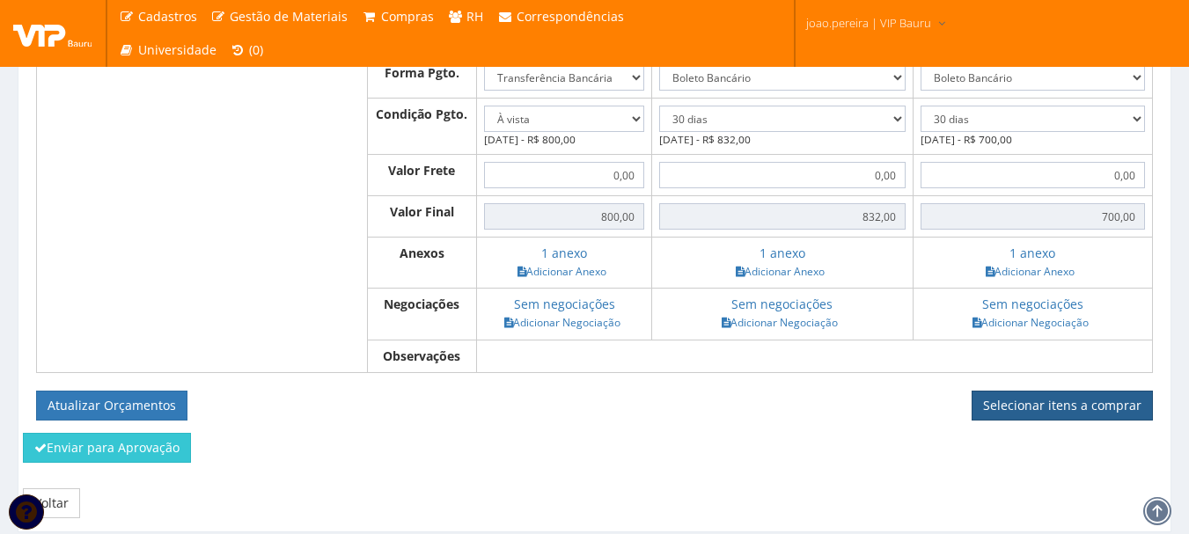
click at [1058, 421] on link "Selecionar itens a comprar" at bounding box center [1061, 406] width 181 height 30
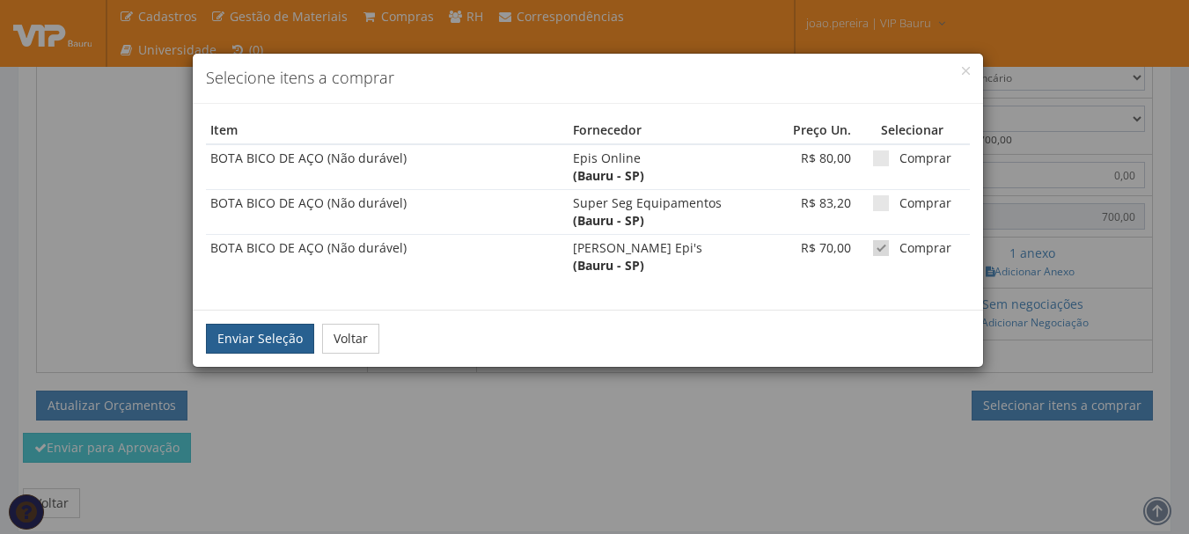
click at [260, 339] on button "Enviar Seleção" at bounding box center [260, 339] width 108 height 30
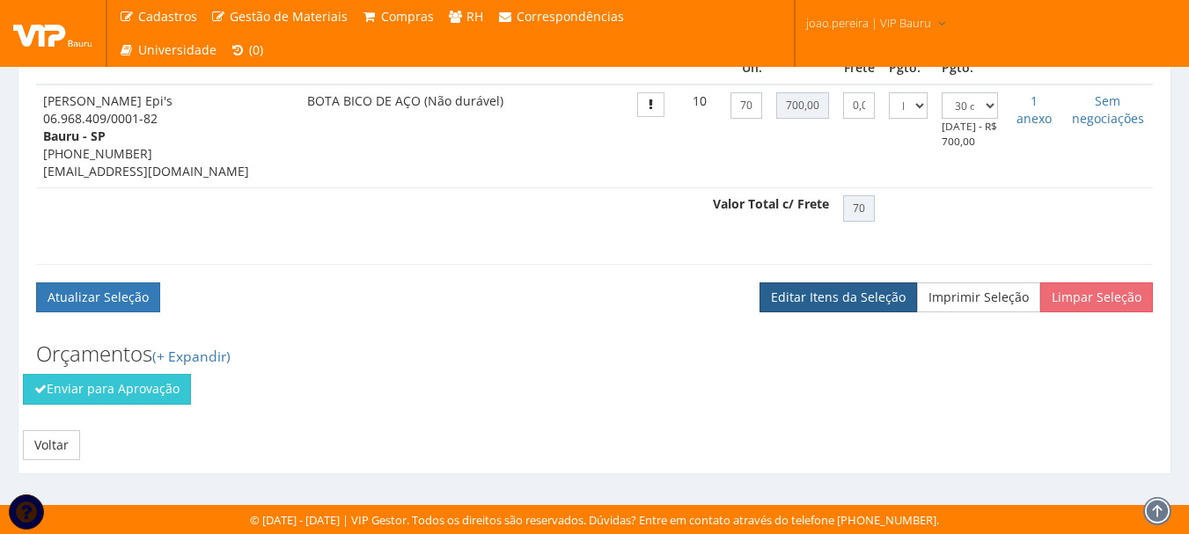
scroll to position [563, 0]
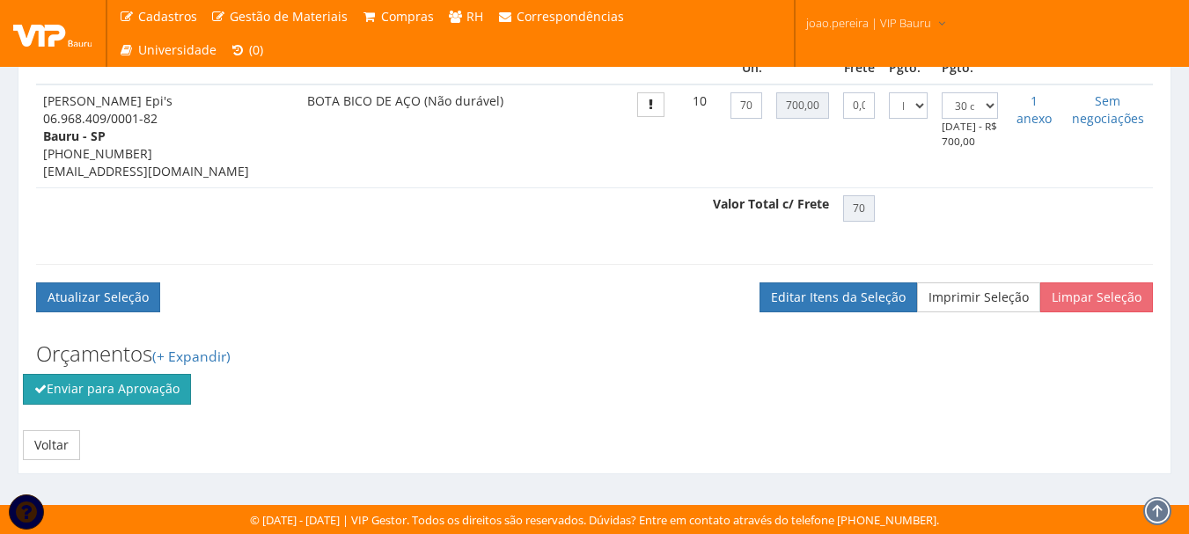
click at [131, 394] on button "Enviar para Aprovação" at bounding box center [107, 389] width 168 height 30
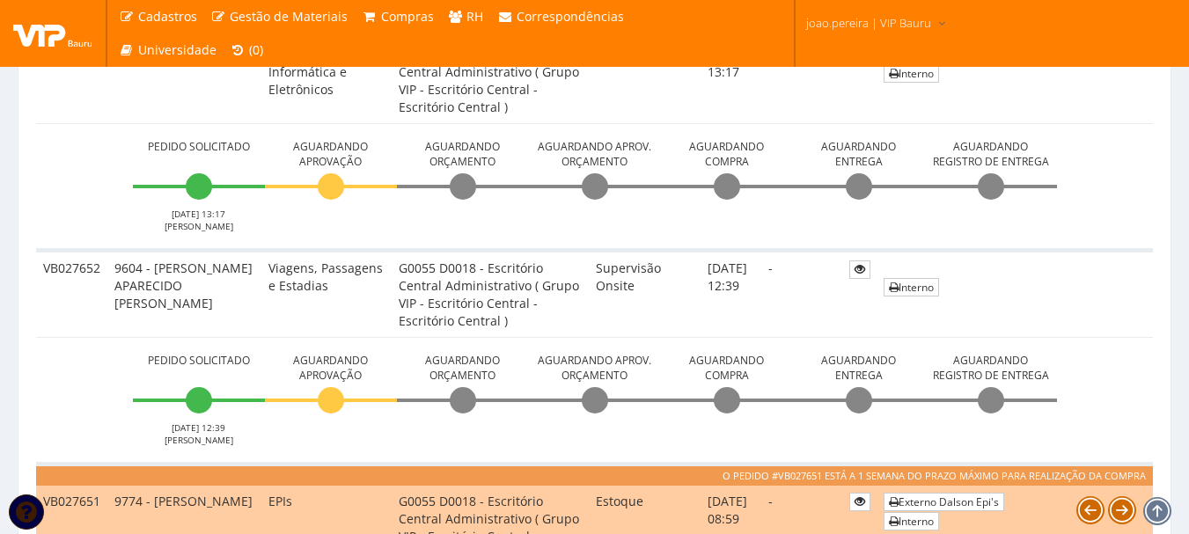
scroll to position [528, 0]
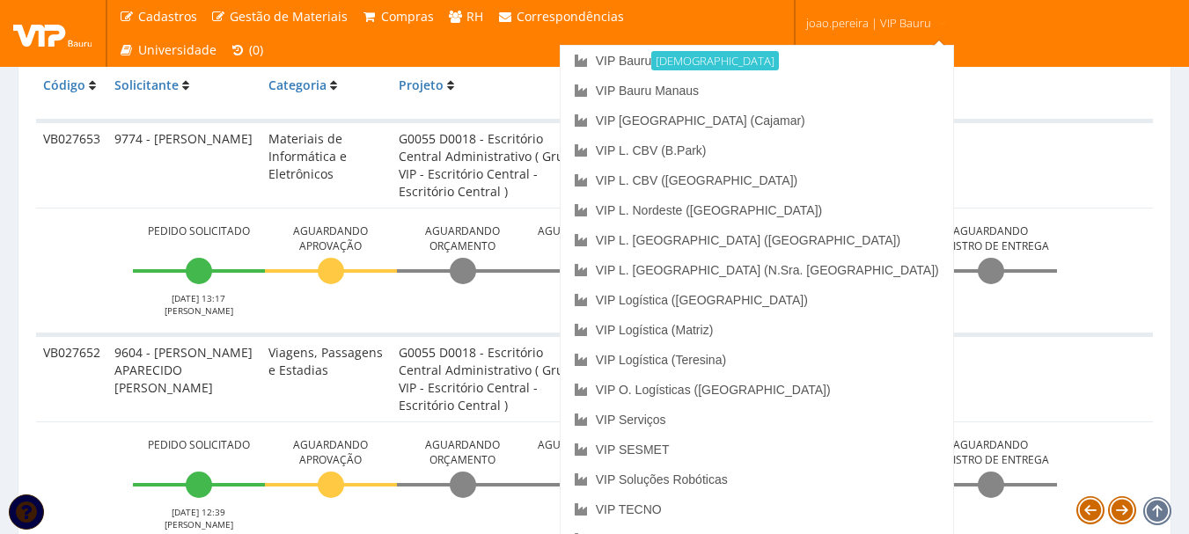
click at [901, 29] on span "joao.pereira | VIP Bauru" at bounding box center [868, 23] width 125 height 18
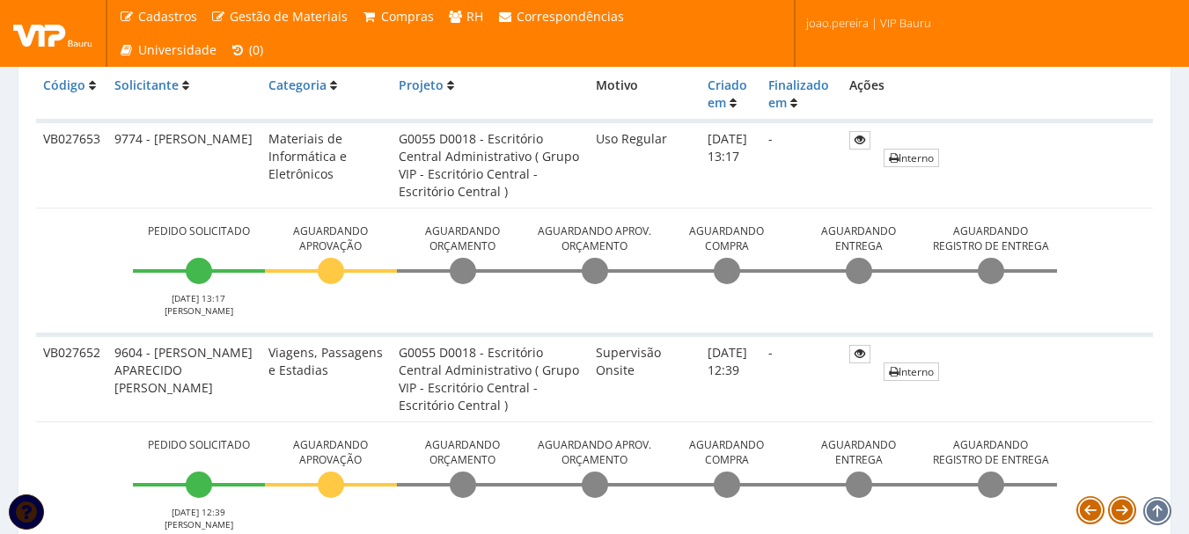
click at [901, 29] on span "joao.pereira | VIP Bauru" at bounding box center [868, 23] width 125 height 18
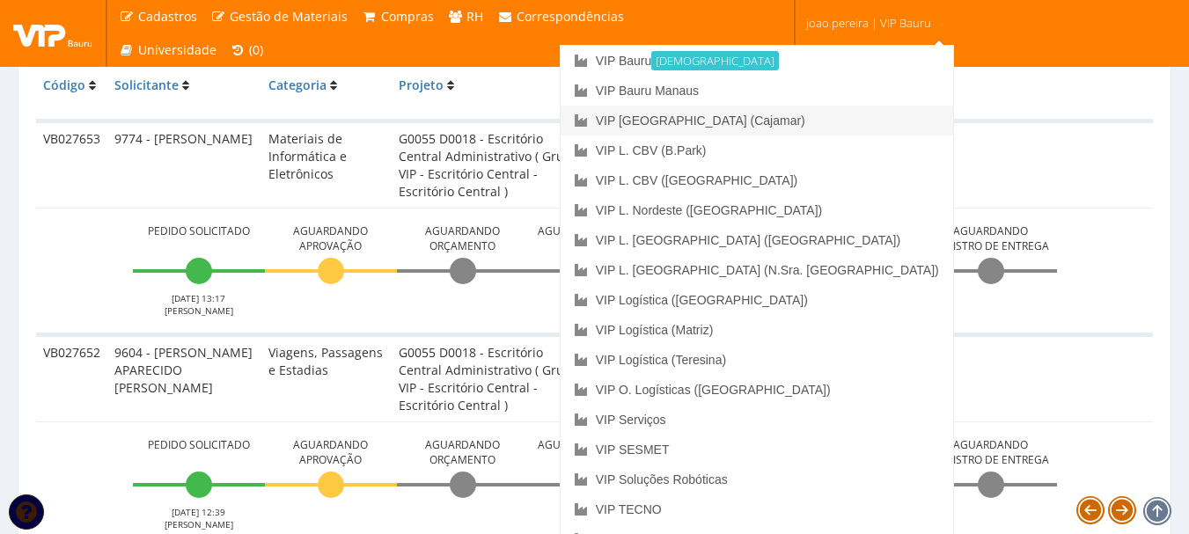
click at [841, 118] on link "VIP [GEOGRAPHIC_DATA] (Cajamar)" at bounding box center [756, 121] width 392 height 30
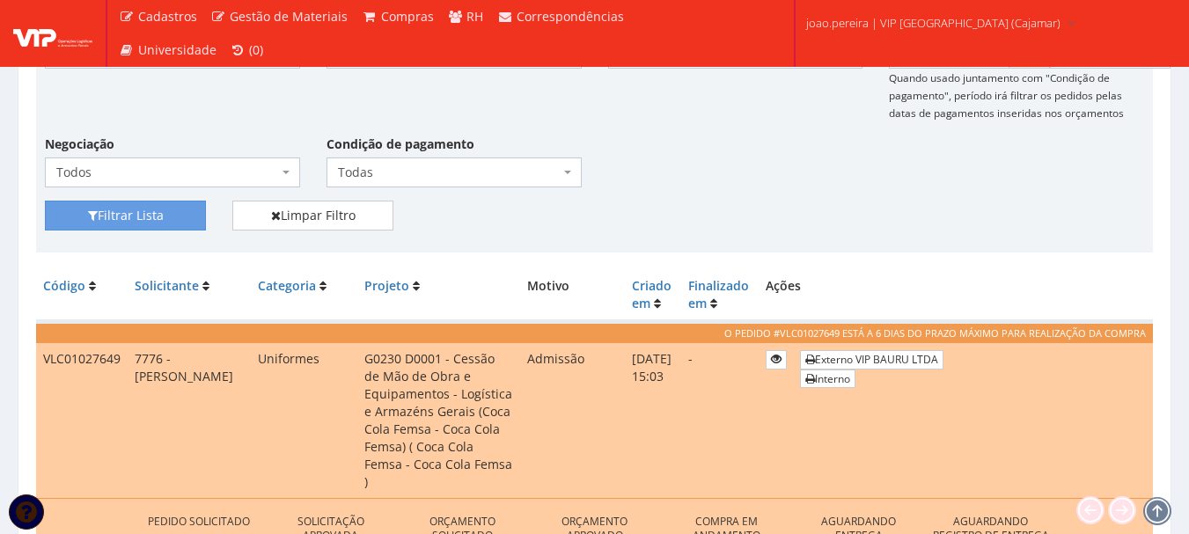
scroll to position [88, 0]
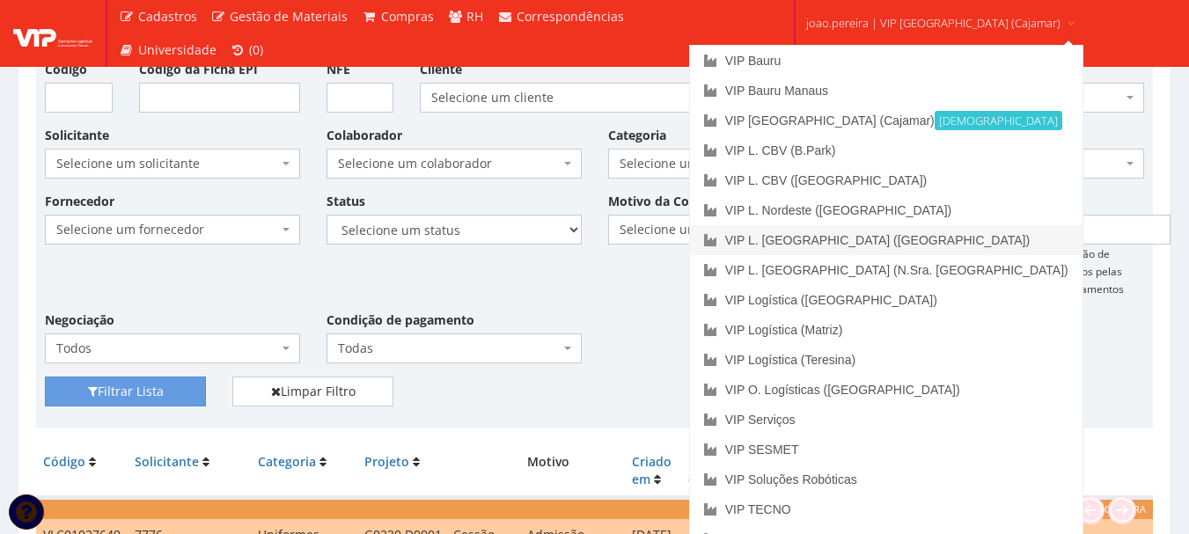
click at [920, 240] on link "VIP L. [GEOGRAPHIC_DATA] ([GEOGRAPHIC_DATA])" at bounding box center [886, 240] width 392 height 30
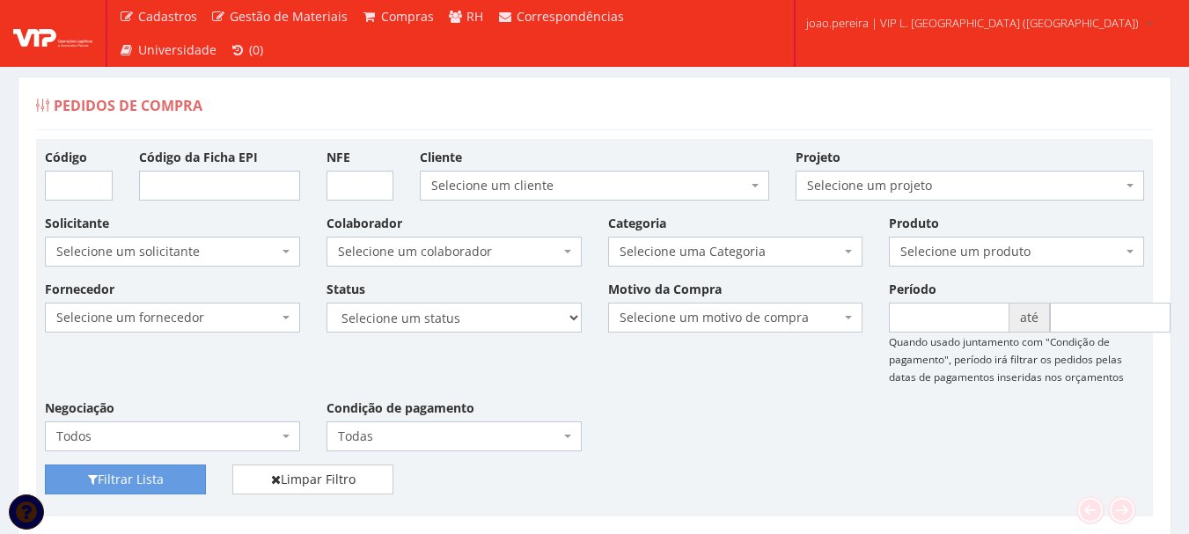
click at [1077, 26] on div "Cadastros Clientes Unidades Subclientes Unidades de Subclientes Projetos Gestão…" at bounding box center [594, 33] width 1189 height 67
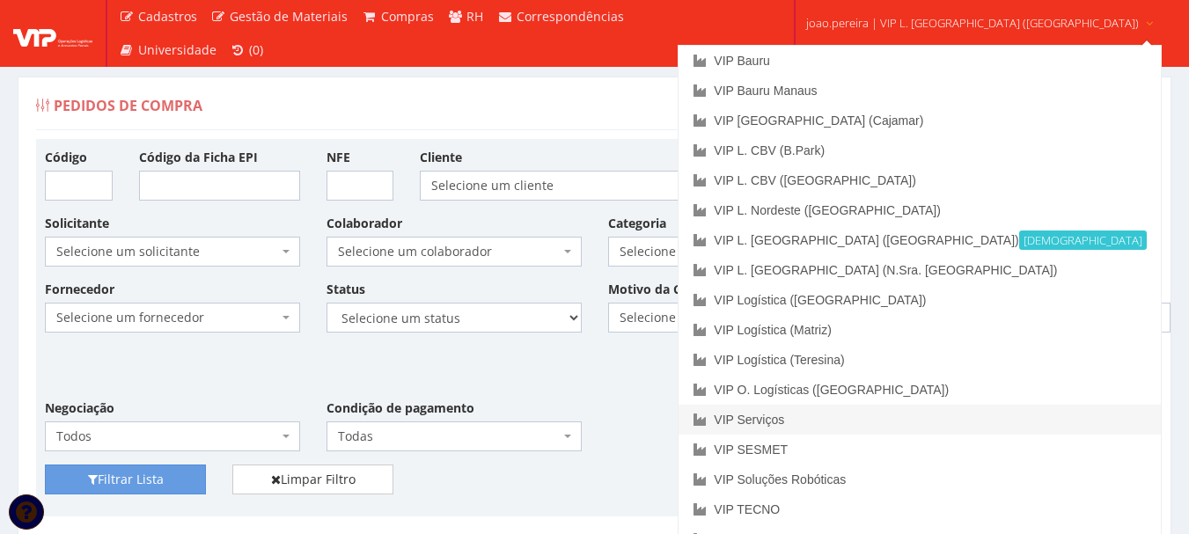
click at [881, 417] on link "VIP Serviços" at bounding box center [918, 420] width 481 height 30
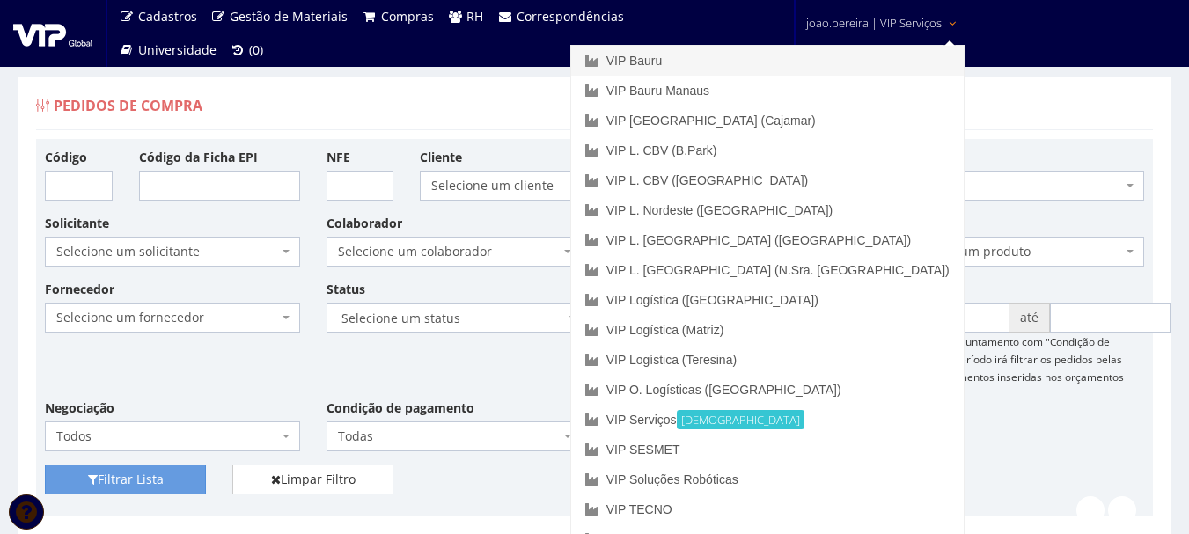
click at [765, 55] on link "VIP Bauru" at bounding box center [767, 61] width 392 height 30
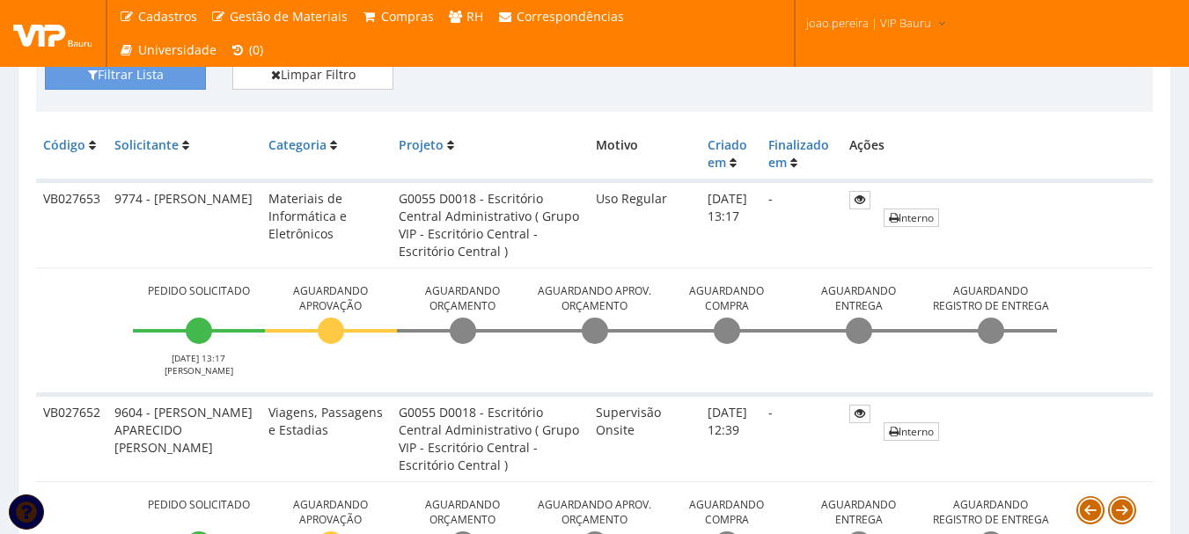
scroll to position [616, 0]
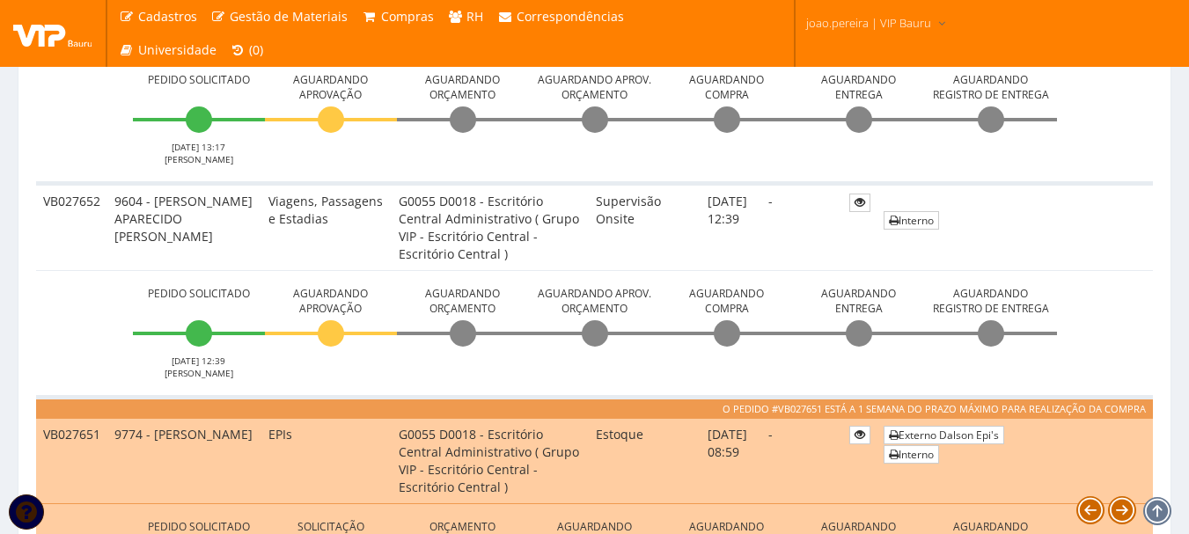
click at [686, 399] on td "O pedido #VB027651 está a 1 semana do prazo máximo para realização da compra" at bounding box center [594, 407] width 1117 height 21
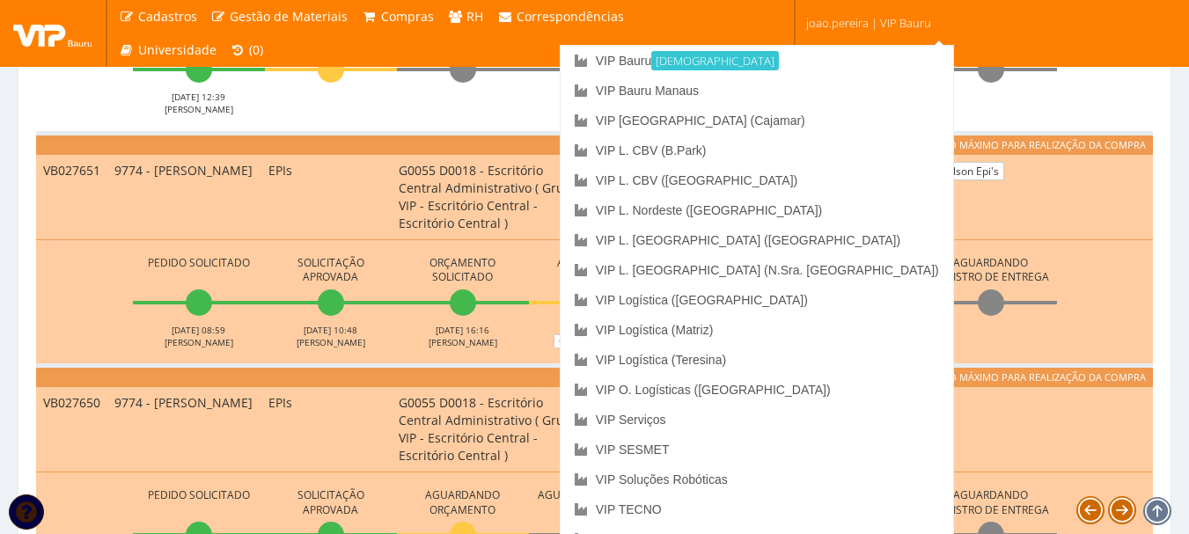
click at [864, 20] on span "joao.pereira | VIP Bauru" at bounding box center [868, 23] width 125 height 18
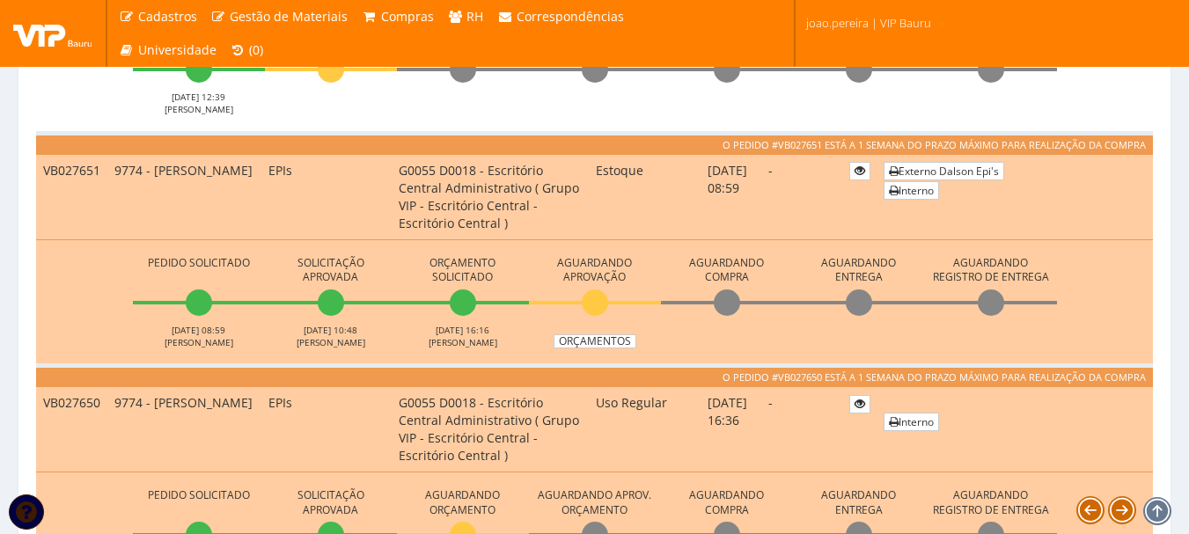
click at [864, 19] on span "joao.pereira | VIP Bauru" at bounding box center [868, 23] width 125 height 18
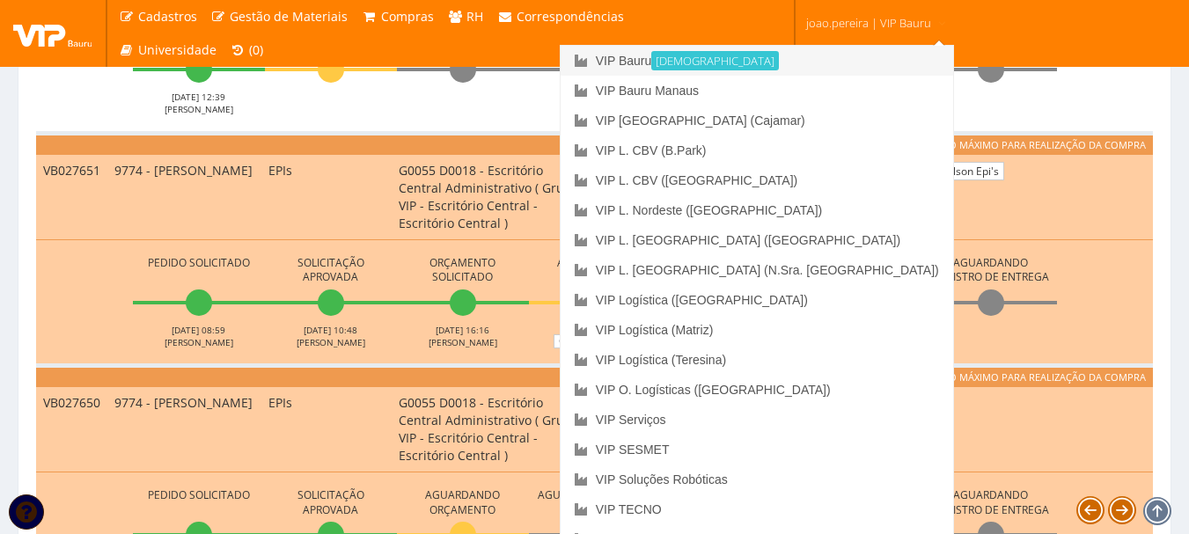
click at [779, 58] on small "[DEMOGRAPHIC_DATA]" at bounding box center [715, 60] width 128 height 19
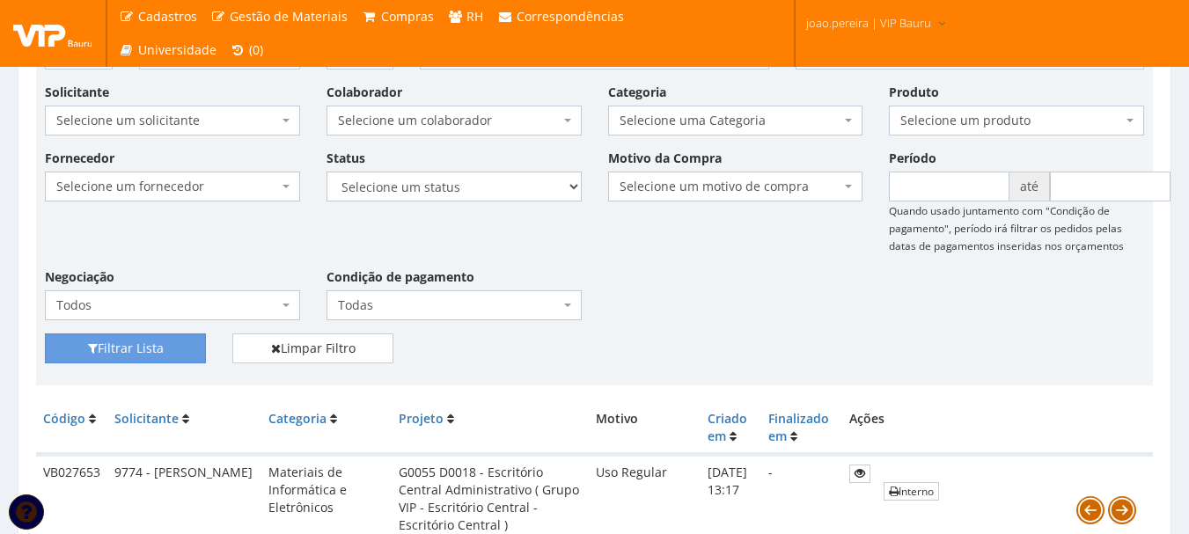
scroll to position [0, 0]
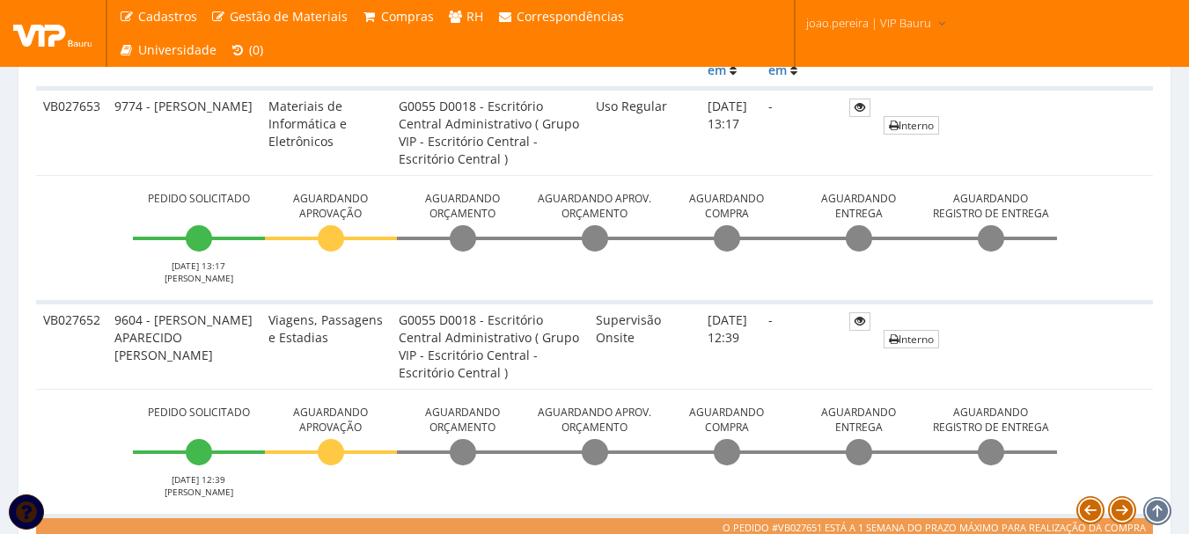
scroll to position [528, 0]
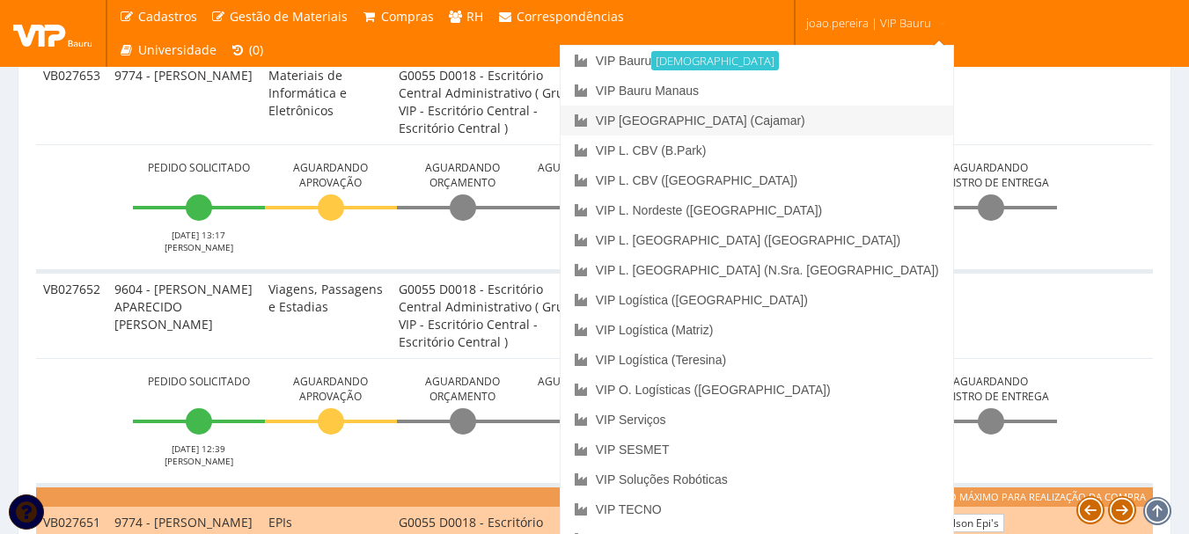
click at [853, 121] on link "VIP [GEOGRAPHIC_DATA] (Cajamar)" at bounding box center [756, 121] width 392 height 30
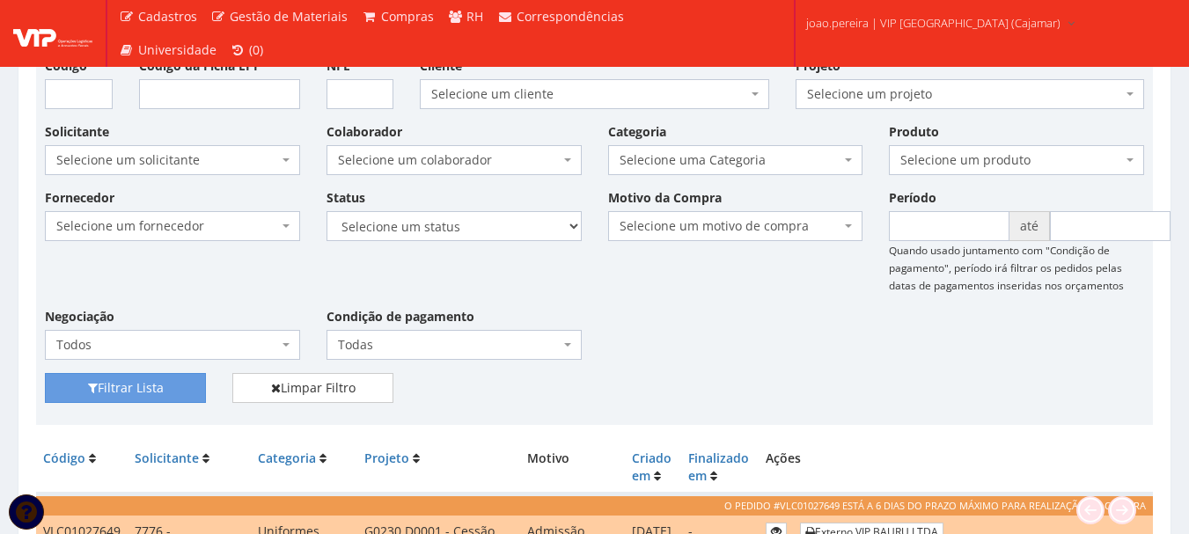
scroll to position [88, 0]
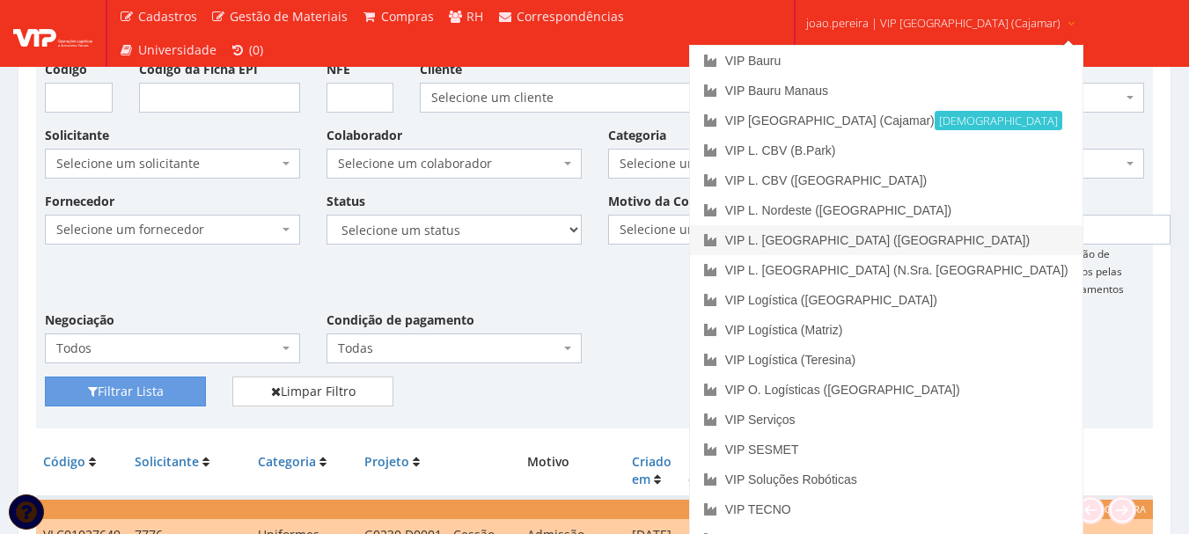
click at [891, 231] on link "VIP L. [GEOGRAPHIC_DATA] ([GEOGRAPHIC_DATA])" at bounding box center [886, 240] width 392 height 30
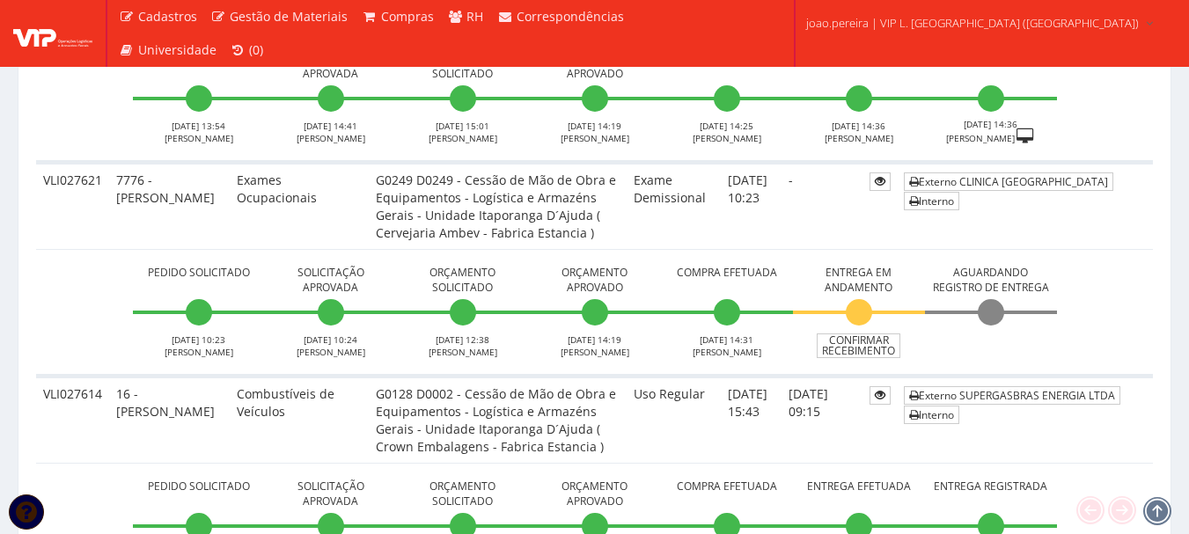
scroll to position [1936, 0]
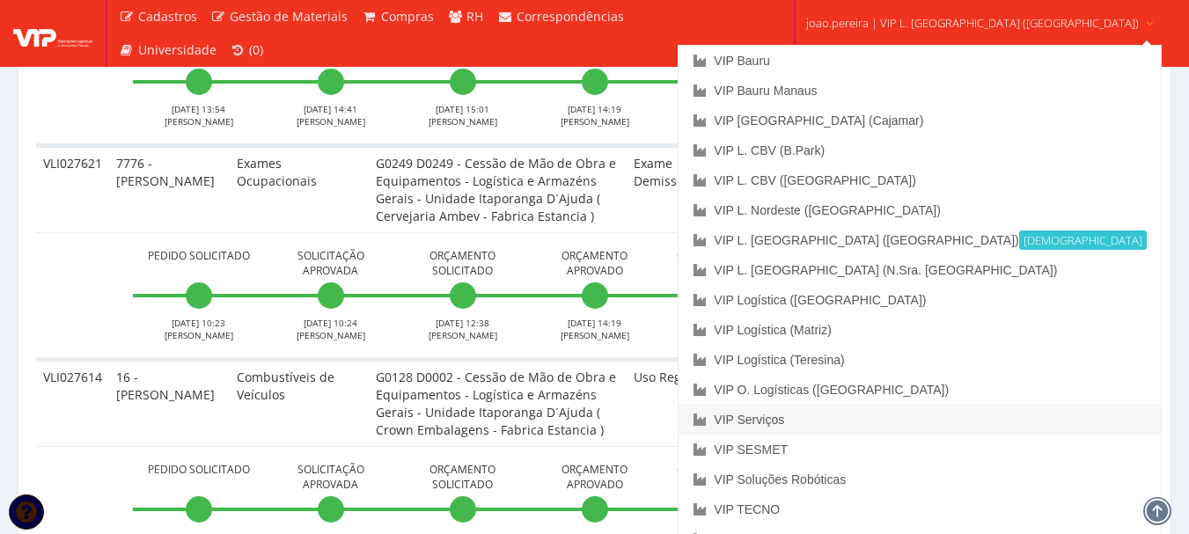
click at [852, 423] on link "VIP Serviços" at bounding box center [918, 420] width 481 height 30
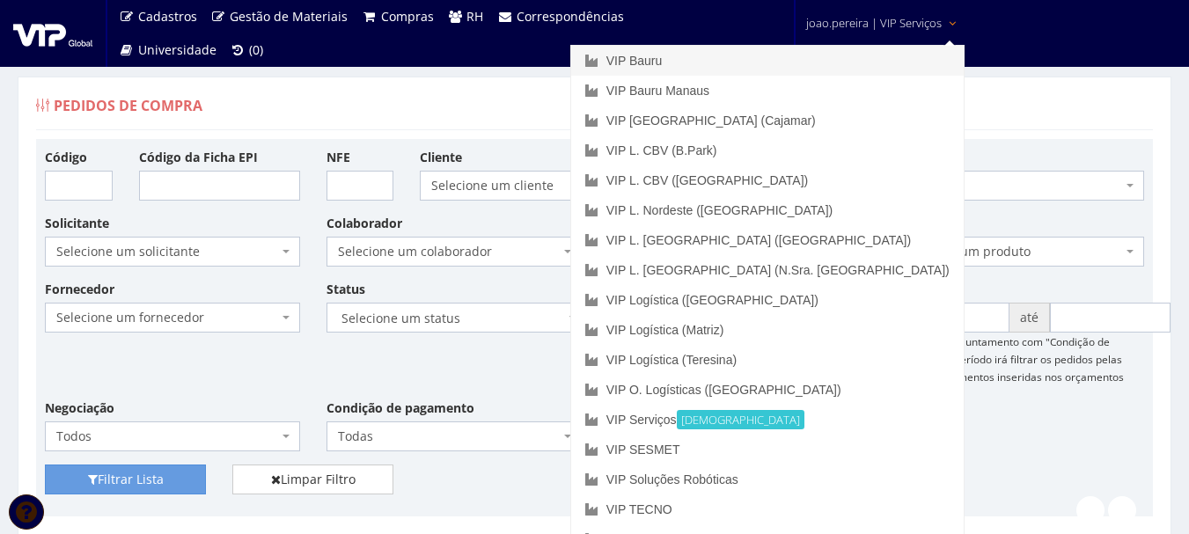
click at [795, 48] on link "VIP Bauru" at bounding box center [767, 61] width 392 height 30
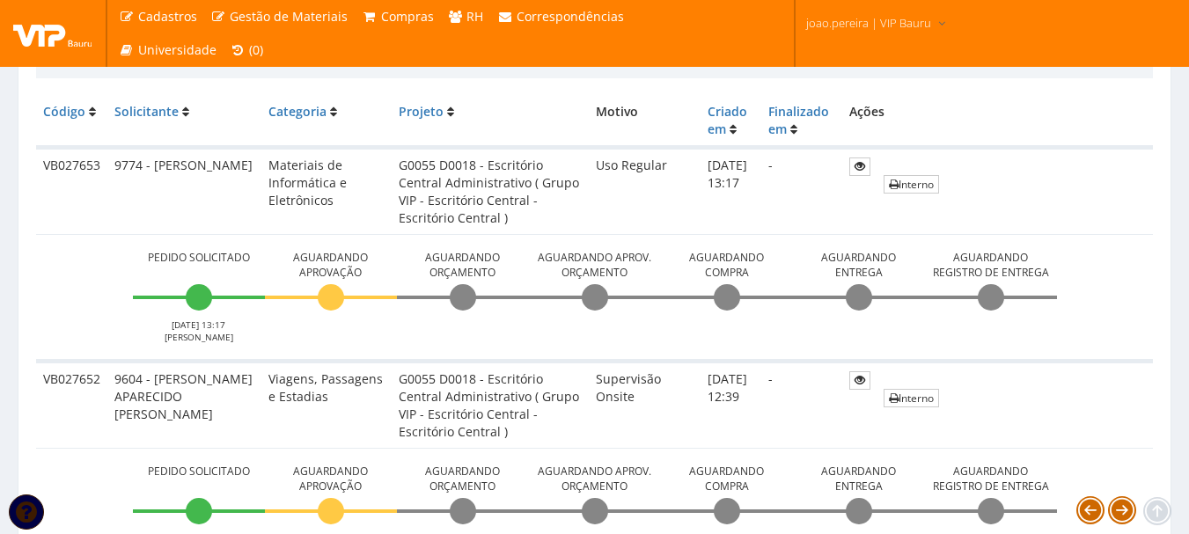
scroll to position [440, 0]
